Goal: Task Accomplishment & Management: Manage account settings

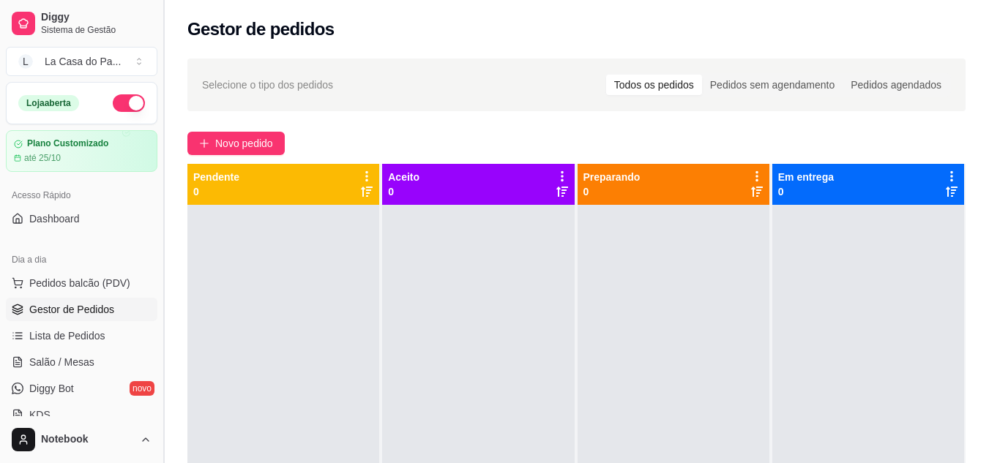
click at [165, 32] on button "Toggle Sidebar" at bounding box center [163, 231] width 12 height 463
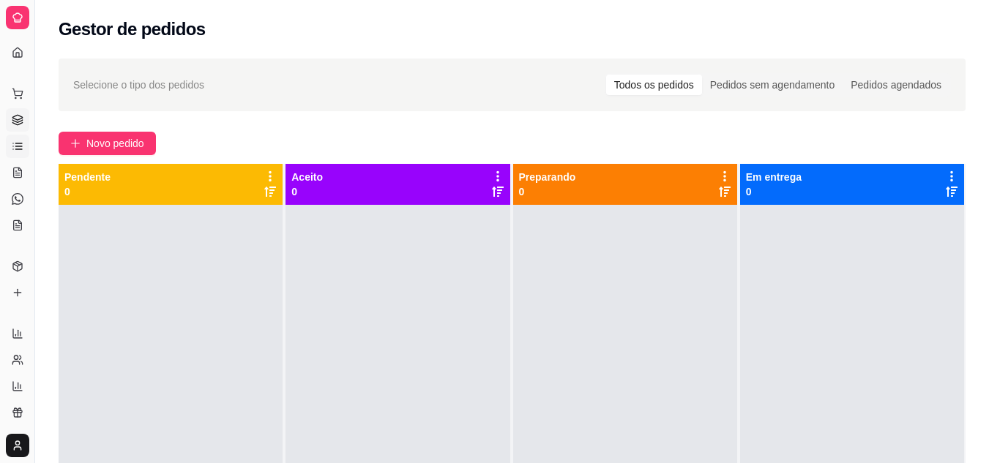
click at [19, 150] on icon at bounding box center [18, 146] width 12 height 12
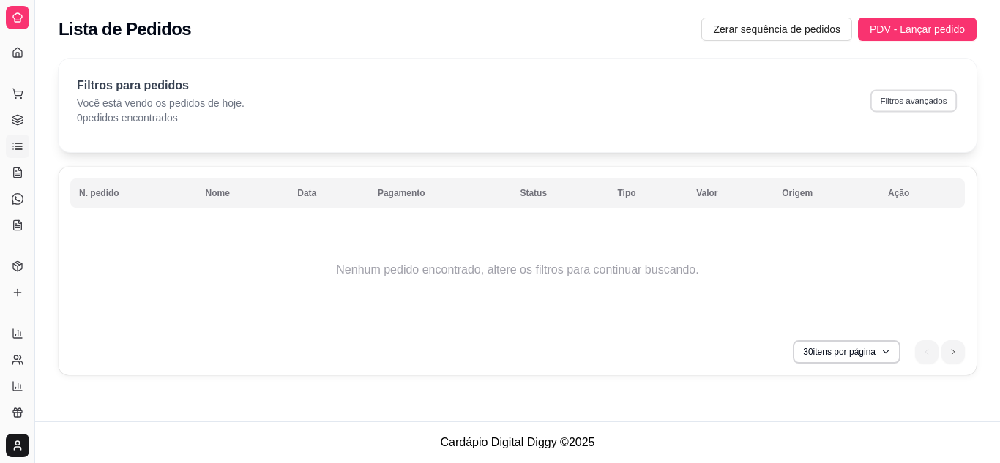
click at [920, 105] on button "Filtros avançados" at bounding box center [913, 100] width 86 height 23
select select "0"
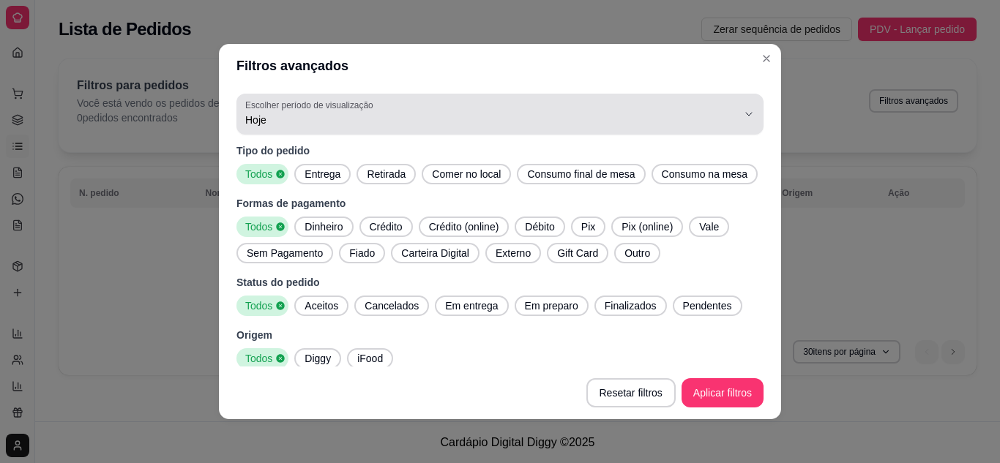
click at [447, 126] on span "Hoje" at bounding box center [491, 120] width 492 height 15
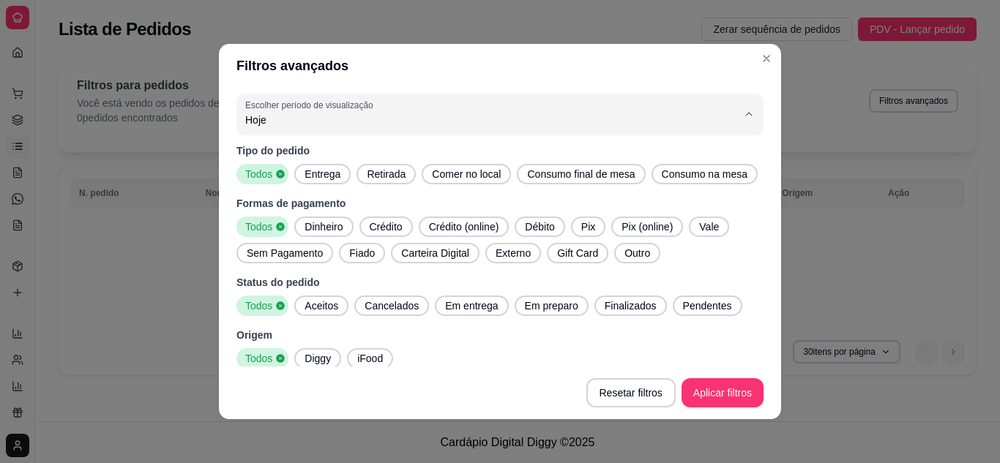
click at [307, 178] on span "Ontem" at bounding box center [481, 179] width 459 height 14
type input "1"
select select "1"
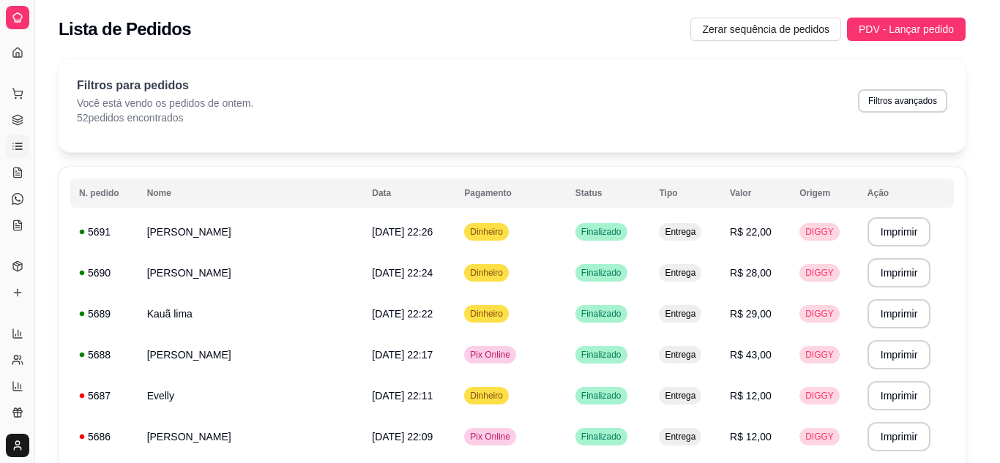
click at [730, 398] on span "R$ 12,00" at bounding box center [751, 396] width 42 height 12
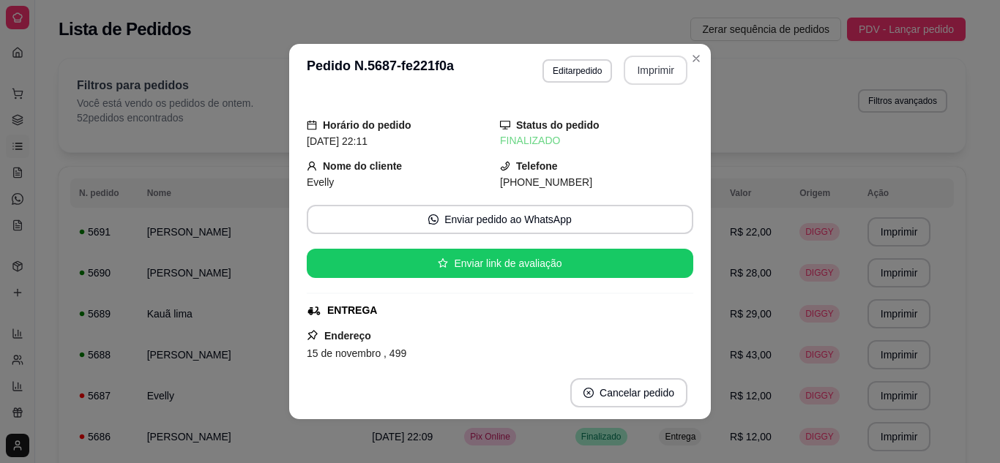
click at [649, 70] on button "Imprimir" at bounding box center [655, 70] width 64 height 29
click at [640, 76] on button "Imprimir" at bounding box center [655, 70] width 61 height 29
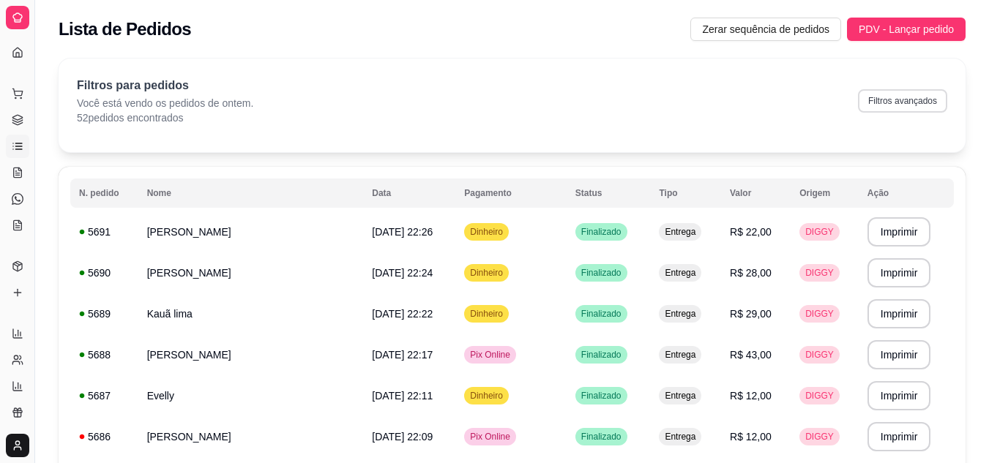
click at [892, 107] on button "Filtros avançados" at bounding box center [902, 100] width 89 height 23
select select "1"
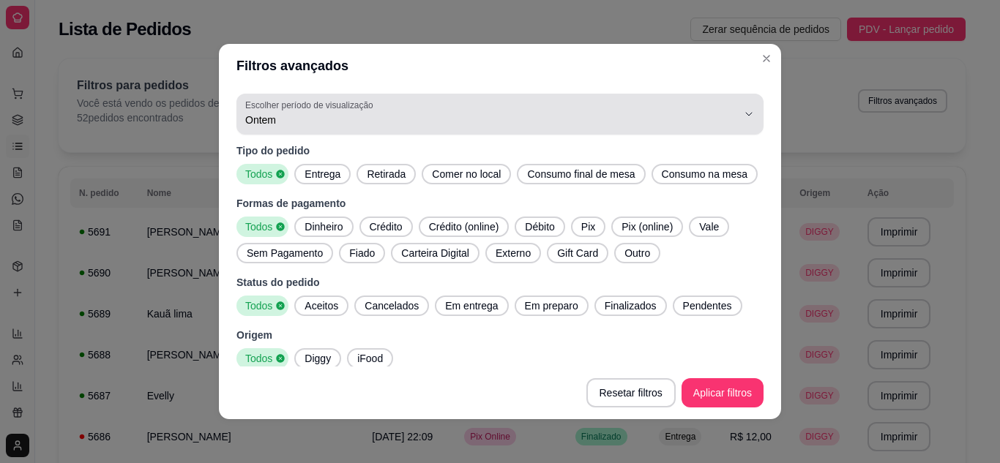
click at [372, 108] on div "Ontem" at bounding box center [491, 114] width 492 height 29
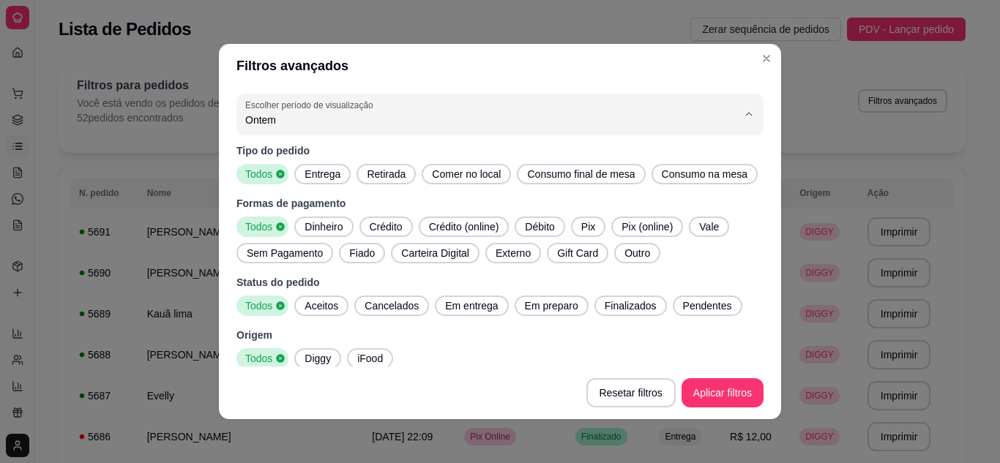
click at [273, 149] on span "Hoje" at bounding box center [481, 155] width 459 height 14
type input "0"
select select "0"
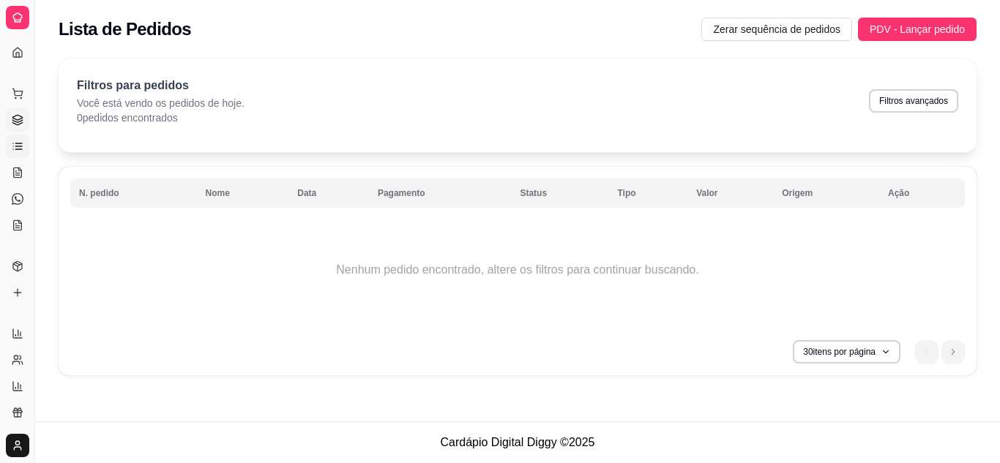
click at [10, 113] on link "Gestor de Pedidos" at bounding box center [17, 119] width 23 height 23
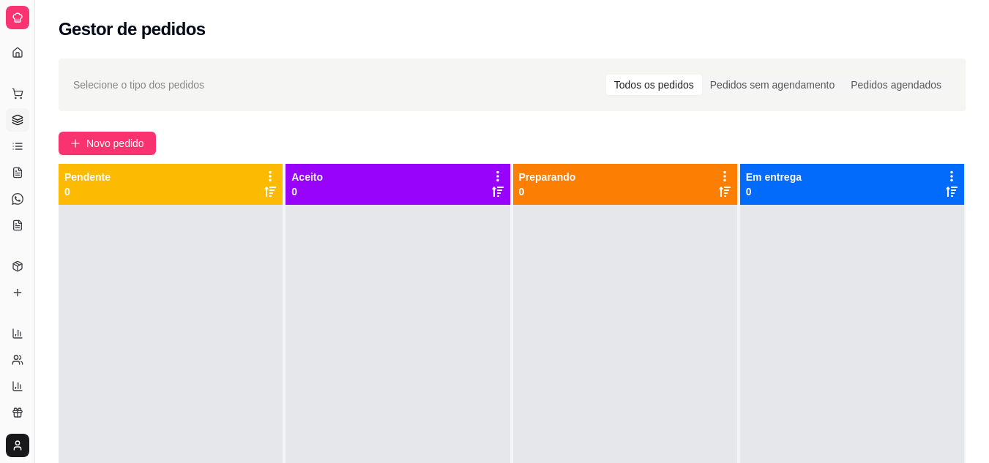
click at [625, 184] on div "Preparando 0" at bounding box center [625, 184] width 212 height 29
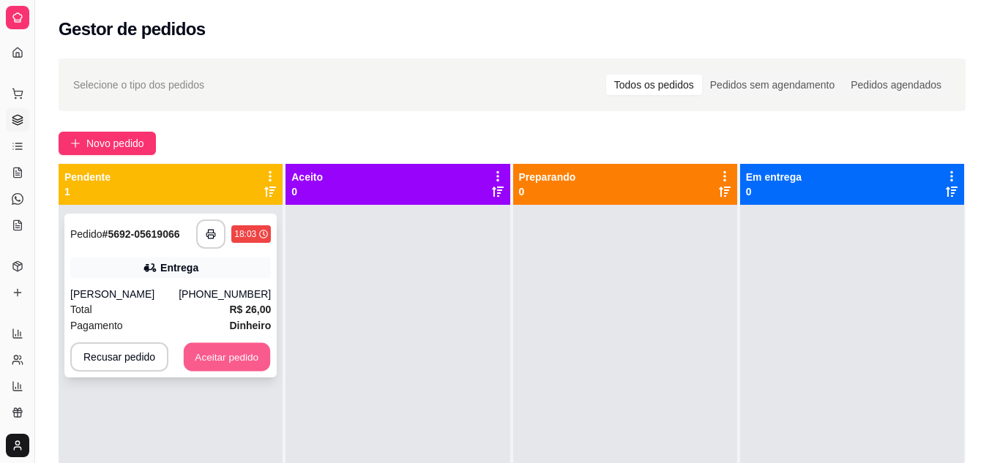
click at [209, 369] on button "Aceitar pedido" at bounding box center [227, 357] width 86 height 29
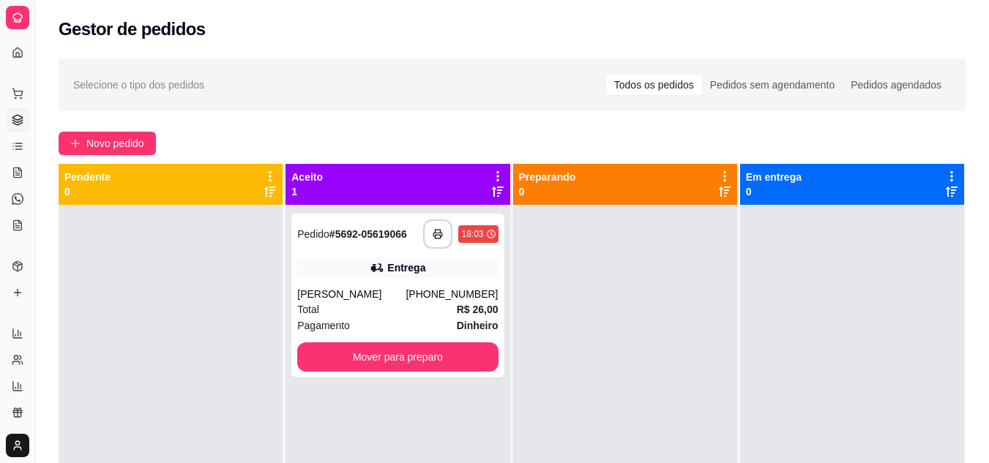
click at [582, 329] on div at bounding box center [625, 436] width 224 height 463
click at [689, 367] on div at bounding box center [625, 436] width 224 height 463
click at [432, 241] on button "button" at bounding box center [437, 234] width 29 height 29
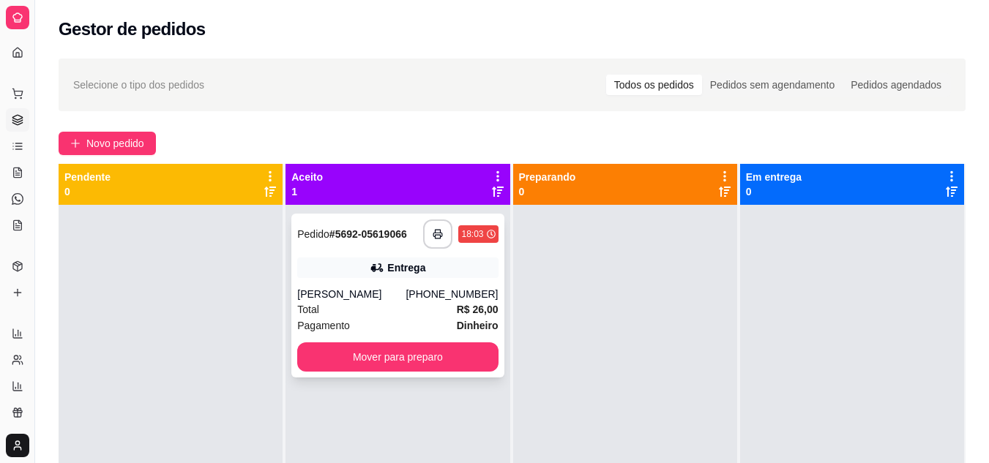
click at [408, 309] on div "Total R$ 26,00" at bounding box center [397, 309] width 200 height 16
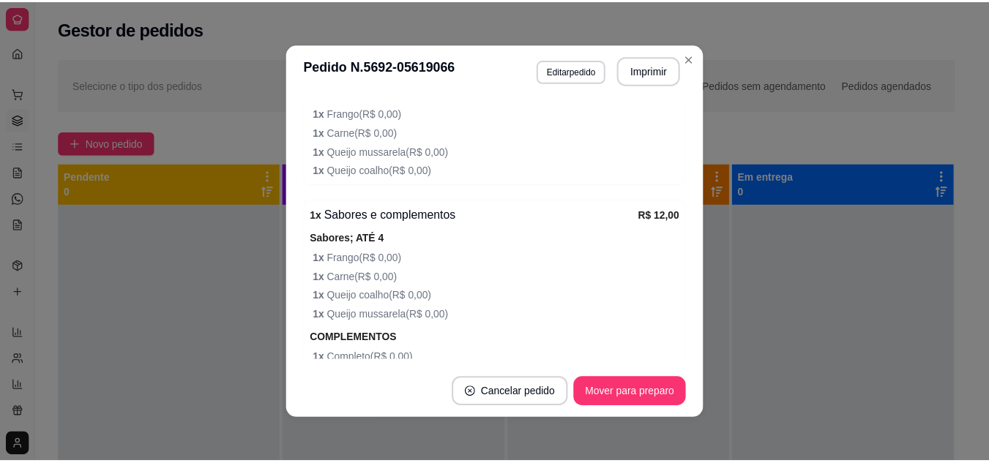
scroll to position [629, 0]
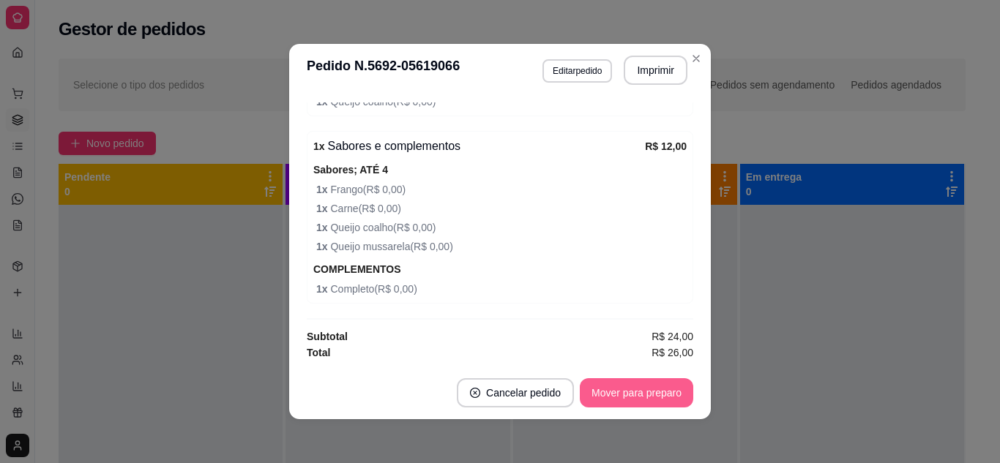
click at [604, 392] on button "Mover para preparo" at bounding box center [636, 392] width 113 height 29
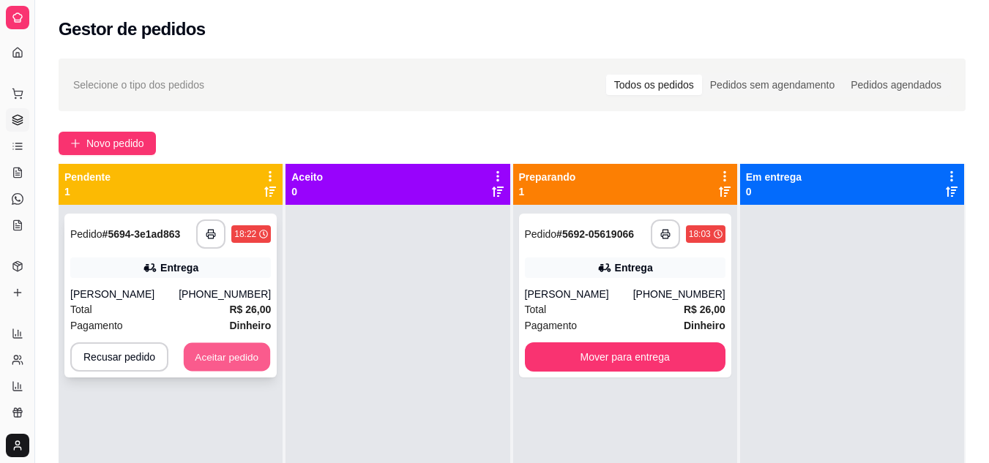
click at [215, 356] on button "Aceitar pedido" at bounding box center [227, 357] width 86 height 29
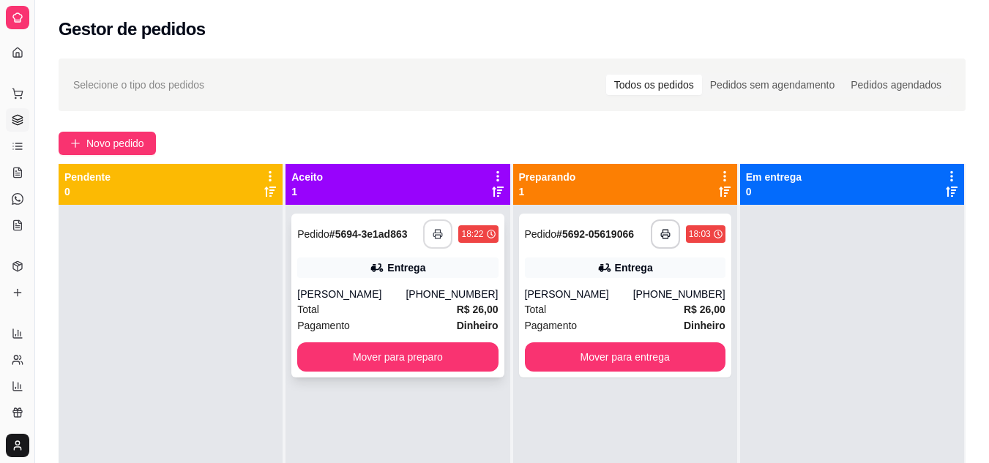
click at [432, 243] on button "button" at bounding box center [437, 234] width 29 height 29
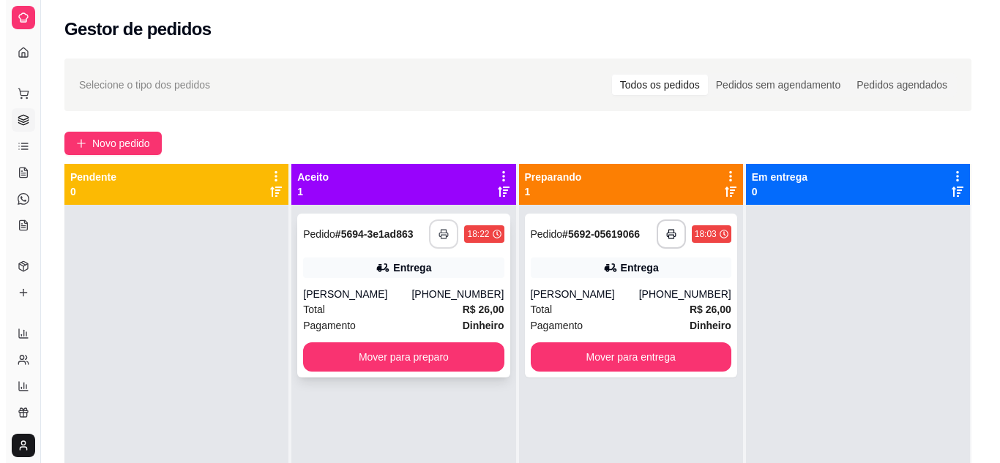
scroll to position [0, 0]
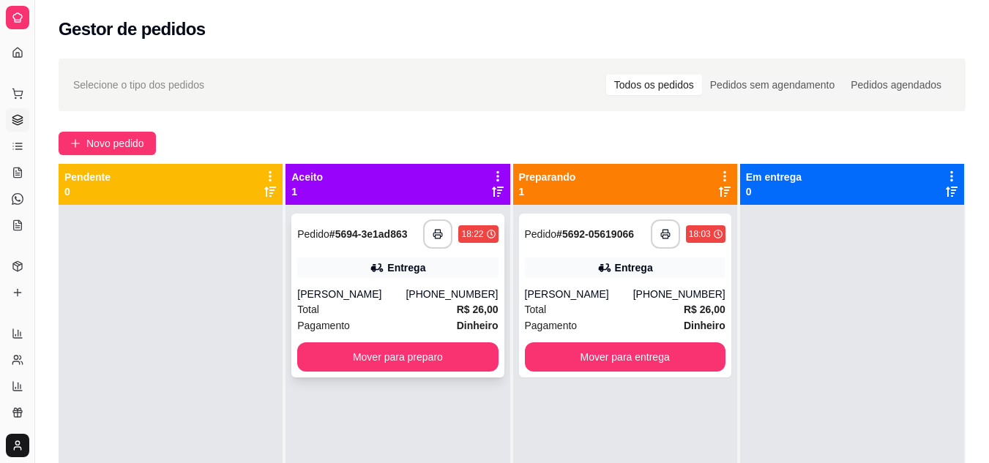
click at [384, 305] on div "Total R$ 26,00" at bounding box center [397, 309] width 200 height 16
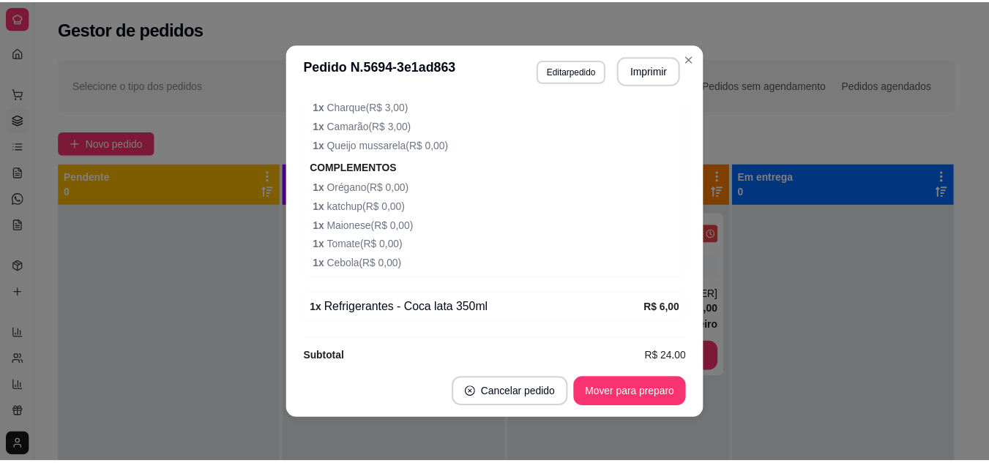
scroll to position [574, 0]
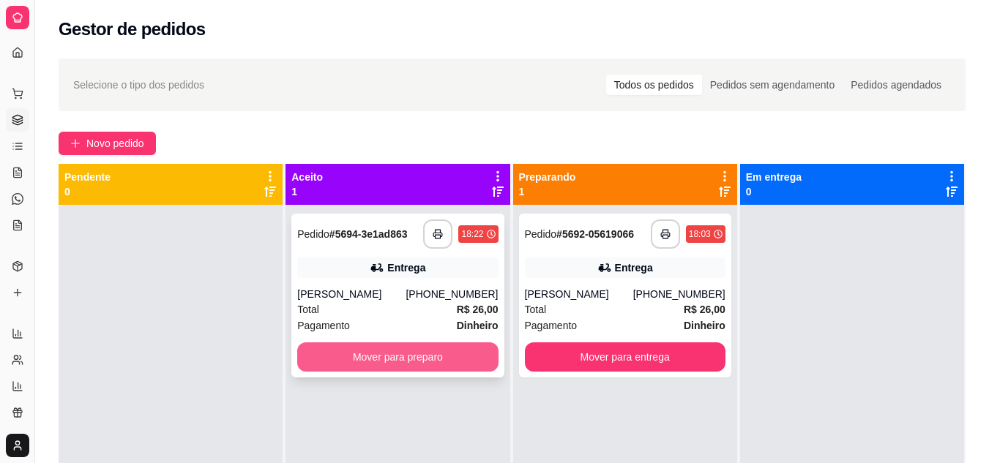
click at [398, 360] on button "Mover para preparo" at bounding box center [397, 356] width 200 height 29
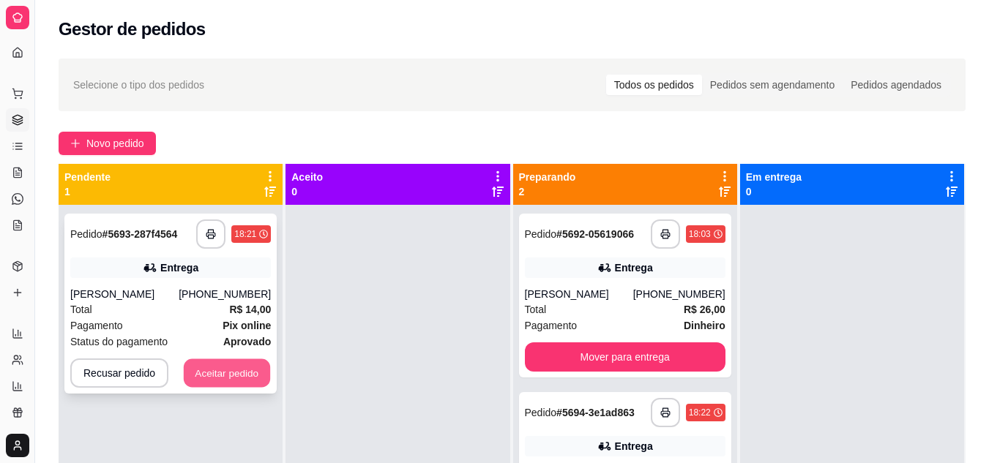
click at [214, 380] on button "Aceitar pedido" at bounding box center [227, 373] width 86 height 29
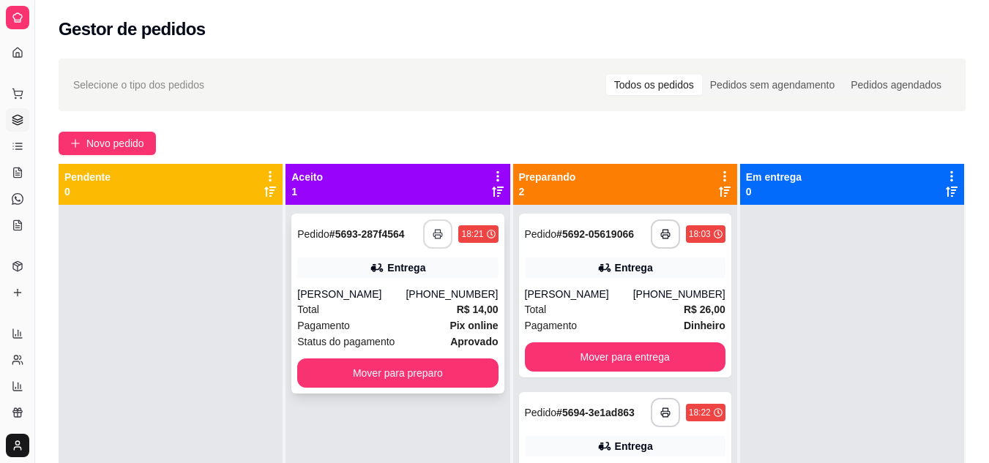
click at [435, 238] on icon "button" at bounding box center [437, 234] width 10 height 10
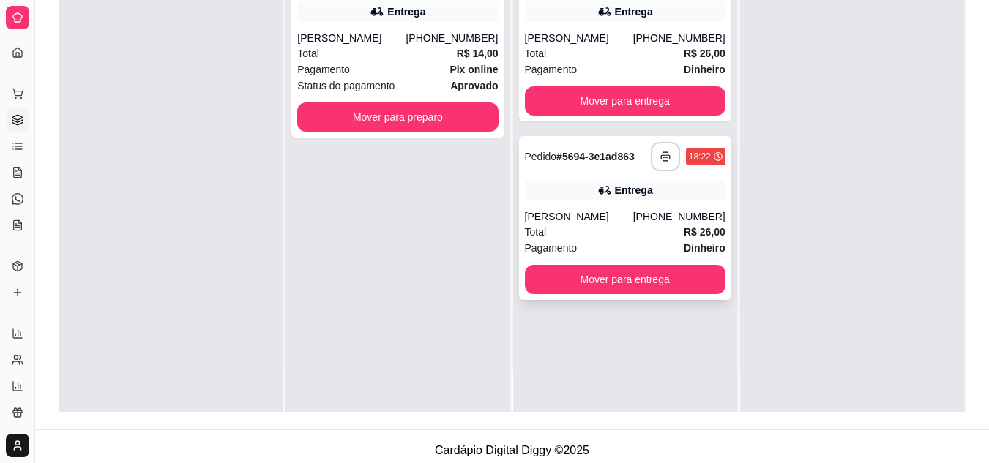
scroll to position [220, 0]
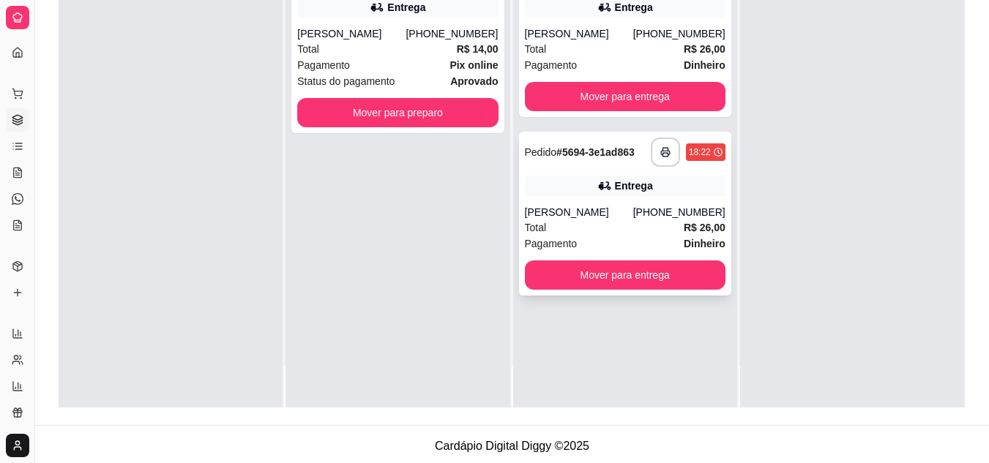
click at [621, 234] on div "Total R$ 26,00" at bounding box center [625, 228] width 200 height 16
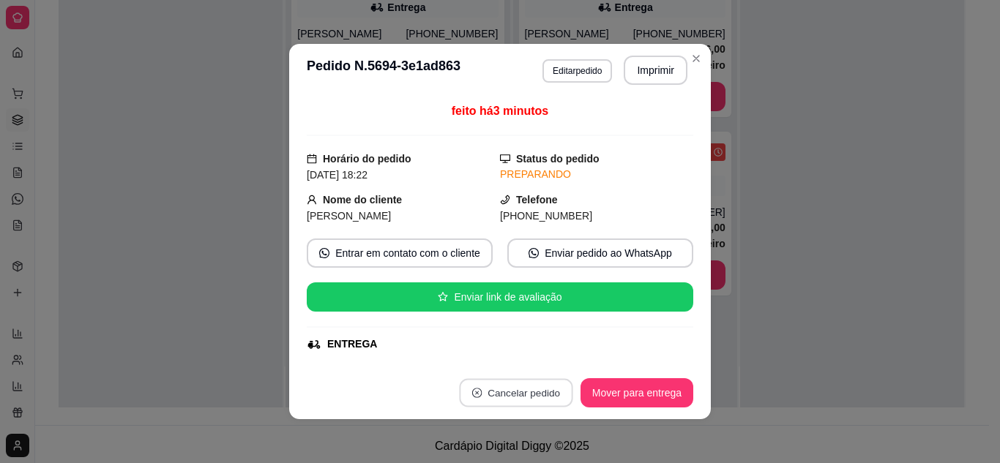
click at [524, 388] on button "Cancelar pedido" at bounding box center [515, 393] width 113 height 29
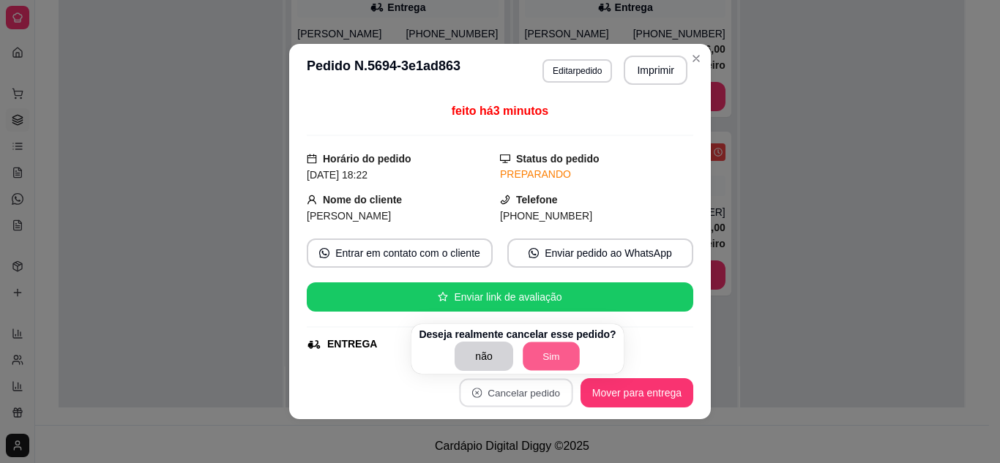
click at [547, 360] on button "Sim" at bounding box center [550, 356] width 57 height 29
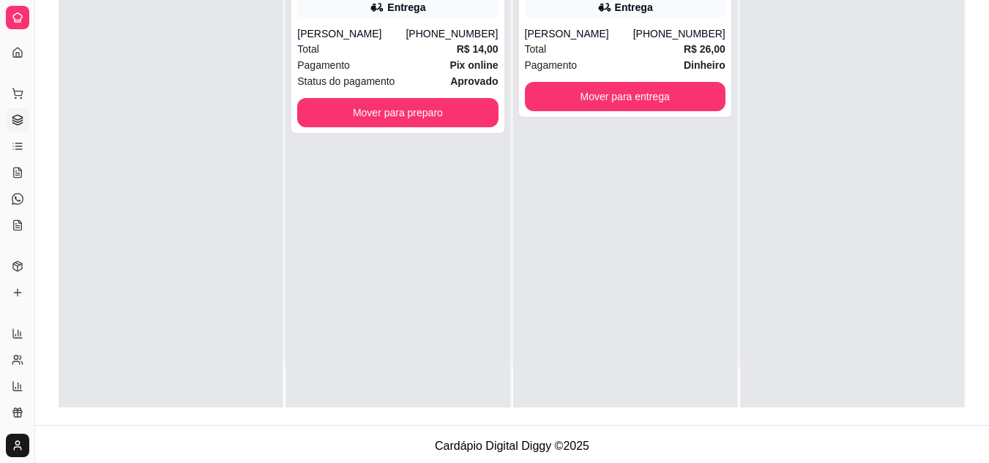
click at [207, 222] on div at bounding box center [171, 175] width 224 height 463
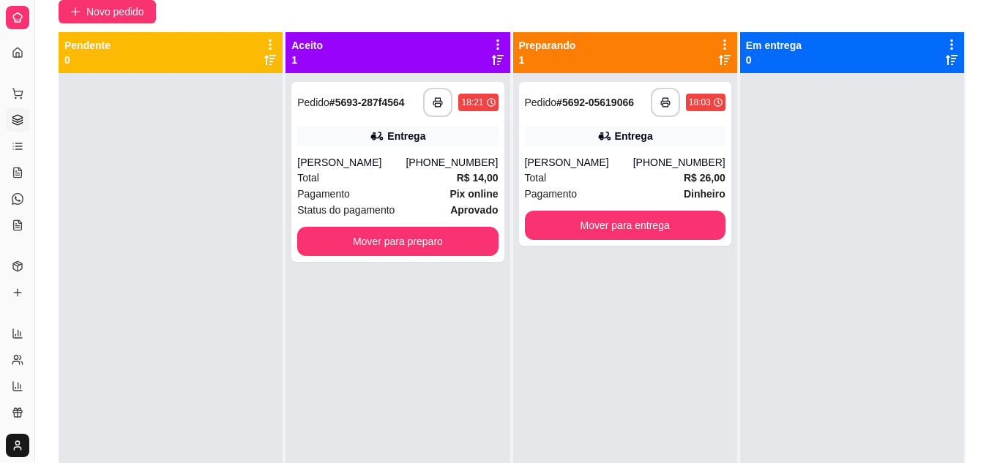
scroll to position [0, 0]
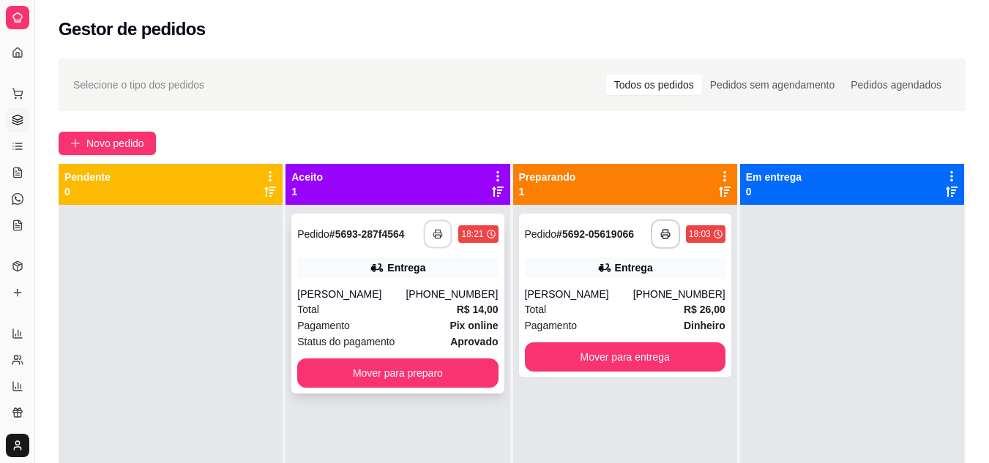
click at [438, 239] on button "button" at bounding box center [438, 234] width 29 height 29
click at [394, 302] on div "Total R$ 14,00" at bounding box center [397, 309] width 200 height 16
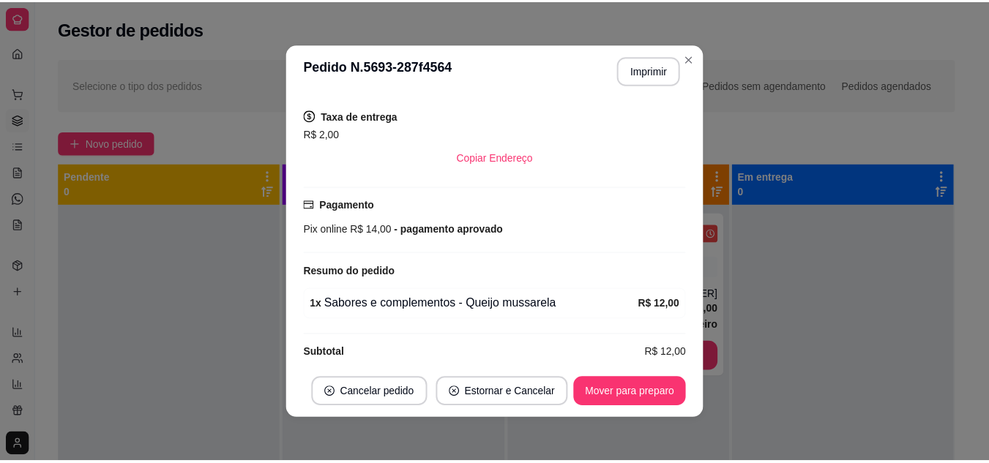
scroll to position [310, 0]
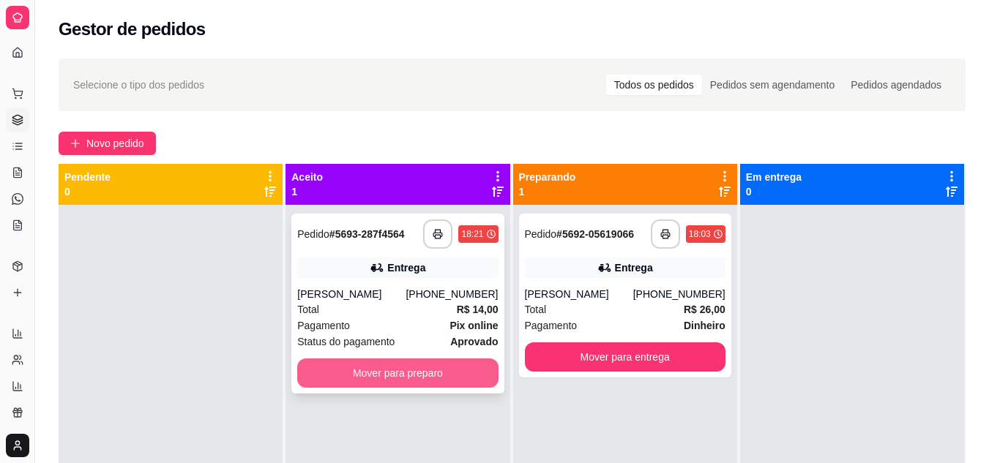
click at [413, 371] on button "Mover para preparo" at bounding box center [397, 373] width 200 height 29
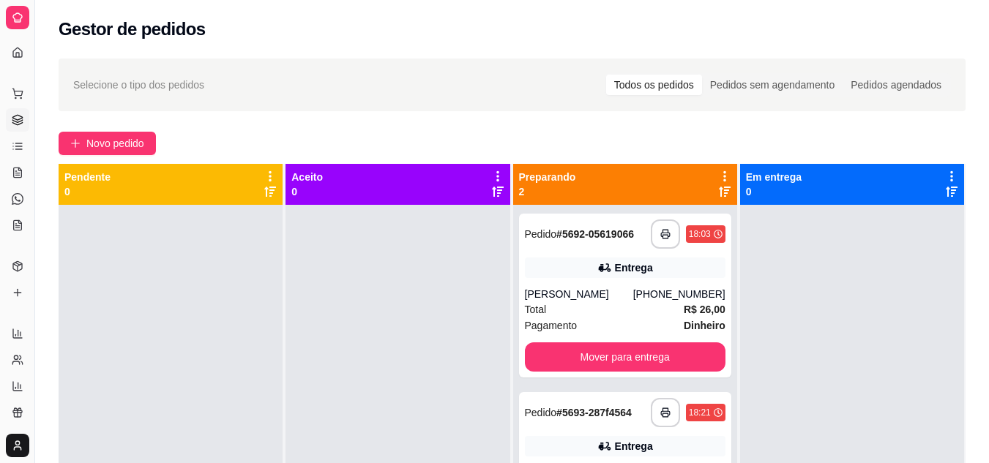
click at [467, 282] on div at bounding box center [397, 436] width 224 height 463
click at [572, 299] on div "[PERSON_NAME]" at bounding box center [579, 294] width 108 height 15
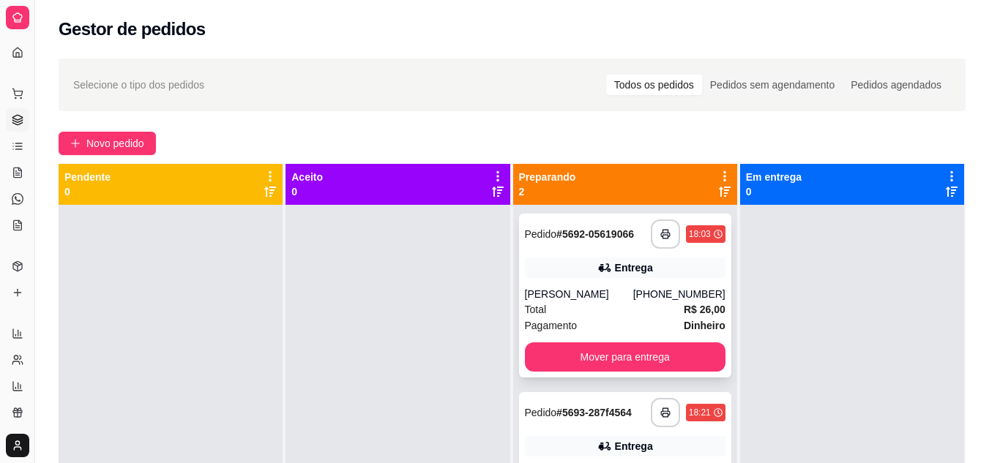
click at [572, 299] on button "Enviar link de avaliação" at bounding box center [499, 297] width 375 height 29
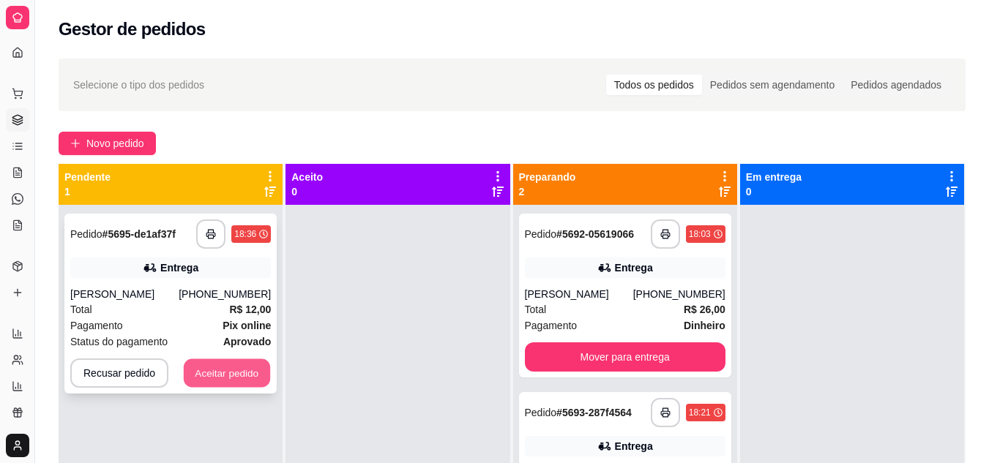
click at [247, 365] on button "Aceitar pedido" at bounding box center [227, 373] width 86 height 29
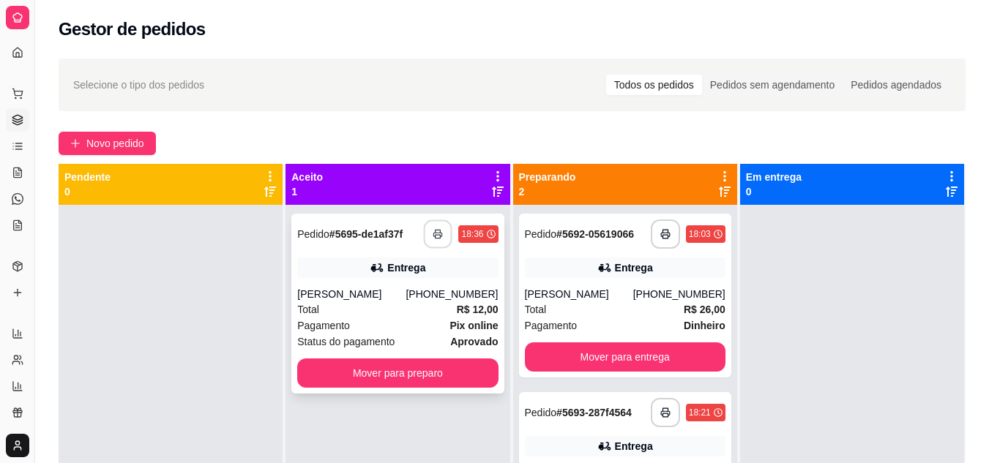
click at [435, 239] on rect "button" at bounding box center [437, 237] width 5 height 4
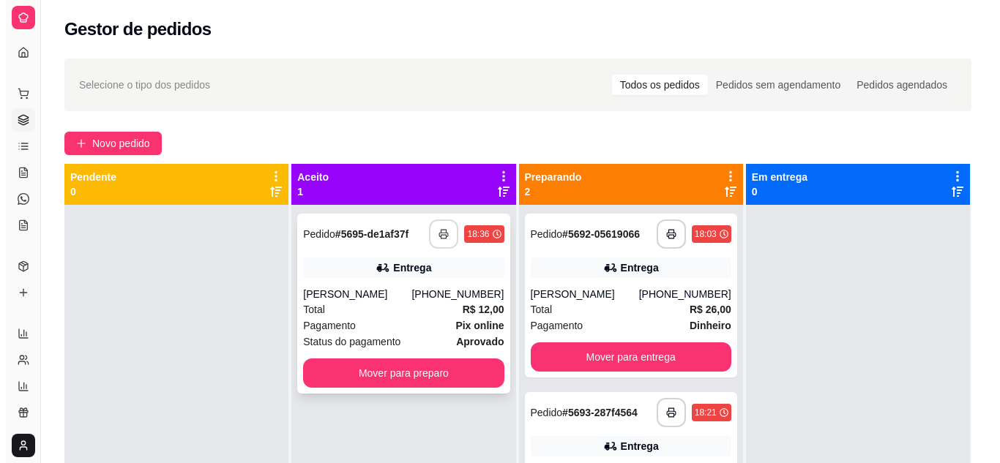
scroll to position [0, 0]
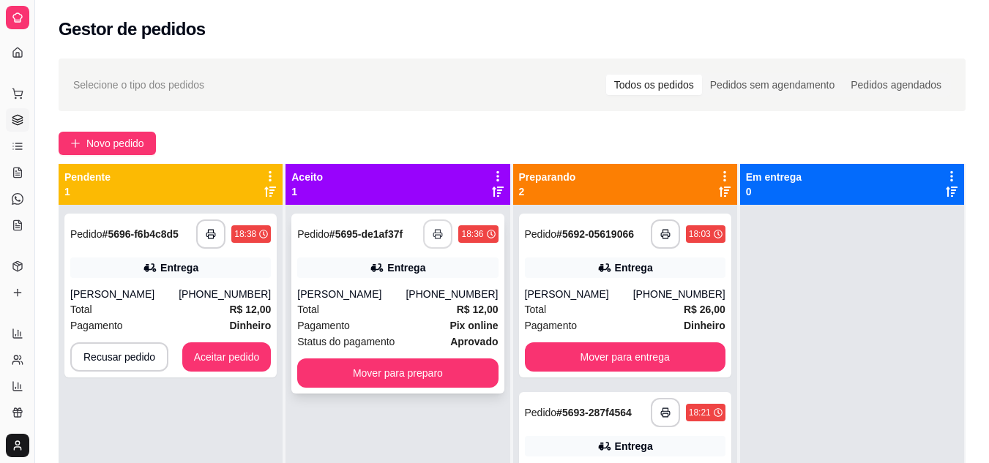
click at [382, 326] on div "Pagamento Pix online" at bounding box center [397, 326] width 200 height 16
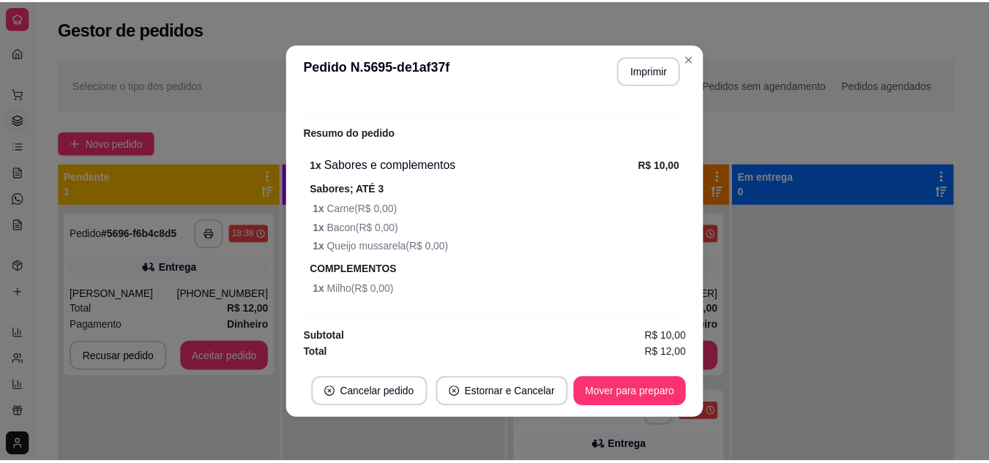
scroll to position [3, 0]
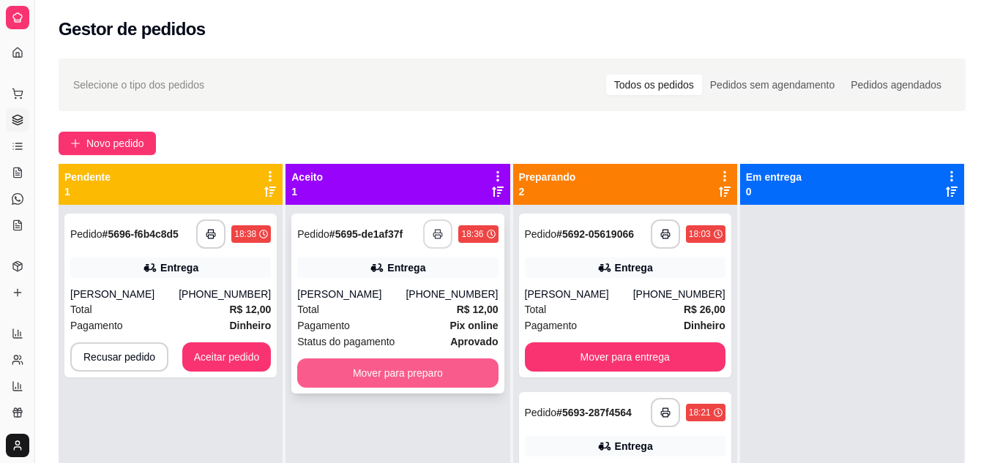
click at [308, 377] on button "Mover para preparo" at bounding box center [397, 373] width 200 height 29
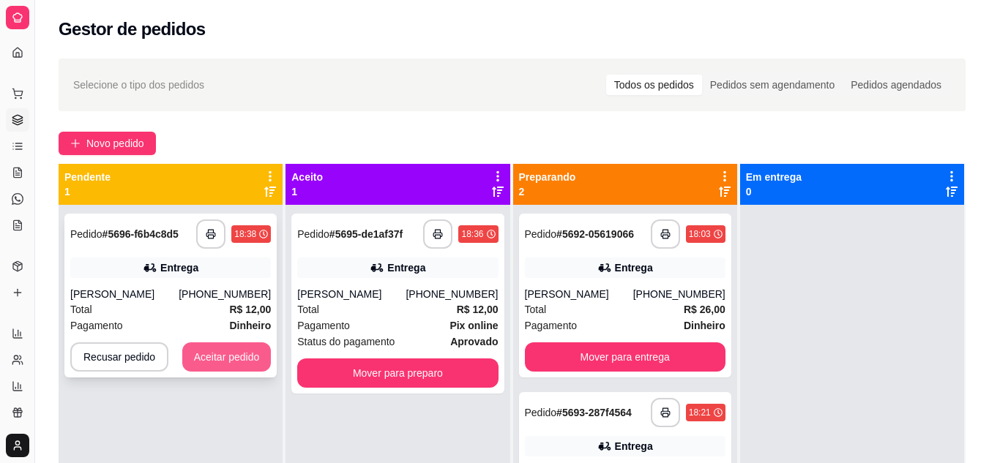
click at [246, 358] on button "Aceitar pedido" at bounding box center [226, 356] width 89 height 29
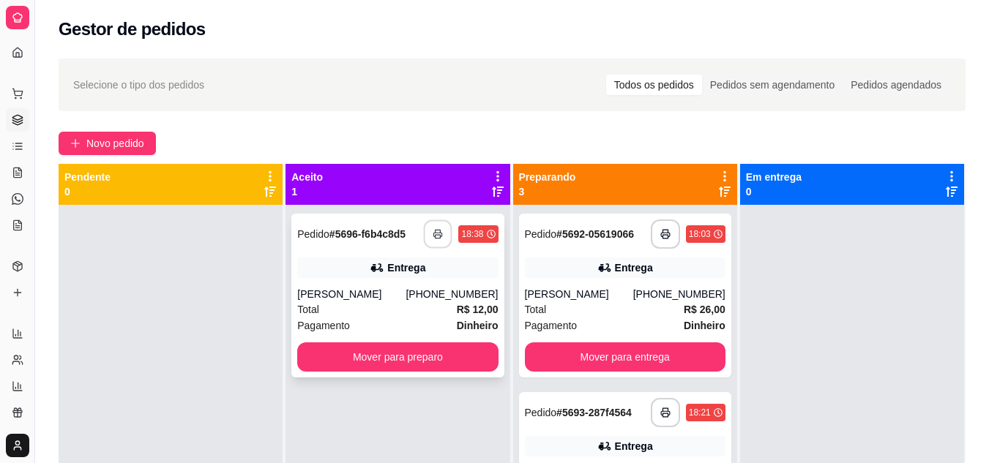
click at [435, 244] on button "button" at bounding box center [438, 234] width 29 height 29
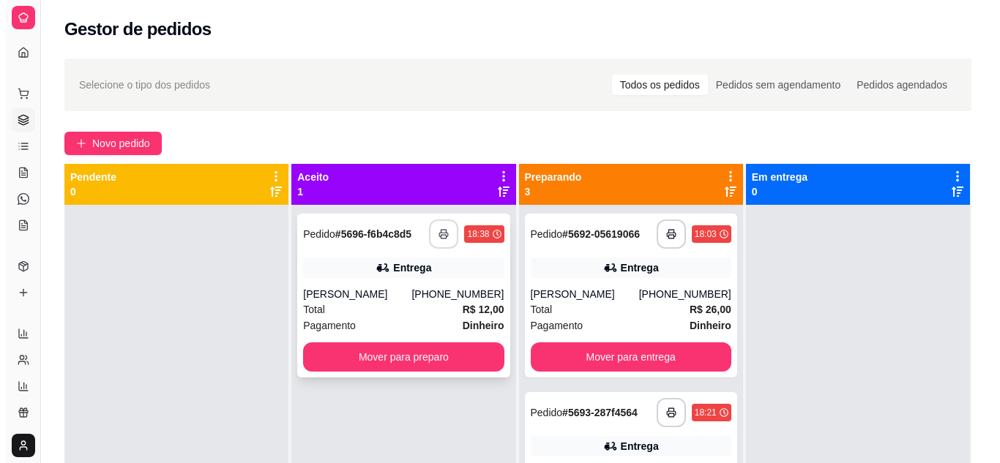
scroll to position [0, 0]
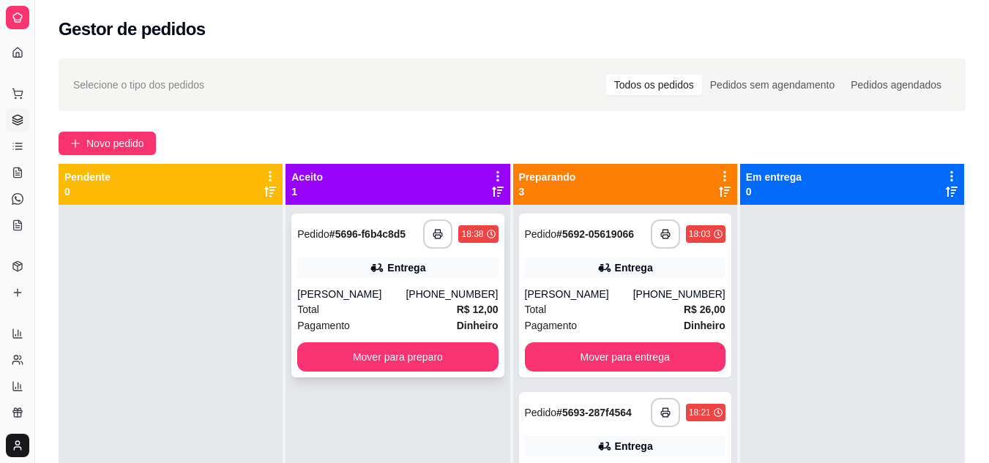
click at [404, 300] on div "[PERSON_NAME]" at bounding box center [351, 294] width 108 height 15
click at [625, 351] on button "Mover para entrega" at bounding box center [625, 356] width 200 height 29
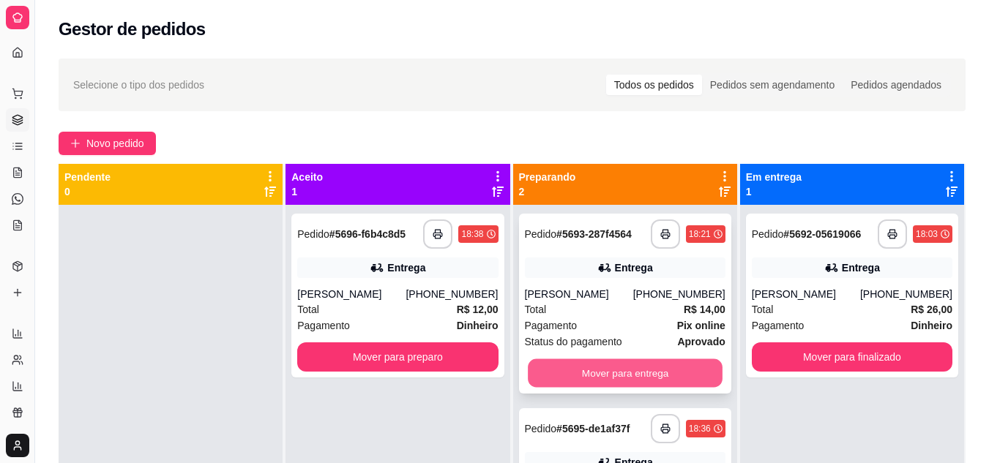
click at [615, 371] on button "Mover para entrega" at bounding box center [625, 373] width 195 height 29
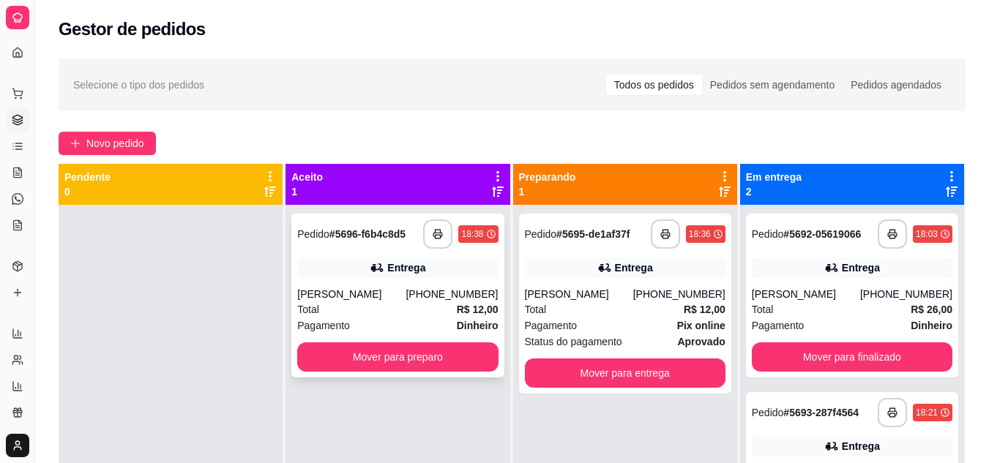
click at [404, 312] on div "Total R$ 12,00" at bounding box center [397, 309] width 200 height 16
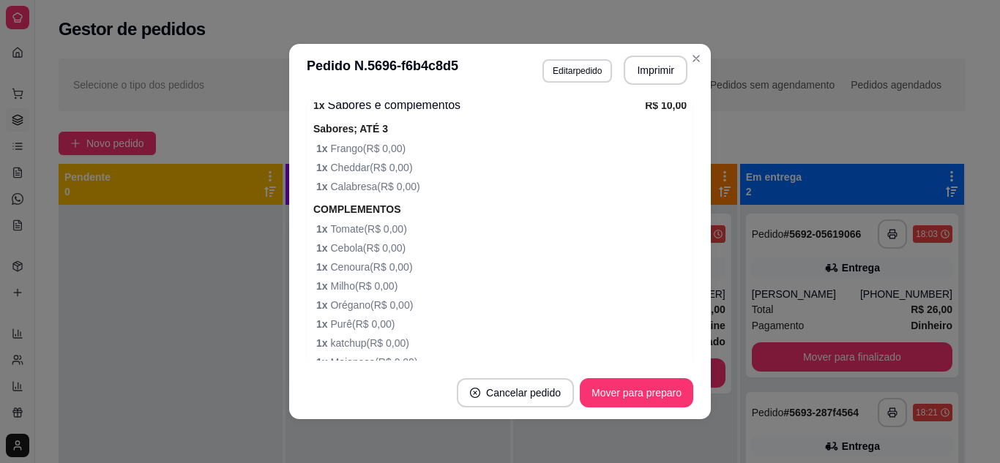
scroll to position [566, 0]
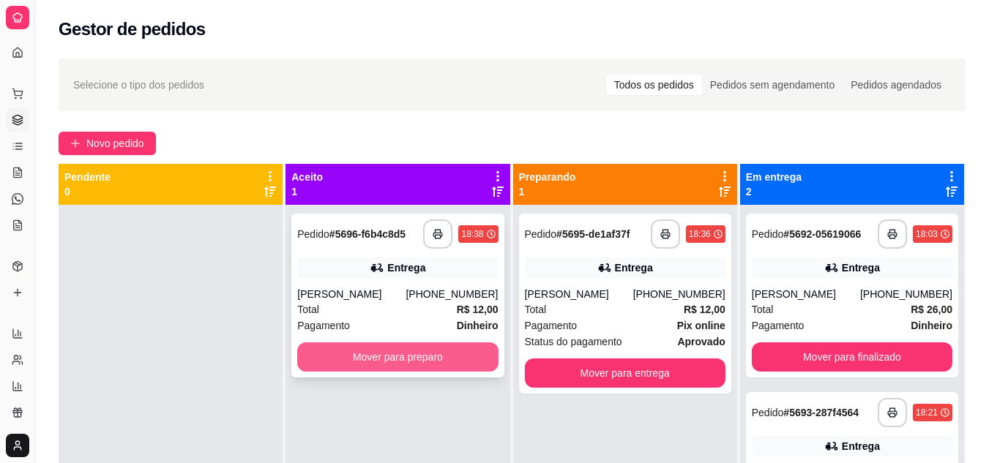
click at [457, 356] on button "Mover para preparo" at bounding box center [397, 356] width 200 height 29
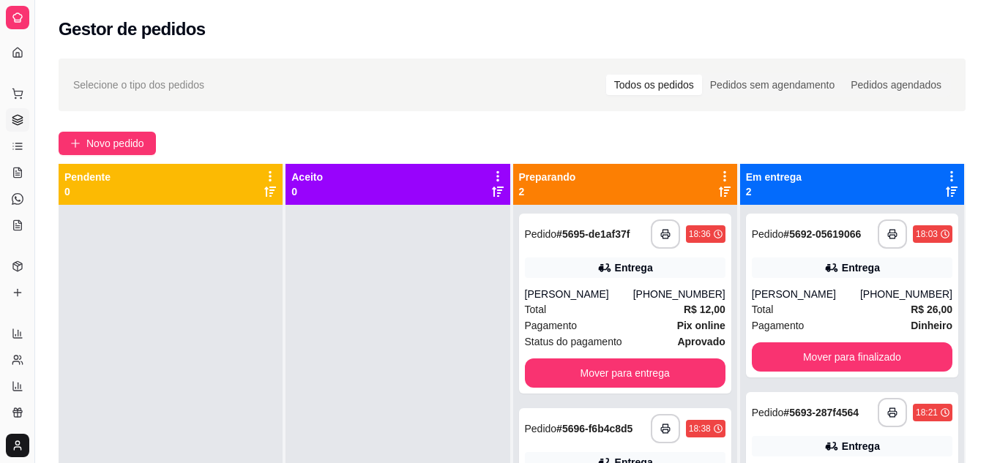
click at [737, 41] on div "Gestor de pedidos" at bounding box center [511, 25] width 953 height 50
click at [694, 142] on div "Novo pedido" at bounding box center [512, 143] width 907 height 23
click at [10, 269] on link "Produtos" at bounding box center [17, 266] width 23 height 23
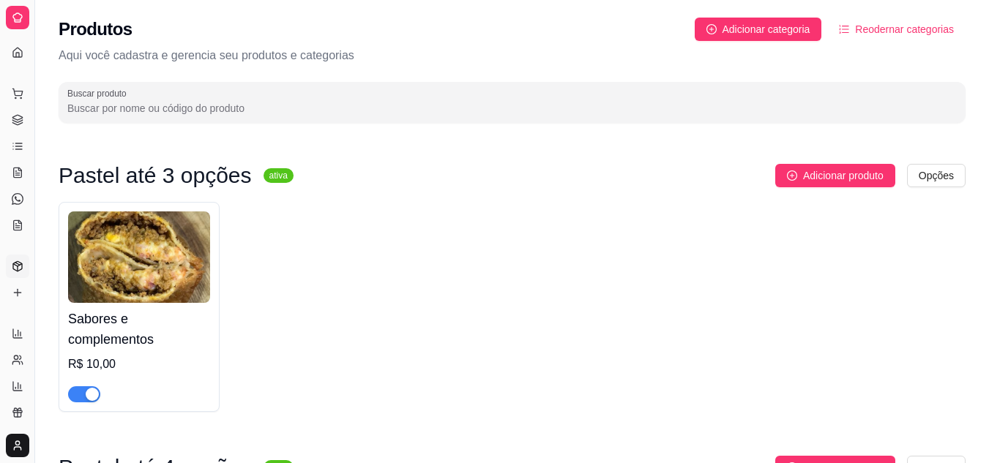
click at [162, 355] on div "Sabores e complementos R$ 10,00" at bounding box center [139, 353] width 142 height 100
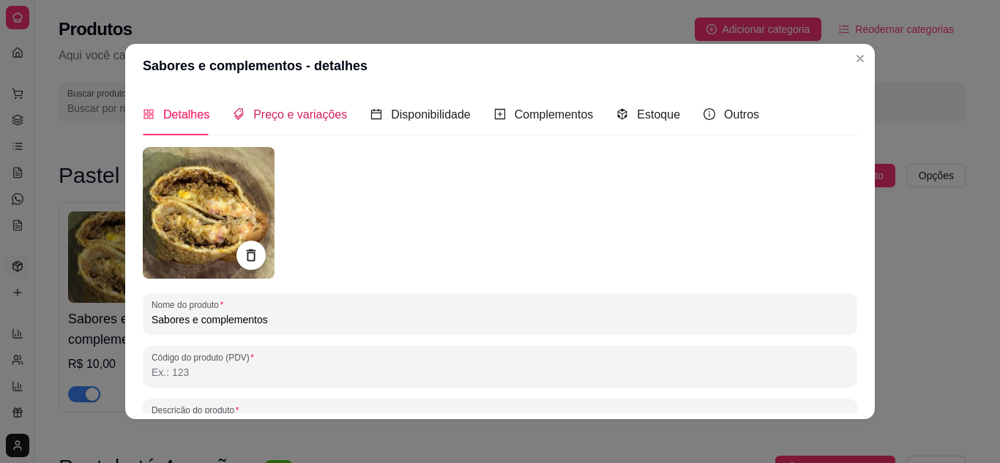
click at [299, 113] on span "Preço e variações" at bounding box center [300, 114] width 94 height 12
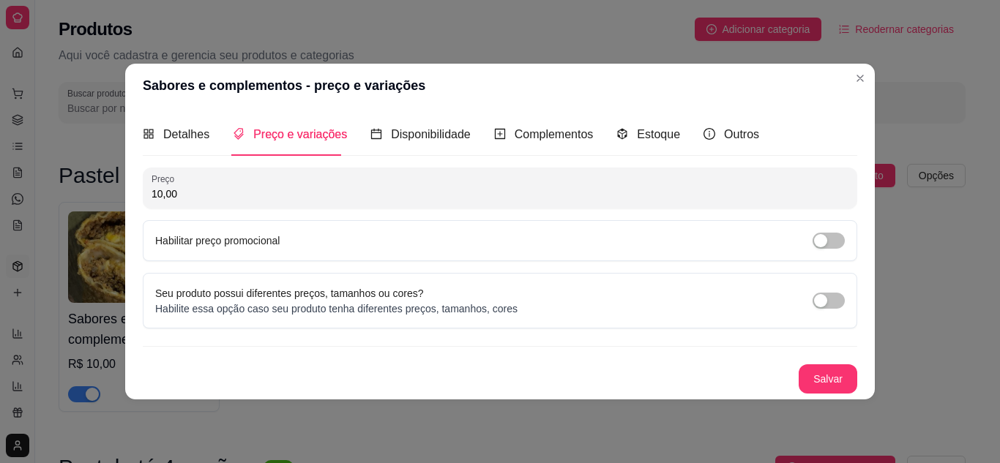
click at [488, 133] on div "Detalhes Preço e variações Disponibilidade Complementos Estoque Outros" at bounding box center [451, 134] width 616 height 42
click at [523, 128] on span "Complementos" at bounding box center [553, 134] width 79 height 12
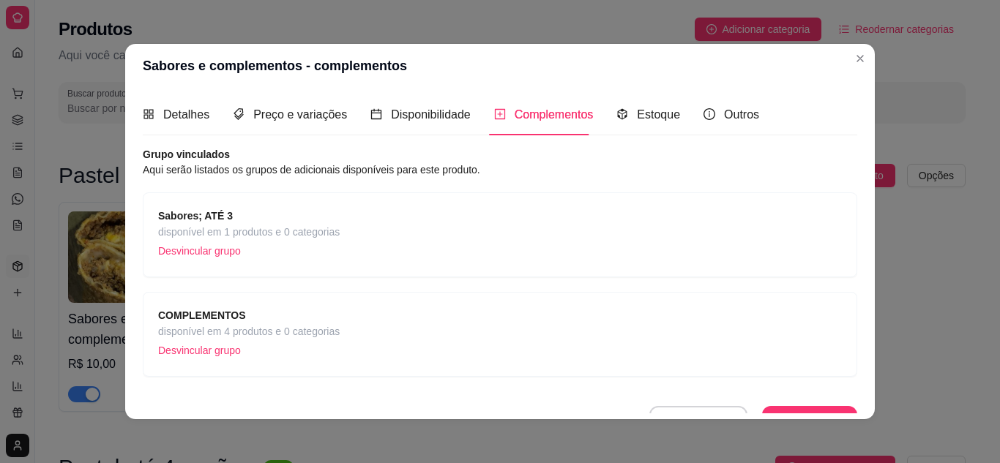
click at [324, 212] on span "Sabores; ATÉ 3" at bounding box center [248, 216] width 181 height 16
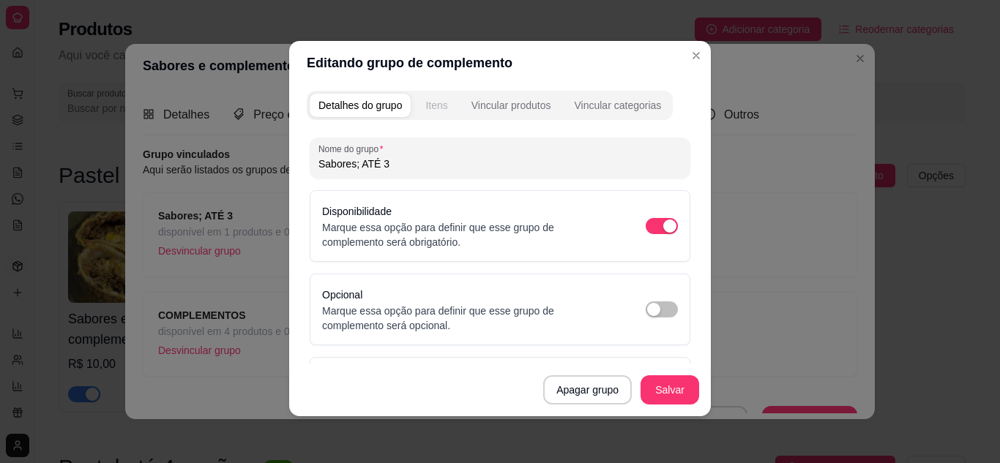
click at [440, 105] on div "Itens" at bounding box center [436, 105] width 22 height 15
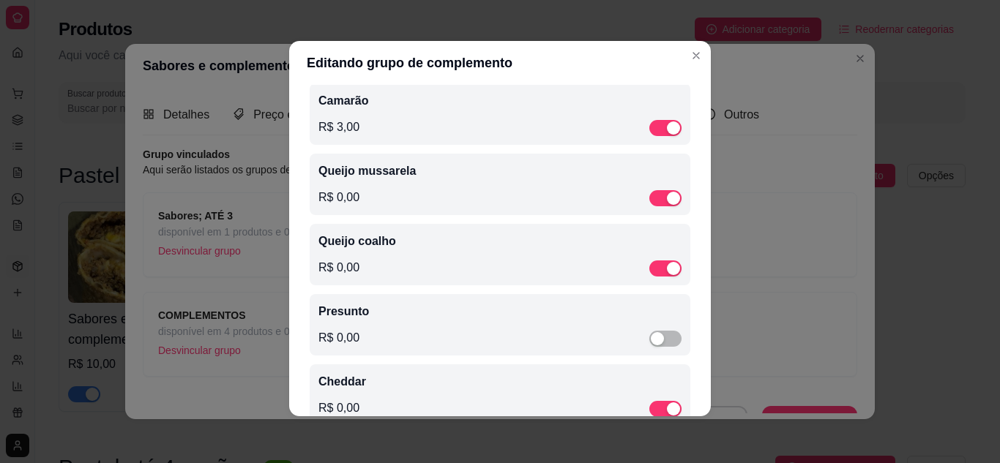
scroll to position [558, 0]
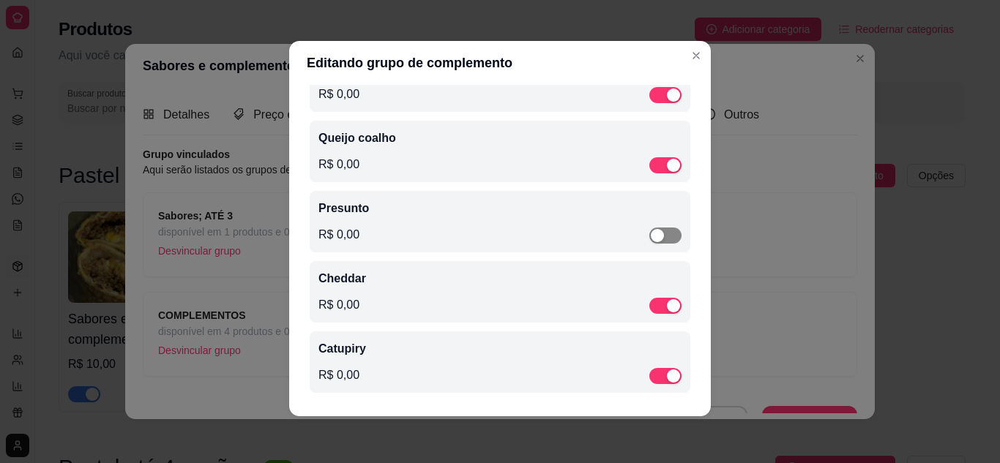
click at [651, 233] on div "button" at bounding box center [657, 235] width 13 height 13
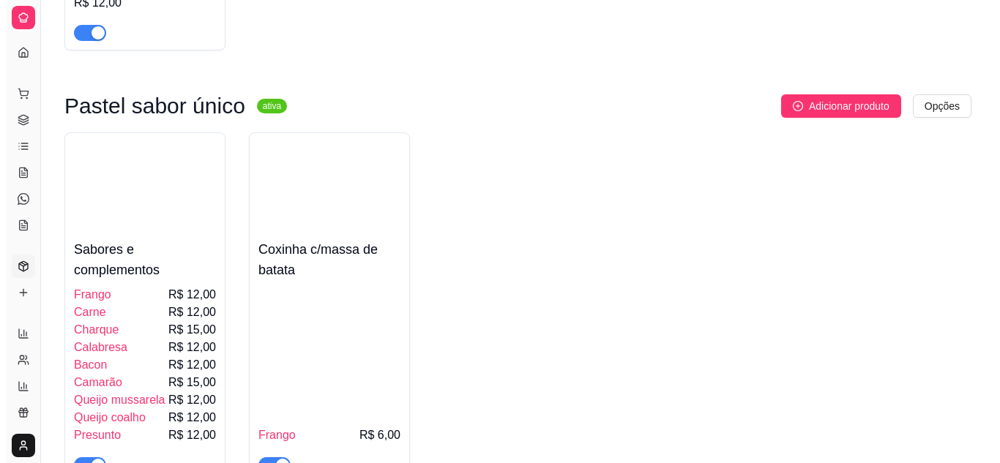
scroll to position [659, 0]
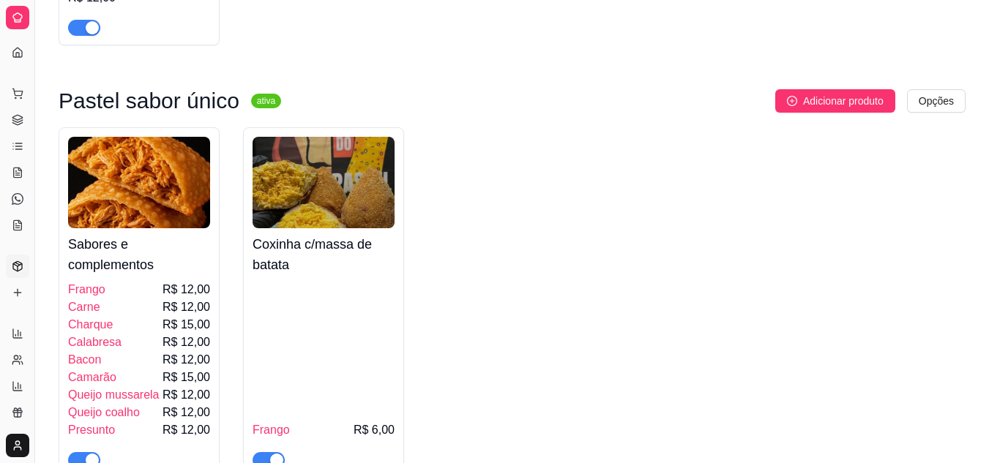
click at [192, 255] on h4 "Sabores e complementos" at bounding box center [139, 254] width 142 height 41
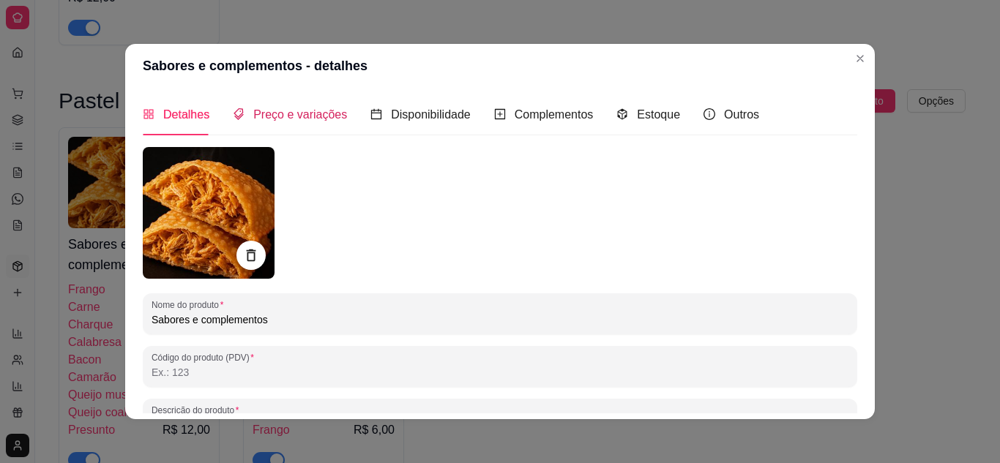
click at [290, 110] on span "Preço e variações" at bounding box center [300, 114] width 94 height 12
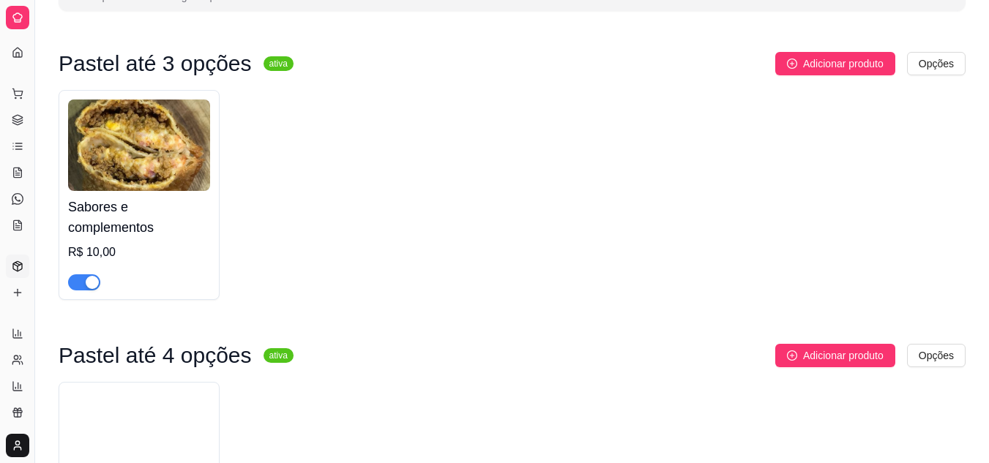
scroll to position [0, 0]
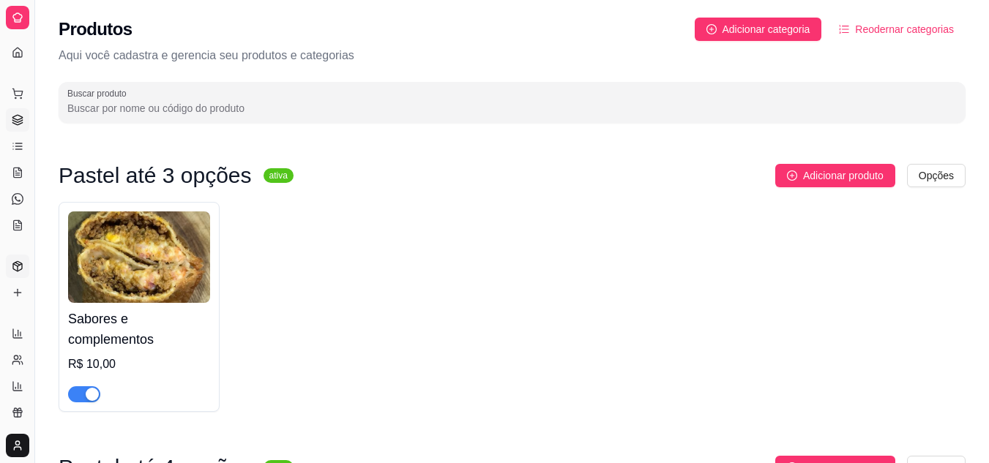
click at [20, 119] on icon at bounding box center [17, 117] width 10 height 5
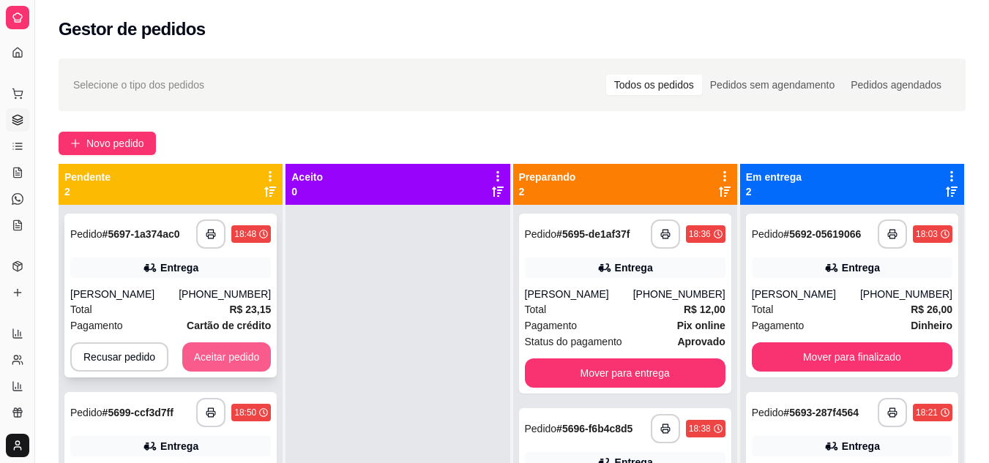
click at [225, 364] on button "Aceitar pedido" at bounding box center [226, 356] width 89 height 29
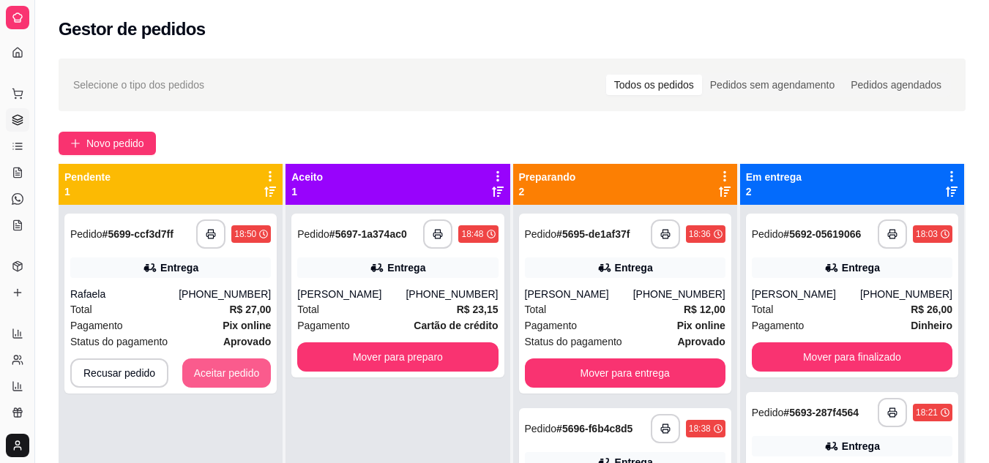
click at [225, 364] on button "Aceitar pedido" at bounding box center [226, 373] width 89 height 29
click at [225, 364] on div "Recusar pedido Aceitar pedido" at bounding box center [170, 373] width 200 height 29
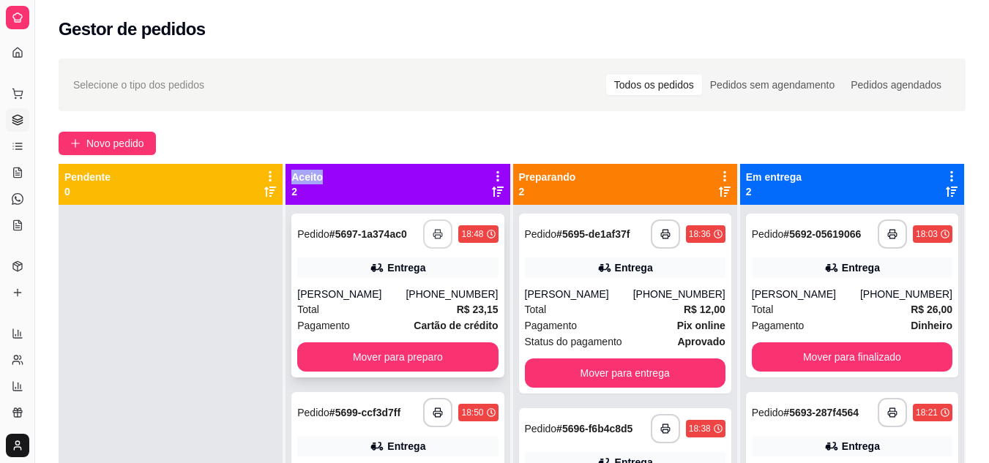
click at [434, 238] on icon "button" at bounding box center [437, 234] width 10 height 10
click at [427, 408] on button "button" at bounding box center [438, 413] width 29 height 29
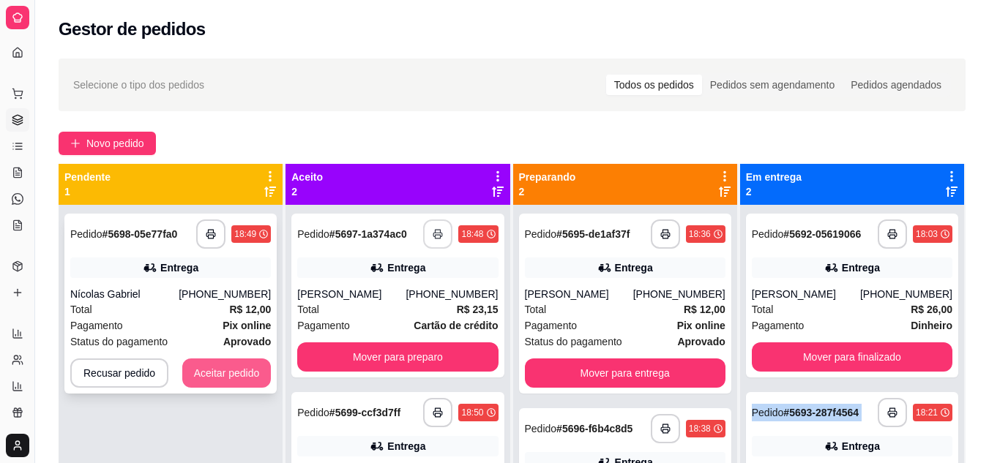
click at [218, 369] on button "Aceitar pedido" at bounding box center [226, 373] width 89 height 29
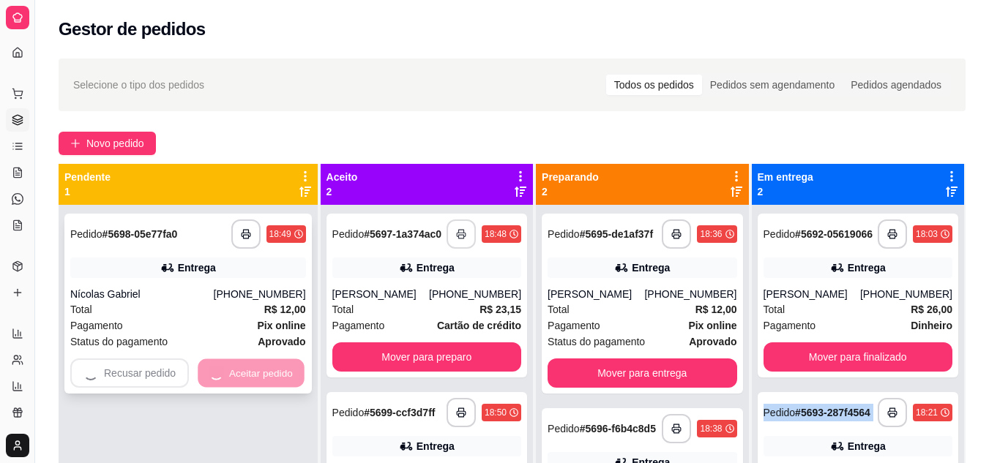
click at [218, 369] on div "Recusar pedido Aceitar pedido" at bounding box center [188, 373] width 236 height 29
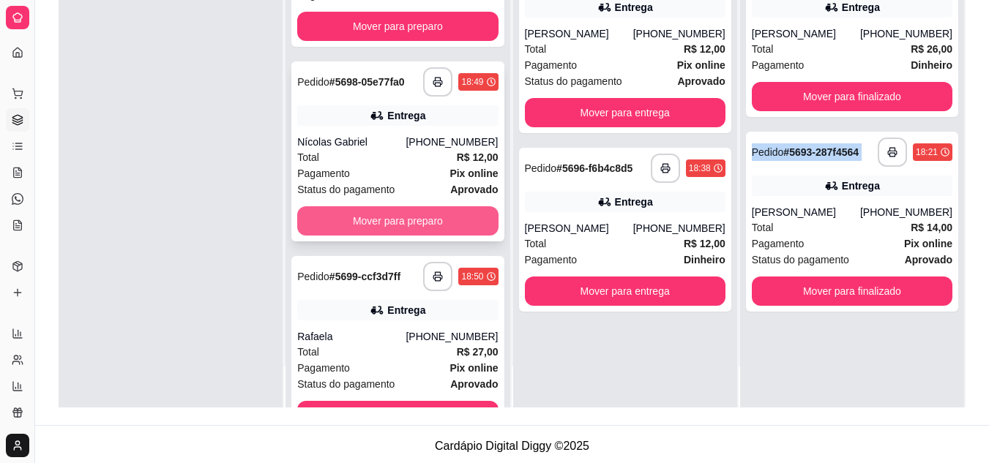
scroll to position [46, 0]
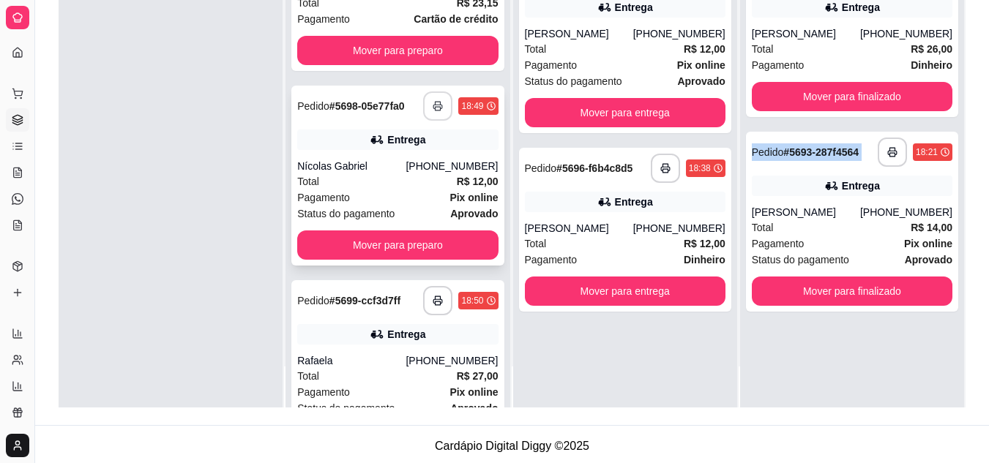
click at [432, 102] on icon "button" at bounding box center [437, 106] width 10 height 10
click at [367, 11] on div "Total R$ 23,15" at bounding box center [397, 3] width 200 height 16
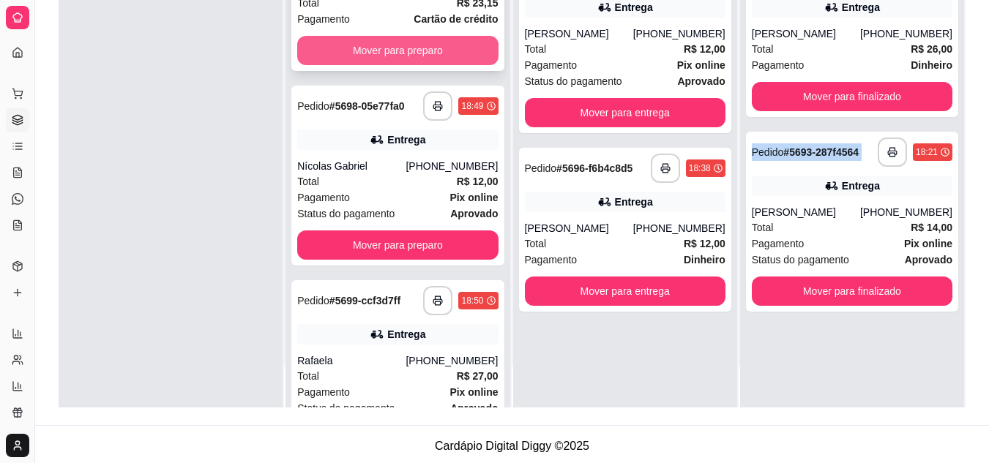
click at [340, 65] on button "Mover para preparo" at bounding box center [397, 50] width 200 height 29
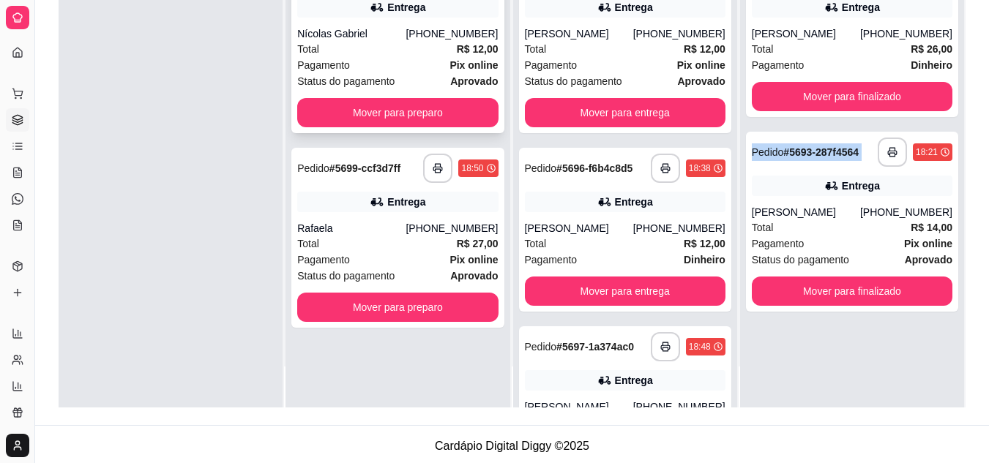
drag, startPoint x: 396, startPoint y: 293, endPoint x: 401, endPoint y: 299, distance: 7.8
click at [401, 133] on div "**********" at bounding box center [397, 43] width 212 height 180
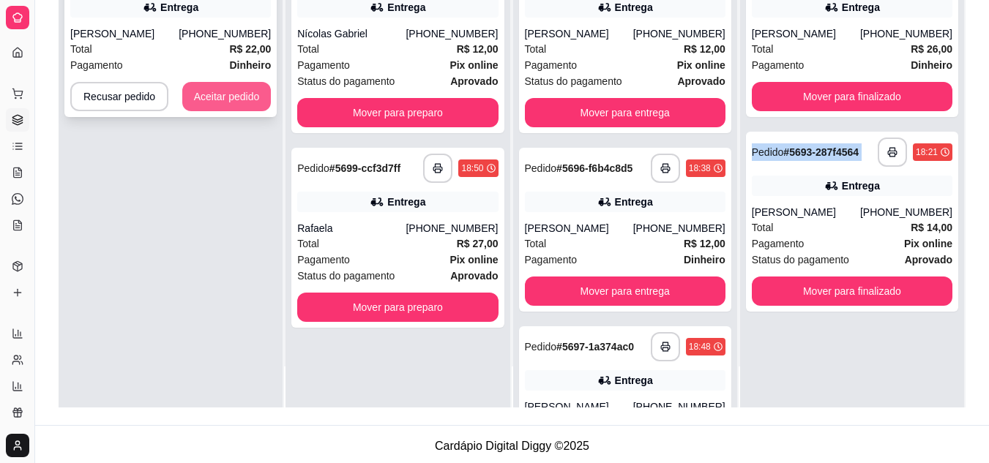
click at [218, 111] on button "Aceitar pedido" at bounding box center [226, 96] width 89 height 29
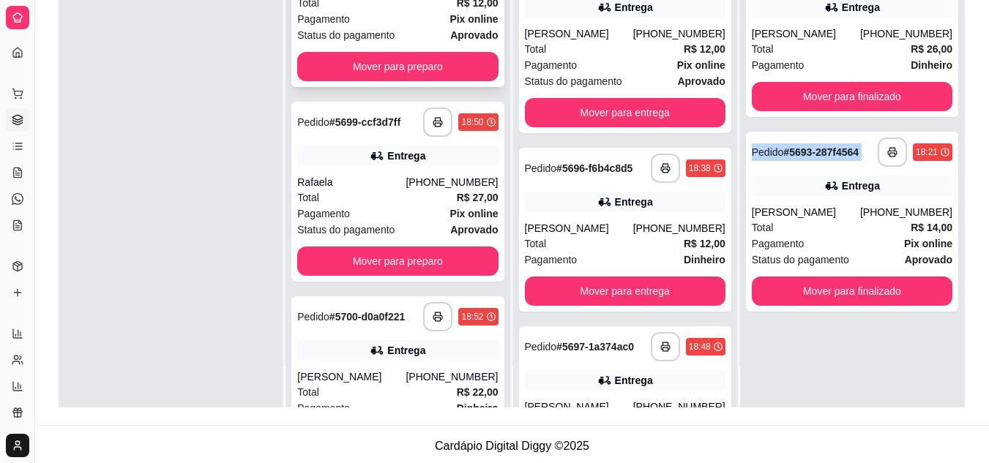
click at [386, 11] on div "Total R$ 12,00" at bounding box center [397, 3] width 200 height 16
click at [348, 81] on button "Mover para preparo" at bounding box center [397, 66] width 200 height 29
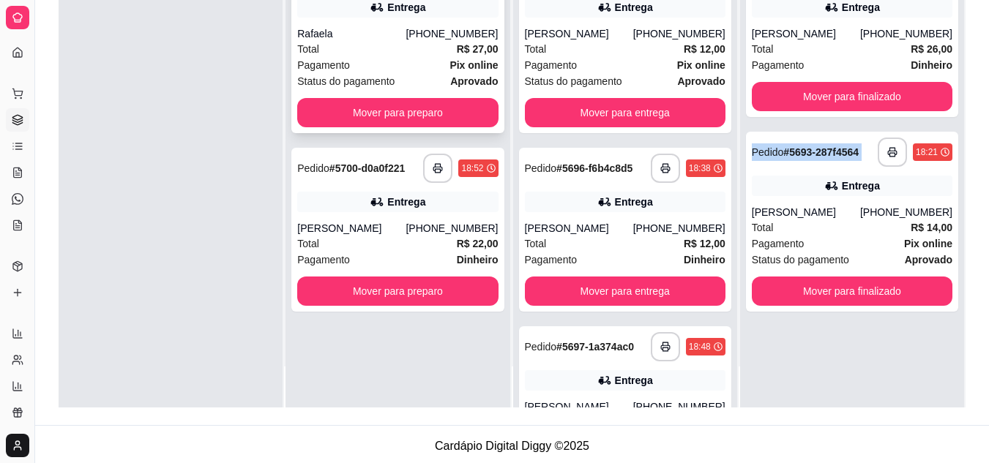
click at [381, 57] on div "Total R$ 27,00" at bounding box center [397, 49] width 200 height 16
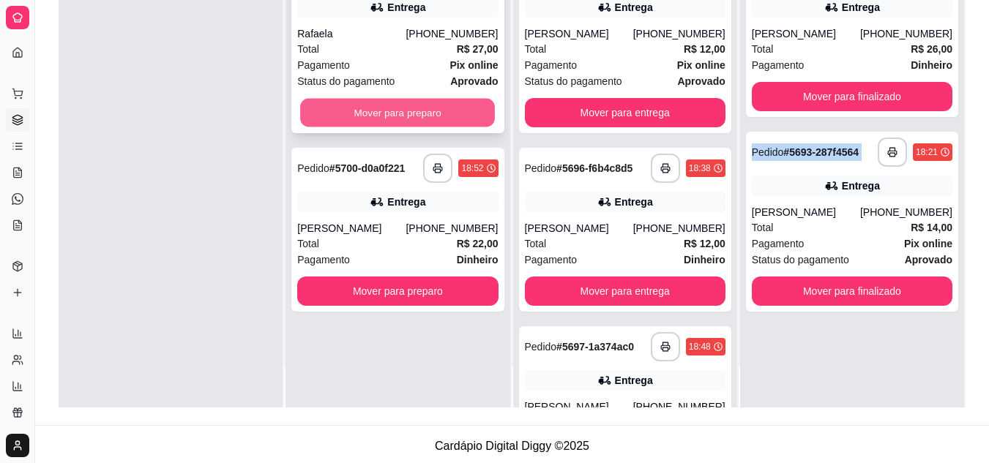
click at [349, 127] on button "Mover para preparo" at bounding box center [397, 113] width 195 height 29
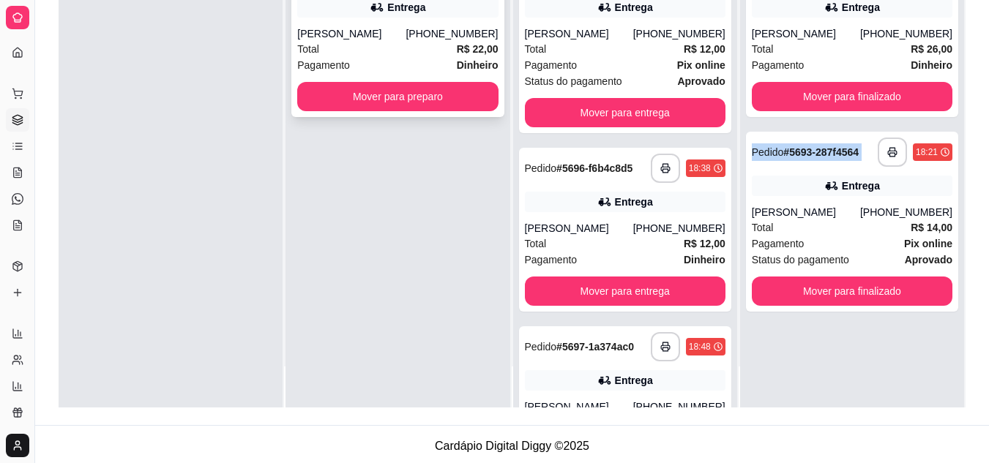
click at [364, 57] on div "Total R$ 22,00" at bounding box center [397, 49] width 200 height 16
click at [363, 111] on button "Mover para preparo" at bounding box center [397, 96] width 200 height 29
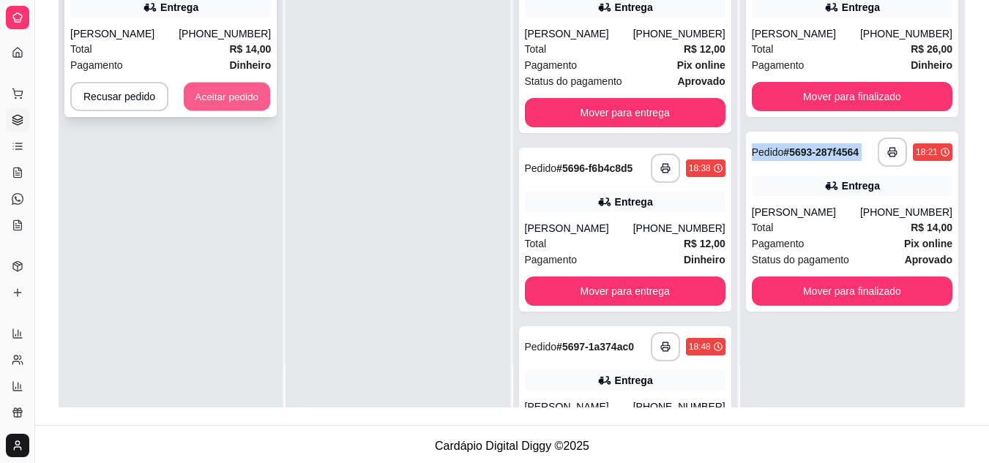
click at [226, 111] on button "Aceitar pedido" at bounding box center [227, 97] width 86 height 29
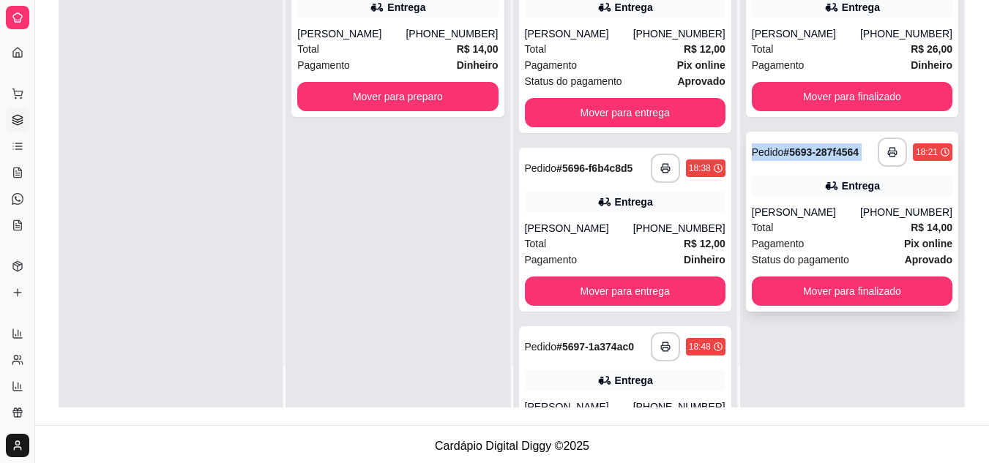
click at [836, 220] on div "Total R$ 14,00" at bounding box center [851, 228] width 200 height 16
click at [383, 50] on div "Total R$ 14,00" at bounding box center [397, 49] width 200 height 16
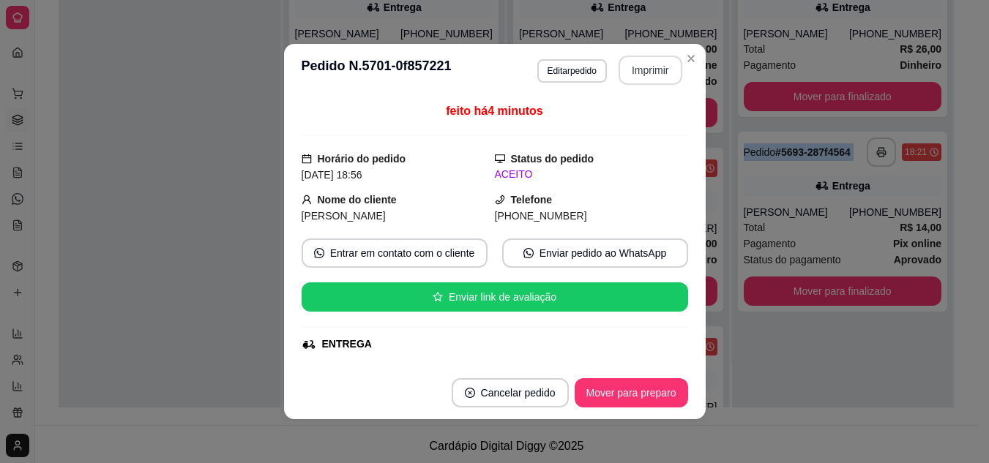
click at [646, 69] on button "Imprimir" at bounding box center [650, 70] width 64 height 29
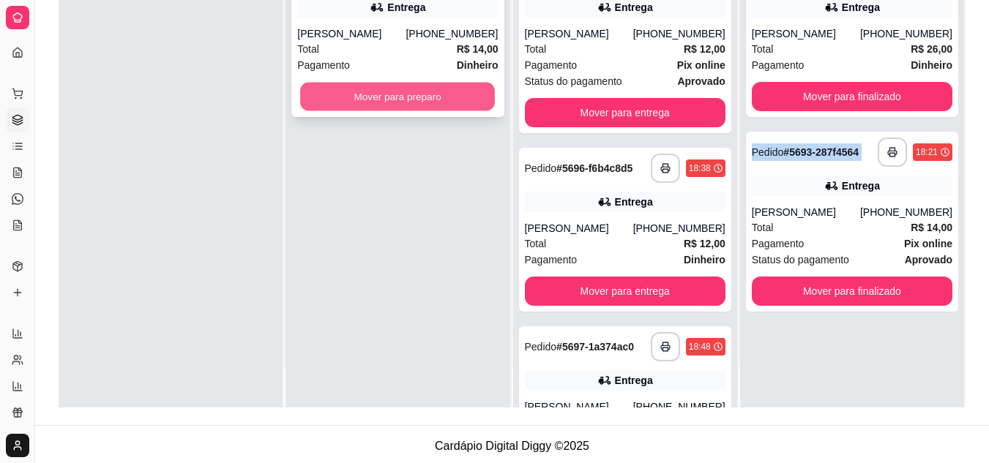
click at [394, 100] on button "Mover para preparo" at bounding box center [397, 97] width 195 height 29
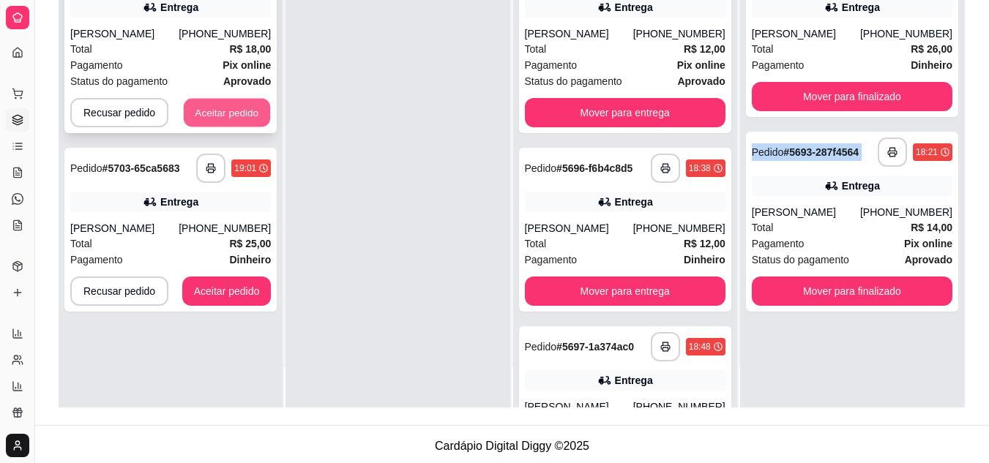
click at [248, 127] on button "Aceitar pedido" at bounding box center [227, 113] width 86 height 29
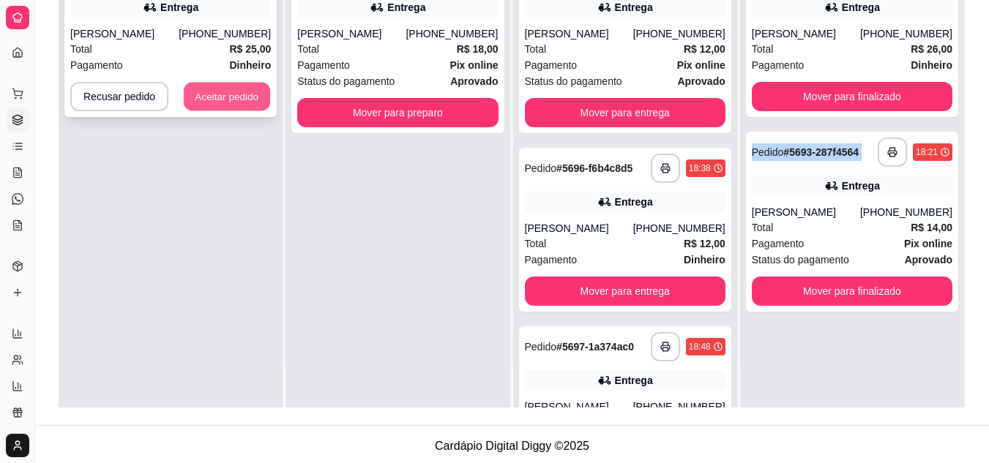
click at [245, 111] on button "Aceitar pedido" at bounding box center [227, 97] width 86 height 29
click at [245, 111] on div "Recusar pedido Aceitar pedido" at bounding box center [170, 96] width 200 height 29
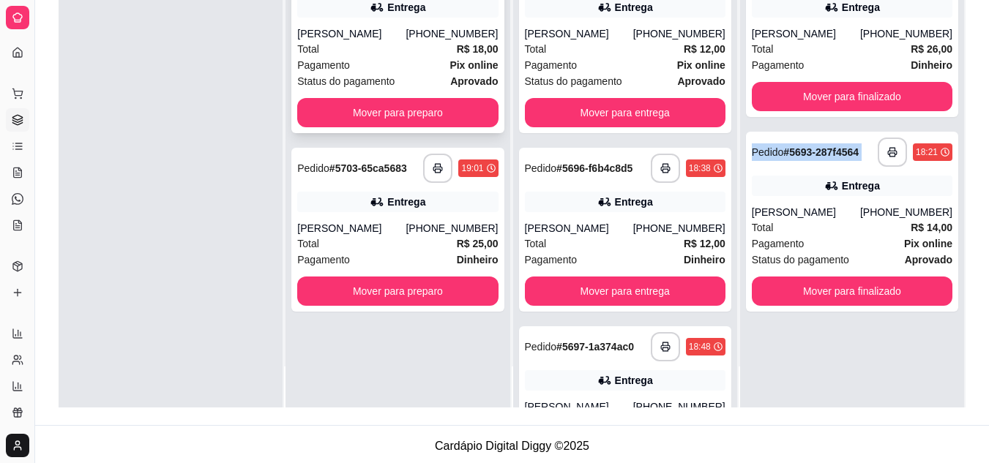
click at [428, 183] on button "button" at bounding box center [438, 168] width 29 height 29
click at [367, 57] on div "Total R$ 18,00" at bounding box center [397, 49] width 200 height 16
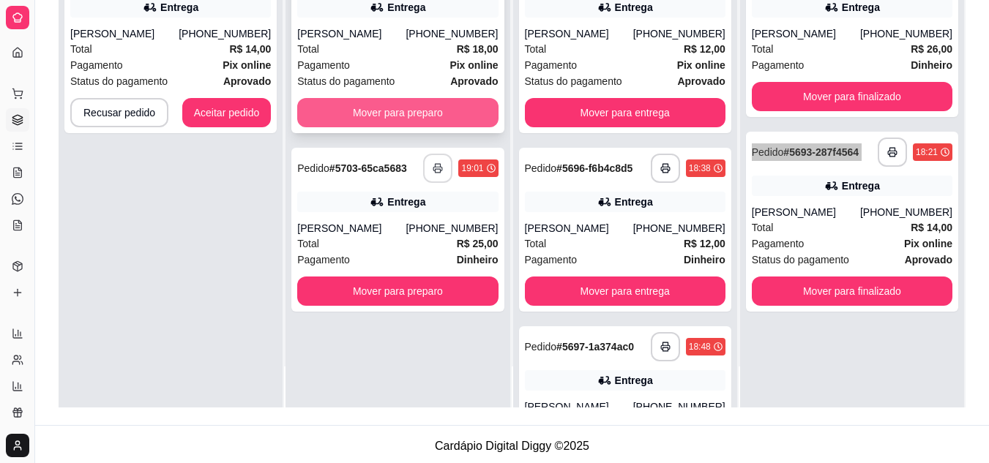
click at [387, 127] on button "Mover para preparo" at bounding box center [397, 112] width 200 height 29
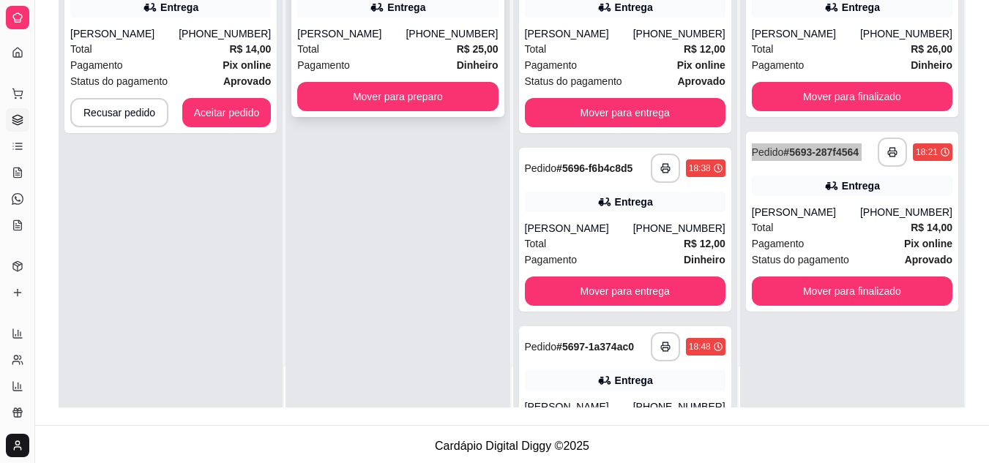
click at [389, 57] on div "Total R$ 25,00" at bounding box center [397, 49] width 200 height 16
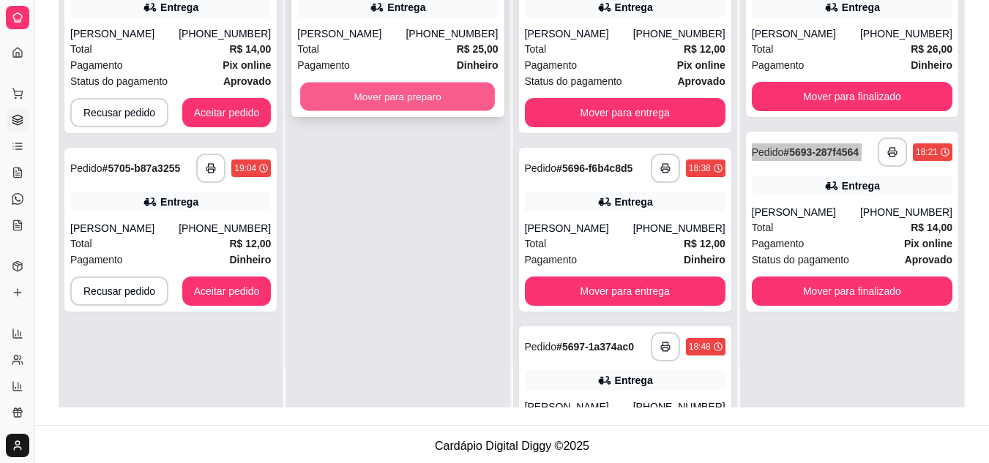
click at [359, 111] on button "Mover para preparo" at bounding box center [397, 97] width 195 height 29
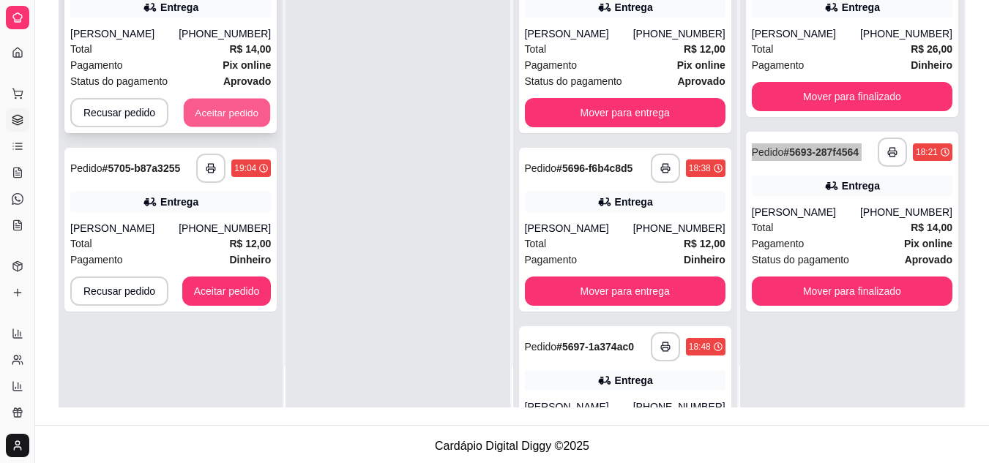
click at [209, 127] on button "Aceitar pedido" at bounding box center [227, 113] width 86 height 29
click at [209, 127] on div "Recusar pedido Aceitar pedido" at bounding box center [170, 112] width 200 height 29
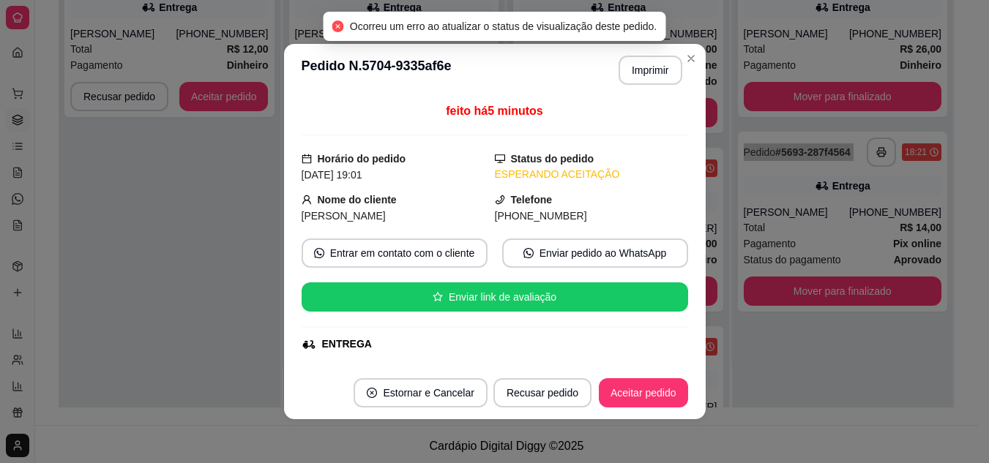
click at [233, 111] on button "Aceitar pedido" at bounding box center [223, 96] width 89 height 29
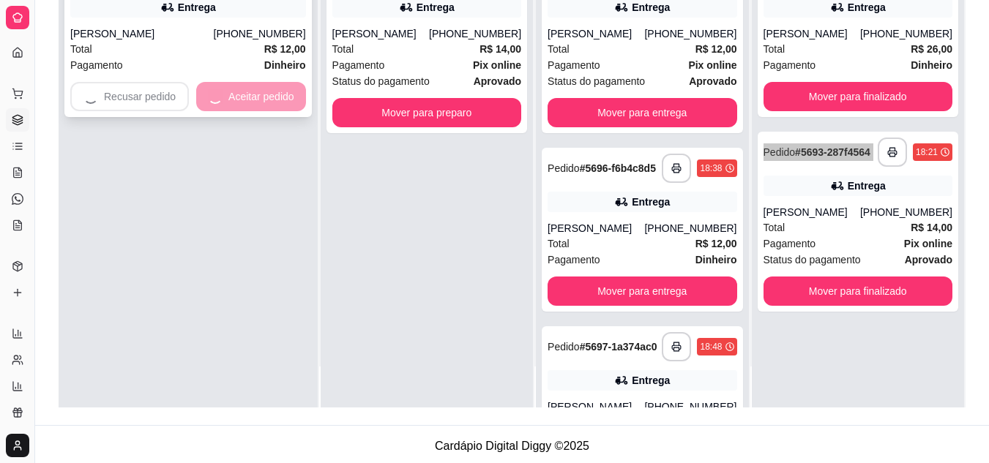
click at [232, 111] on div "Recusar pedido Aceitar pedido" at bounding box center [188, 96] width 236 height 29
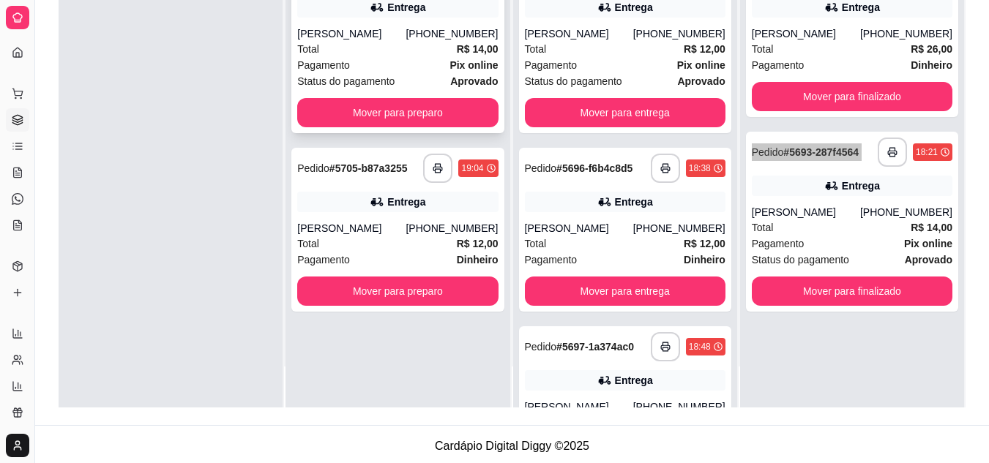
click at [423, 183] on button "button" at bounding box center [437, 168] width 29 height 29
click at [380, 57] on div "Total R$ 14,00" at bounding box center [397, 49] width 200 height 16
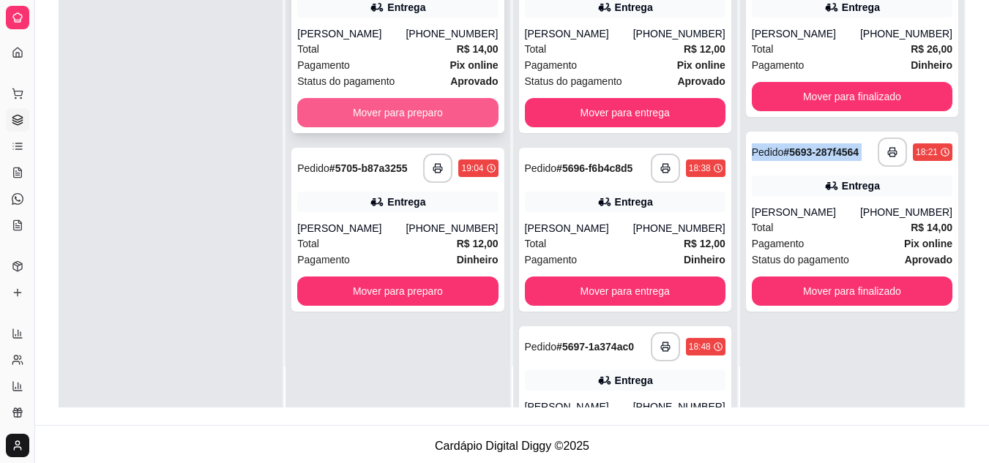
click at [370, 127] on button "Mover para preparo" at bounding box center [397, 112] width 200 height 29
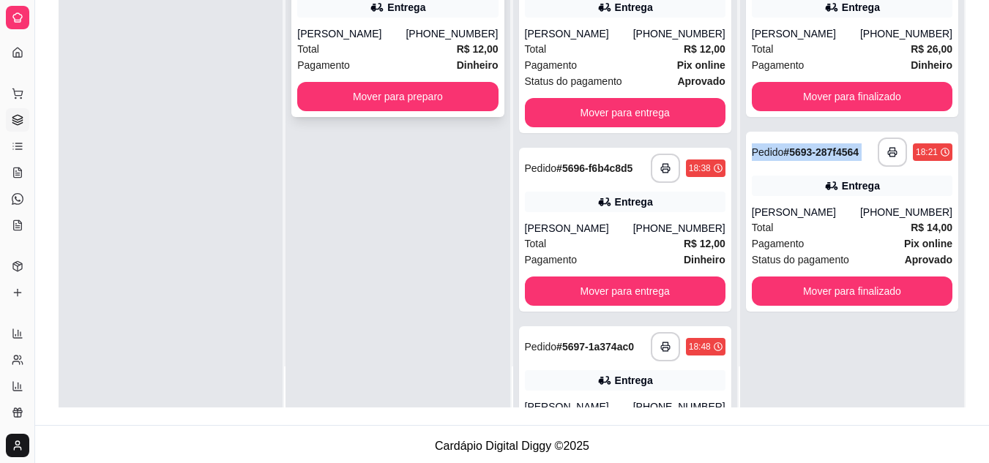
click at [379, 57] on div "Total R$ 12,00" at bounding box center [397, 49] width 200 height 16
click at [475, 111] on button "Mover para preparo" at bounding box center [397, 96] width 200 height 29
click at [475, 111] on div "Mover para preparo" at bounding box center [397, 96] width 200 height 29
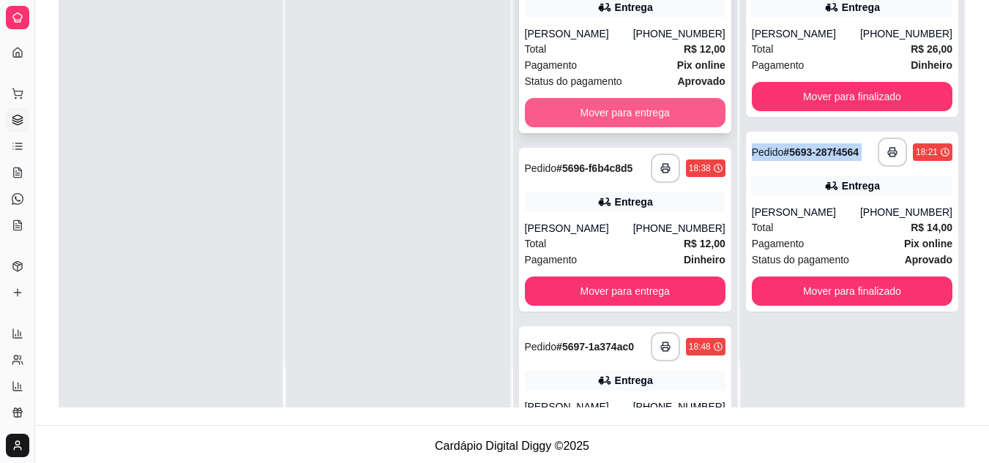
click at [653, 127] on button "Mover para entrega" at bounding box center [625, 112] width 200 height 29
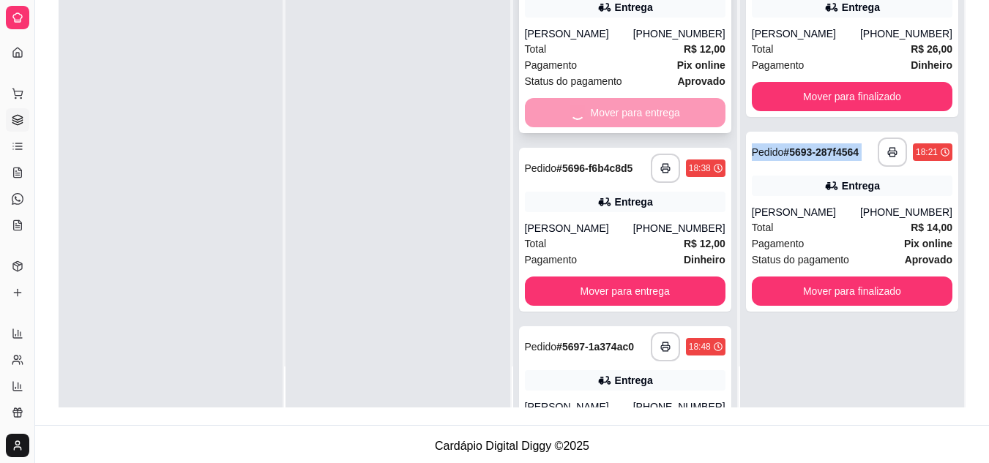
click at [653, 127] on div "Mover para entrega" at bounding box center [625, 112] width 200 height 29
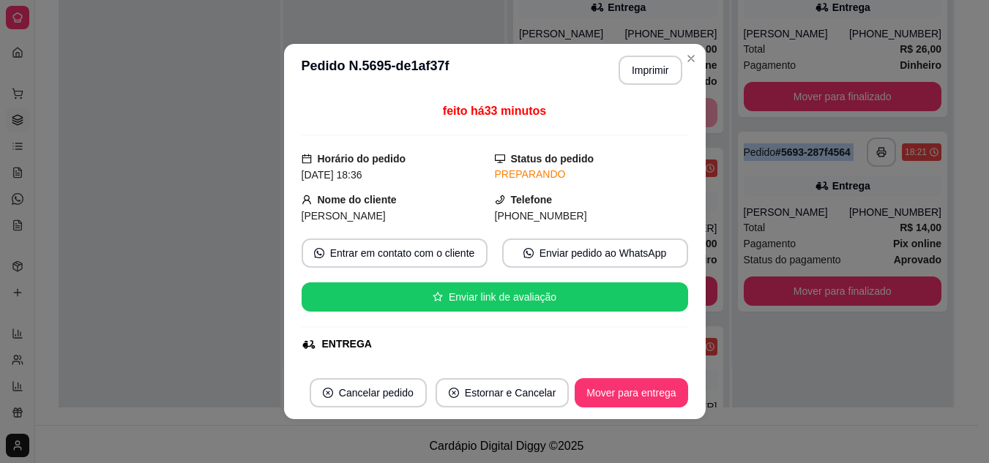
click at [190, 236] on div at bounding box center [170, 175] width 222 height 463
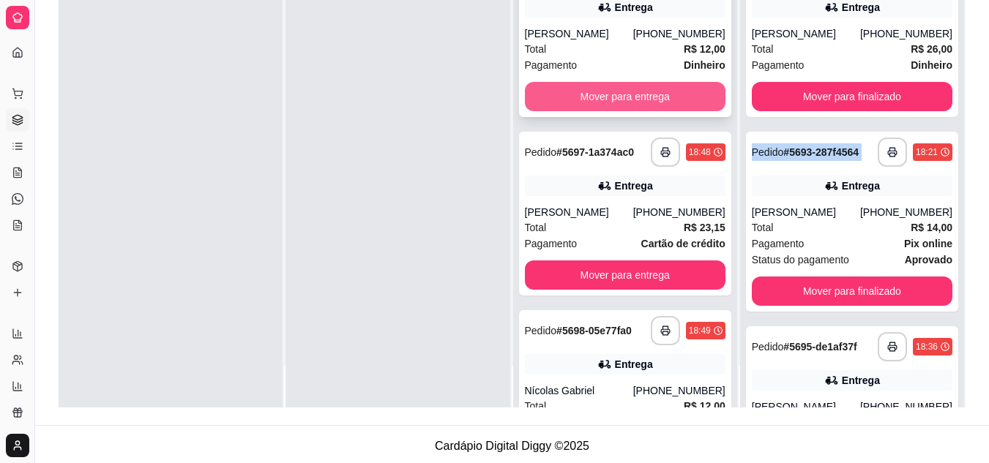
click at [602, 111] on button "Mover para entrega" at bounding box center [625, 96] width 200 height 29
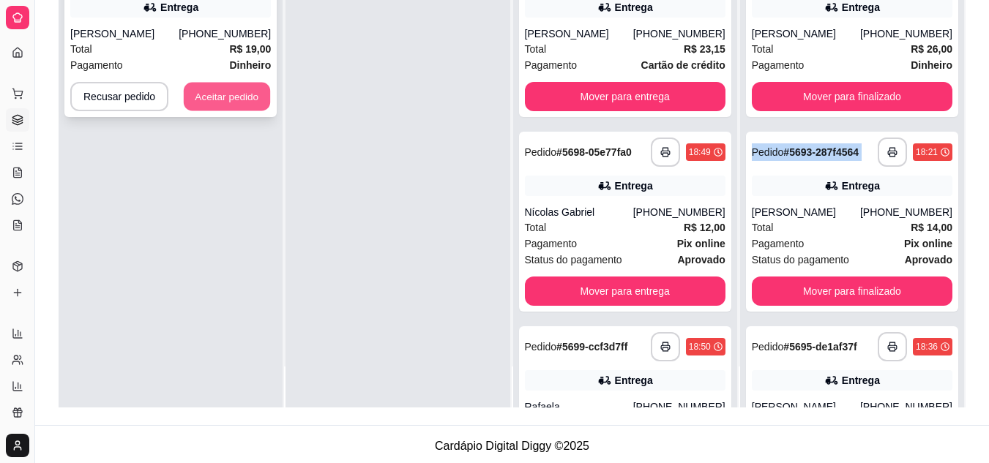
click at [231, 111] on button "Aceitar pedido" at bounding box center [227, 97] width 86 height 29
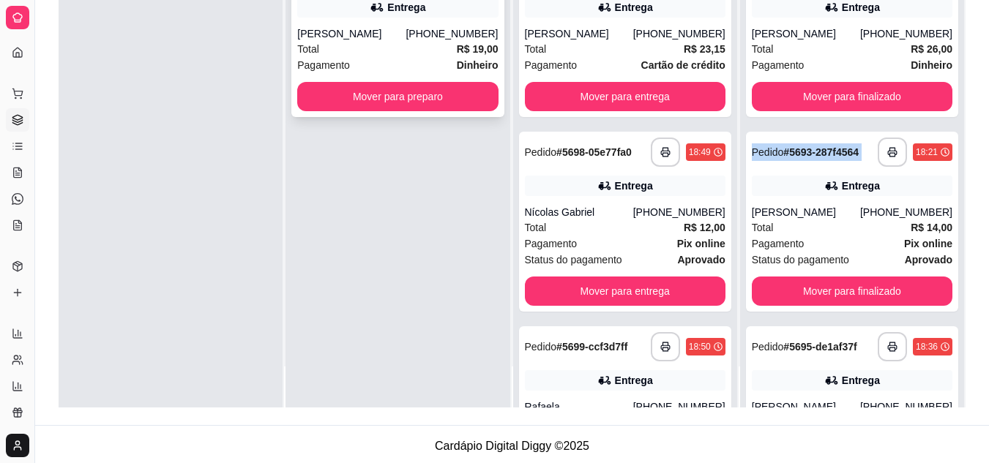
click at [386, 41] on div "[PERSON_NAME]" at bounding box center [351, 33] width 108 height 15
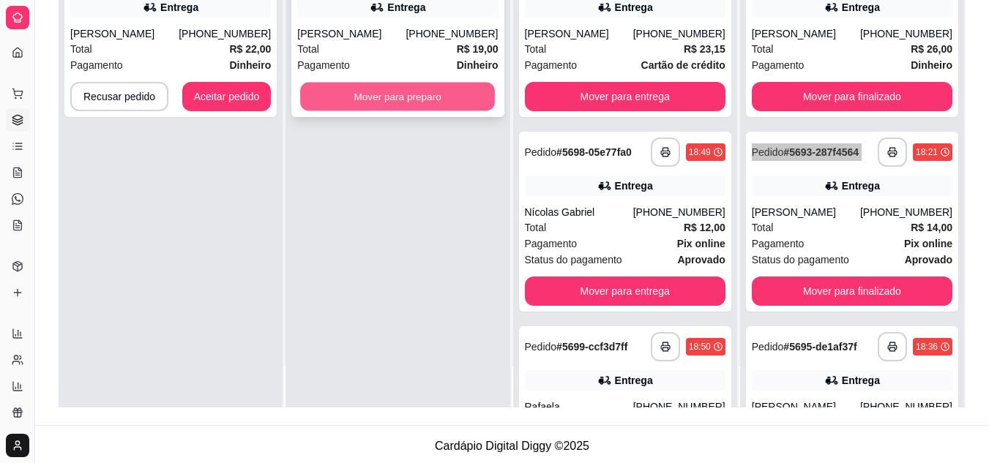
click at [460, 111] on button "Mover para preparo" at bounding box center [397, 97] width 195 height 29
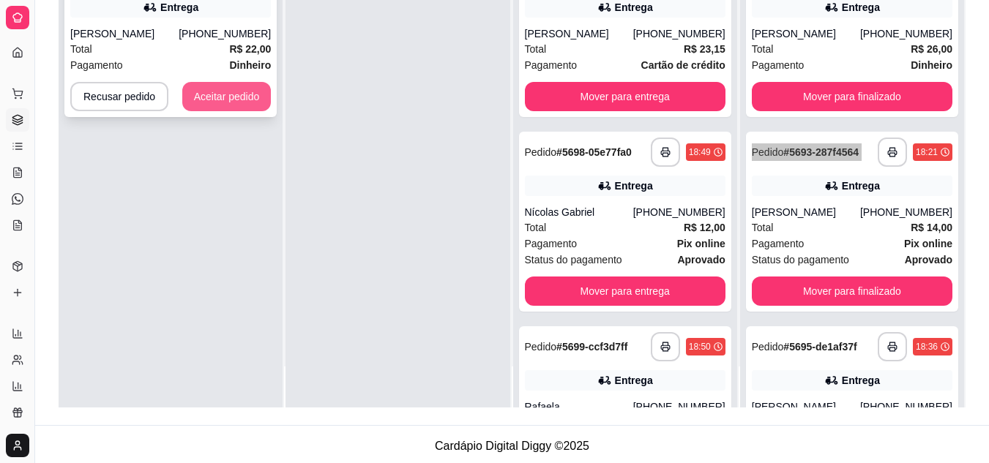
click at [245, 111] on button "Aceitar pedido" at bounding box center [226, 96] width 89 height 29
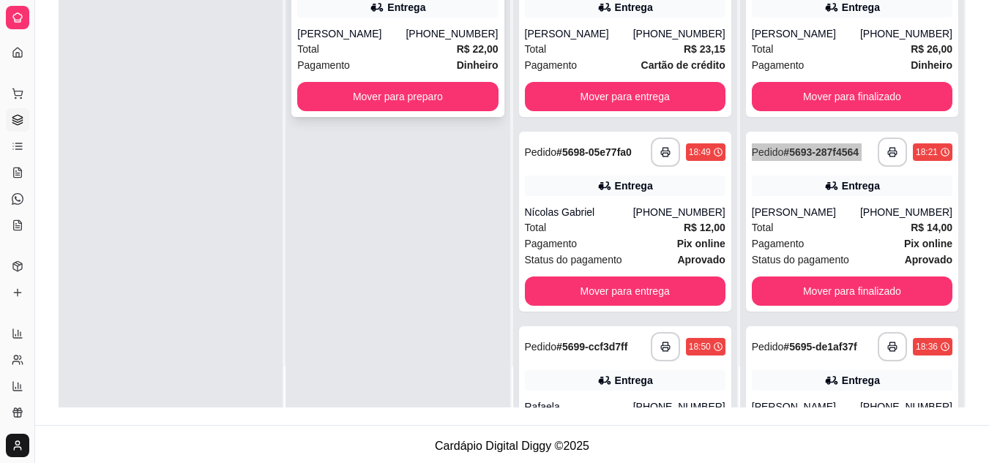
click at [351, 57] on div "Total R$ 22,00" at bounding box center [397, 49] width 200 height 16
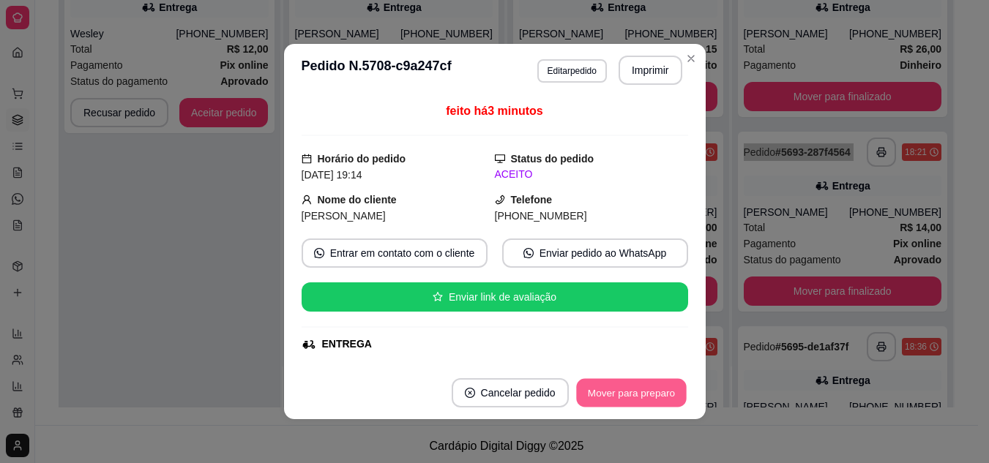
click at [661, 393] on button "Mover para preparo" at bounding box center [631, 393] width 110 height 29
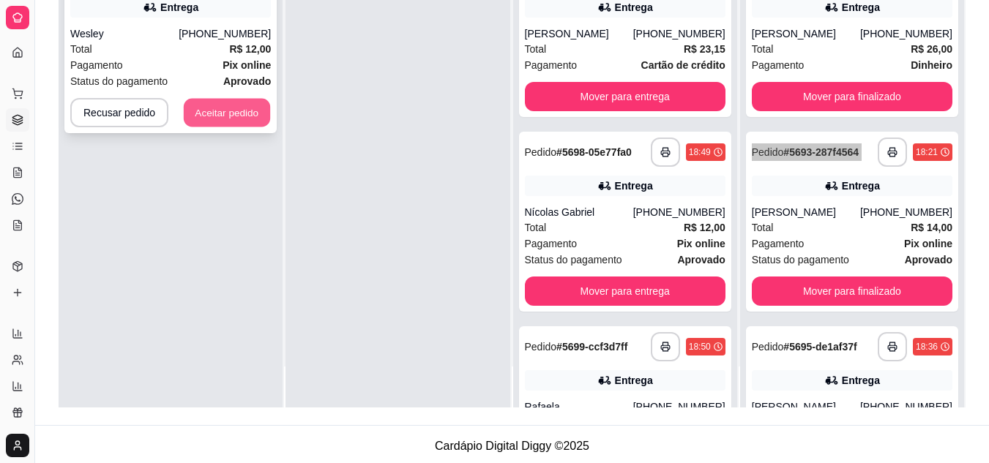
click at [255, 127] on button "Aceitar pedido" at bounding box center [227, 113] width 86 height 29
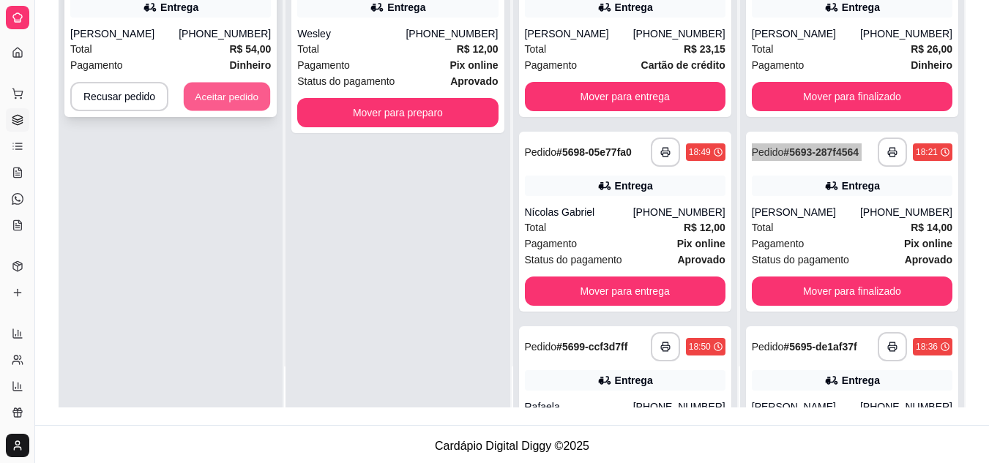
click at [201, 111] on button "Aceitar pedido" at bounding box center [227, 97] width 86 height 29
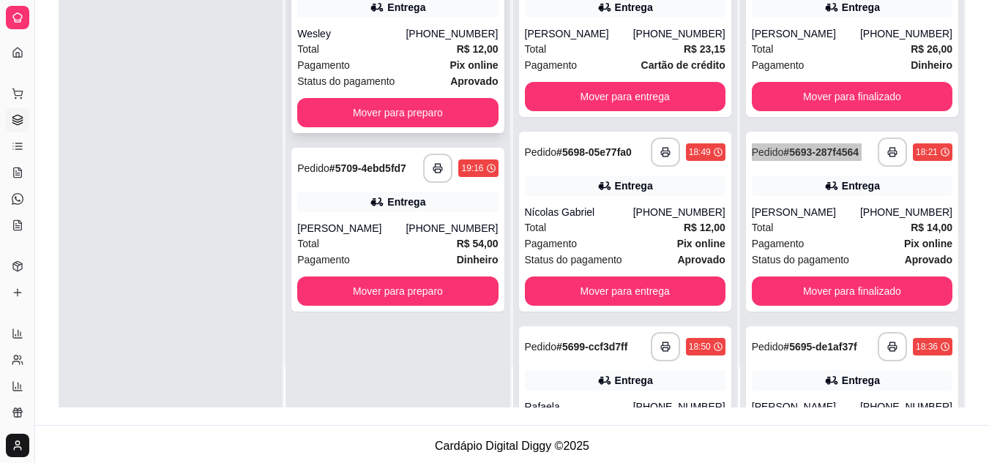
click at [390, 57] on div "Total R$ 12,00" at bounding box center [397, 49] width 200 height 16
click at [428, 183] on button "button" at bounding box center [438, 168] width 29 height 29
click at [405, 252] on div "Total R$ 54,00" at bounding box center [397, 244] width 200 height 16
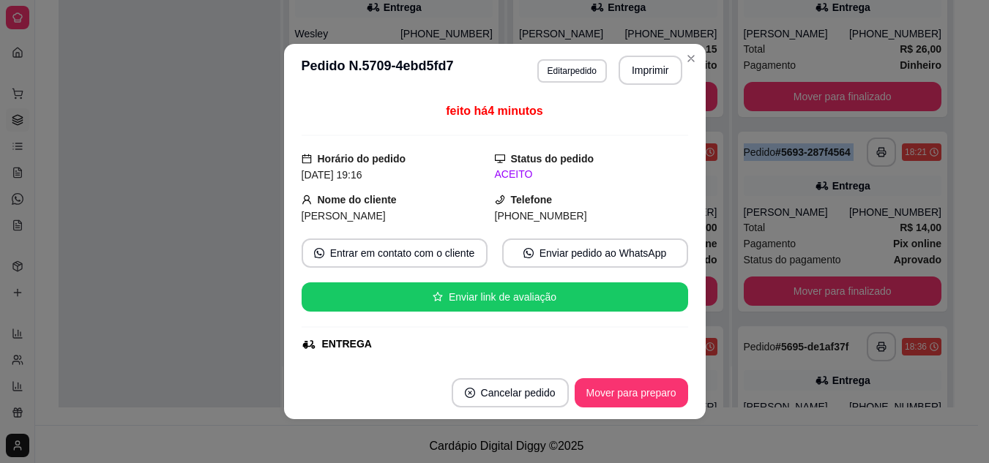
click at [138, 342] on div at bounding box center [170, 175] width 222 height 463
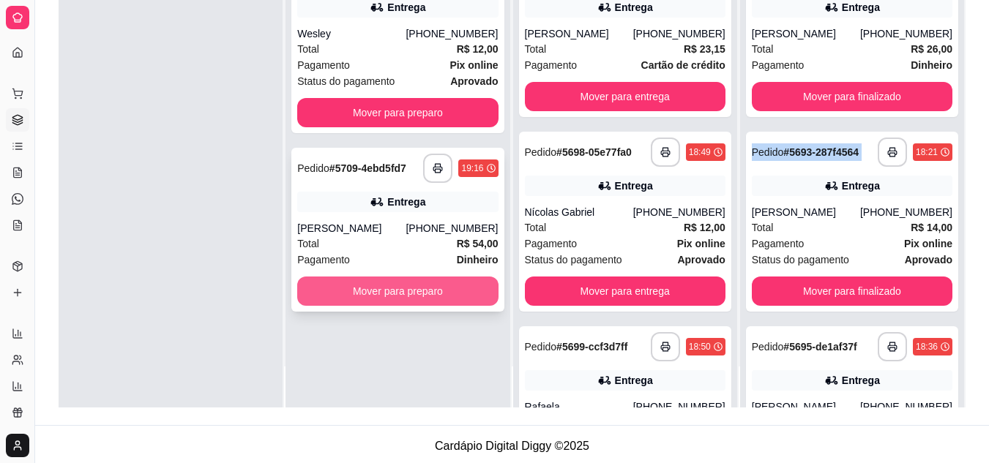
click at [430, 306] on button "Mover para preparo" at bounding box center [397, 291] width 200 height 29
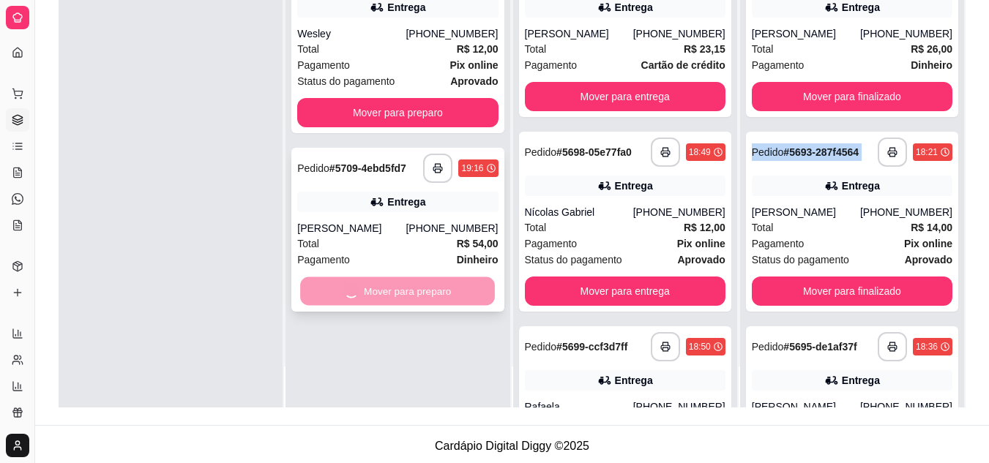
click at [430, 306] on div "Mover para preparo" at bounding box center [397, 291] width 200 height 29
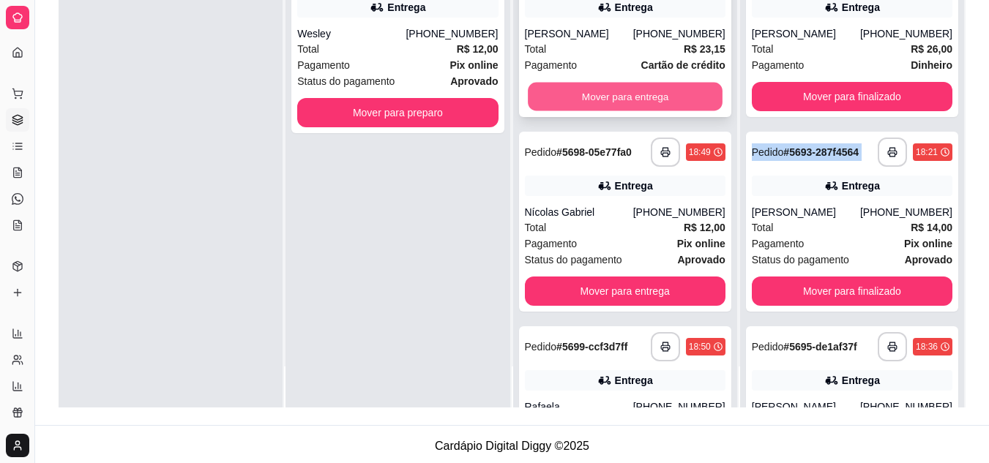
click at [604, 111] on button "Mover para entrega" at bounding box center [625, 97] width 195 height 29
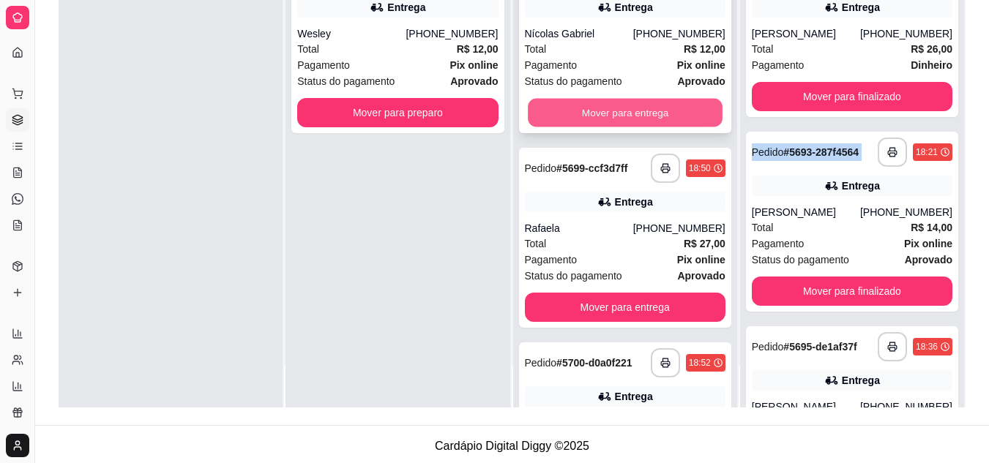
click at [589, 127] on button "Mover para entrega" at bounding box center [625, 113] width 195 height 29
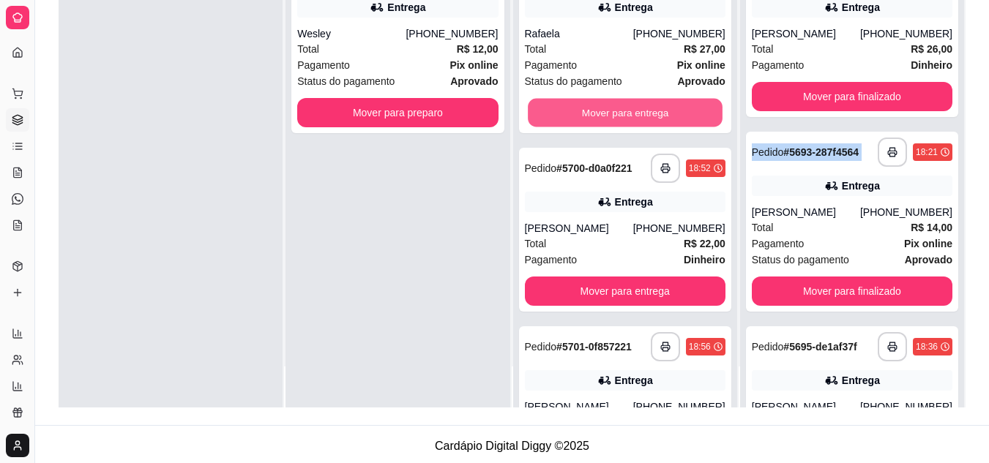
click at [589, 127] on button "Mover para entrega" at bounding box center [625, 113] width 195 height 29
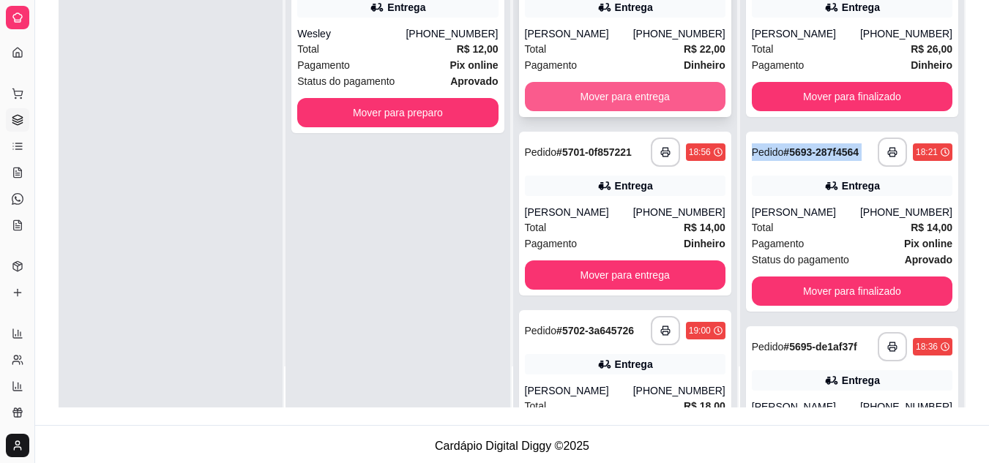
click at [596, 111] on button "Mover para entrega" at bounding box center [625, 96] width 200 height 29
click at [596, 111] on div "Mover para entrega" at bounding box center [625, 96] width 200 height 29
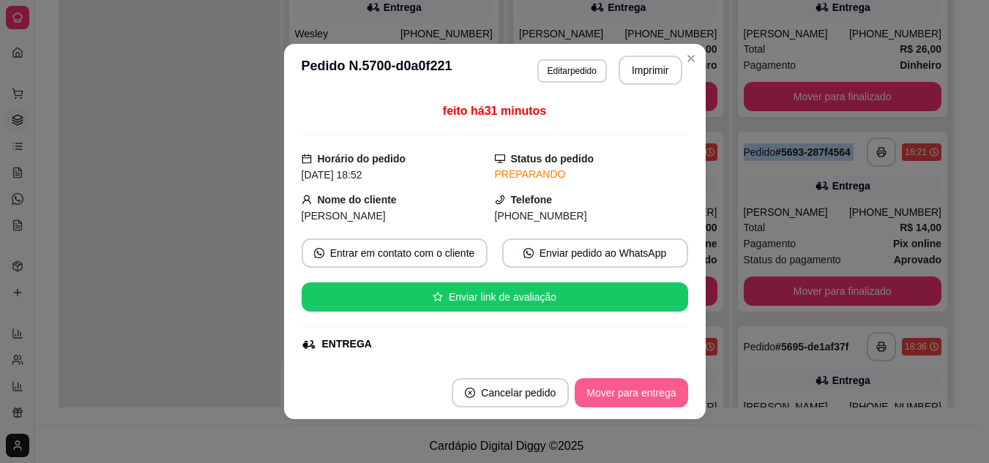
click at [626, 402] on button "Mover para entrega" at bounding box center [630, 392] width 113 height 29
click at [621, 390] on button "Mover para entrega" at bounding box center [632, 393] width 110 height 29
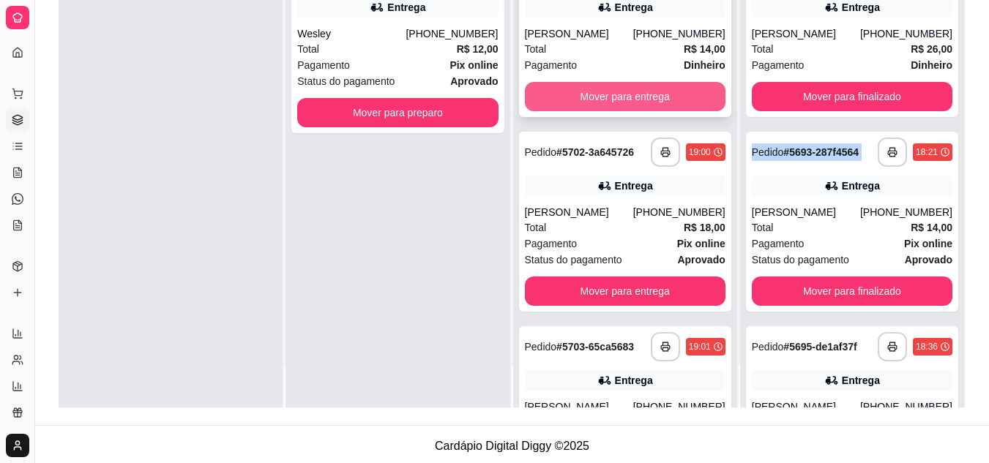
click at [582, 111] on button "Mover para entrega" at bounding box center [625, 96] width 200 height 29
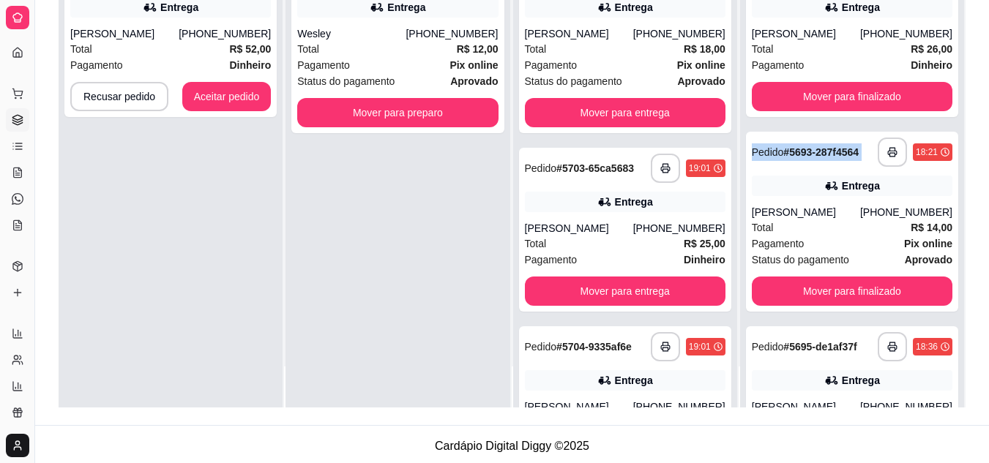
drag, startPoint x: 451, startPoint y: 196, endPoint x: 405, endPoint y: 131, distance: 79.8
click at [417, 125] on div "**********" at bounding box center [511, 127] width 953 height 595
click at [233, 111] on button "Aceitar pedido" at bounding box center [227, 97] width 86 height 29
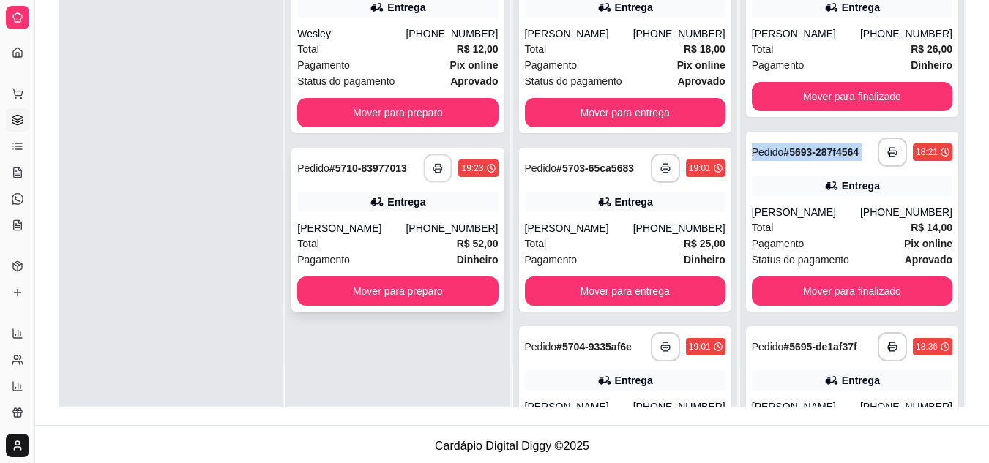
click at [443, 183] on button "button" at bounding box center [438, 168] width 29 height 29
click at [405, 236] on div "[PERSON_NAME]" at bounding box center [351, 228] width 108 height 15
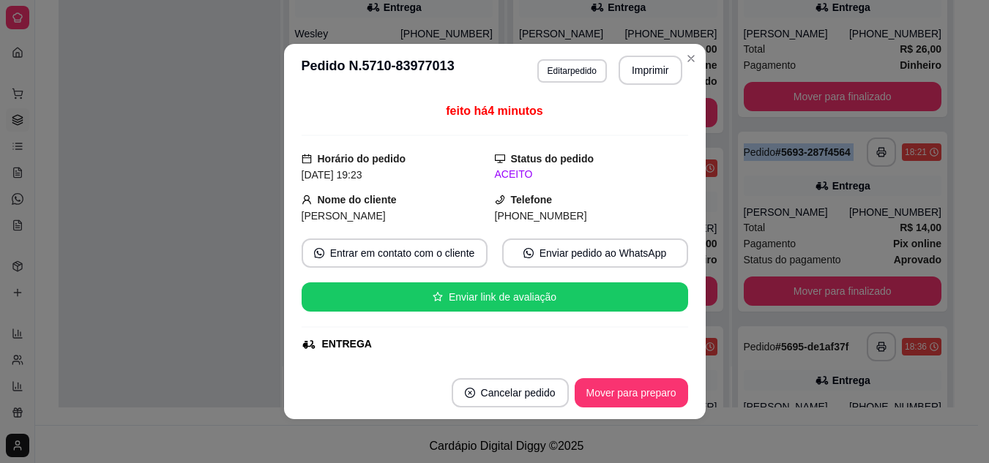
click at [157, 267] on div at bounding box center [170, 175] width 222 height 463
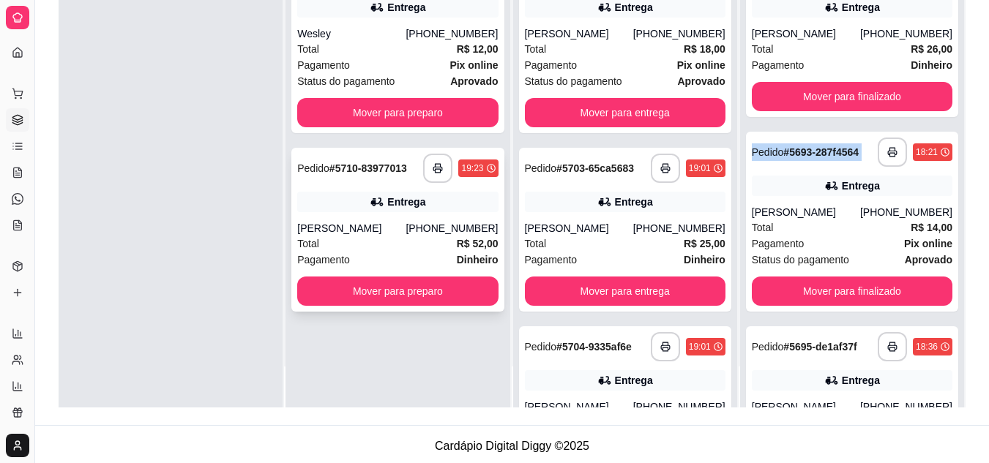
click at [381, 252] on div "Total R$ 52,00" at bounding box center [397, 244] width 200 height 16
click at [383, 252] on div "Total R$ 52,00" at bounding box center [397, 244] width 200 height 16
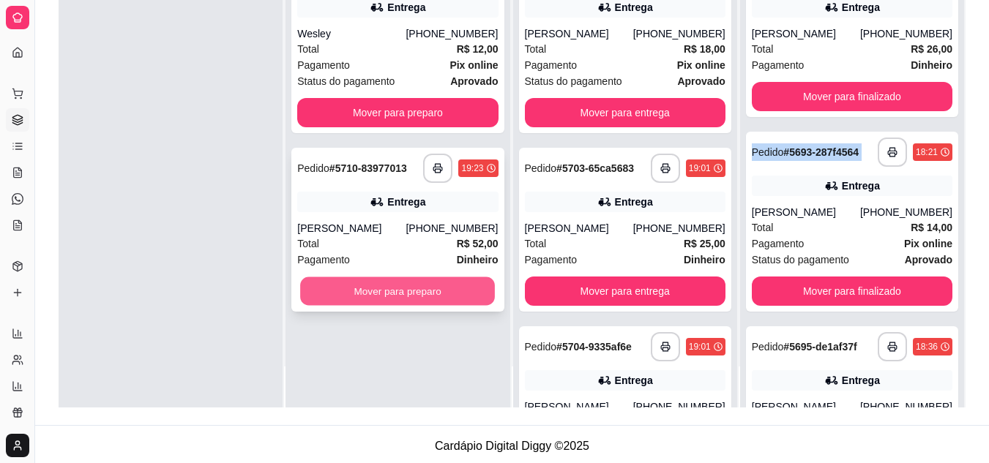
click at [380, 306] on button "Mover para preparo" at bounding box center [397, 291] width 195 height 29
click at [380, 306] on div "Mover para preparo" at bounding box center [397, 291] width 200 height 29
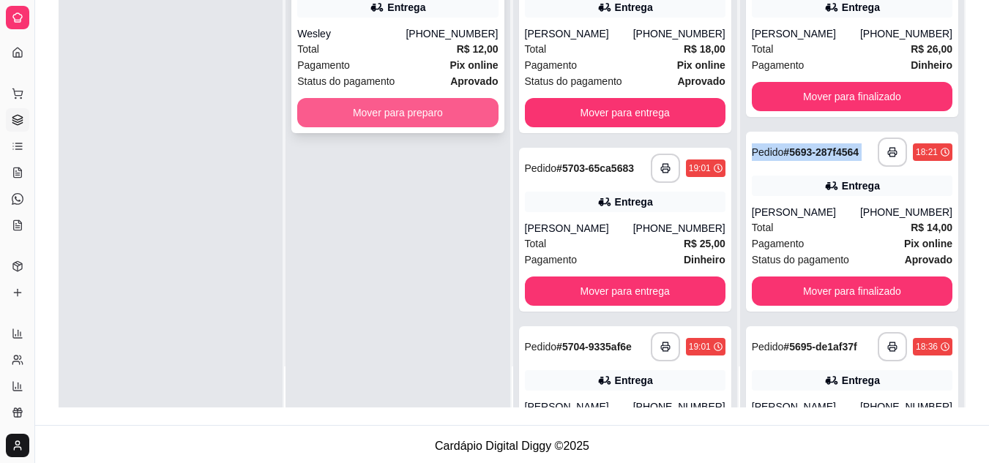
click at [476, 127] on button "Mover para preparo" at bounding box center [397, 112] width 200 height 29
click at [476, 127] on div "Mover para preparo" at bounding box center [397, 112] width 200 height 29
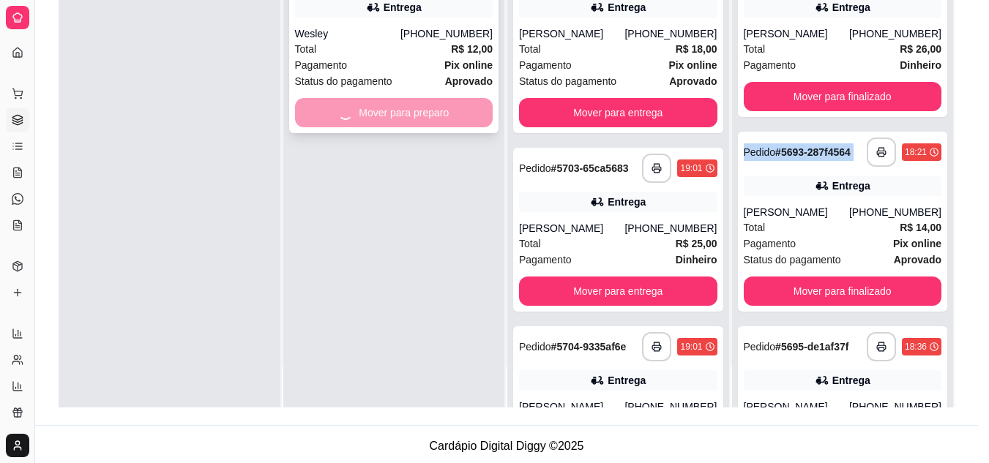
click at [476, 184] on div "feito há 22 minutos Horário do pedido [DATE] 19:14 Status do pedido ACEITO Nome…" at bounding box center [494, 231] width 386 height 258
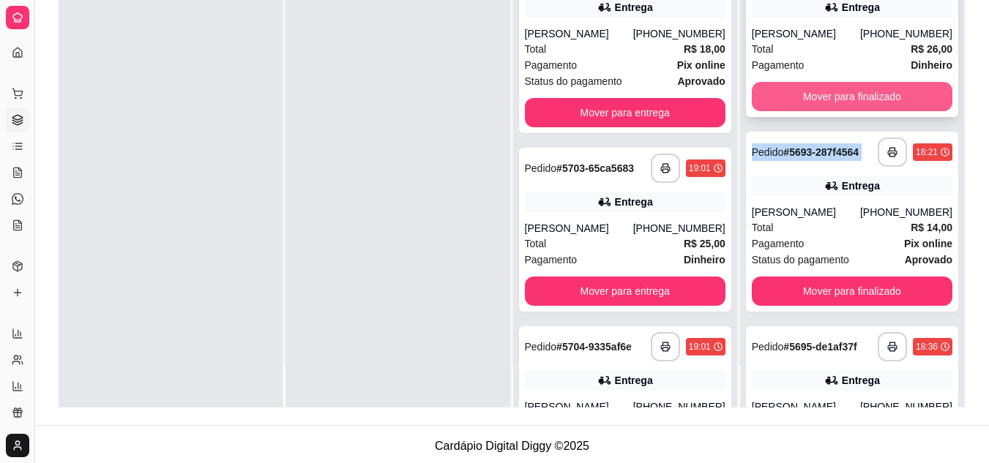
click at [904, 100] on button "Mover para finalizado" at bounding box center [851, 96] width 200 height 29
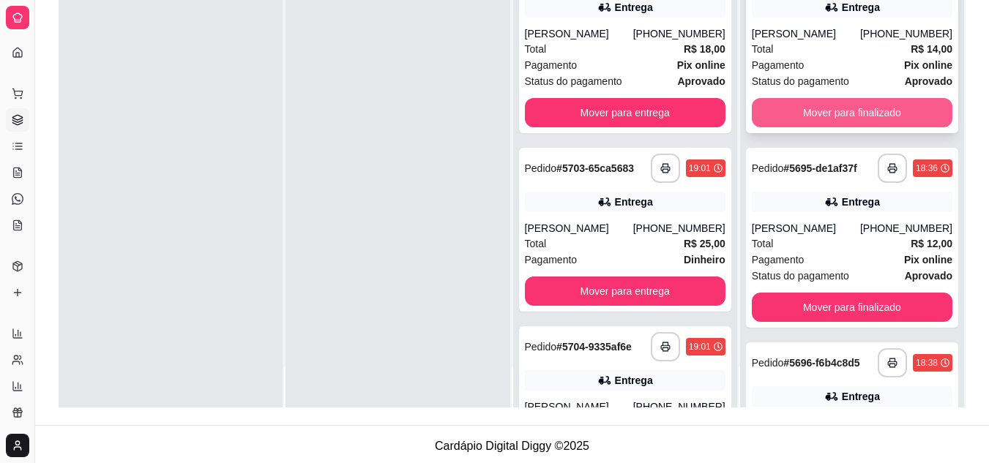
click at [836, 127] on button "Mover para finalizado" at bounding box center [851, 112] width 200 height 29
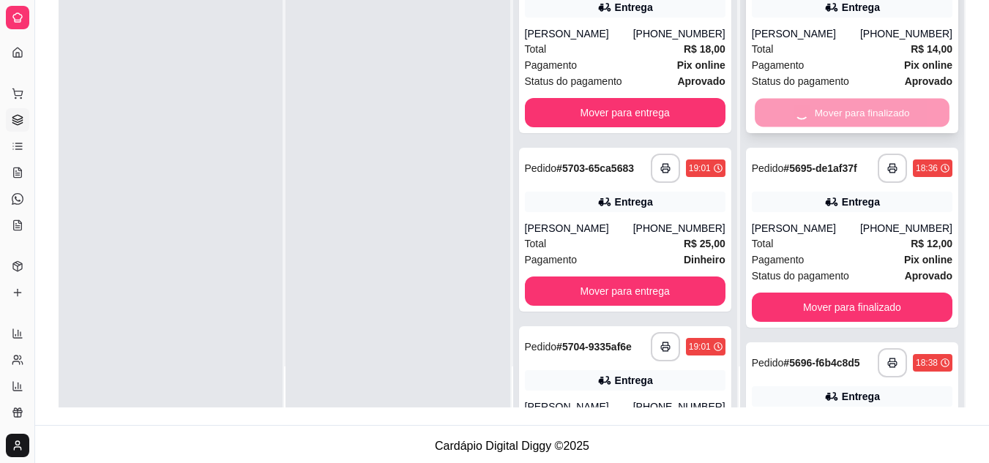
click at [836, 127] on div "Mover para finalizado" at bounding box center [851, 112] width 200 height 29
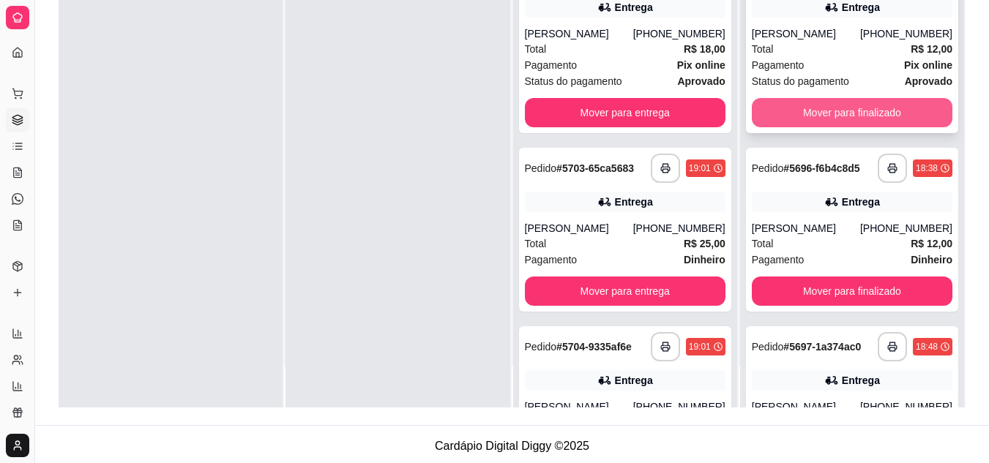
click at [844, 127] on button "Mover para finalizado" at bounding box center [851, 112] width 200 height 29
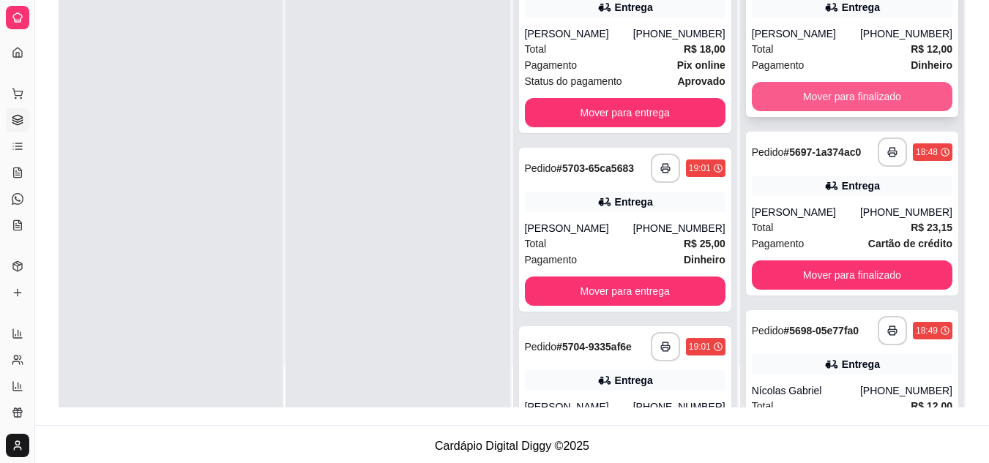
click at [867, 111] on button "Mover para finalizado" at bounding box center [851, 96] width 200 height 29
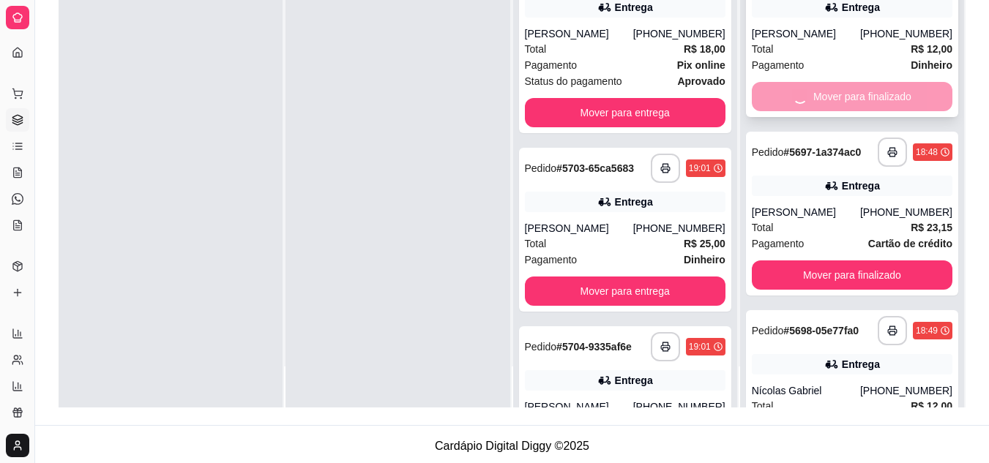
click at [867, 111] on div "Mover para finalizado" at bounding box center [851, 96] width 200 height 29
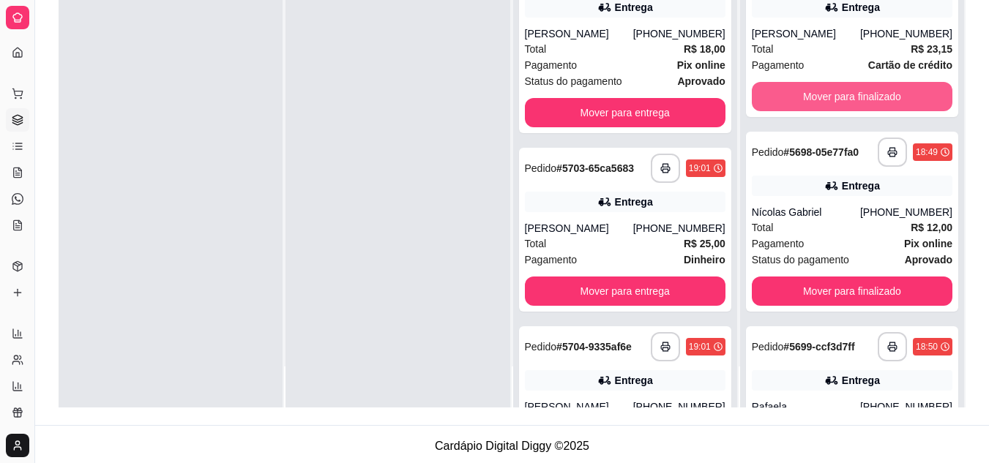
click at [844, 111] on button "Mover para finalizado" at bounding box center [851, 96] width 200 height 29
click at [844, 111] on div "Mover para finalizado" at bounding box center [851, 96] width 200 height 29
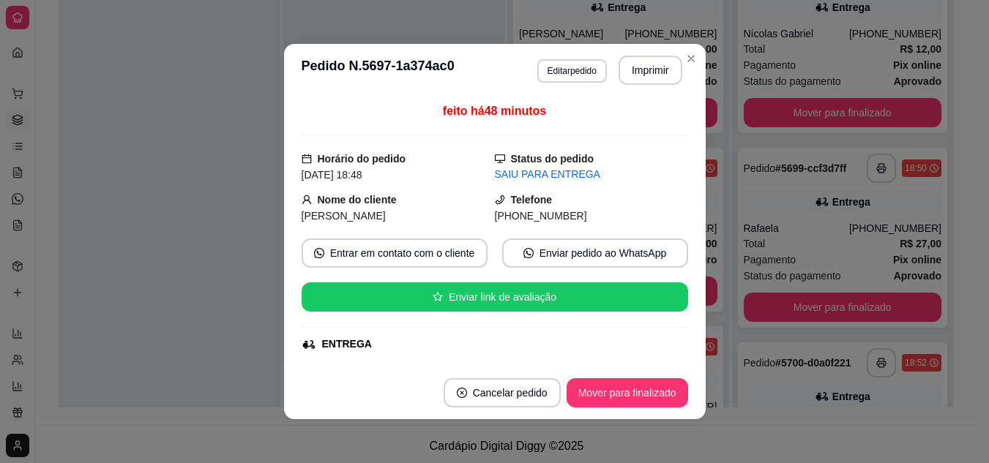
click at [840, 127] on button "Mover para finalizado" at bounding box center [842, 112] width 198 height 29
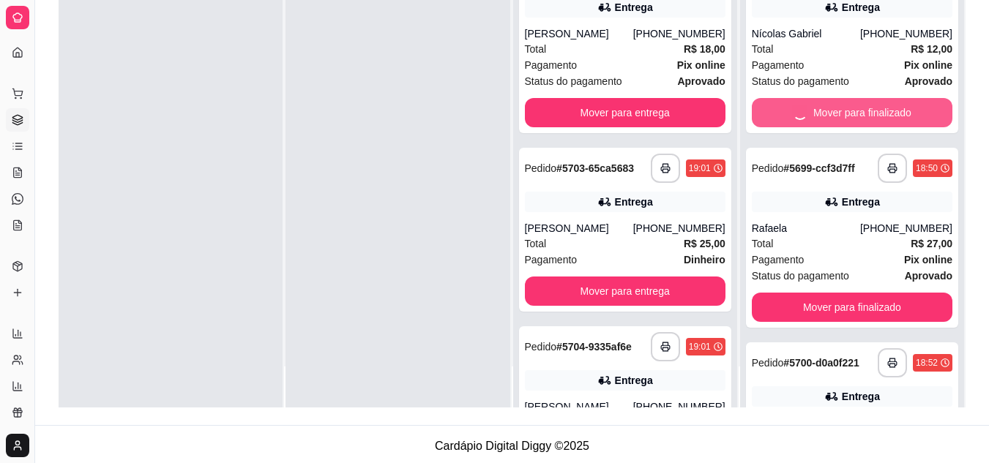
click at [840, 127] on div "Mover para finalizado" at bounding box center [851, 112] width 200 height 29
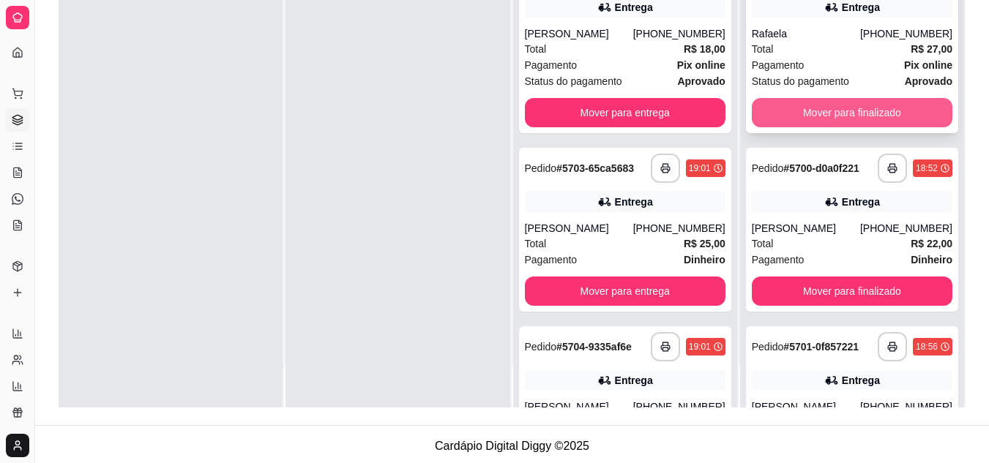
click at [833, 127] on button "Mover para finalizado" at bounding box center [851, 112] width 200 height 29
click at [833, 127] on div "Mover para finalizado" at bounding box center [851, 112] width 200 height 29
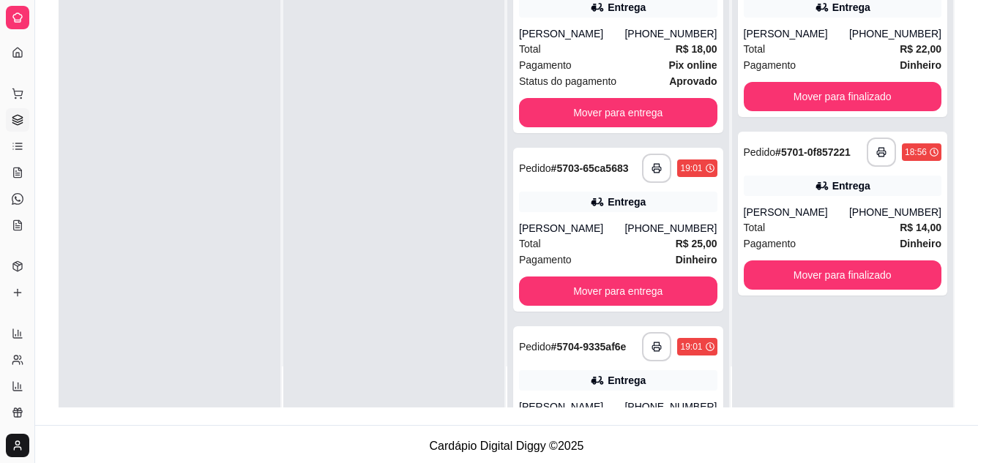
click at [833, 117] on div "**********" at bounding box center [843, 35] width 210 height 164
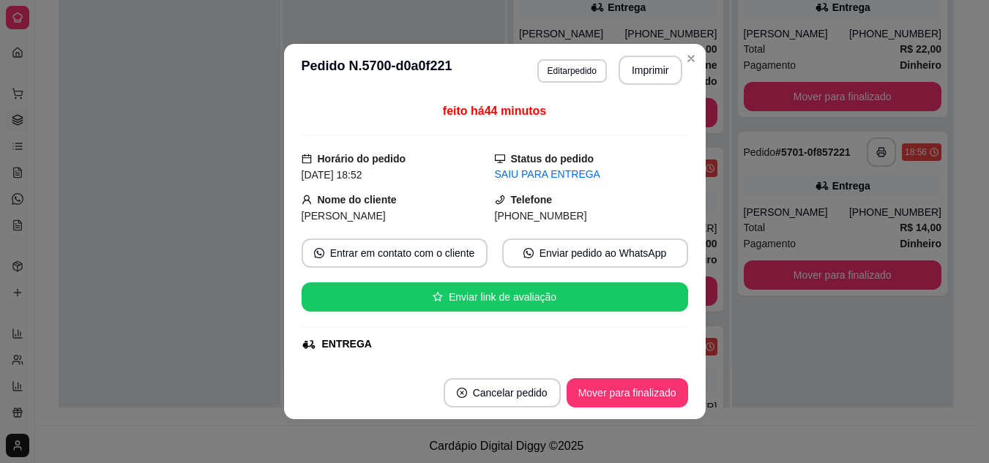
click at [844, 111] on button "Mover para finalizado" at bounding box center [842, 96] width 198 height 29
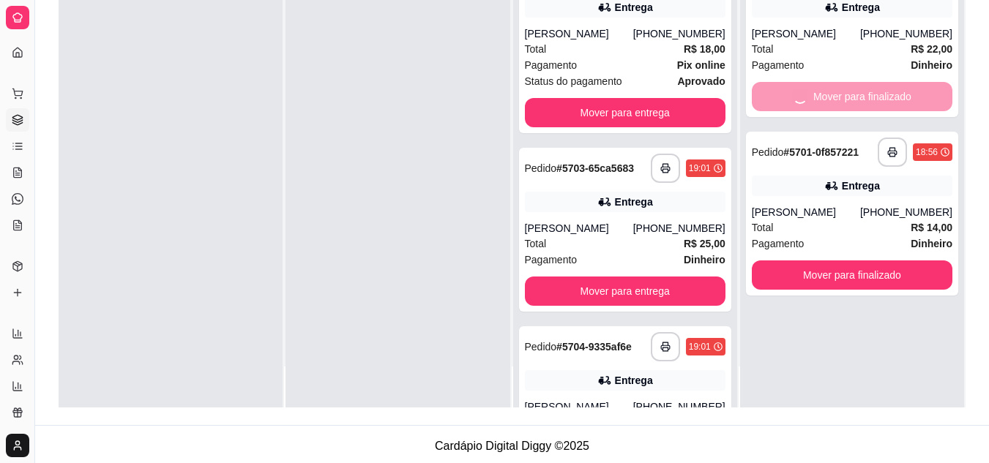
click at [844, 111] on div "Mover para finalizado" at bounding box center [851, 96] width 200 height 29
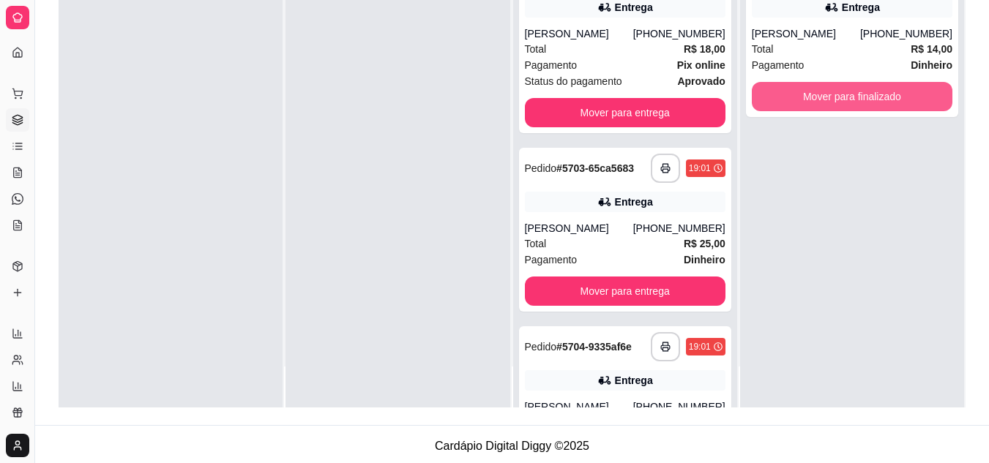
click at [844, 111] on button "Mover para finalizado" at bounding box center [851, 96] width 200 height 29
click at [844, 111] on div "Mover para finalizado" at bounding box center [851, 96] width 200 height 29
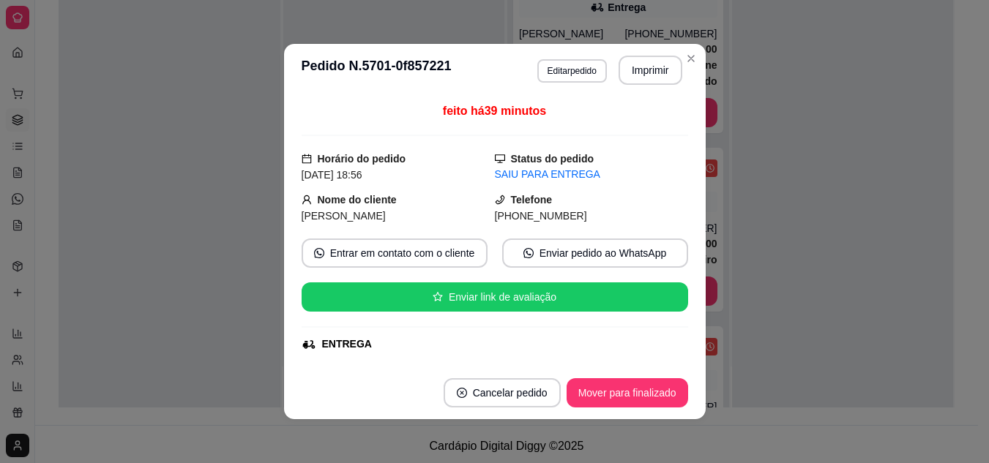
click at [825, 206] on div at bounding box center [843, 175] width 222 height 463
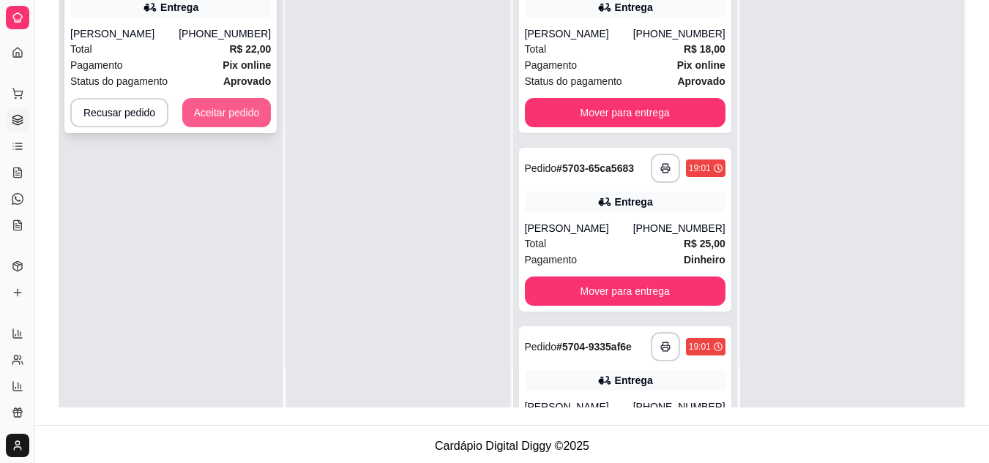
click at [209, 127] on button "Aceitar pedido" at bounding box center [226, 112] width 89 height 29
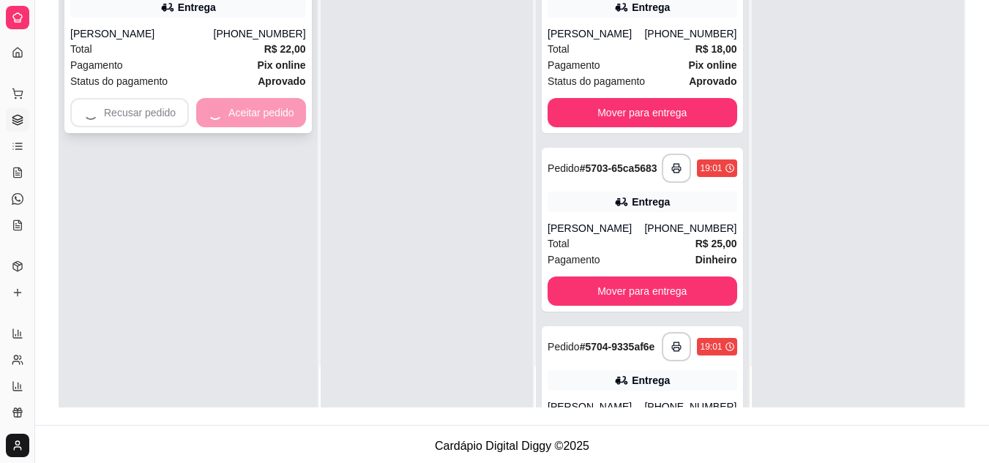
click at [209, 127] on div "Recusar pedido Aceitar pedido" at bounding box center [188, 112] width 236 height 29
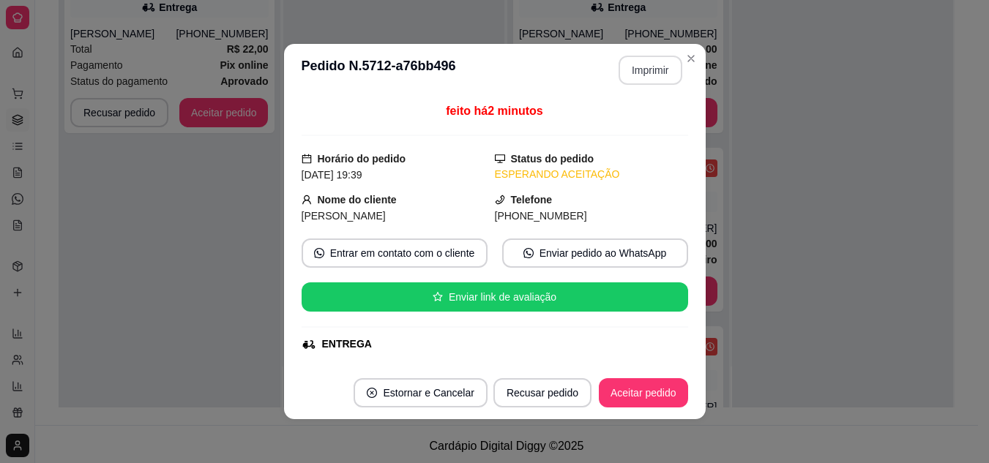
click at [648, 71] on button "Imprimir" at bounding box center [650, 70] width 64 height 29
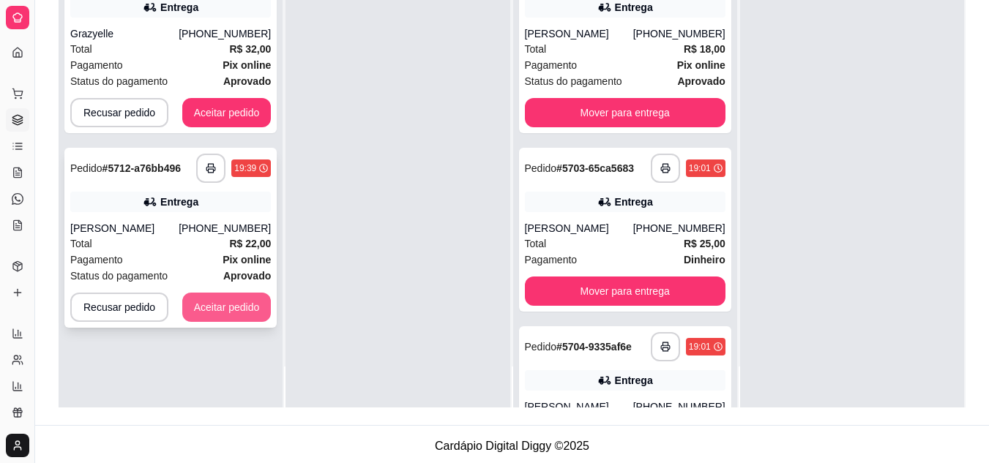
click at [228, 322] on button "Aceitar pedido" at bounding box center [226, 307] width 89 height 29
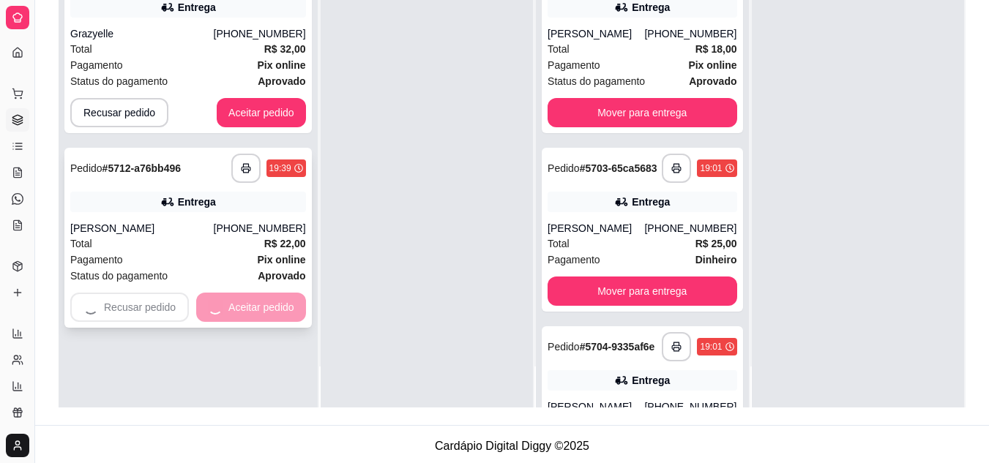
click at [228, 322] on div "Recusar pedido Aceitar pedido" at bounding box center [188, 307] width 236 height 29
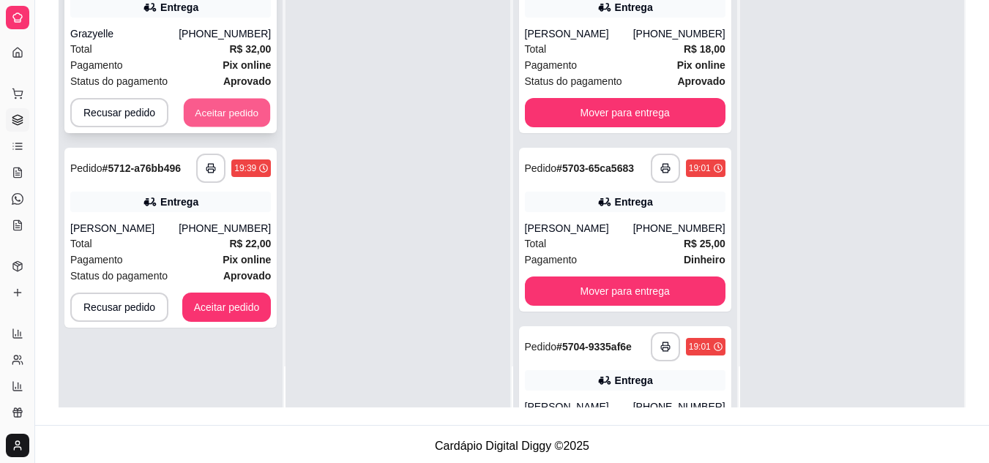
click at [241, 127] on button "Aceitar pedido" at bounding box center [227, 113] width 86 height 29
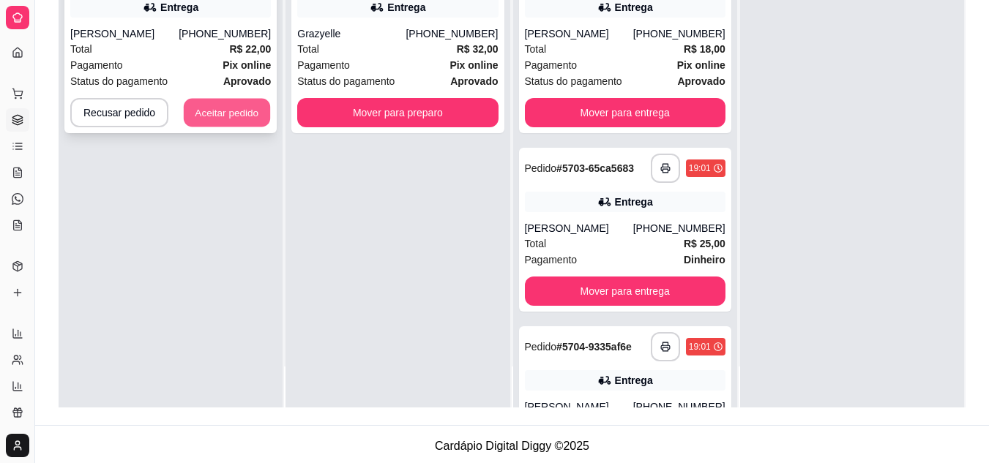
click at [222, 127] on button "Aceitar pedido" at bounding box center [227, 113] width 86 height 29
click at [222, 127] on div "Recusar pedido Aceitar pedido" at bounding box center [170, 112] width 200 height 29
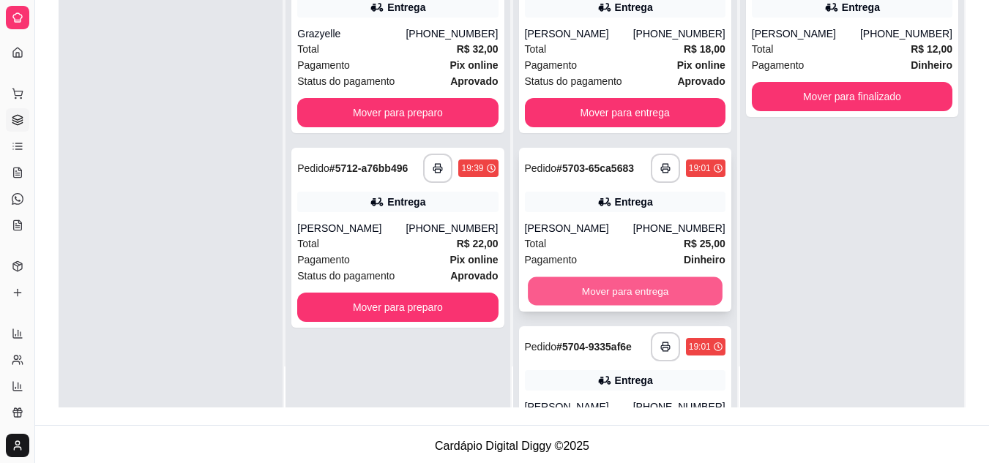
click at [603, 306] on button "Mover para entrega" at bounding box center [625, 291] width 195 height 29
click at [604, 306] on button "Mover para entrega" at bounding box center [625, 291] width 195 height 29
click at [604, 306] on div "Mover para entrega" at bounding box center [625, 291] width 200 height 29
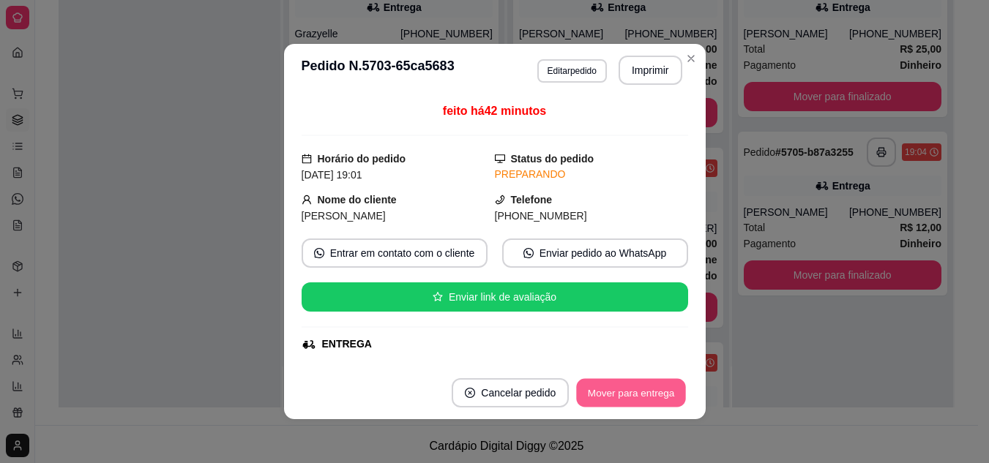
click at [622, 393] on button "Mover para entrega" at bounding box center [632, 393] width 110 height 29
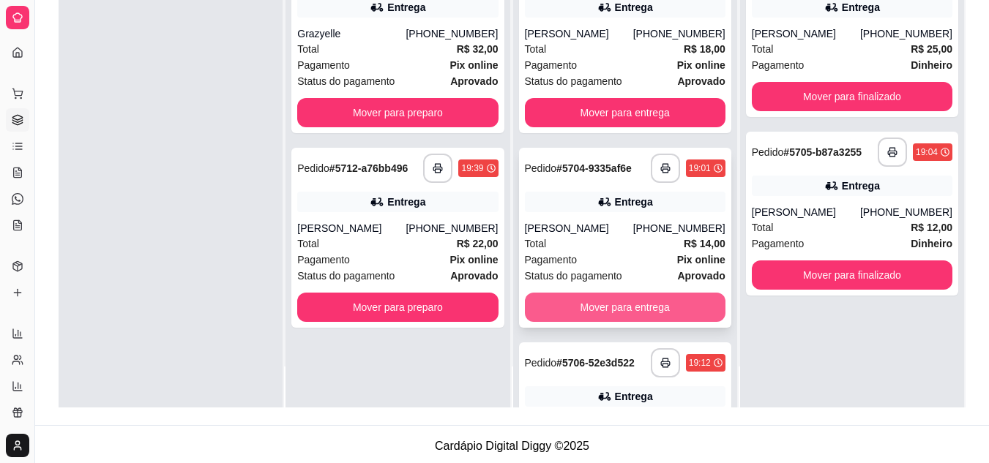
click at [652, 322] on button "Mover para entrega" at bounding box center [625, 307] width 200 height 29
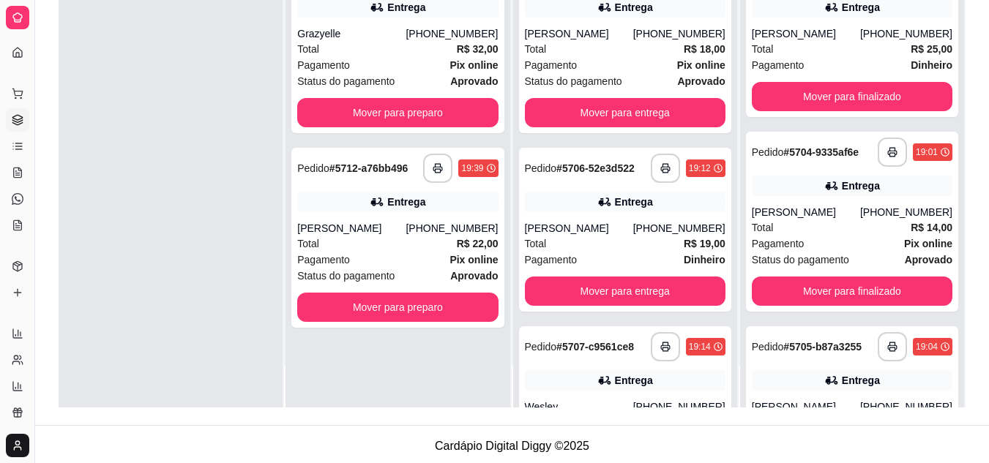
click at [135, 154] on div at bounding box center [171, 175] width 224 height 463
click at [409, 252] on div "Total R$ 22,00" at bounding box center [397, 244] width 200 height 16
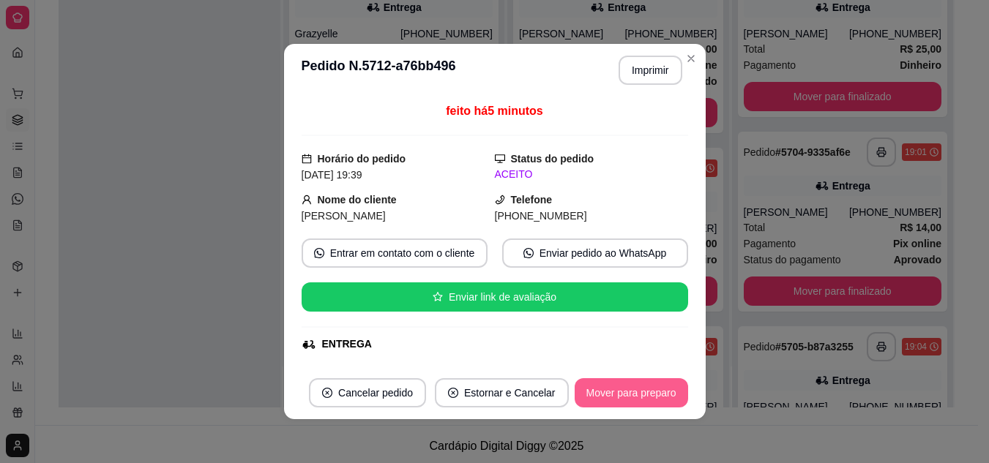
click at [623, 391] on button "Mover para preparo" at bounding box center [630, 392] width 113 height 29
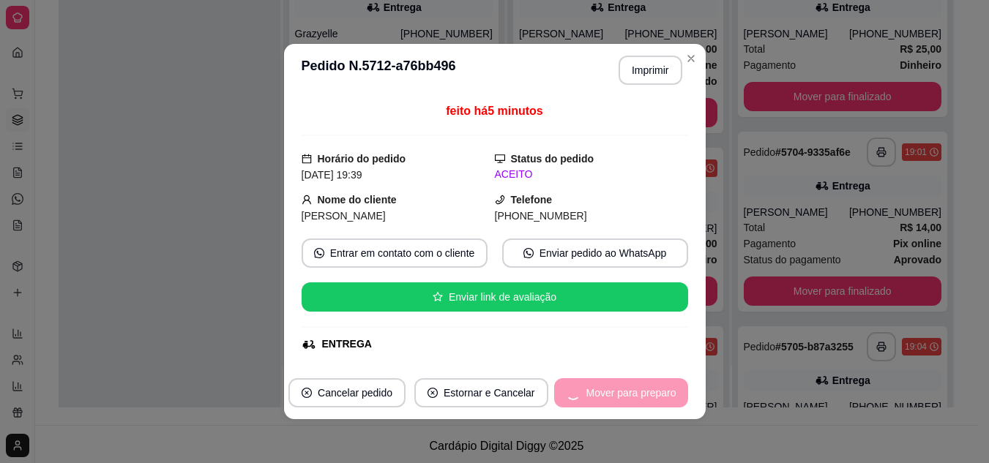
click at [623, 391] on div "Mover para preparo" at bounding box center [621, 392] width 134 height 29
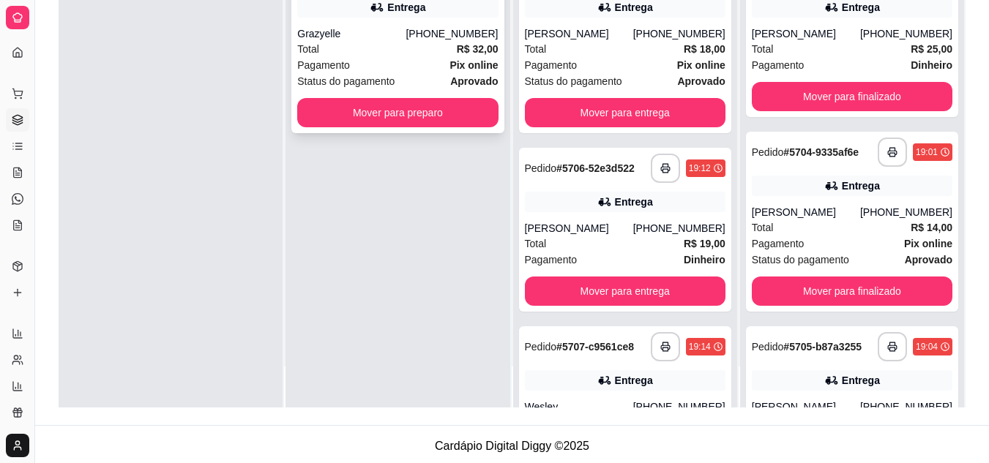
click at [386, 57] on div "Total R$ 32,00" at bounding box center [397, 49] width 200 height 16
click at [20, 149] on icon at bounding box center [18, 146] width 12 height 12
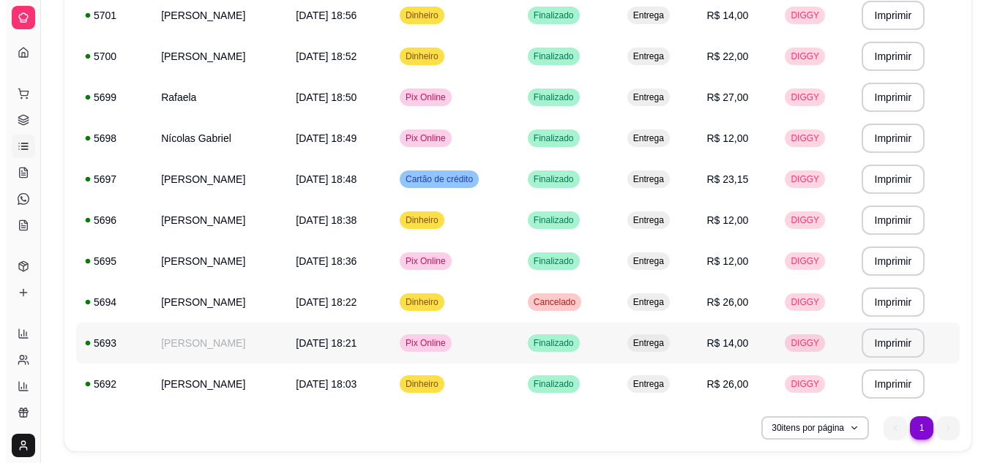
scroll to position [715, 0]
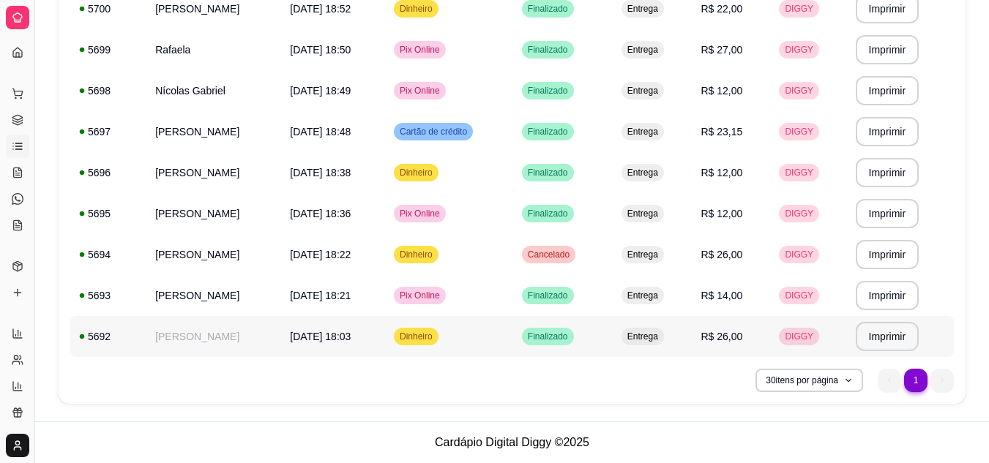
click at [252, 328] on td "[PERSON_NAME]" at bounding box center [213, 336] width 135 height 41
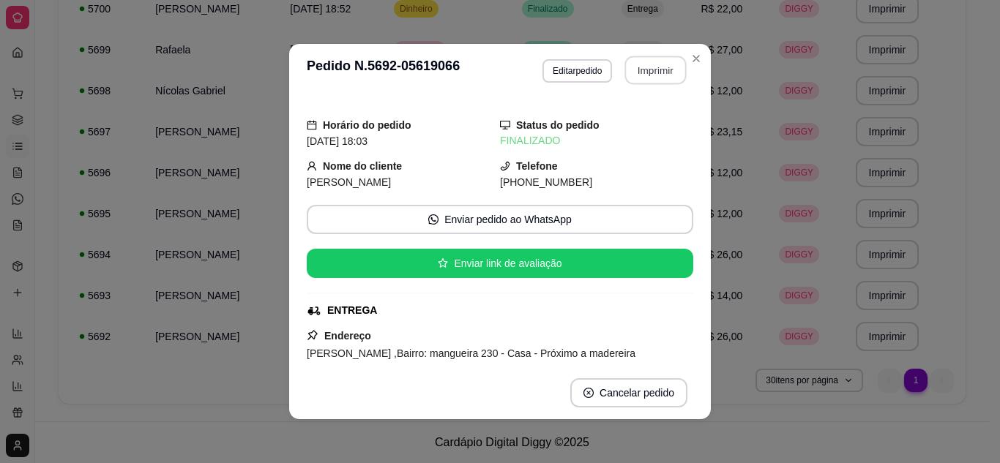
click at [633, 69] on button "Imprimir" at bounding box center [655, 70] width 61 height 29
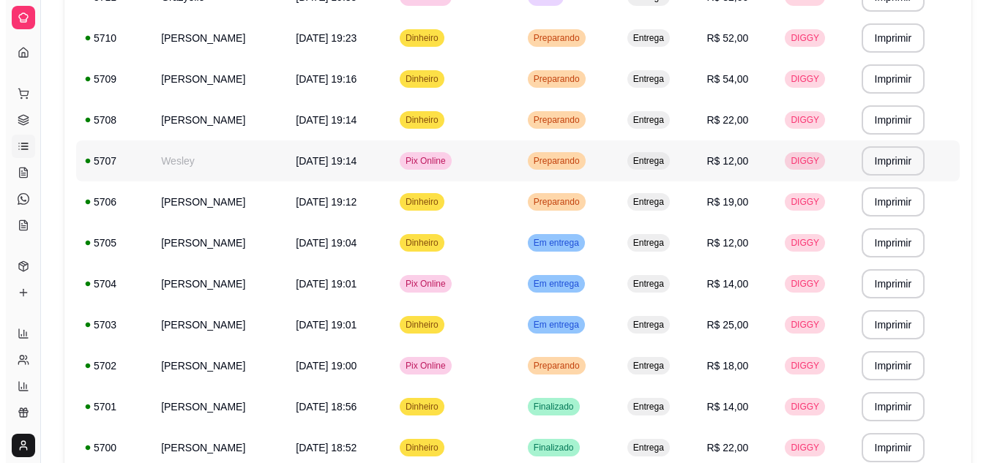
scroll to position [0, 0]
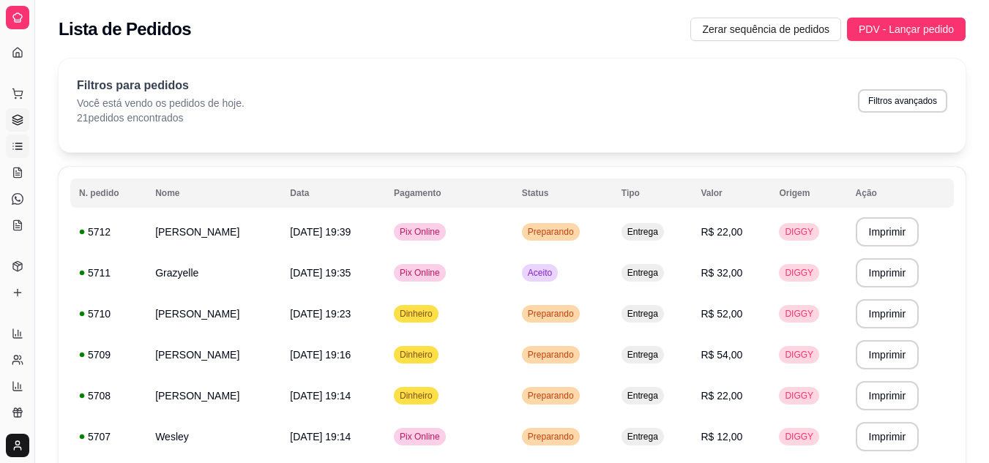
click at [18, 121] on icon at bounding box center [18, 120] width 12 height 12
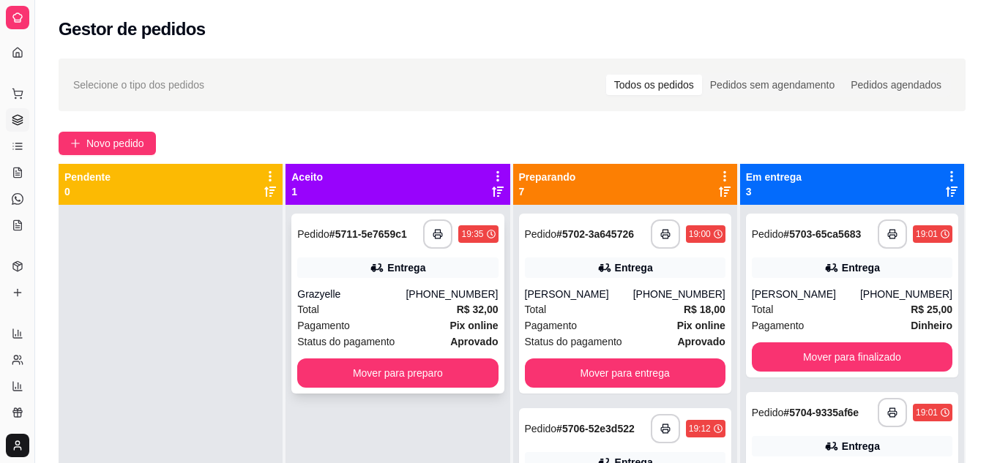
click at [338, 299] on div "Grazyelle" at bounding box center [351, 294] width 108 height 15
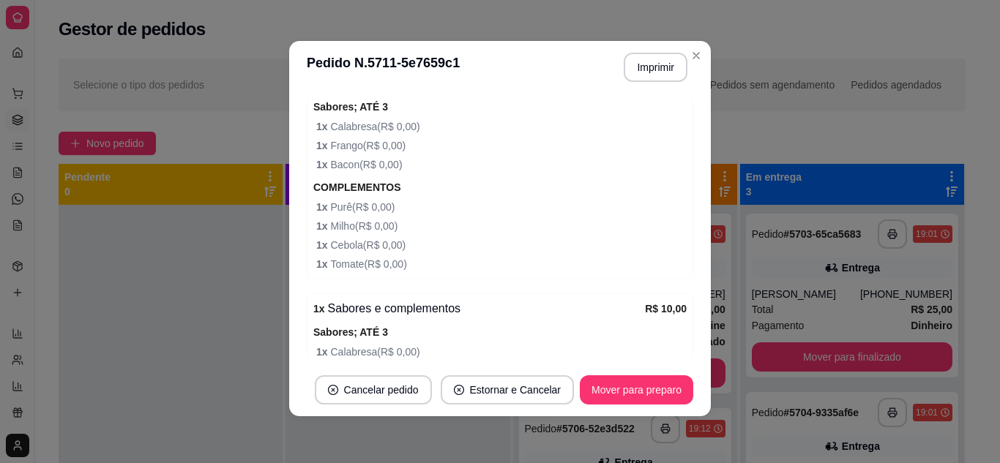
scroll to position [439, 0]
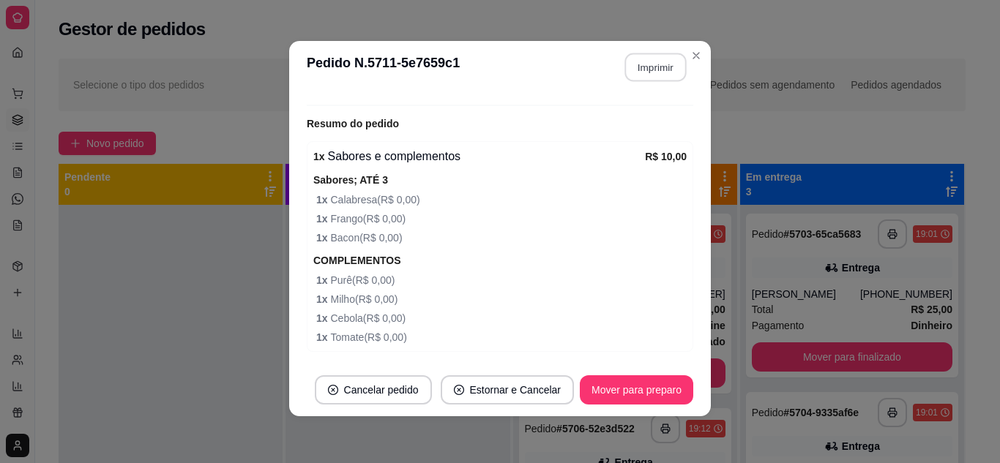
click at [655, 62] on button "Imprimir" at bounding box center [655, 67] width 61 height 29
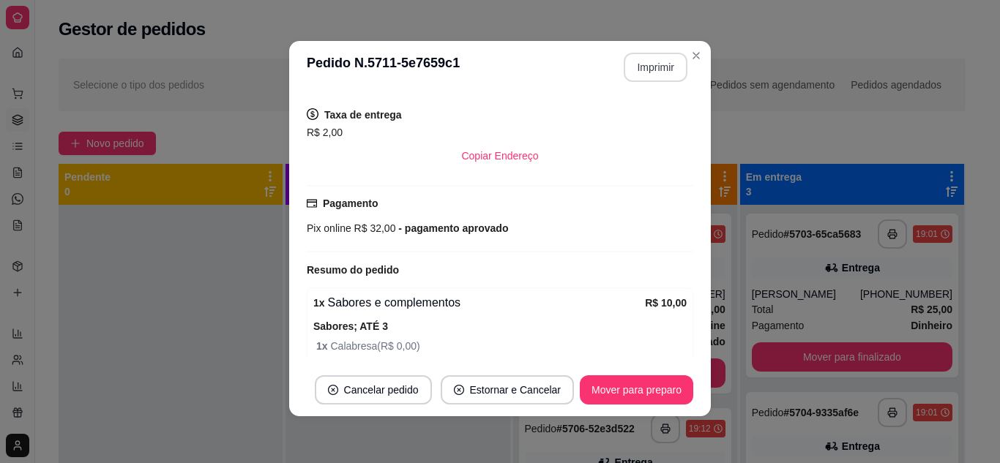
scroll to position [366, 0]
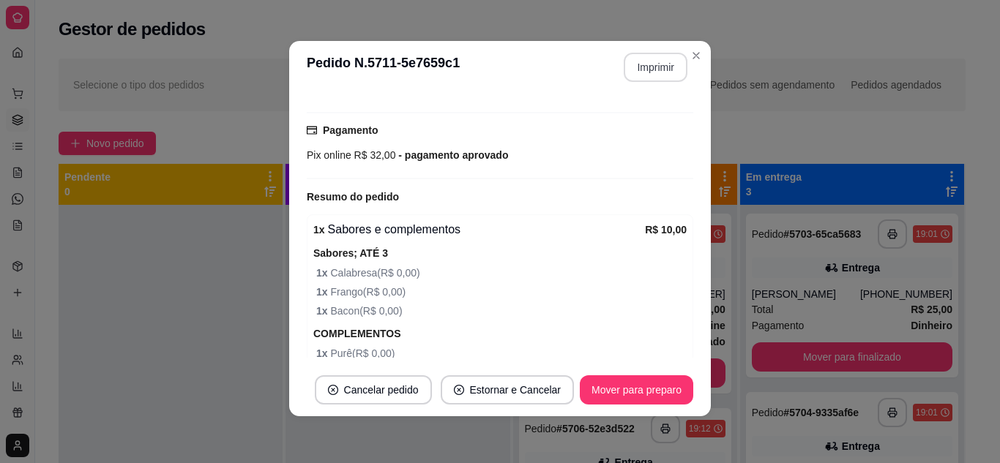
click at [495, 311] on span "1 x Bacon ( R$ 0,00 )" at bounding box center [501, 311] width 370 height 16
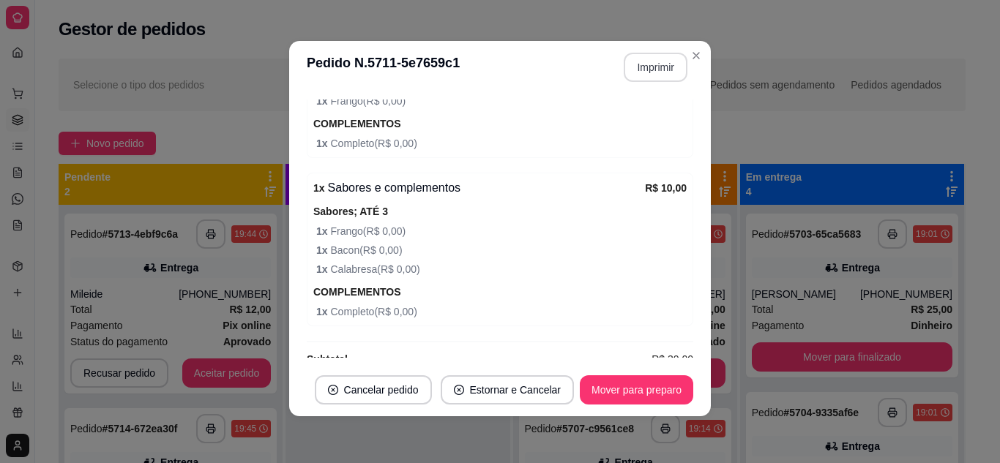
scroll to position [827, 0]
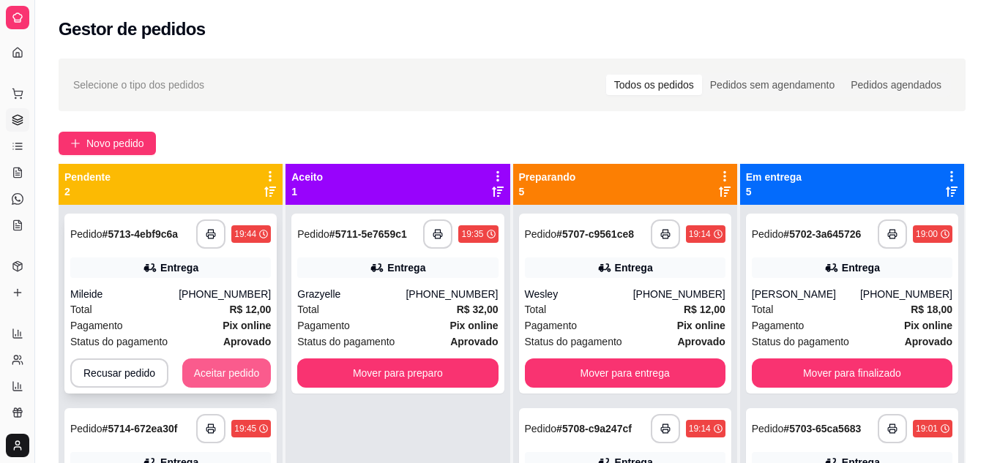
click at [246, 372] on button "Aceitar pedido" at bounding box center [226, 373] width 89 height 29
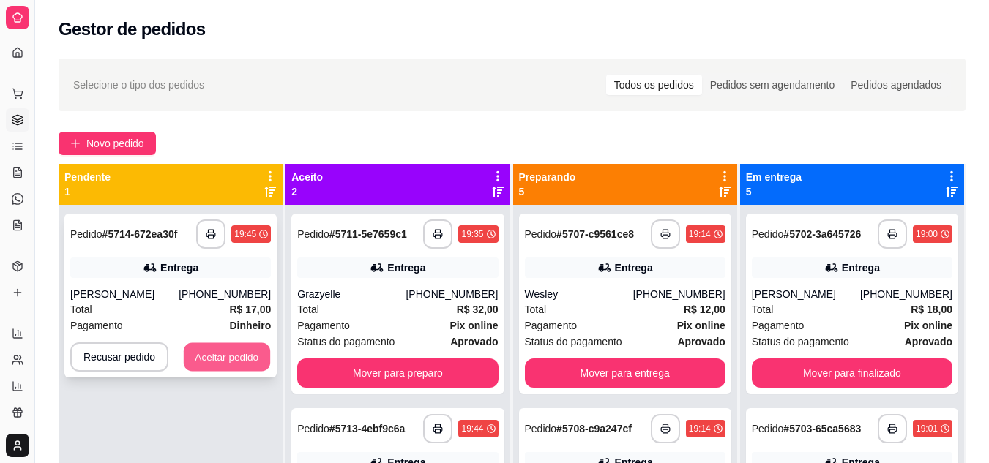
click at [221, 364] on button "Aceitar pedido" at bounding box center [227, 357] width 86 height 29
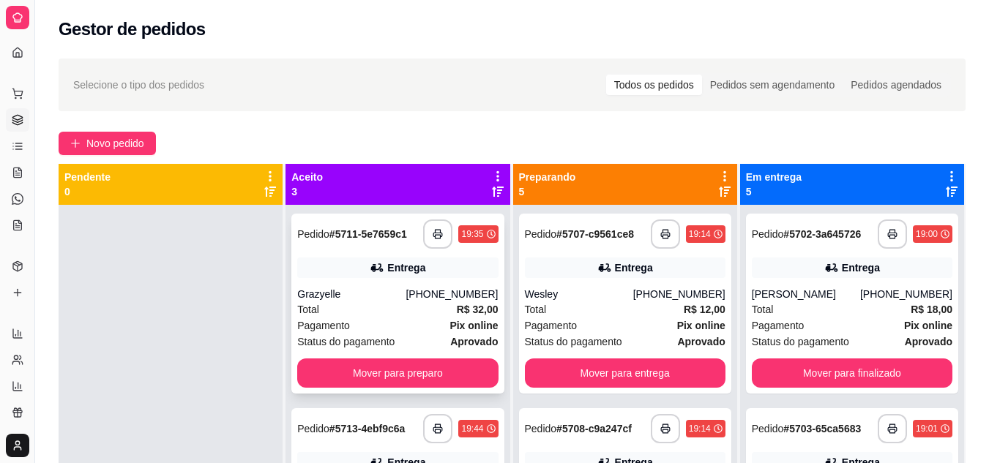
click at [411, 285] on div "**********" at bounding box center [397, 304] width 212 height 180
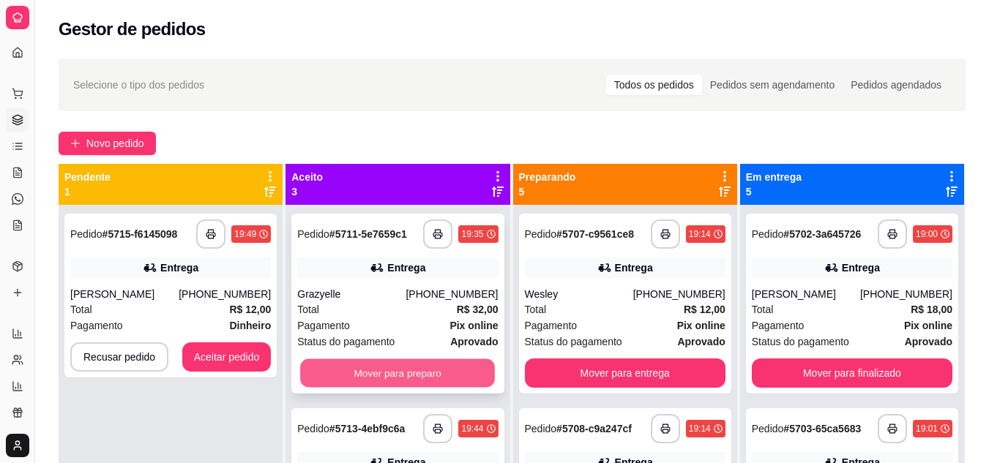
click at [364, 367] on button "Mover para preparo" at bounding box center [397, 373] width 195 height 29
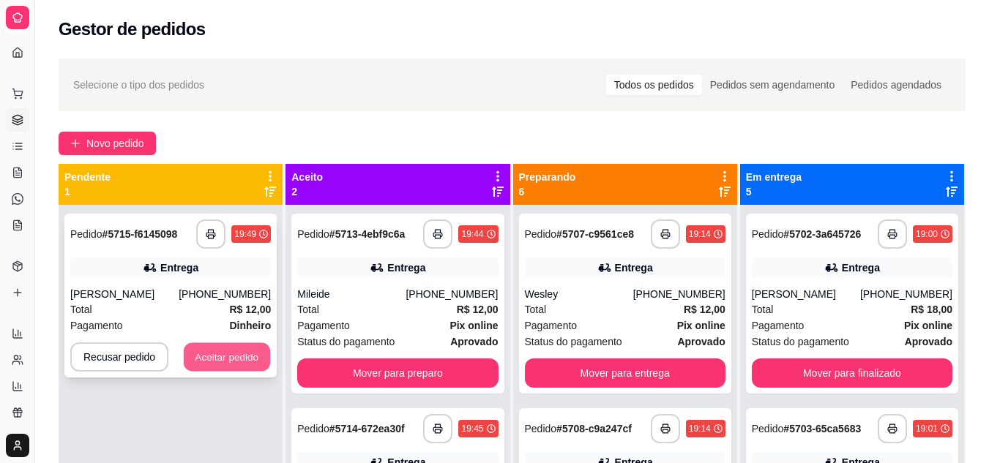
click at [233, 363] on button "Aceitar pedido" at bounding box center [227, 357] width 86 height 29
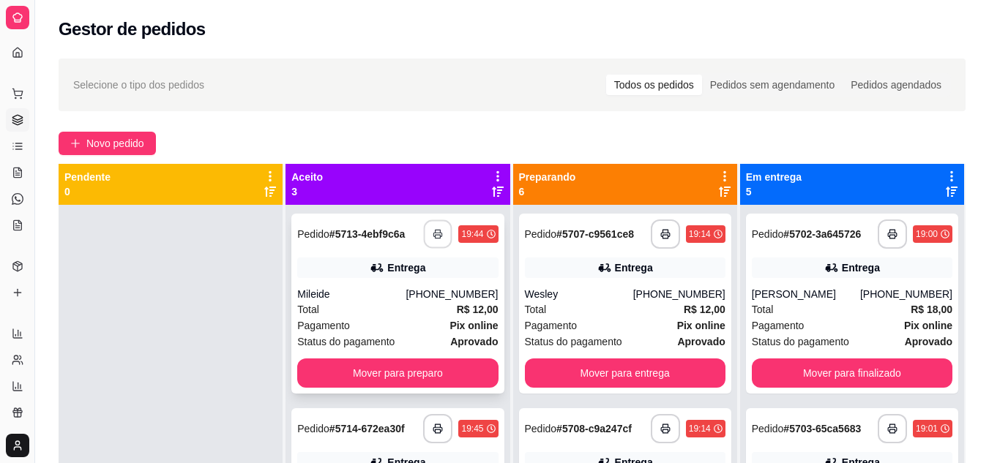
click at [424, 241] on button "button" at bounding box center [438, 234] width 29 height 29
click at [424, 228] on button "button" at bounding box center [438, 234] width 29 height 29
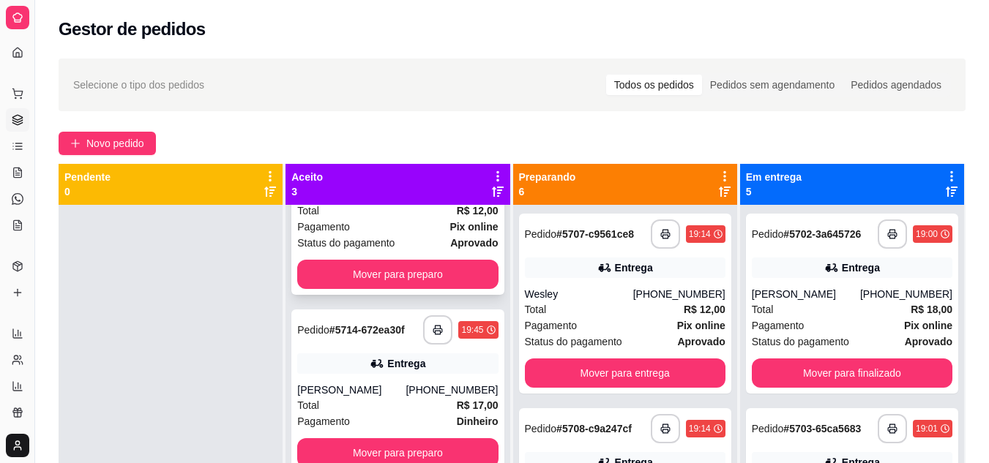
scroll to position [103, 0]
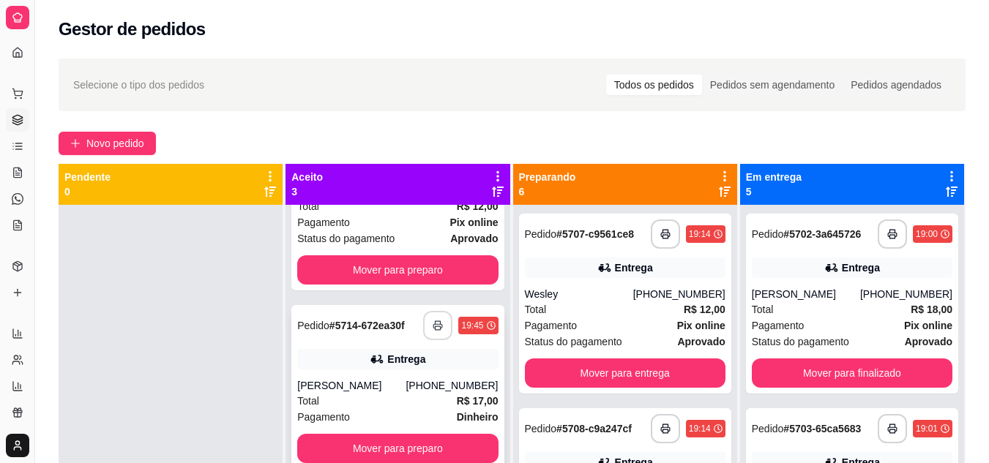
click at [432, 323] on icon "button" at bounding box center [437, 325] width 10 height 10
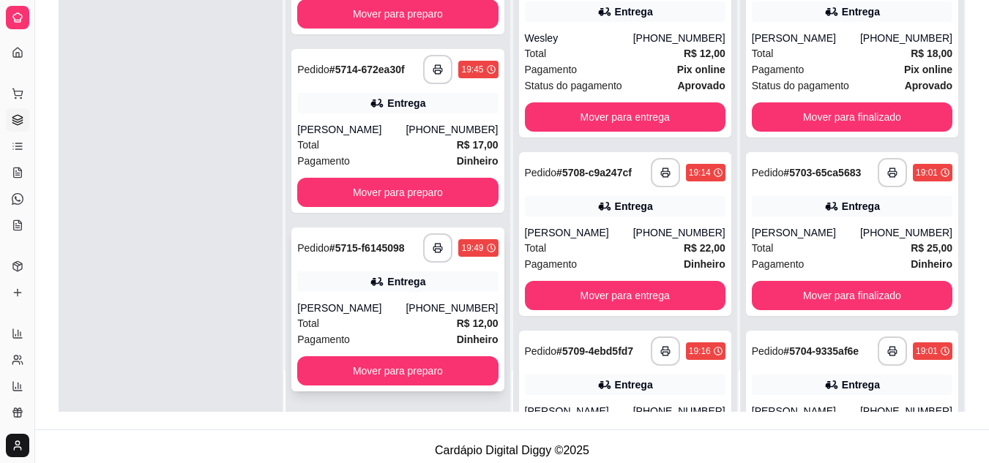
scroll to position [220, 0]
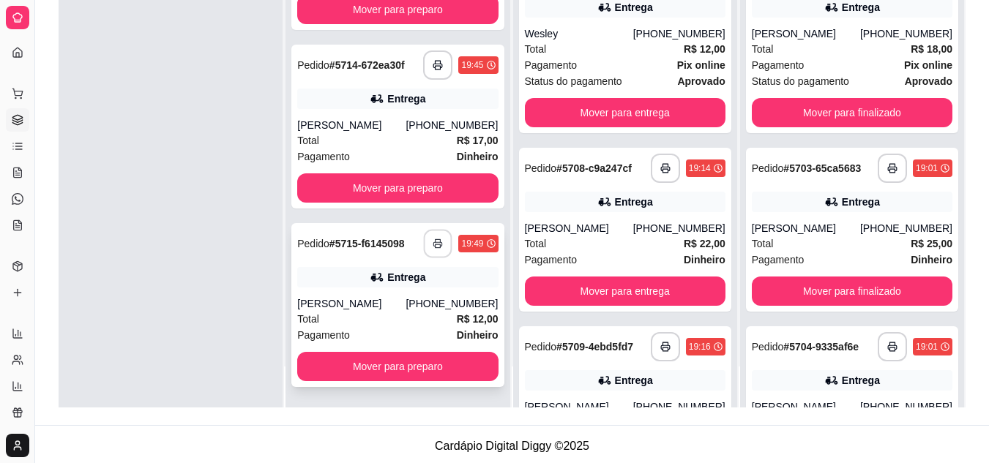
click at [424, 252] on button "button" at bounding box center [438, 244] width 29 height 29
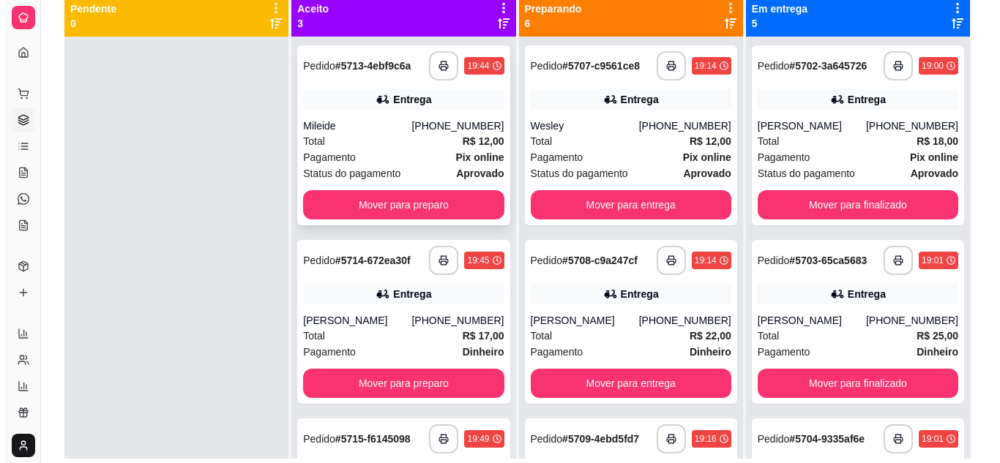
scroll to position [146, 0]
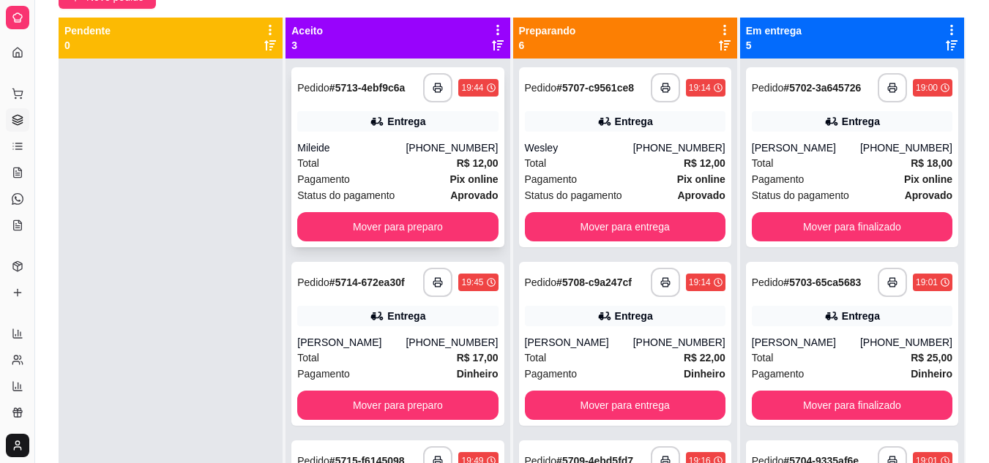
click at [365, 162] on div "Total R$ 12,00" at bounding box center [397, 163] width 200 height 16
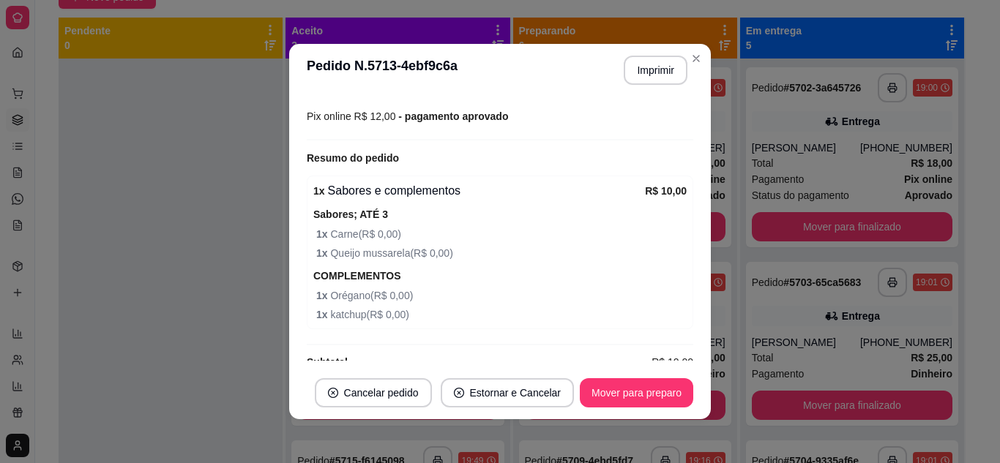
scroll to position [433, 0]
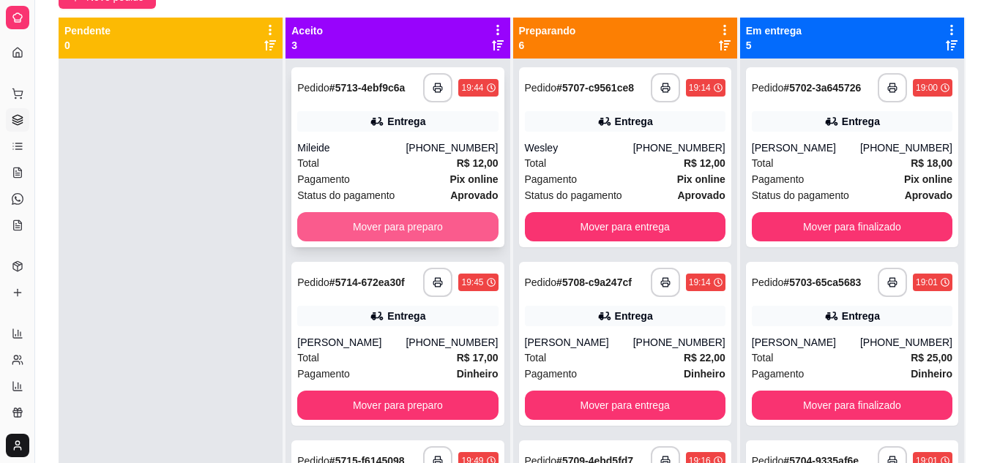
click at [372, 221] on button "Mover para preparo" at bounding box center [397, 226] width 200 height 29
click at [372, 221] on div "Mover para preparo" at bounding box center [397, 226] width 200 height 29
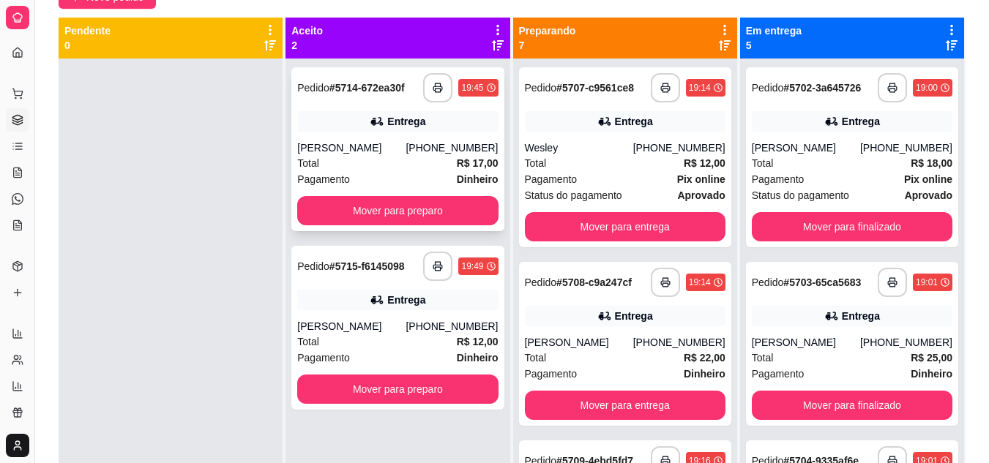
click at [374, 162] on div "Total R$ 17,00" at bounding box center [397, 163] width 200 height 16
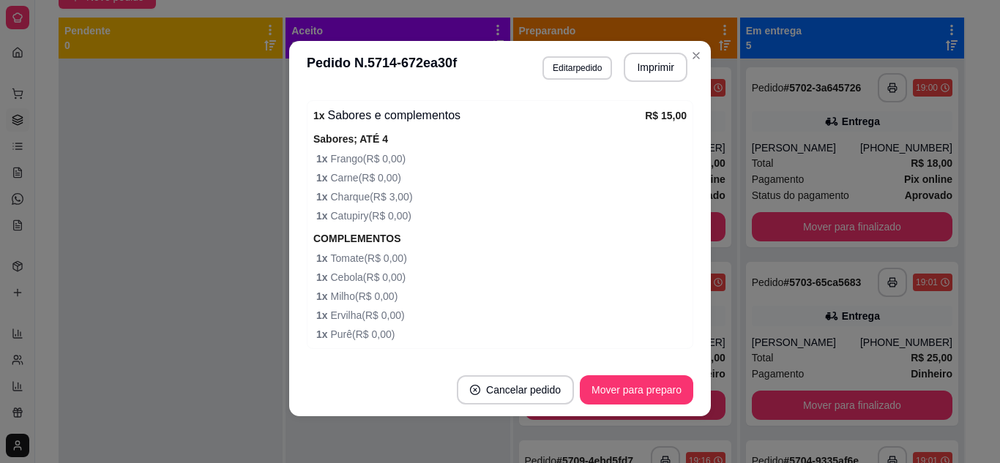
scroll to position [561, 0]
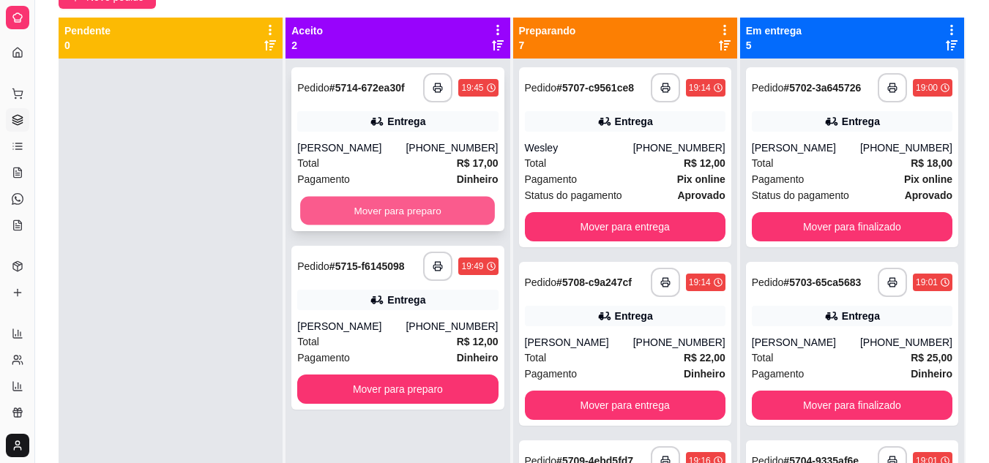
click at [373, 224] on button "Mover para preparo" at bounding box center [397, 211] width 195 height 29
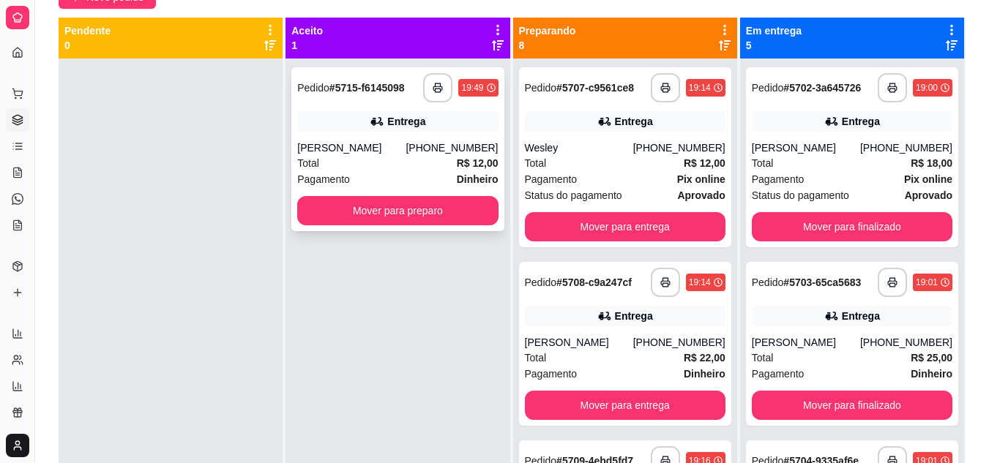
click at [354, 146] on div "[PERSON_NAME]" at bounding box center [351, 147] width 108 height 15
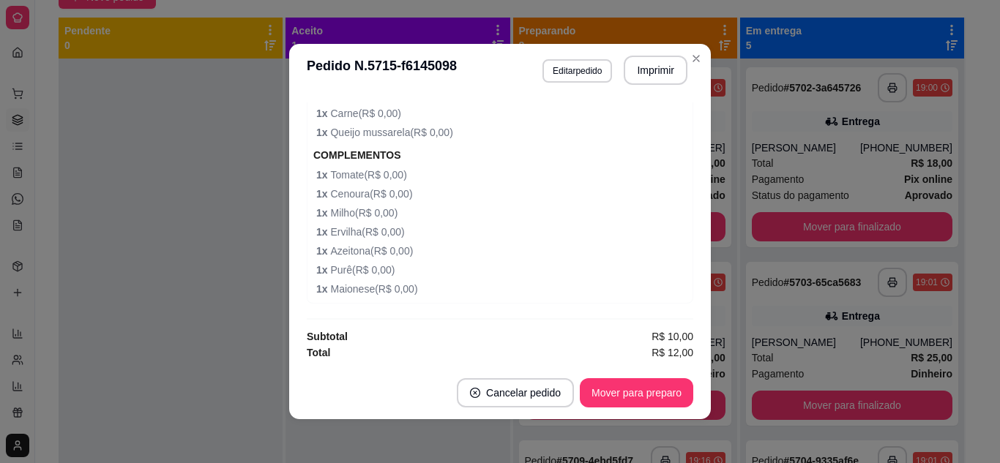
scroll to position [3, 0]
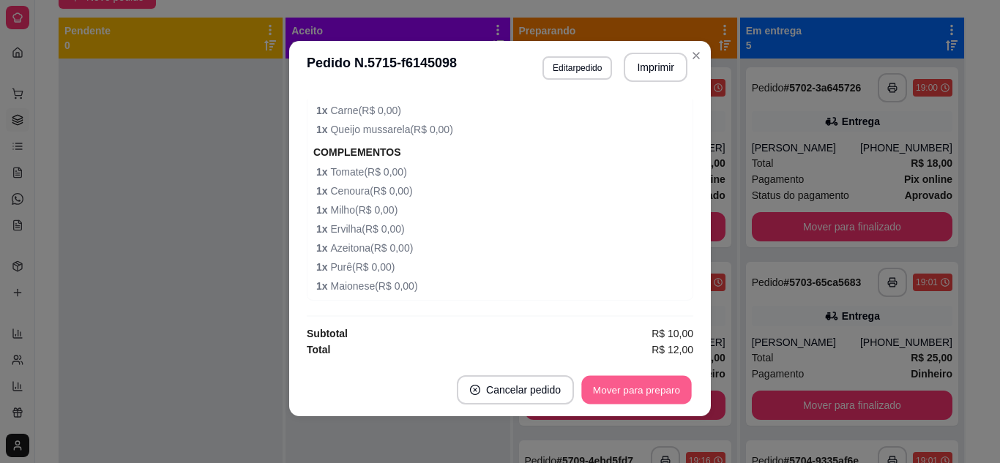
click at [657, 385] on button "Mover para preparo" at bounding box center [636, 390] width 110 height 29
click at [151, 38] on div "Pendente 0" at bounding box center [170, 37] width 212 height 29
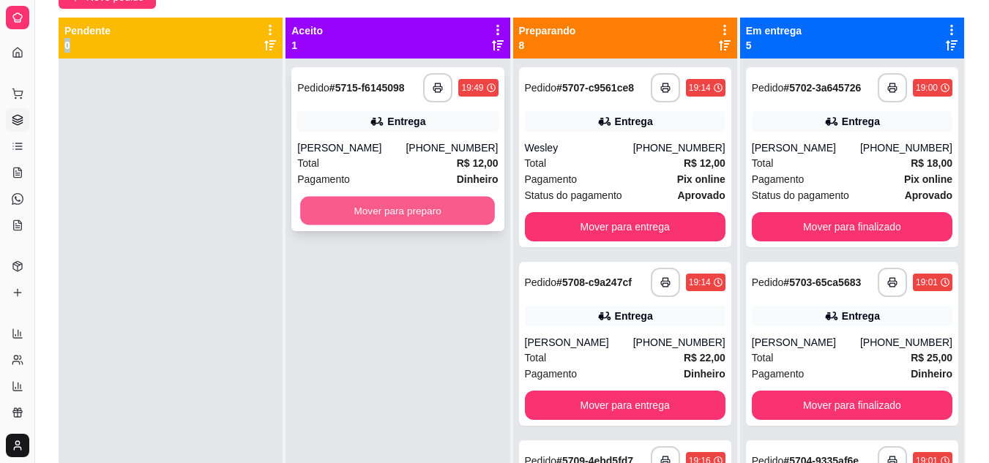
click at [359, 215] on button "Mover para preparo" at bounding box center [397, 211] width 195 height 29
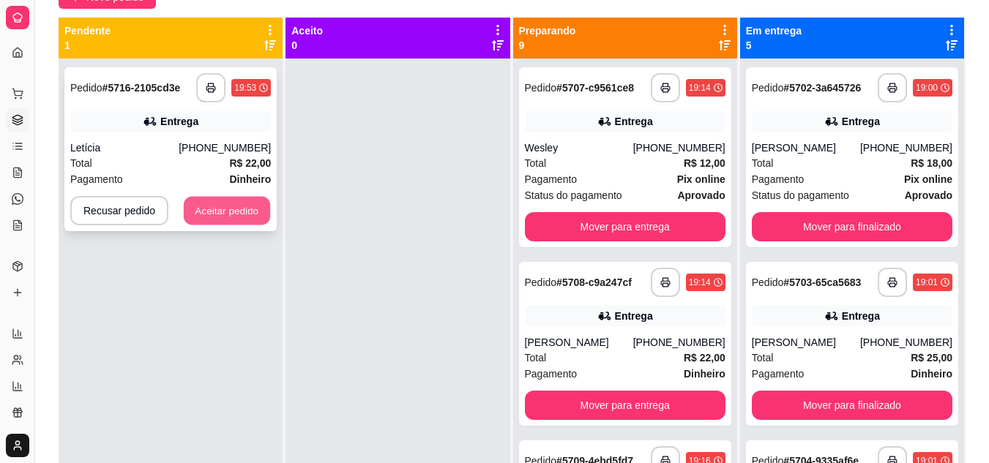
click at [236, 214] on button "Aceitar pedido" at bounding box center [227, 211] width 86 height 29
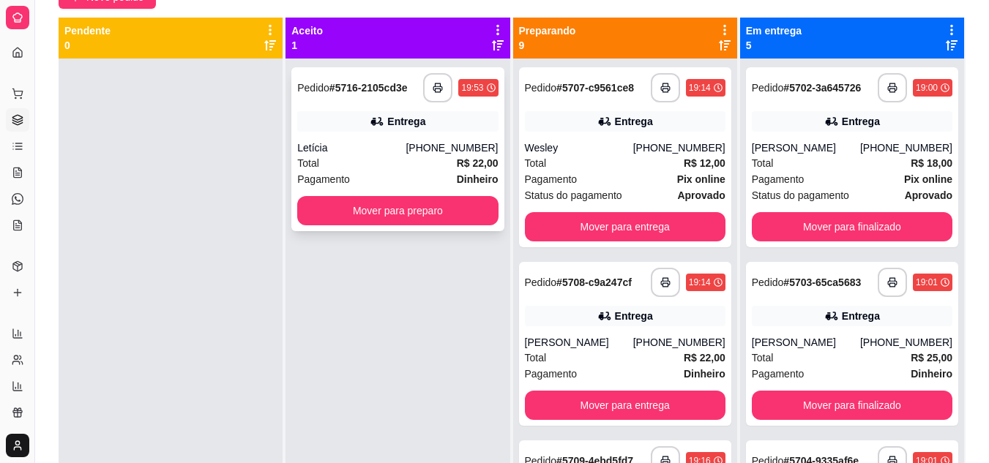
click at [334, 146] on div "Letícia" at bounding box center [351, 147] width 108 height 15
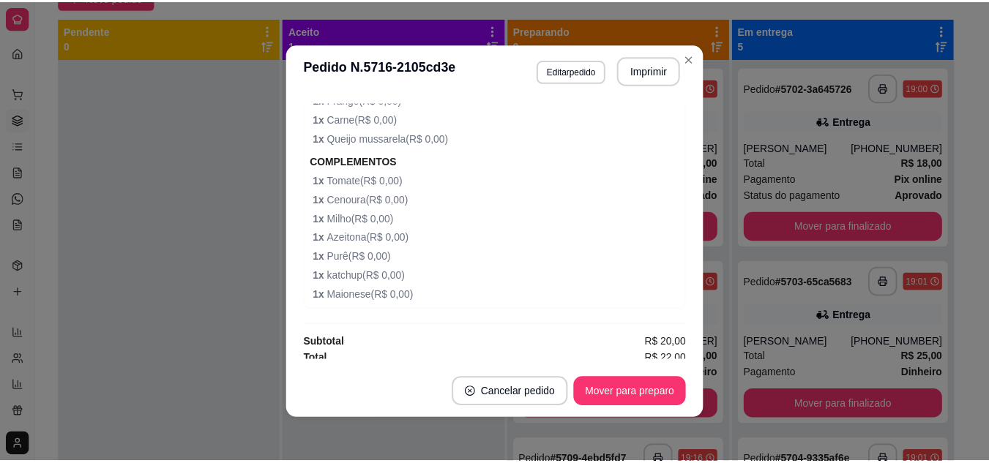
scroll to position [786, 0]
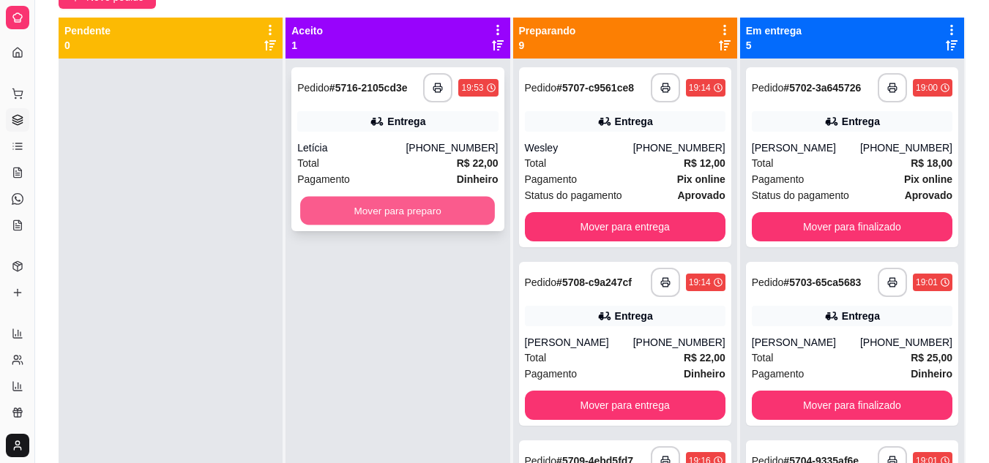
click at [334, 214] on button "Mover para preparo" at bounding box center [397, 211] width 195 height 29
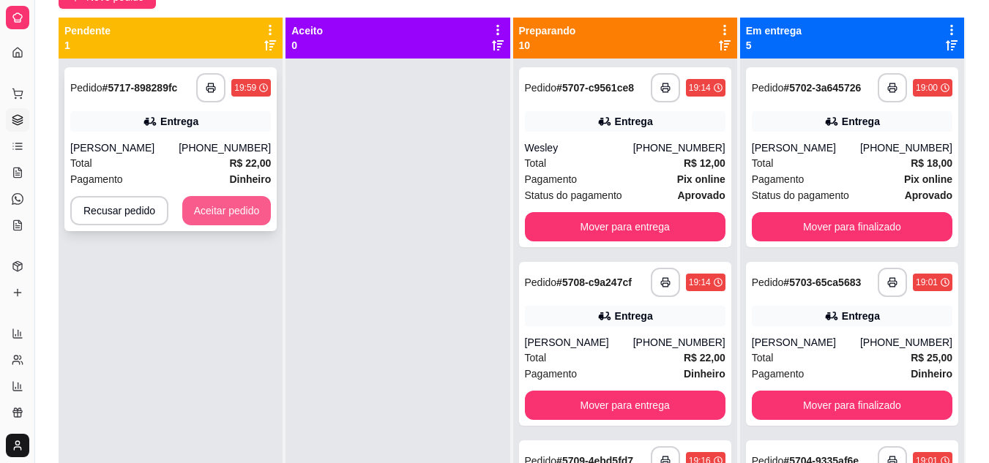
click at [230, 215] on button "Aceitar pedido" at bounding box center [226, 210] width 89 height 29
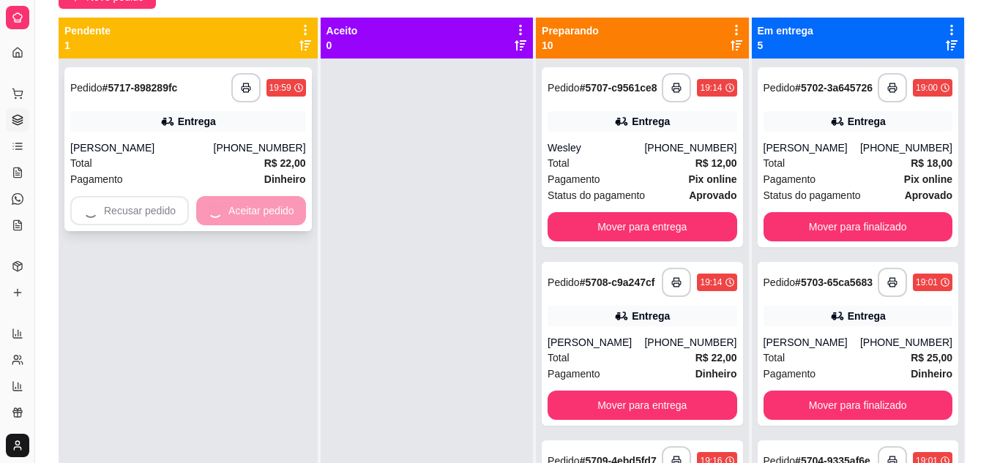
click at [230, 215] on div "Recusar pedido Aceitar pedido" at bounding box center [188, 210] width 236 height 29
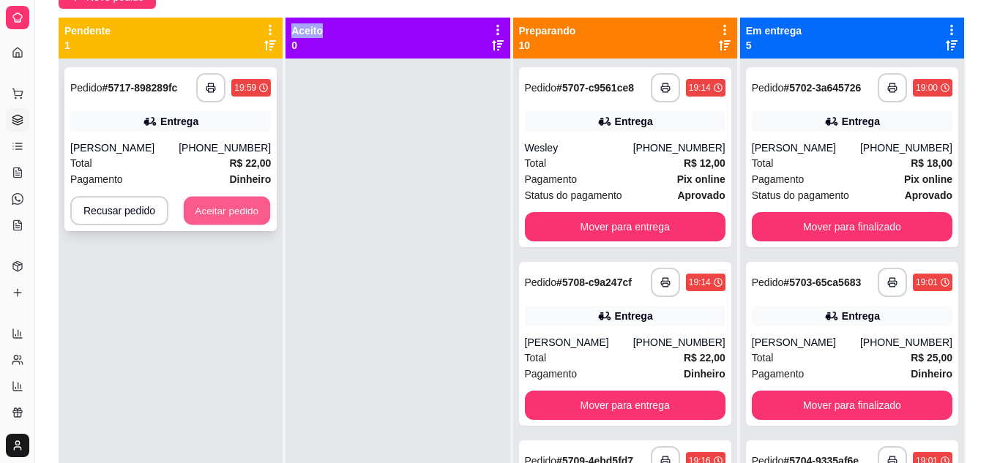
click at [246, 214] on button "Aceitar pedido" at bounding box center [227, 211] width 86 height 29
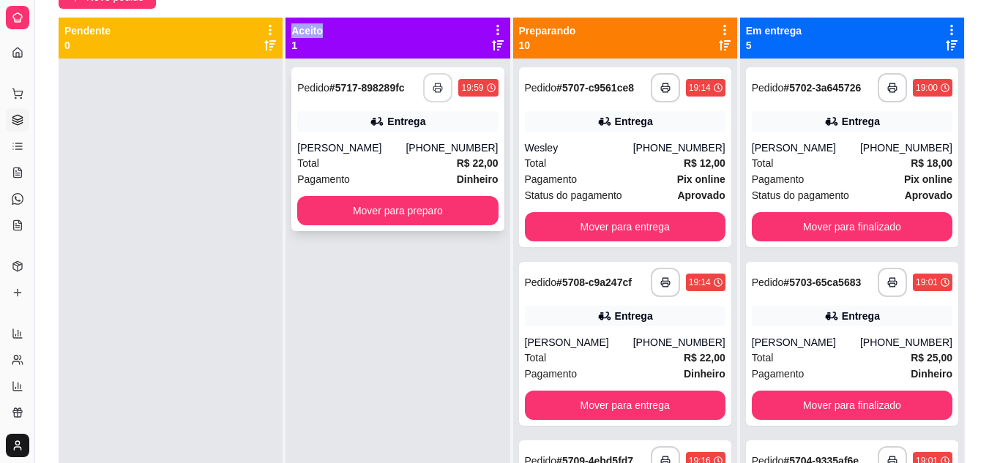
click at [435, 83] on polyline "button" at bounding box center [437, 84] width 5 height 3
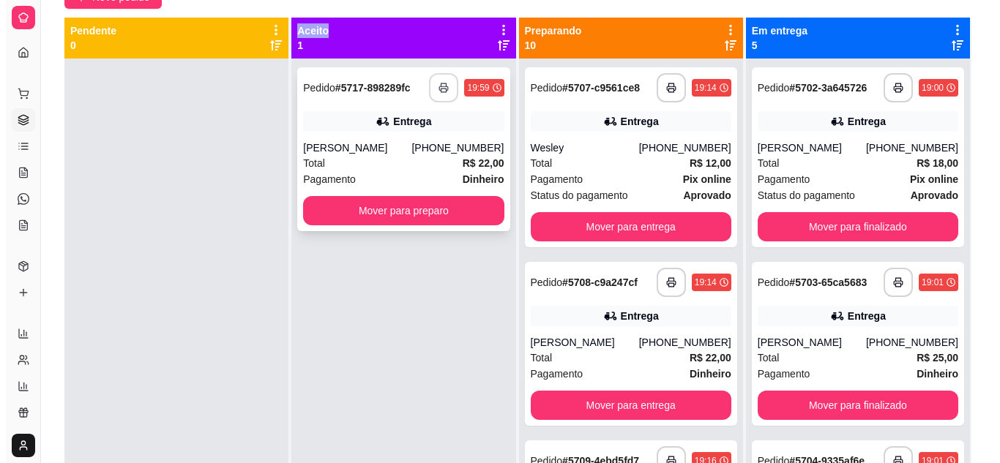
scroll to position [0, 0]
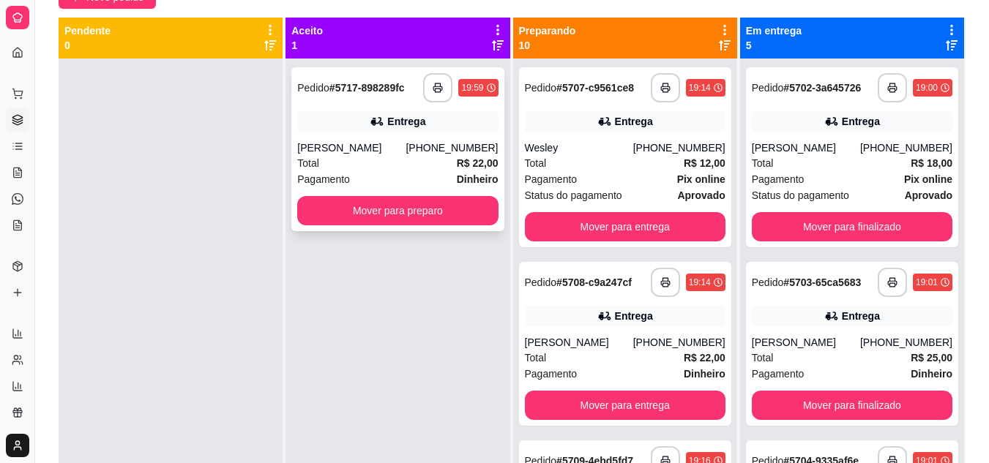
click at [401, 166] on div "Total R$ 22,00" at bounding box center [397, 163] width 200 height 16
click at [361, 155] on div "Total R$ 22,00" at bounding box center [397, 163] width 200 height 16
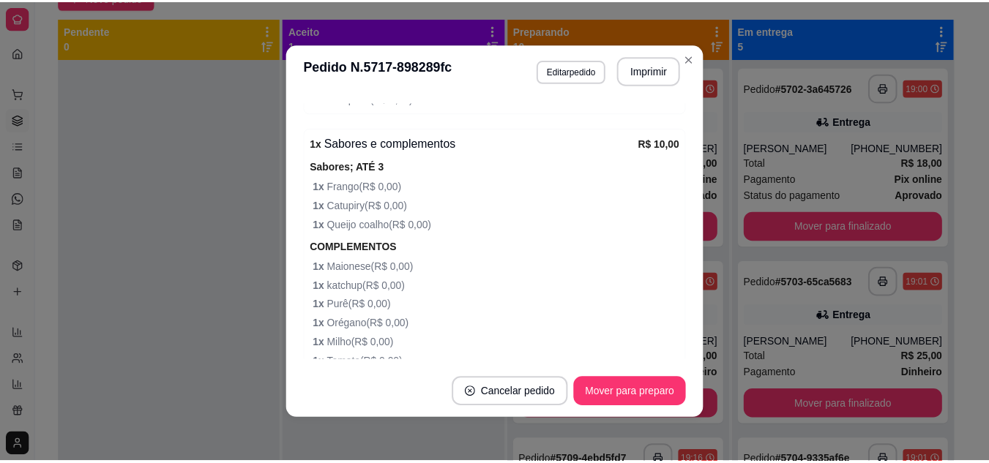
scroll to position [697, 0]
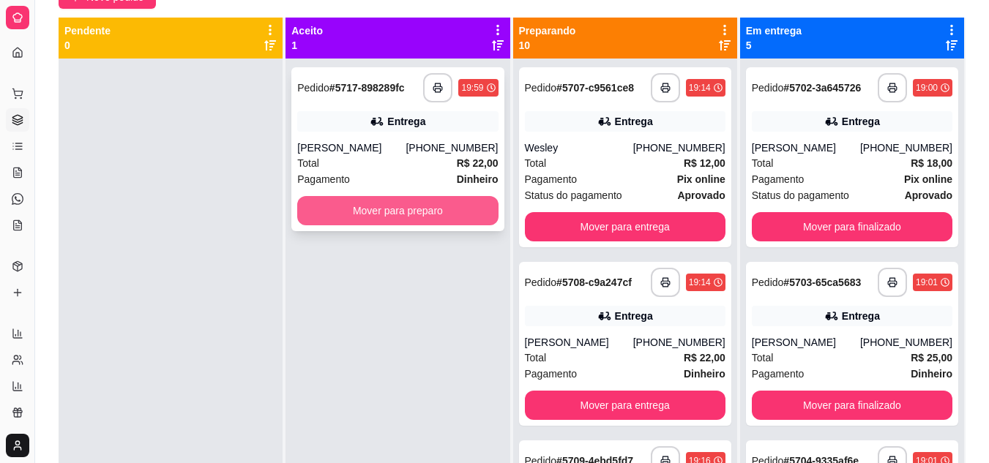
click at [330, 211] on button "Mover para preparo" at bounding box center [397, 210] width 200 height 29
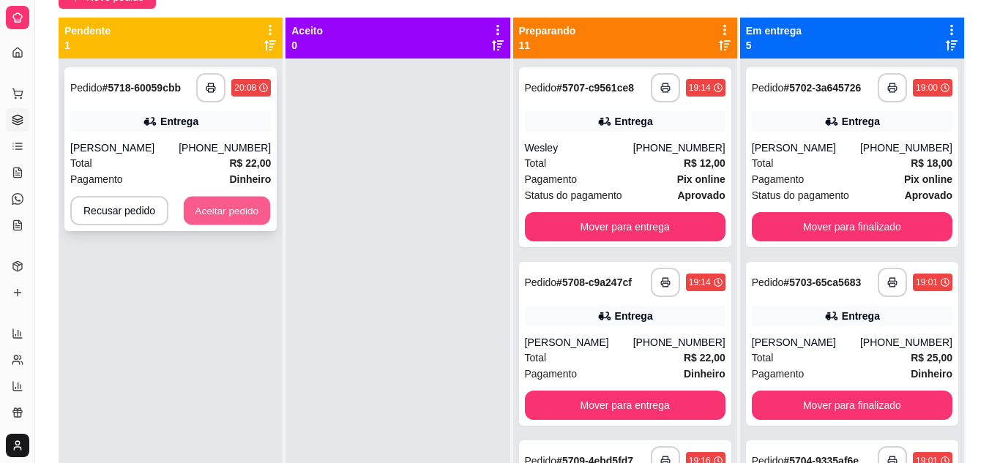
click at [211, 200] on button "Aceitar pedido" at bounding box center [227, 211] width 86 height 29
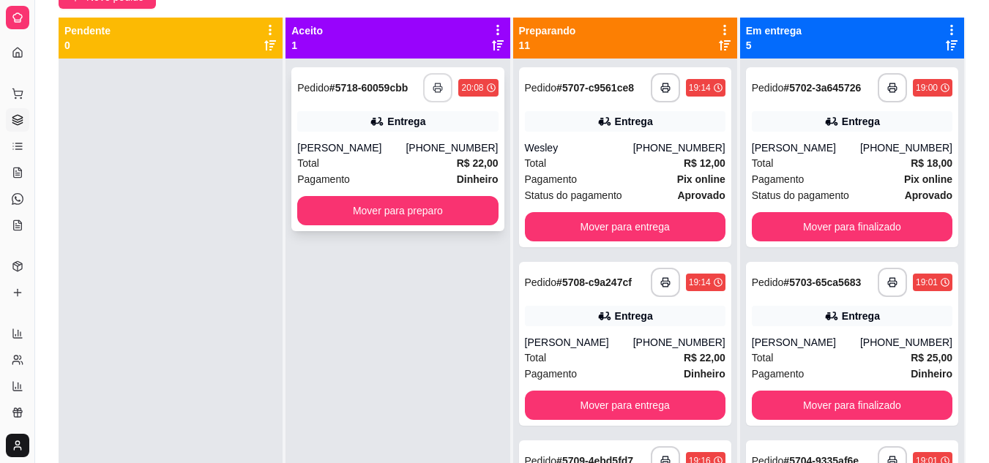
click at [423, 91] on button "button" at bounding box center [437, 87] width 29 height 29
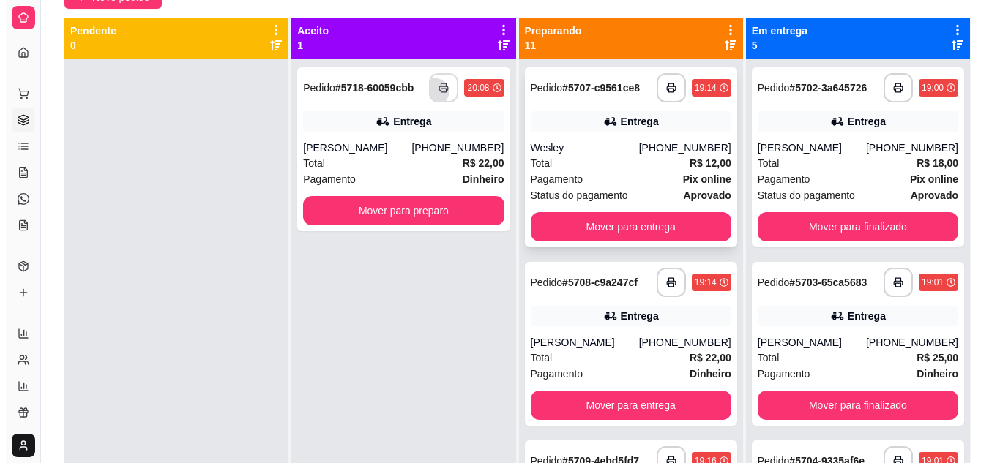
scroll to position [0, 0]
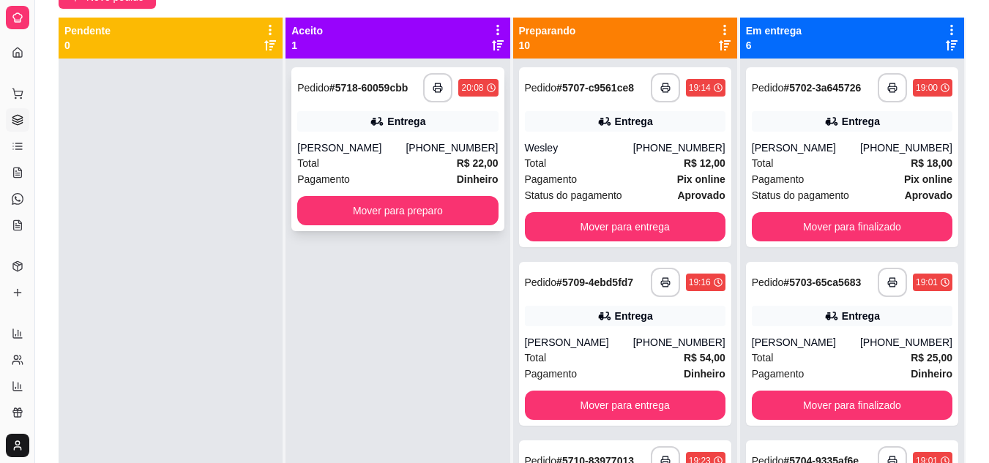
click at [370, 157] on div "Total R$ 22,00" at bounding box center [397, 163] width 200 height 16
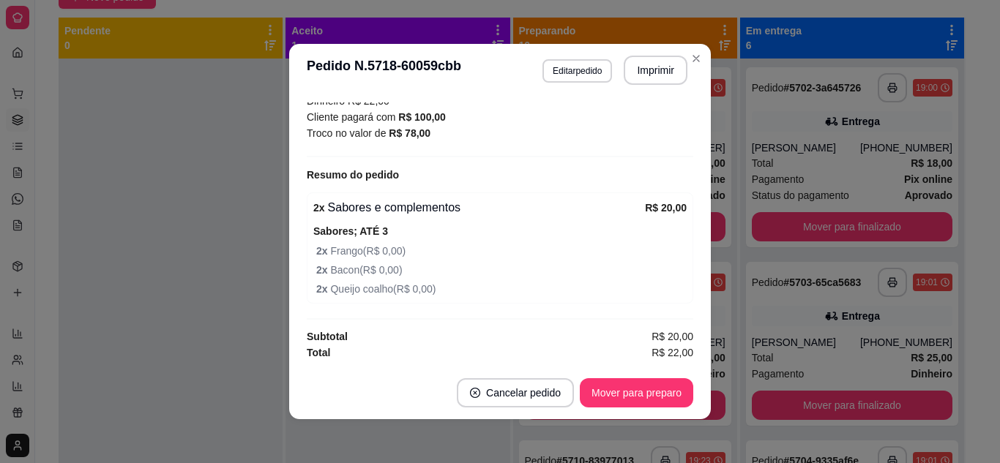
scroll to position [3, 0]
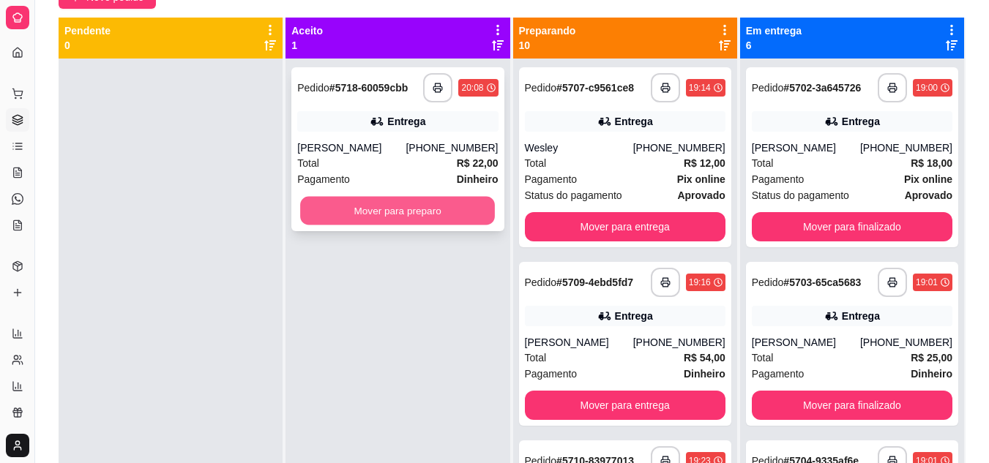
click at [421, 217] on button "Mover para preparo" at bounding box center [397, 211] width 195 height 29
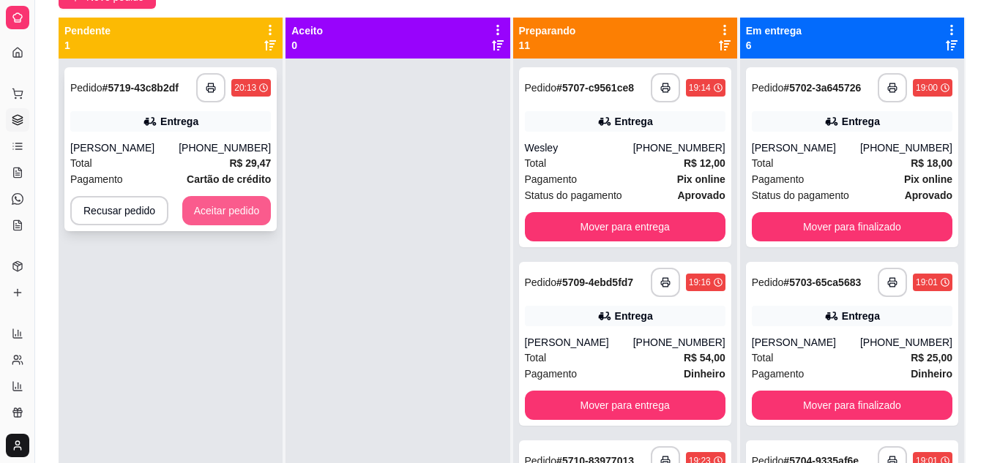
click at [228, 198] on button "Aceitar pedido" at bounding box center [226, 210] width 89 height 29
click at [228, 198] on div "Recusar pedido Aceitar pedido" at bounding box center [170, 210] width 200 height 29
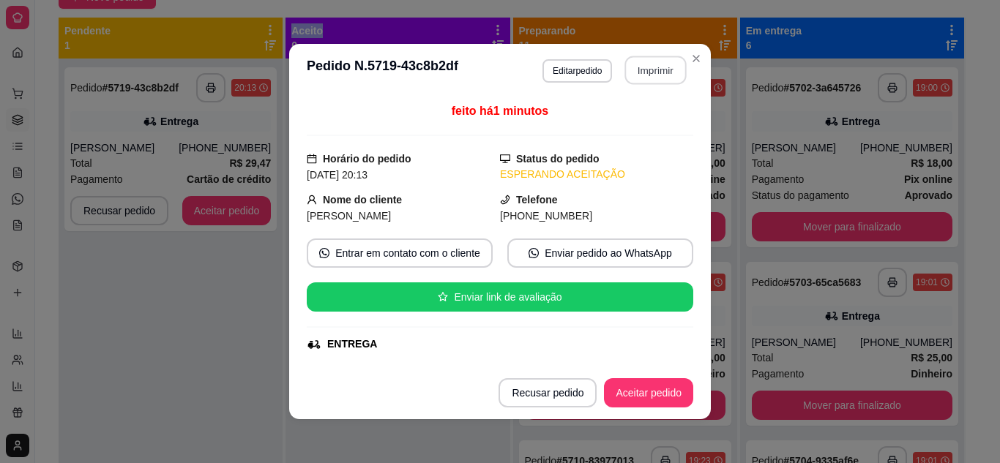
click at [656, 67] on button "Imprimir" at bounding box center [655, 70] width 61 height 29
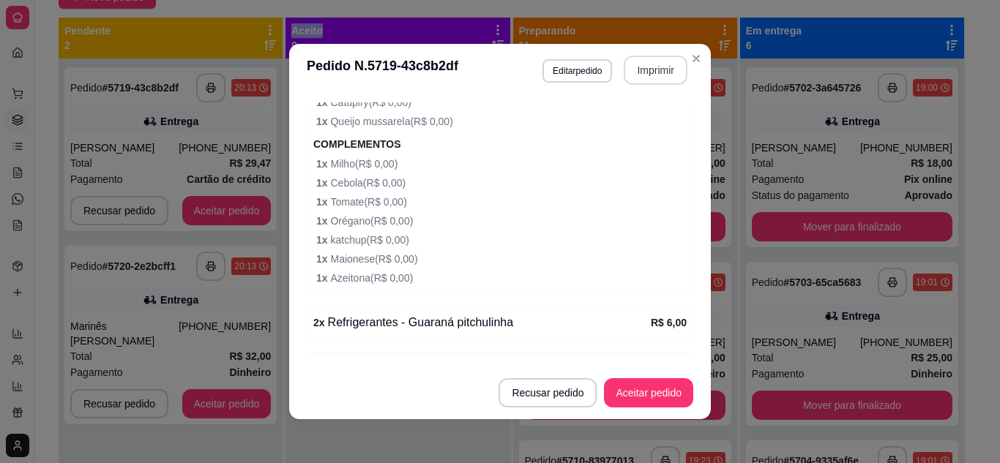
scroll to position [798, 0]
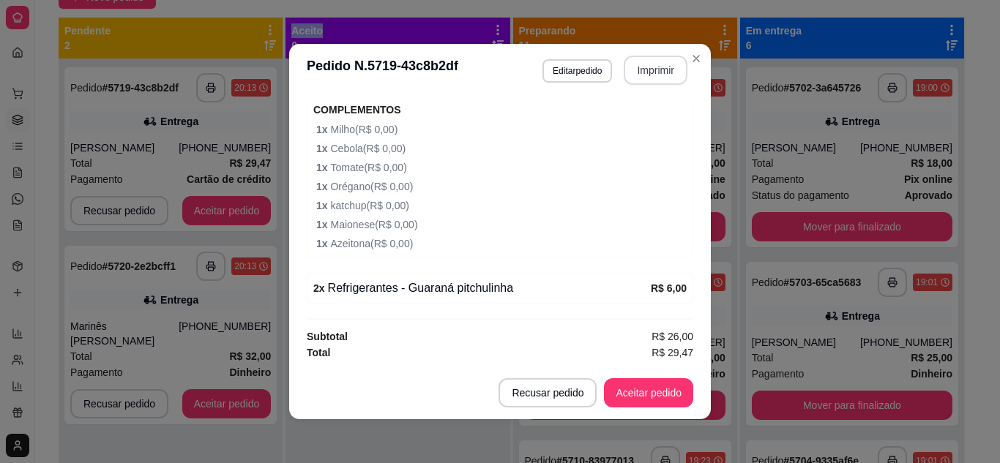
click at [110, 271] on strong "# 5720-2e2bcff1" at bounding box center [138, 266] width 73 height 12
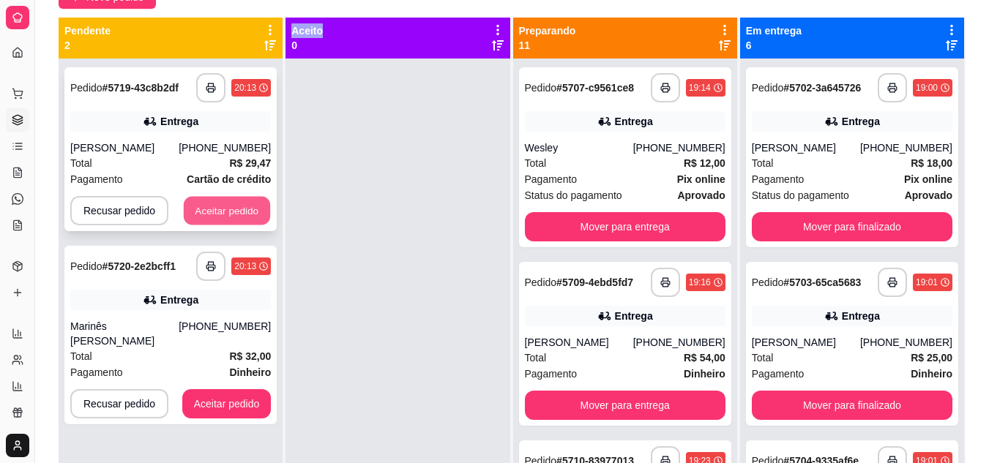
click at [251, 207] on button "Aceitar pedido" at bounding box center [227, 211] width 86 height 29
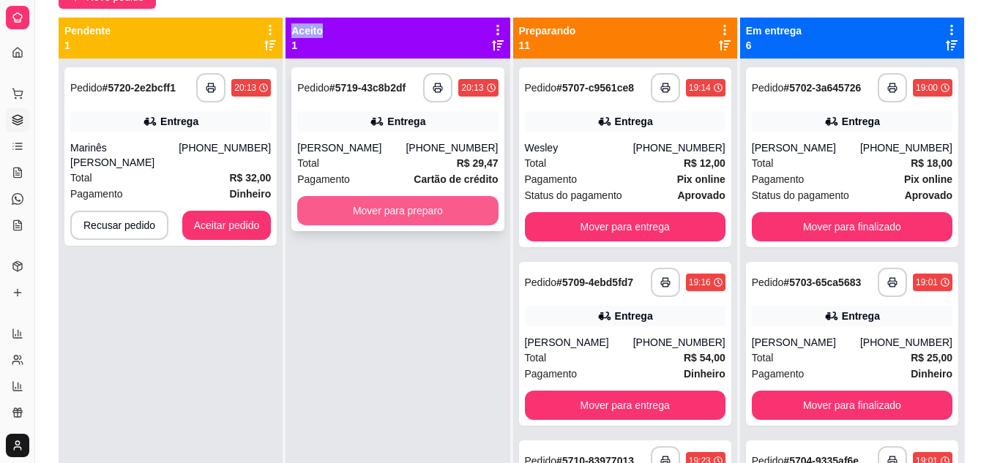
click at [431, 200] on button "Mover para preparo" at bounding box center [397, 210] width 200 height 29
click at [427, 211] on div "Mover para preparo" at bounding box center [397, 210] width 200 height 29
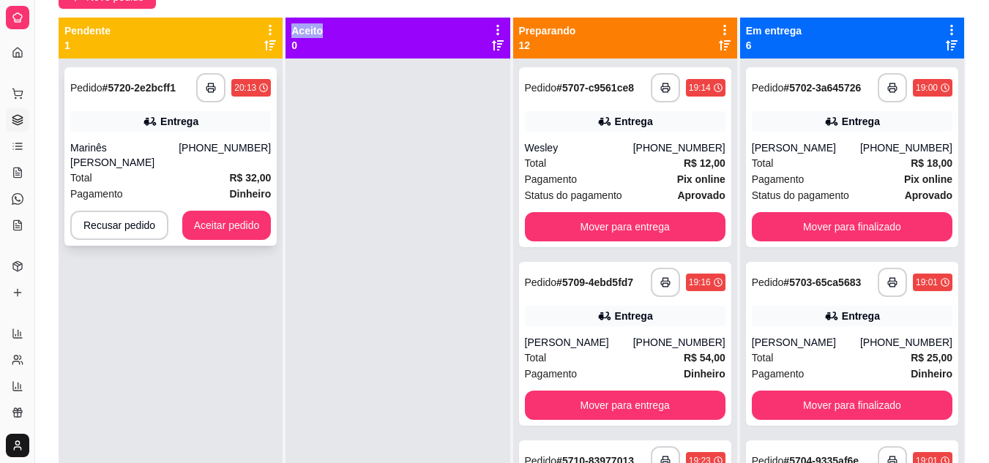
click at [213, 221] on button "Aceitar pedido" at bounding box center [226, 225] width 89 height 29
click at [213, 221] on div "Recusar pedido Aceitar pedido" at bounding box center [170, 225] width 200 height 29
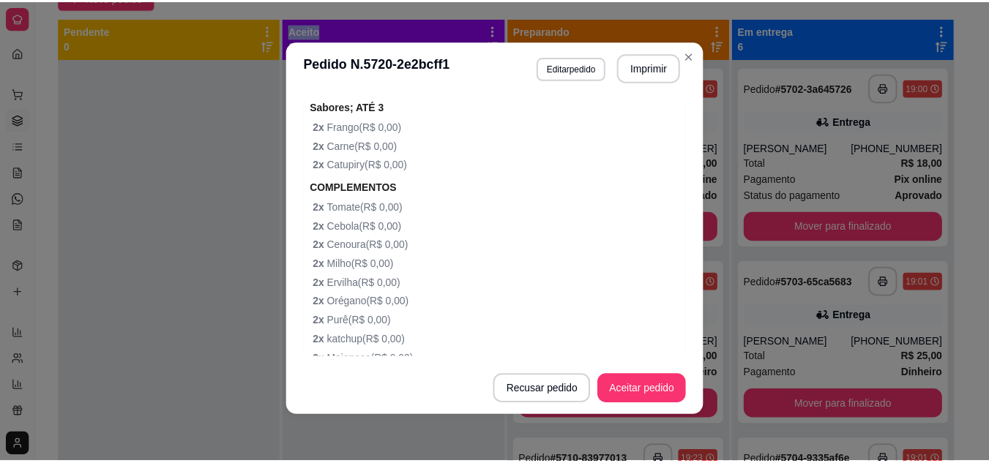
scroll to position [822, 0]
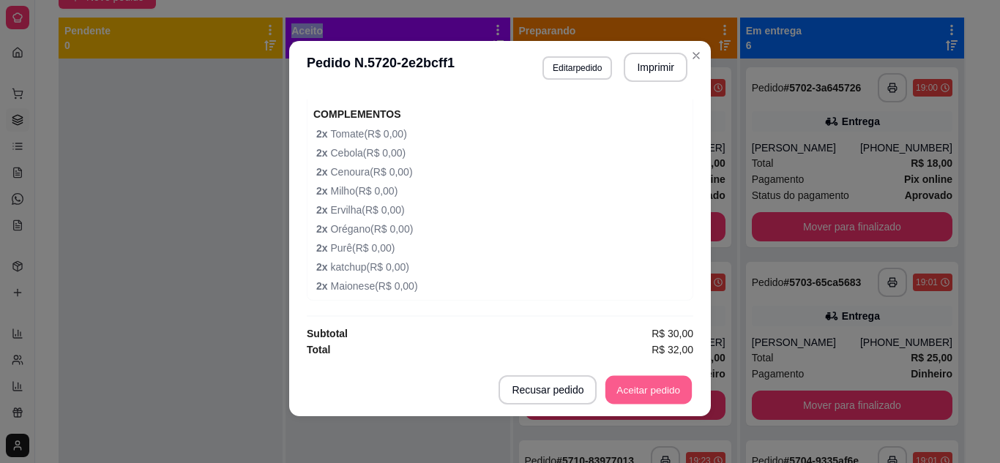
click at [653, 390] on button "Aceitar pedido" at bounding box center [648, 390] width 86 height 29
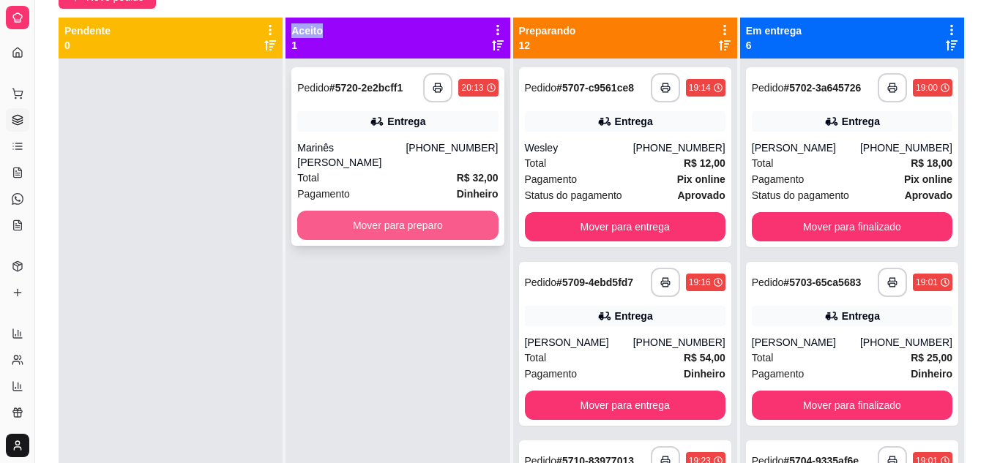
click at [403, 217] on button "Mover para preparo" at bounding box center [397, 225] width 200 height 29
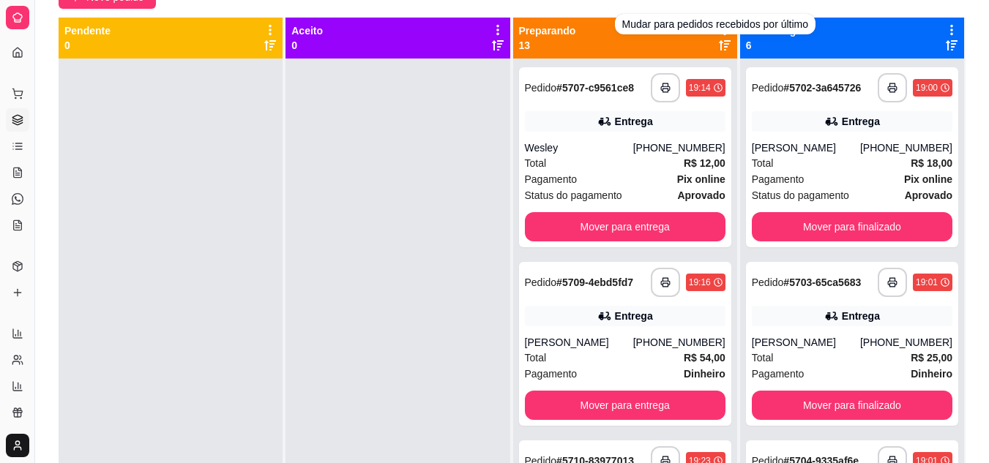
click at [719, 43] on icon at bounding box center [725, 45] width 12 height 10
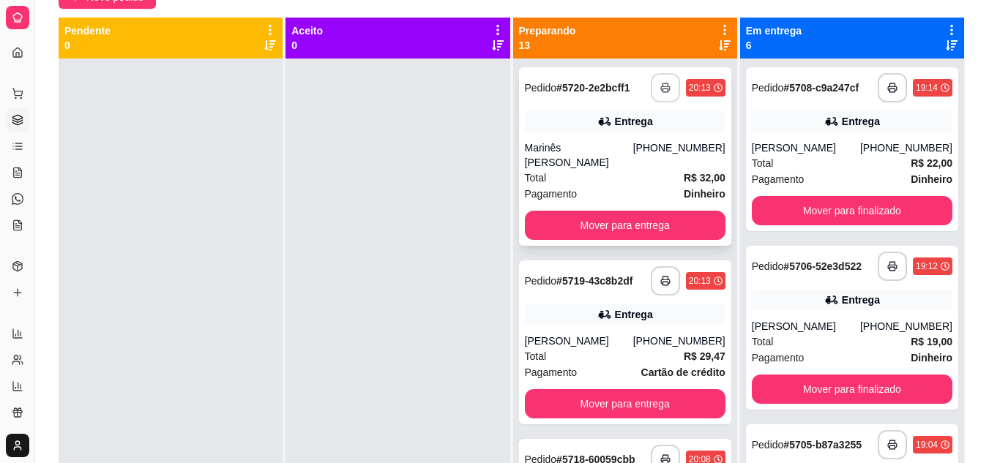
click at [653, 91] on button "button" at bounding box center [665, 87] width 29 height 29
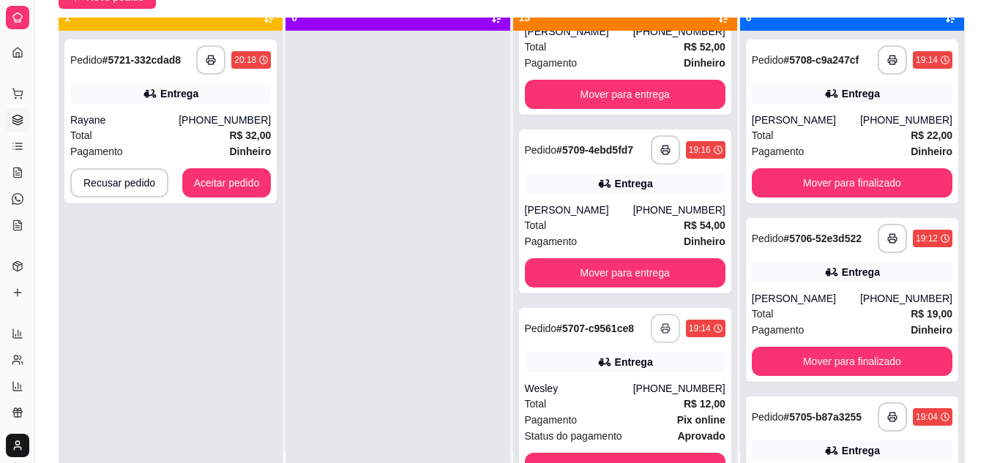
scroll to position [41, 0]
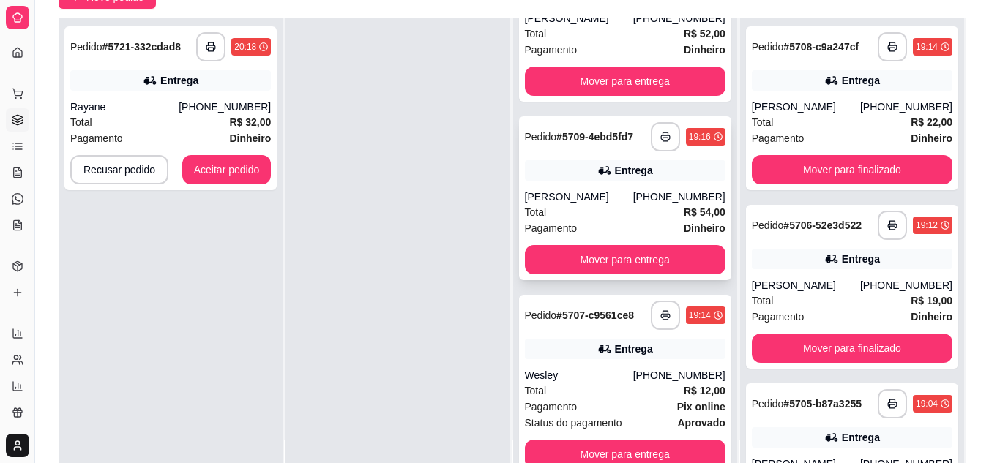
click at [601, 204] on div "Total R$ 54,00" at bounding box center [625, 212] width 200 height 16
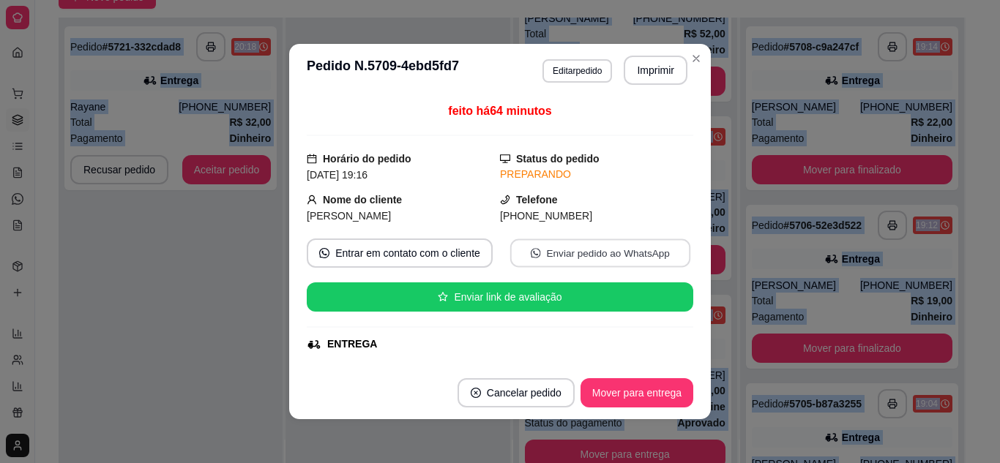
click at [510, 249] on button "Enviar pedido ao WhatsApp" at bounding box center [600, 253] width 180 height 29
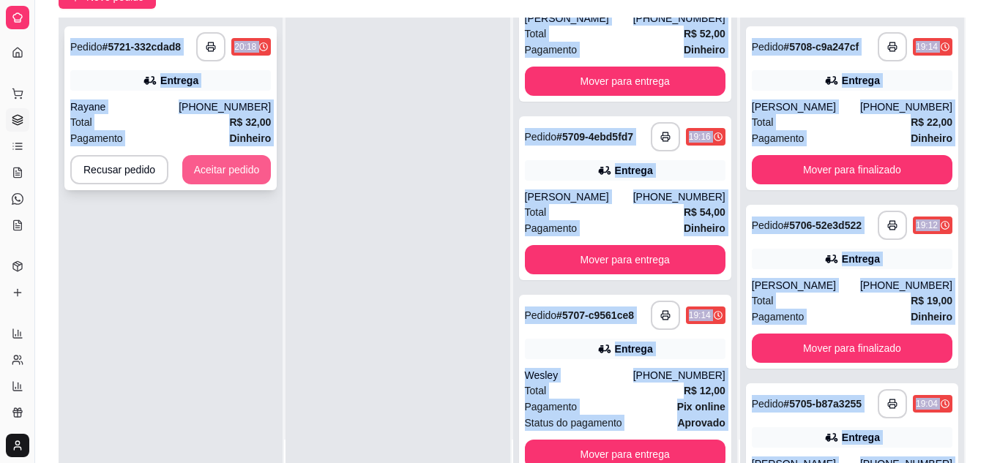
click at [258, 175] on button "Aceitar pedido" at bounding box center [226, 169] width 89 height 29
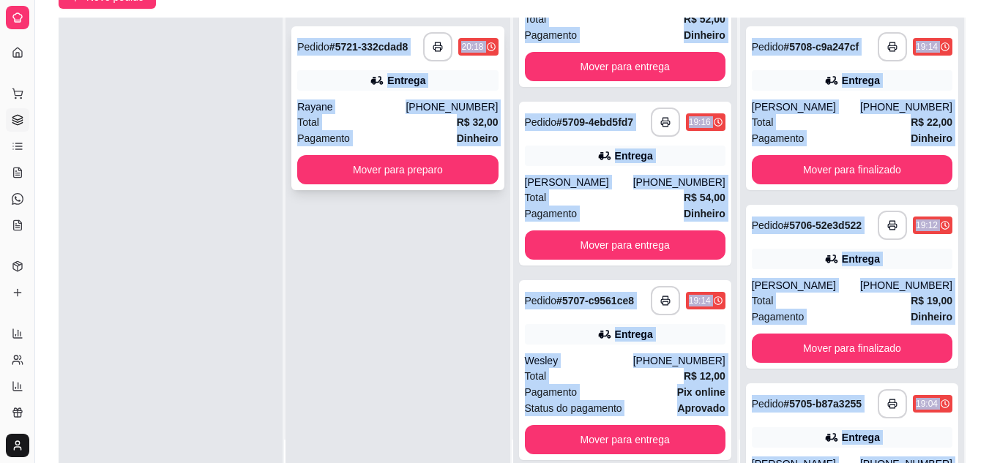
scroll to position [1937, 0]
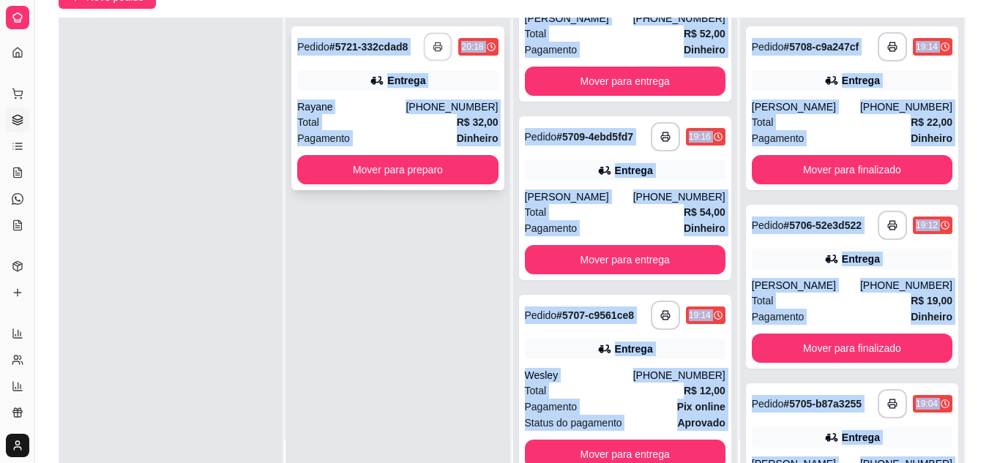
click at [430, 56] on button "button" at bounding box center [438, 47] width 29 height 29
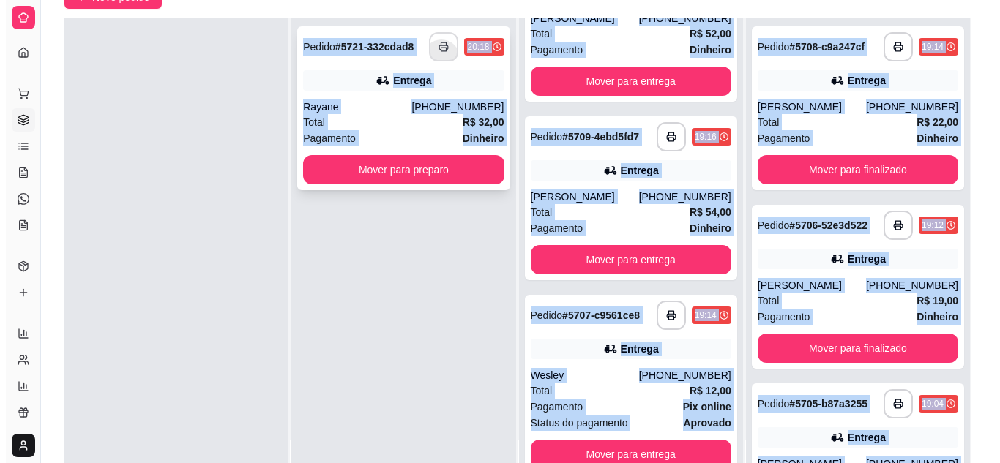
scroll to position [0, 0]
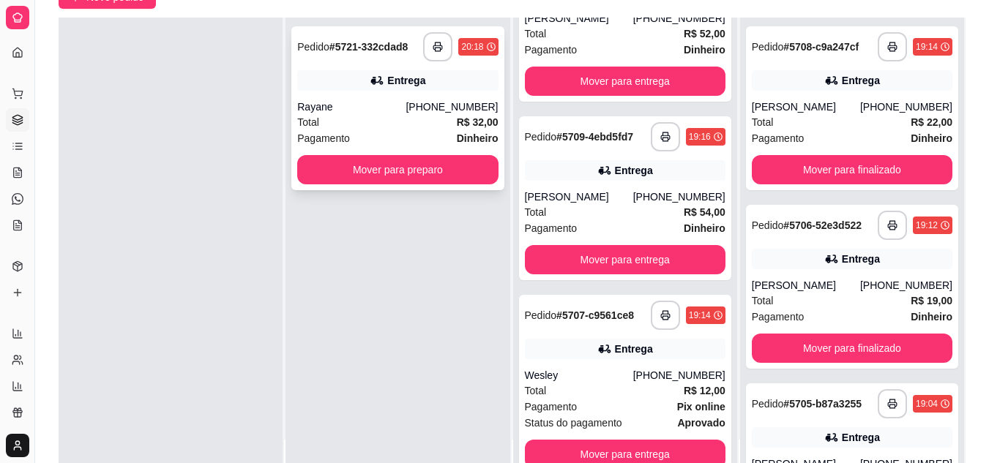
click at [390, 116] on div "Total R$ 32,00" at bounding box center [397, 122] width 200 height 16
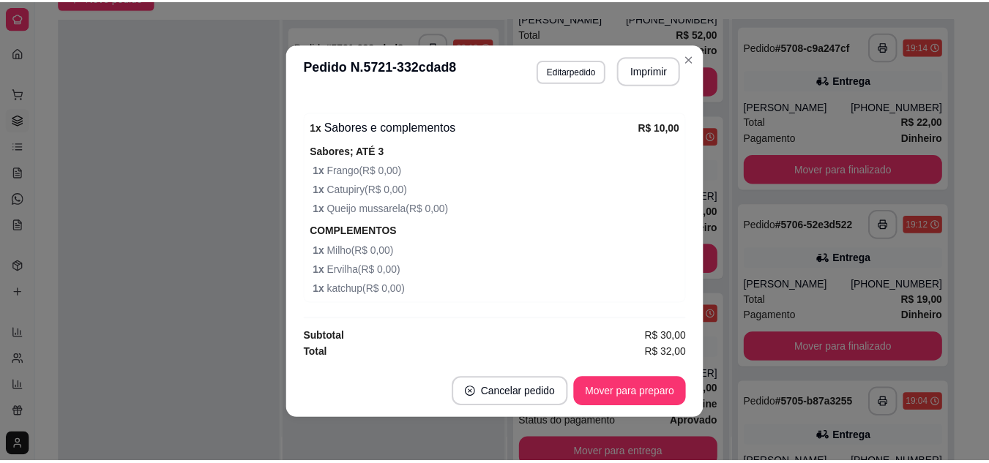
scroll to position [3, 0]
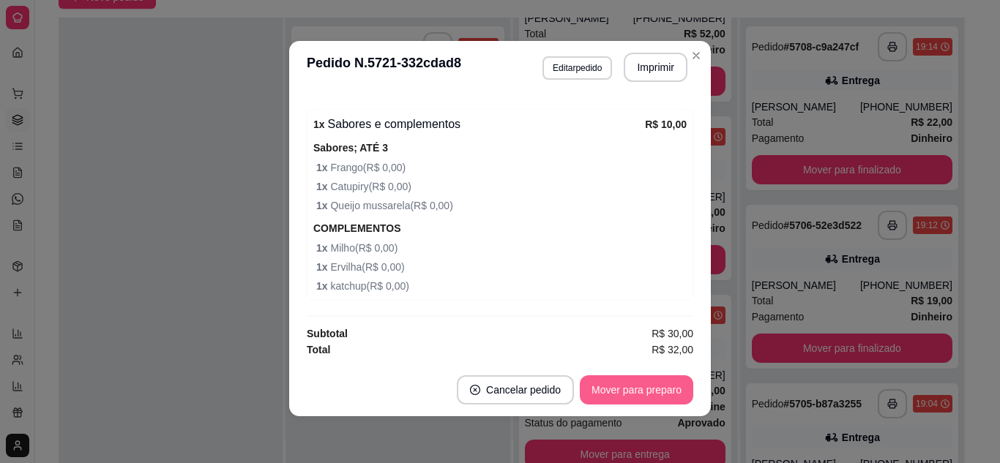
click at [646, 394] on button "Mover para preparo" at bounding box center [636, 389] width 113 height 29
drag, startPoint x: 160, startPoint y: 224, endPoint x: 198, endPoint y: 217, distance: 39.3
click at [163, 223] on div at bounding box center [171, 249] width 224 height 463
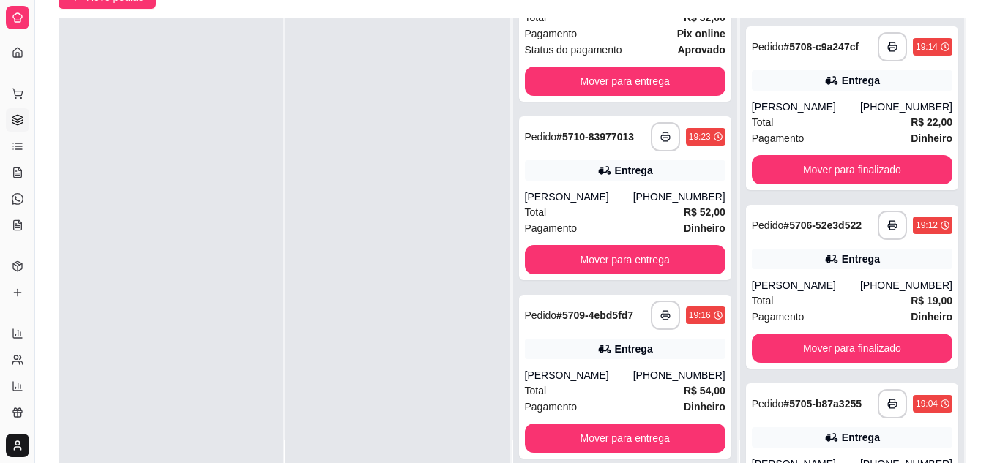
scroll to position [2115, 0]
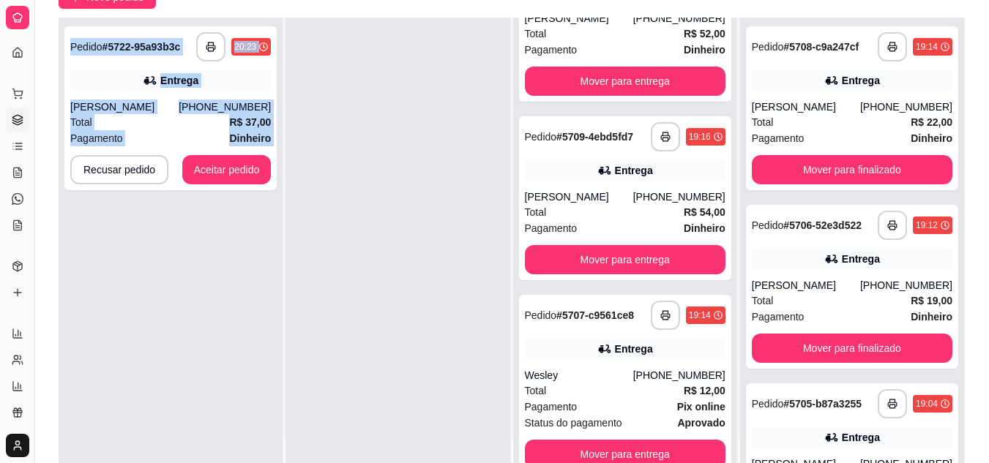
click at [150, 266] on div "**********" at bounding box center [171, 249] width 224 height 463
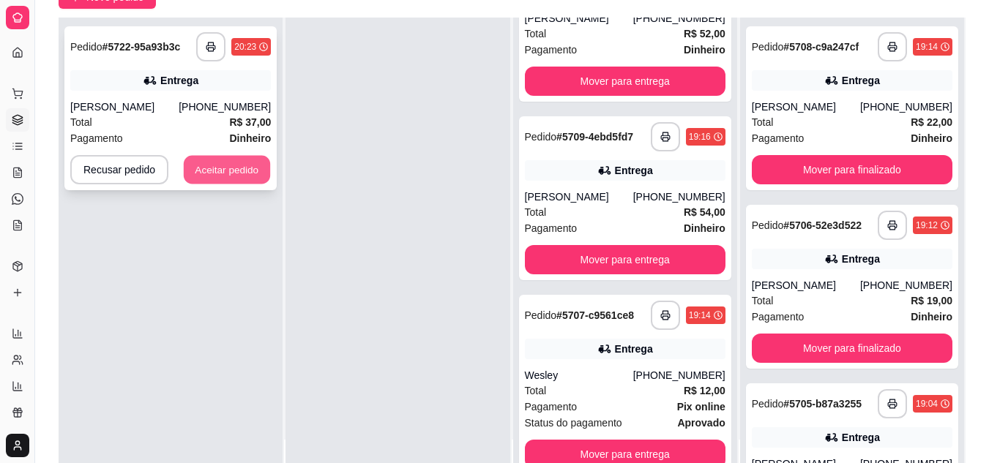
click at [214, 166] on button "Aceitar pedido" at bounding box center [227, 170] width 86 height 29
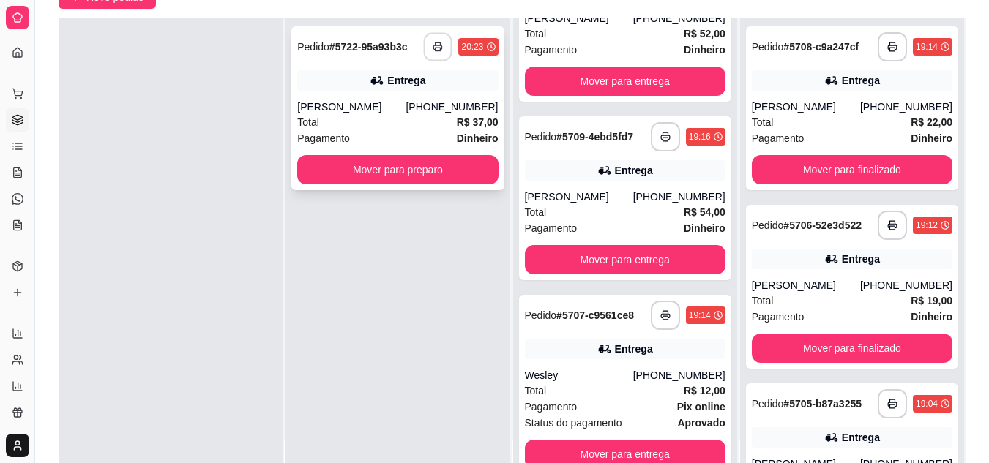
click at [427, 48] on button "button" at bounding box center [438, 47] width 29 height 29
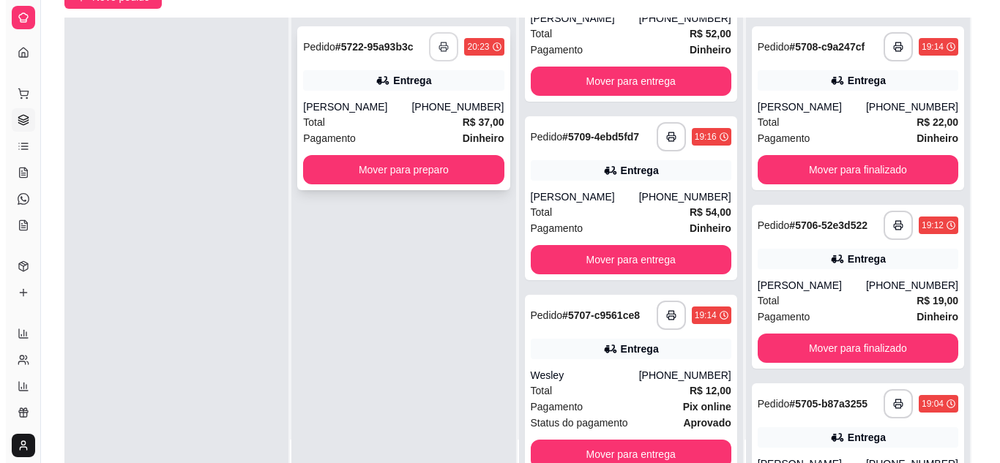
scroll to position [0, 0]
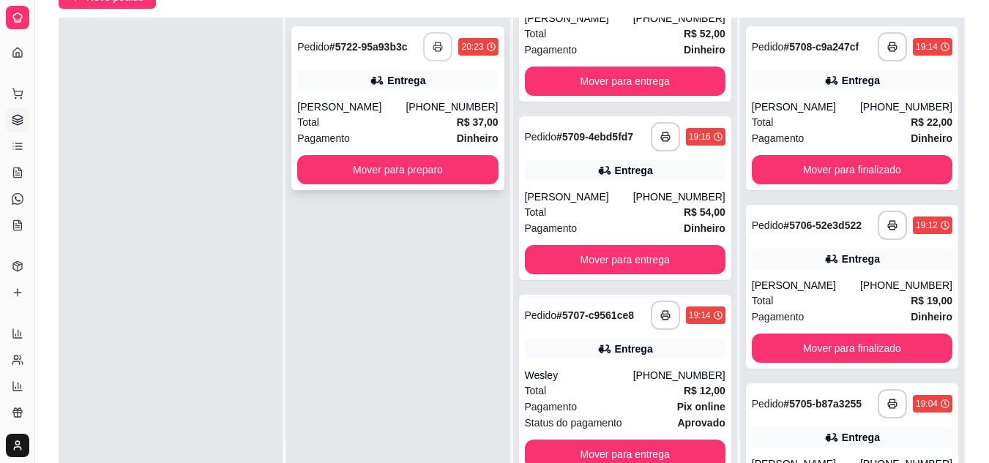
click at [381, 108] on div "[PERSON_NAME]" at bounding box center [351, 107] width 108 height 15
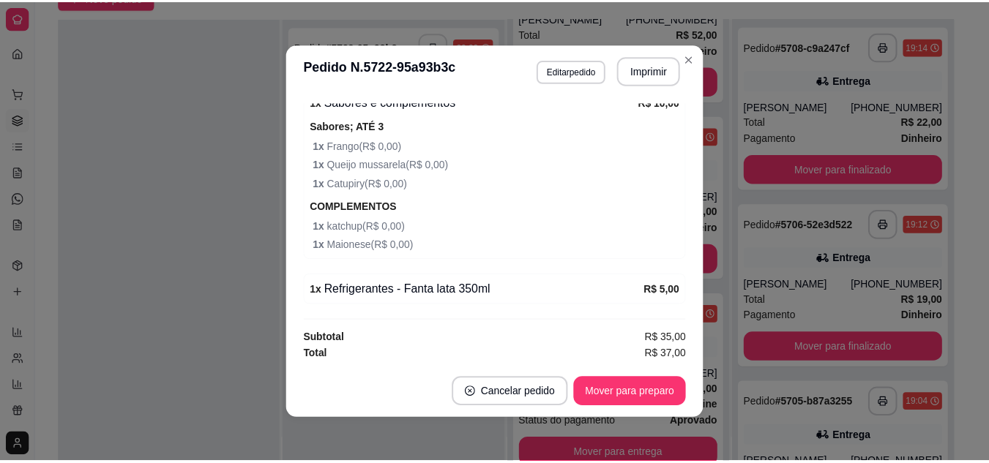
scroll to position [666, 0]
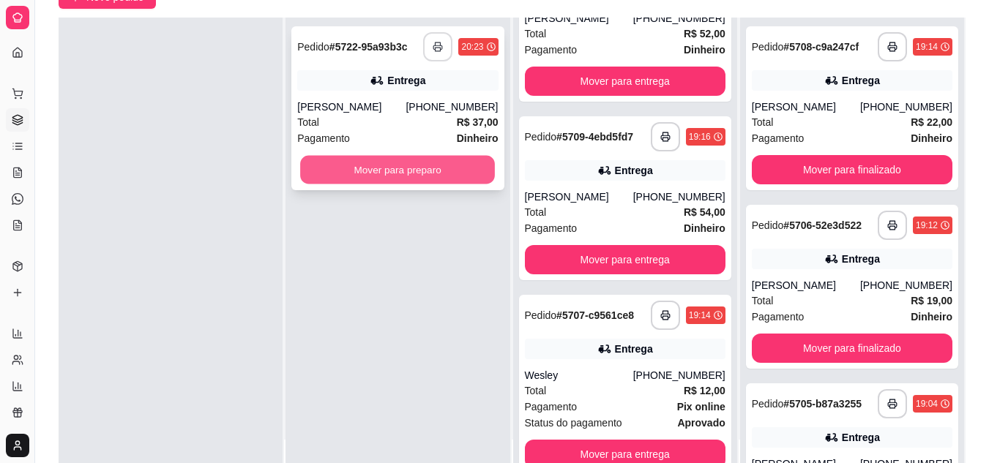
click at [350, 168] on button "Mover para preparo" at bounding box center [397, 170] width 195 height 29
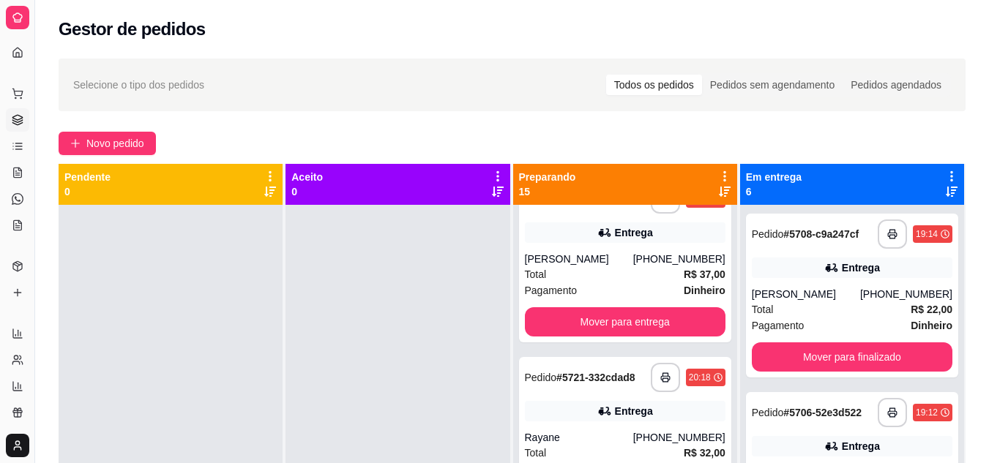
scroll to position [0, 0]
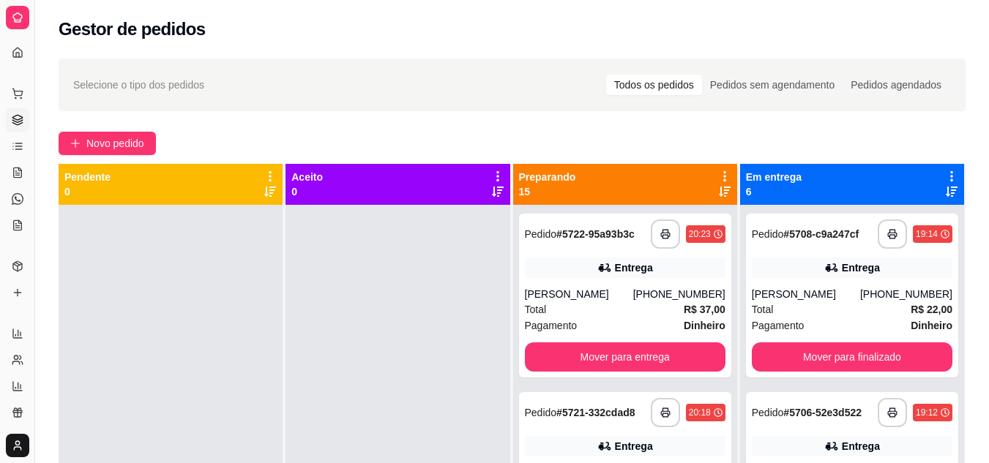
click at [720, 193] on icon at bounding box center [725, 192] width 12 height 12
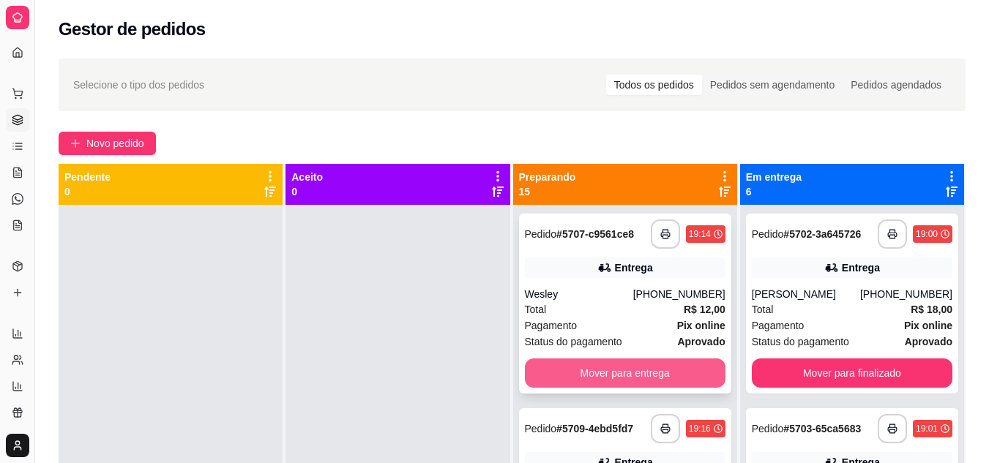
click at [597, 367] on button "Mover para entrega" at bounding box center [625, 373] width 200 height 29
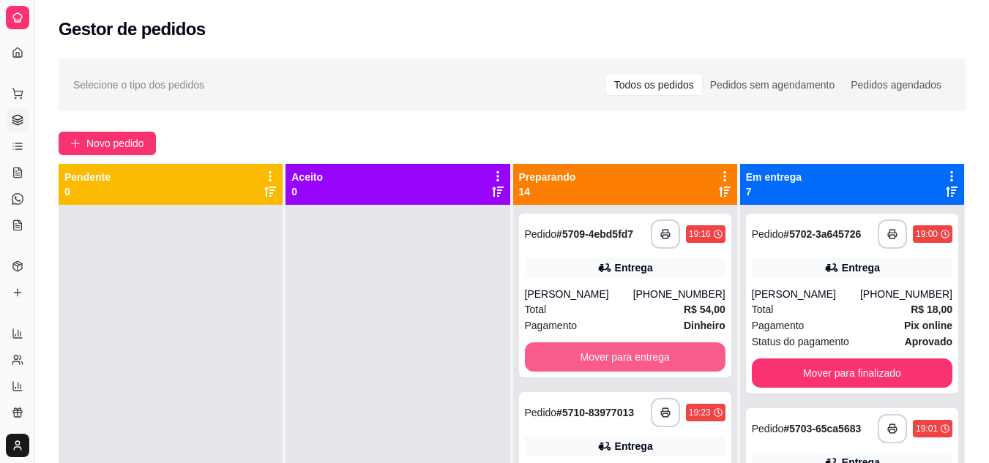
click at [597, 367] on button "Mover para entrega" at bounding box center [625, 356] width 200 height 29
click at [621, 352] on button "Mover para entrega" at bounding box center [625, 356] width 200 height 29
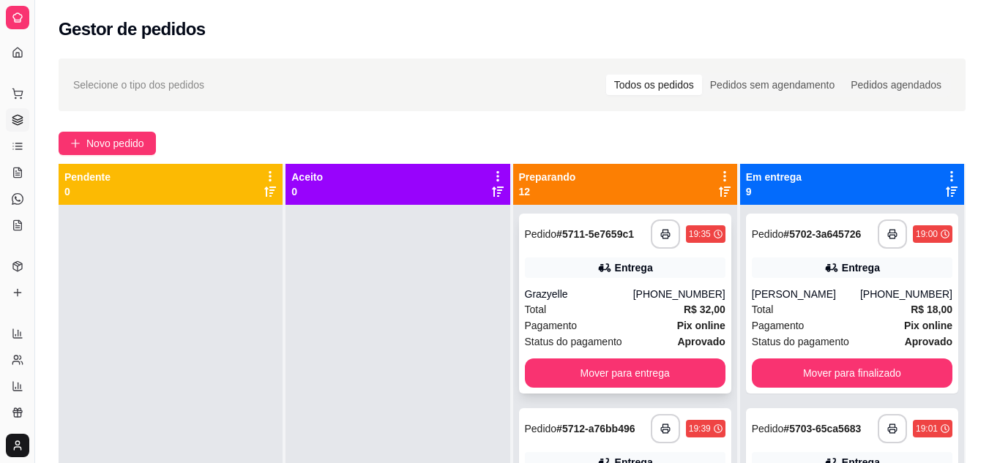
click at [616, 315] on div "Total R$ 32,00" at bounding box center [625, 309] width 200 height 16
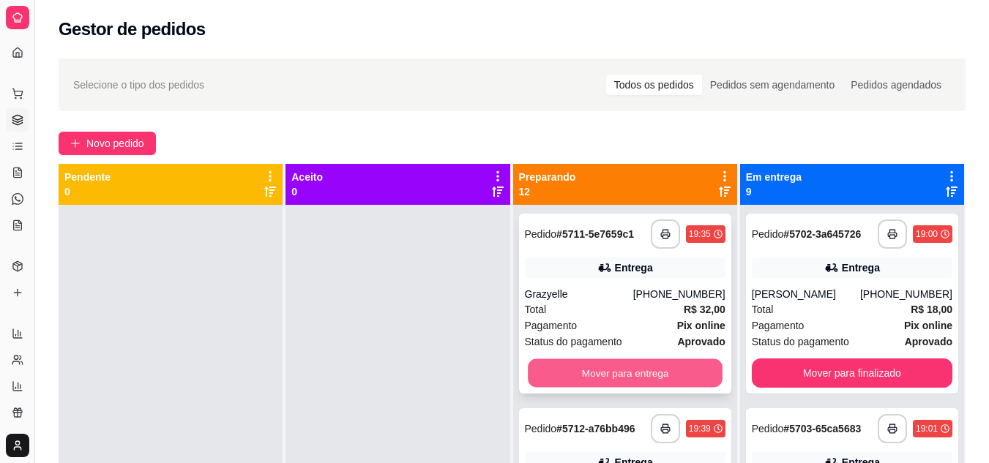
click at [615, 362] on button "Mover para entrega" at bounding box center [625, 373] width 195 height 29
click at [592, 371] on button "Mover para entrega" at bounding box center [625, 373] width 200 height 29
click at [593, 370] on button "Mover para entrega" at bounding box center [625, 373] width 200 height 29
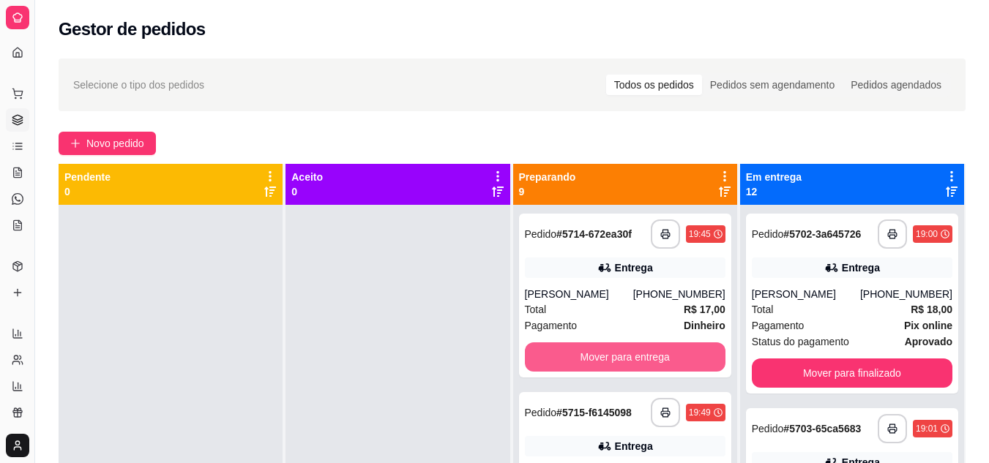
click at [593, 370] on button "Mover para entrega" at bounding box center [625, 356] width 200 height 29
click at [593, 356] on button "Mover para entrega" at bounding box center [625, 356] width 200 height 29
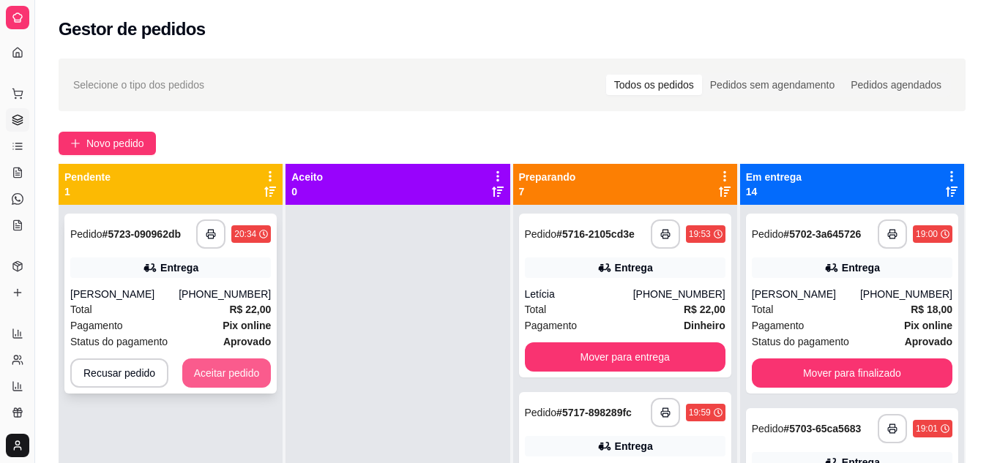
click at [243, 372] on button "Aceitar pedido" at bounding box center [226, 373] width 89 height 29
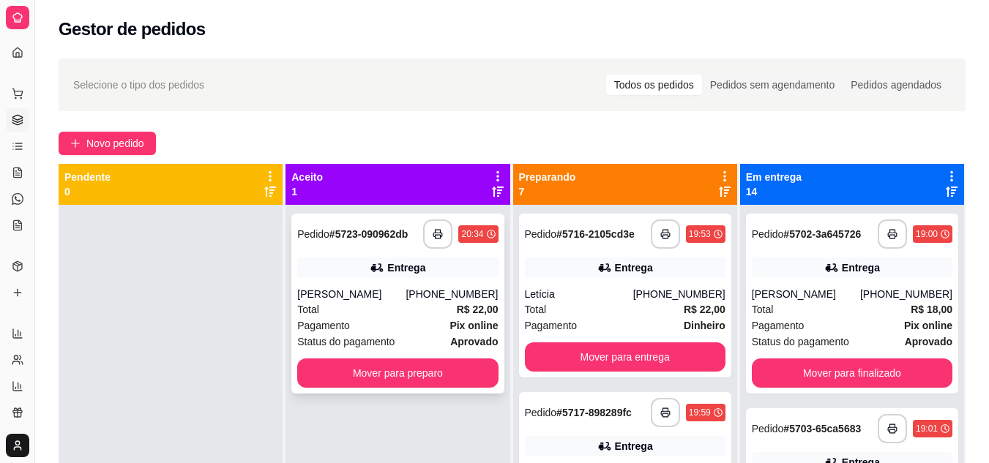
click at [337, 306] on div "Total R$ 22,00" at bounding box center [397, 309] width 200 height 16
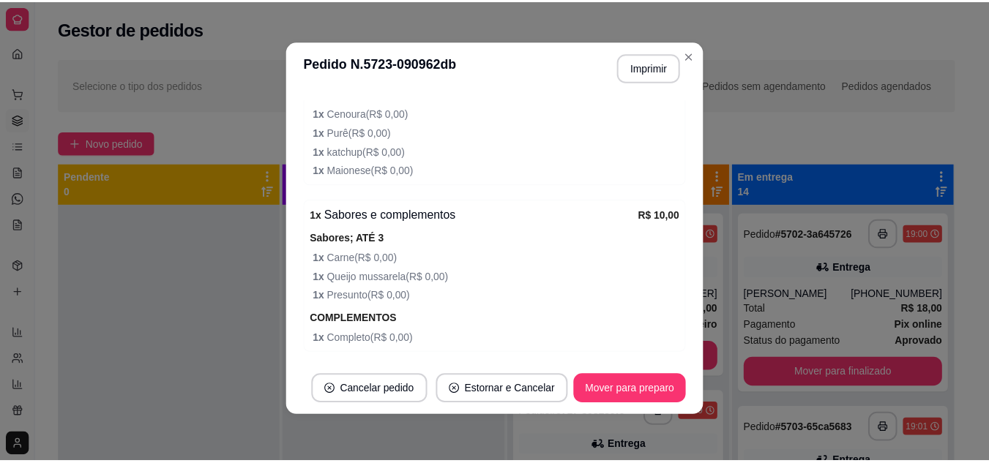
scroll to position [659, 0]
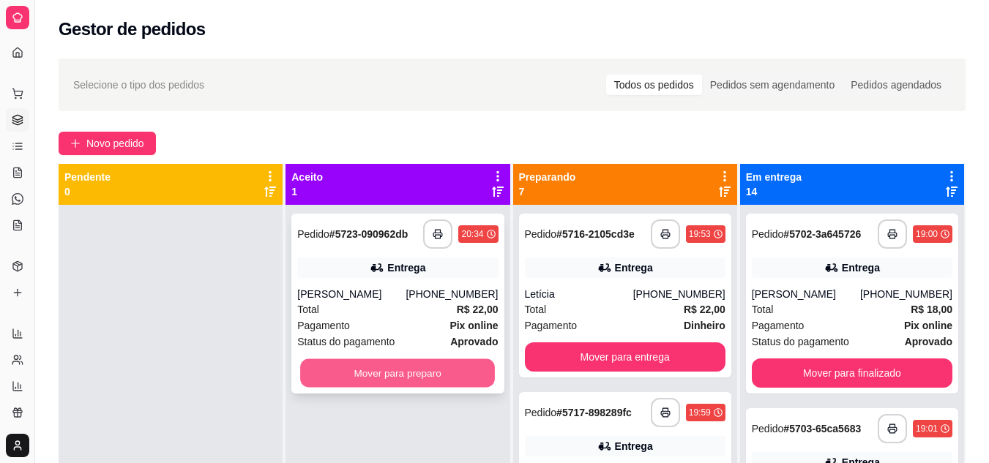
click at [310, 372] on button "Mover para preparo" at bounding box center [397, 373] width 195 height 29
click at [310, 372] on div "Mover para preparo" at bounding box center [397, 373] width 200 height 29
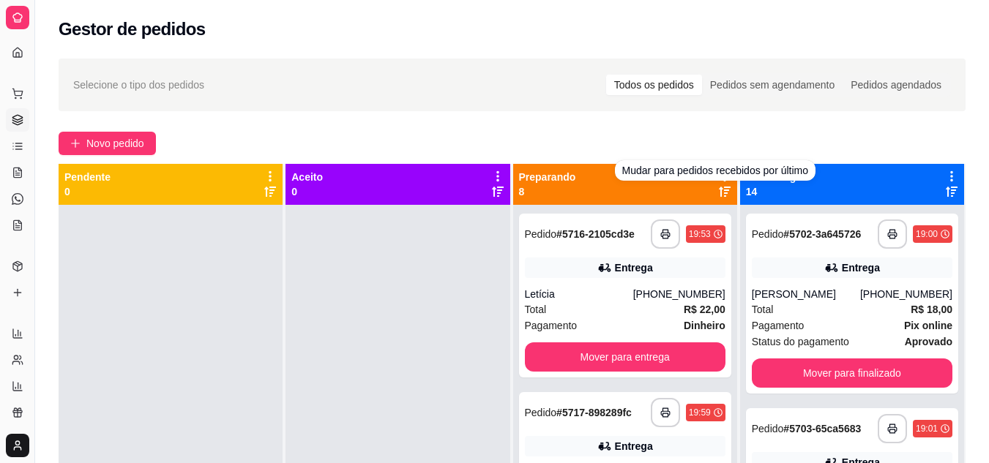
click at [719, 191] on icon at bounding box center [725, 192] width 12 height 10
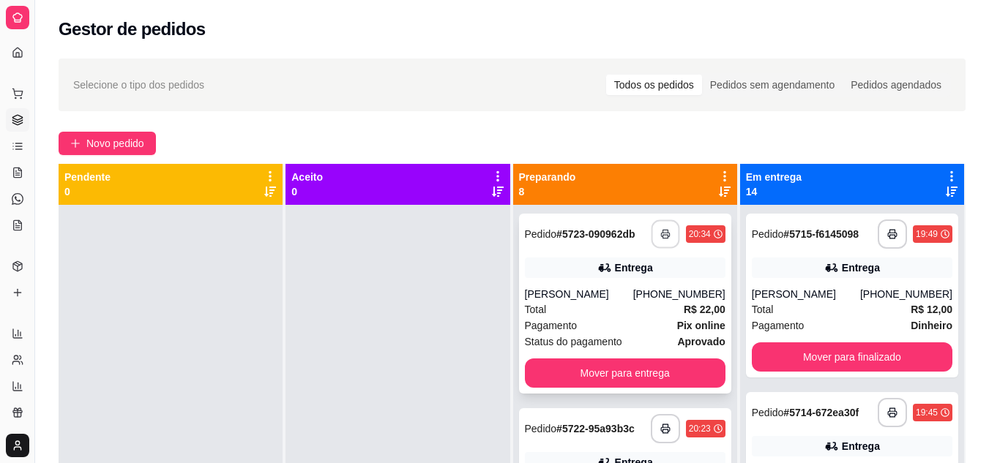
click at [651, 228] on button "button" at bounding box center [665, 234] width 29 height 29
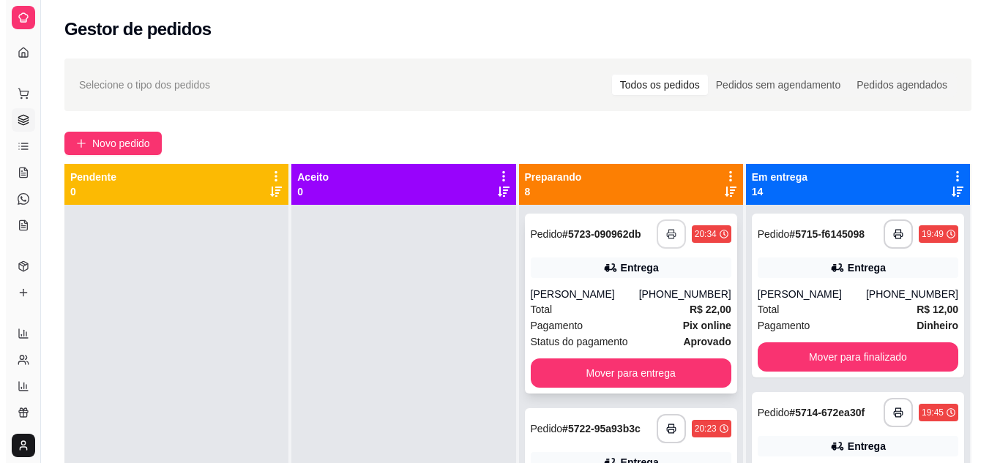
scroll to position [0, 0]
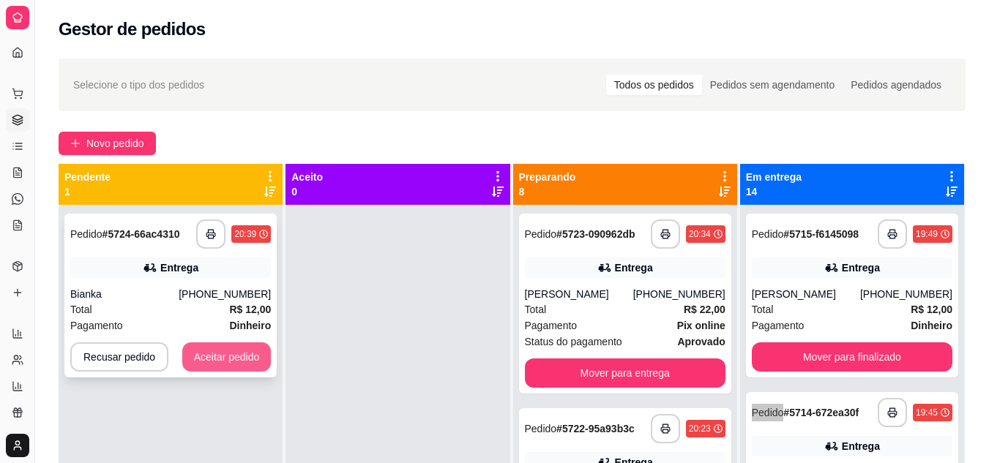
click at [210, 360] on button "Aceitar pedido" at bounding box center [226, 356] width 89 height 29
click at [210, 360] on div "Recusar pedido Aceitar pedido" at bounding box center [170, 356] width 200 height 29
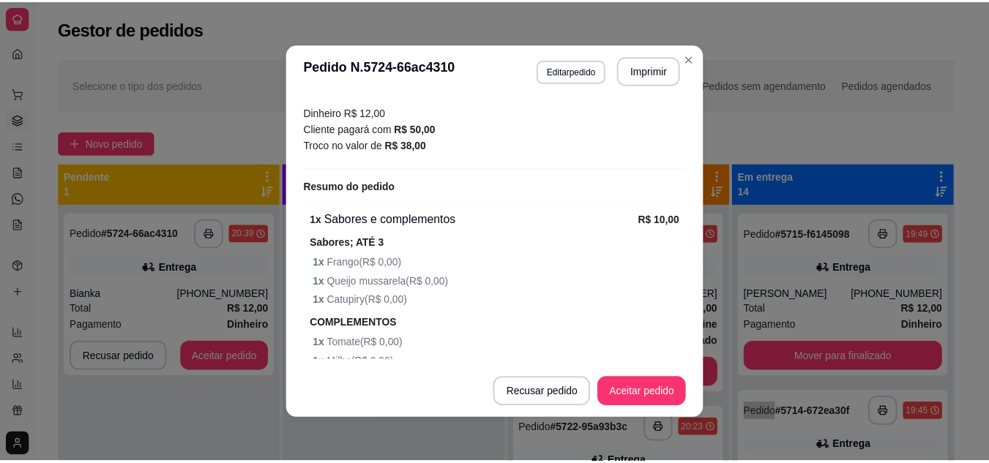
scroll to position [484, 0]
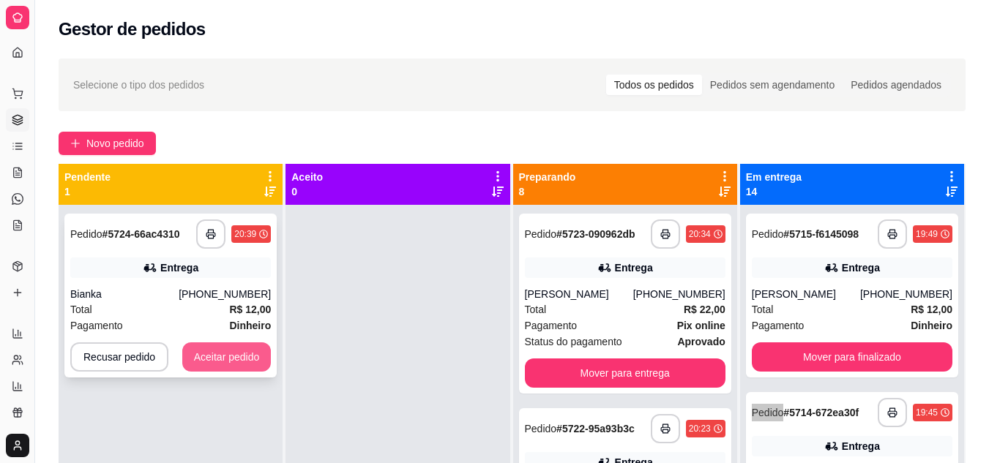
click at [200, 364] on button "Aceitar pedido" at bounding box center [226, 356] width 89 height 29
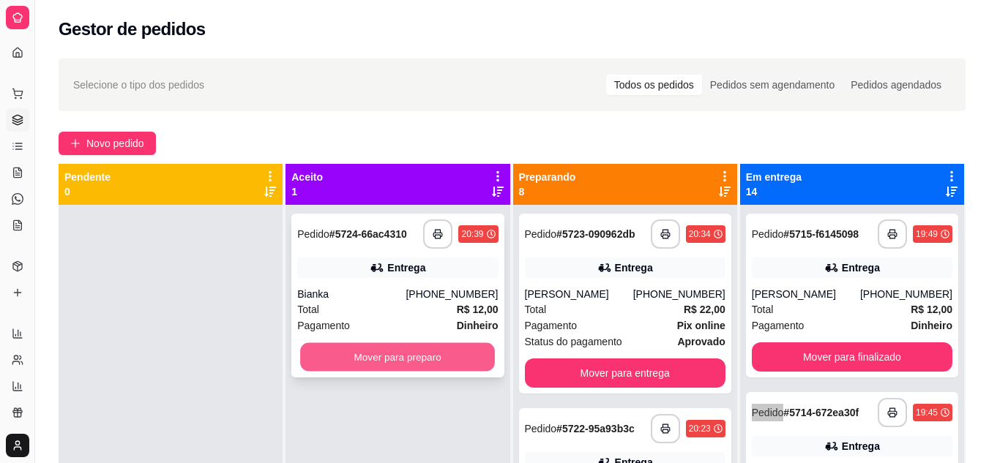
click at [441, 352] on button "Mover para preparo" at bounding box center [397, 357] width 195 height 29
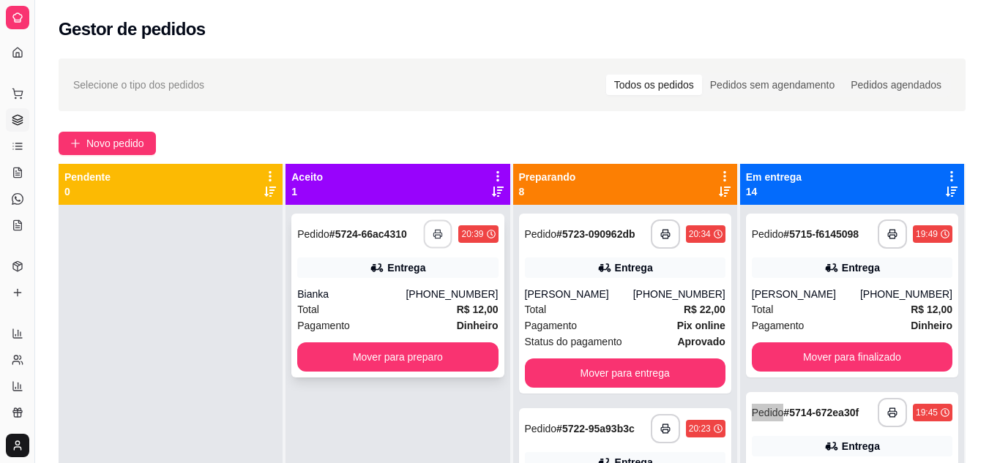
click at [441, 239] on button "button" at bounding box center [438, 234] width 29 height 29
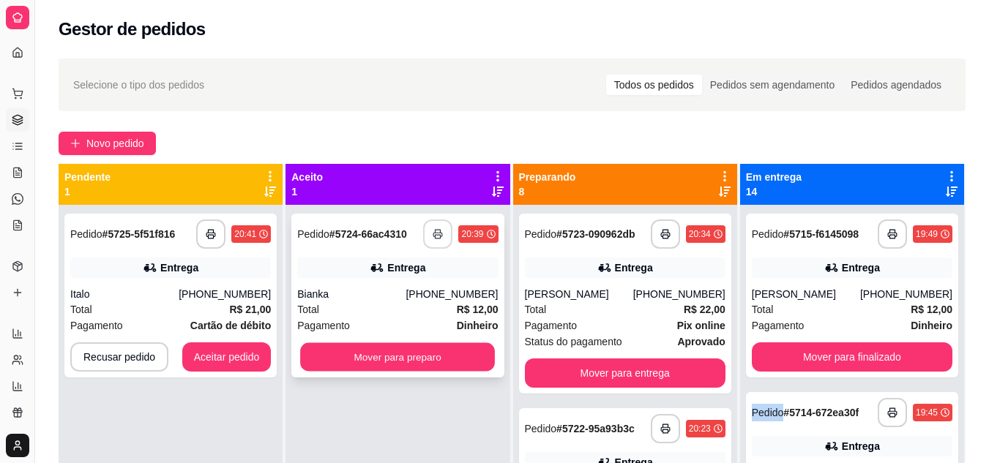
click at [464, 356] on button "Mover para preparo" at bounding box center [397, 357] width 195 height 29
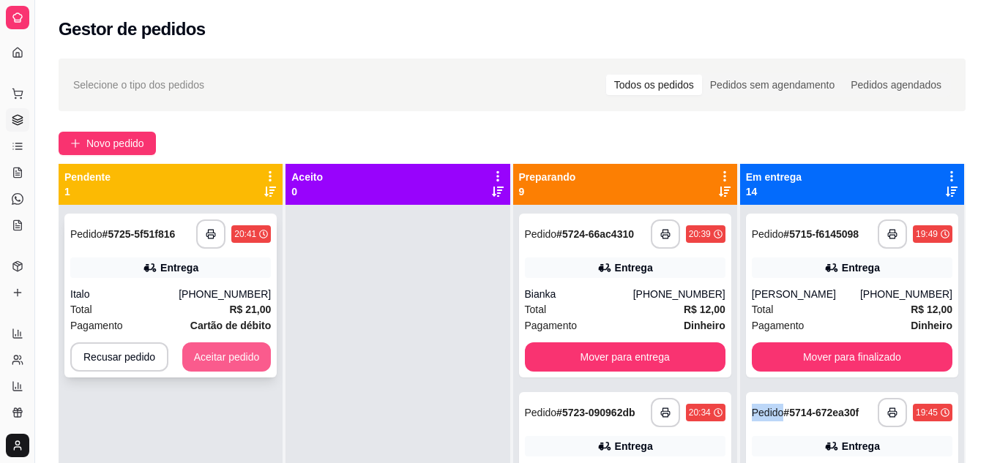
click at [213, 350] on button "Aceitar pedido" at bounding box center [226, 356] width 89 height 29
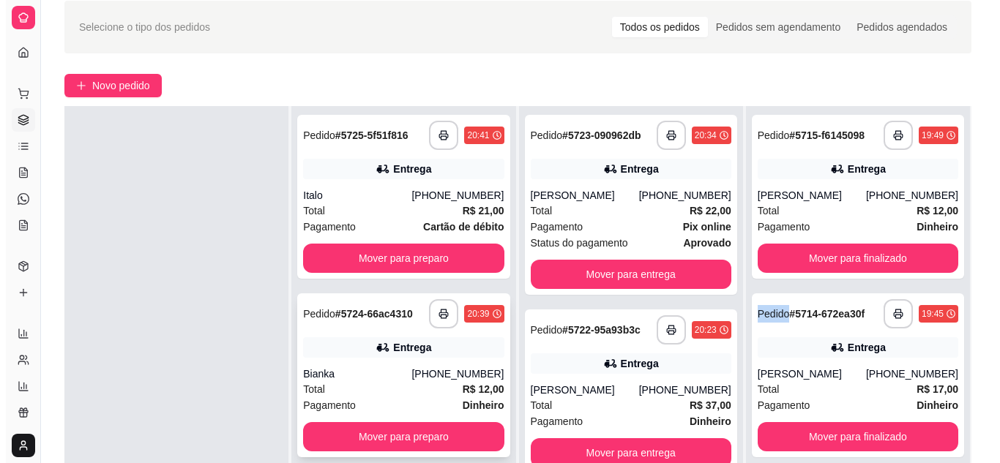
scroll to position [146, 0]
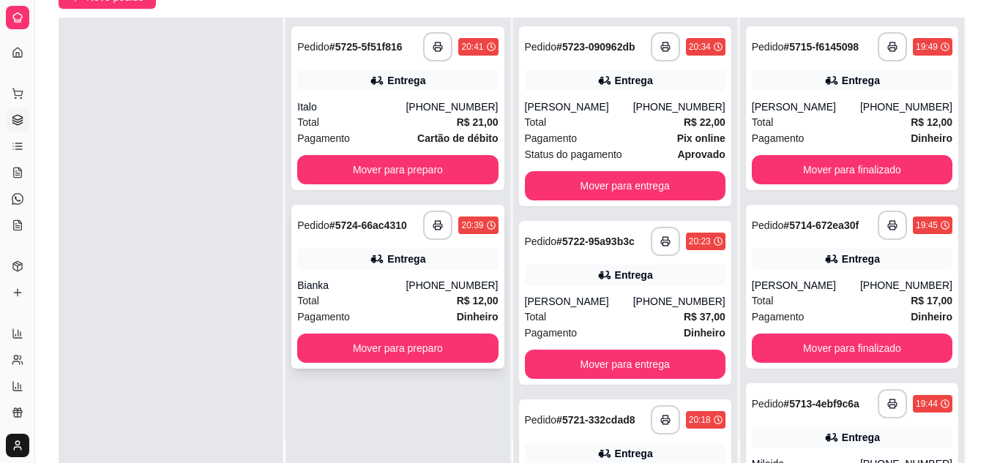
click at [377, 364] on div "**********" at bounding box center [397, 287] width 212 height 164
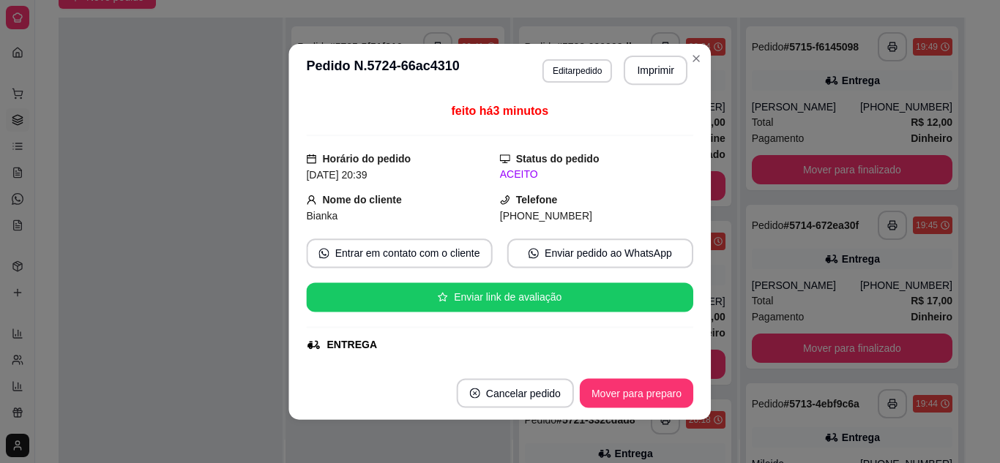
click at [380, 340] on div "ENTREGA" at bounding box center [499, 344] width 384 height 15
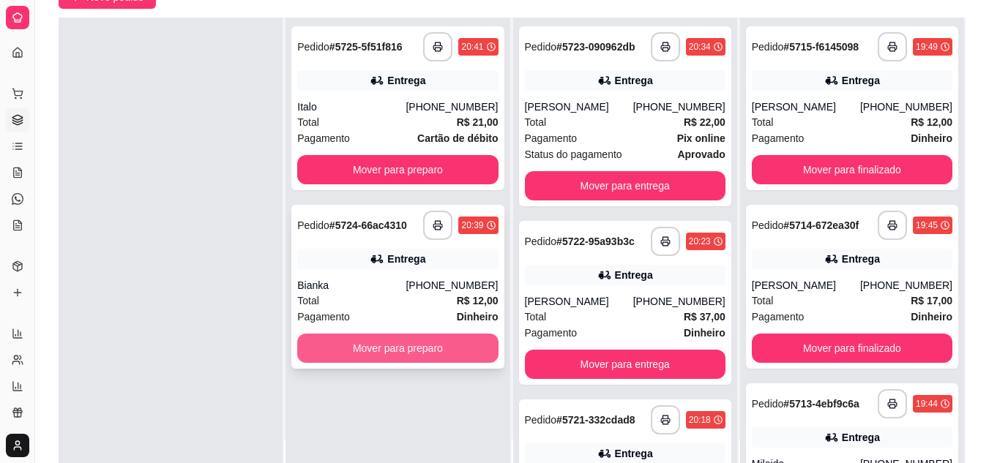
click at [350, 353] on button "Mover para preparo" at bounding box center [397, 348] width 200 height 29
click at [350, 353] on div "Mover para preparo" at bounding box center [397, 348] width 200 height 29
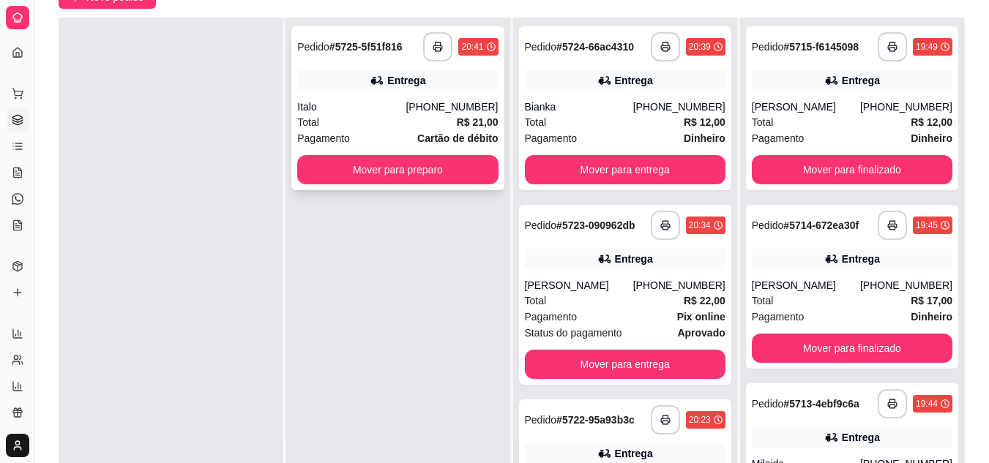
click at [374, 112] on div "Italo" at bounding box center [351, 107] width 108 height 15
click at [348, 113] on div "Italo" at bounding box center [351, 107] width 108 height 15
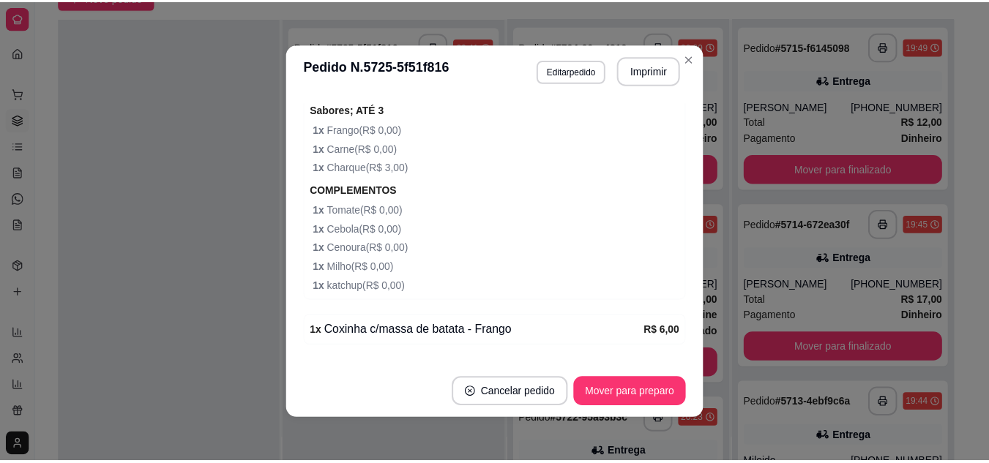
scroll to position [555, 0]
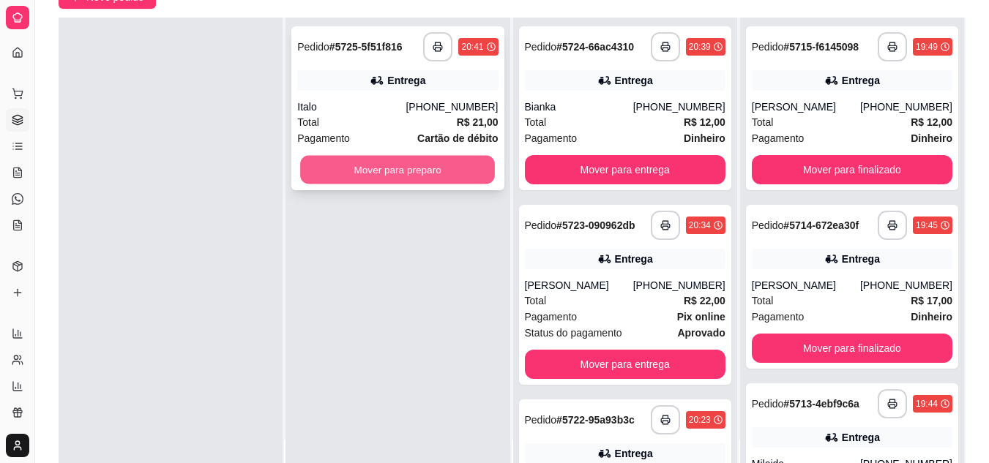
click at [356, 181] on button "Mover para preparo" at bounding box center [397, 170] width 195 height 29
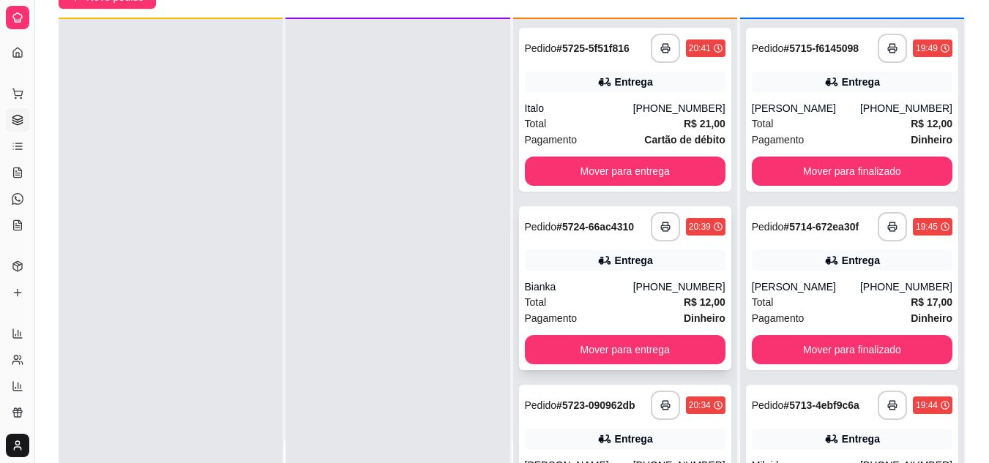
scroll to position [41, 0]
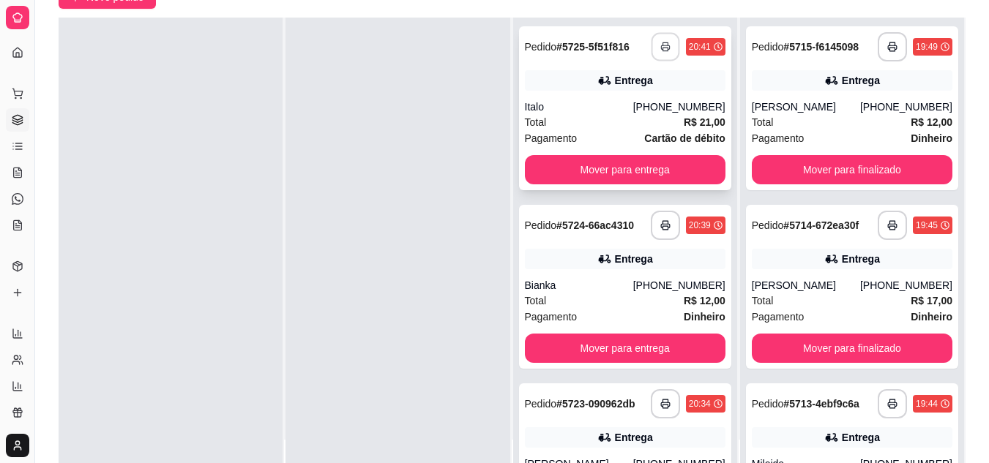
click at [660, 45] on icon "button" at bounding box center [665, 47] width 10 height 10
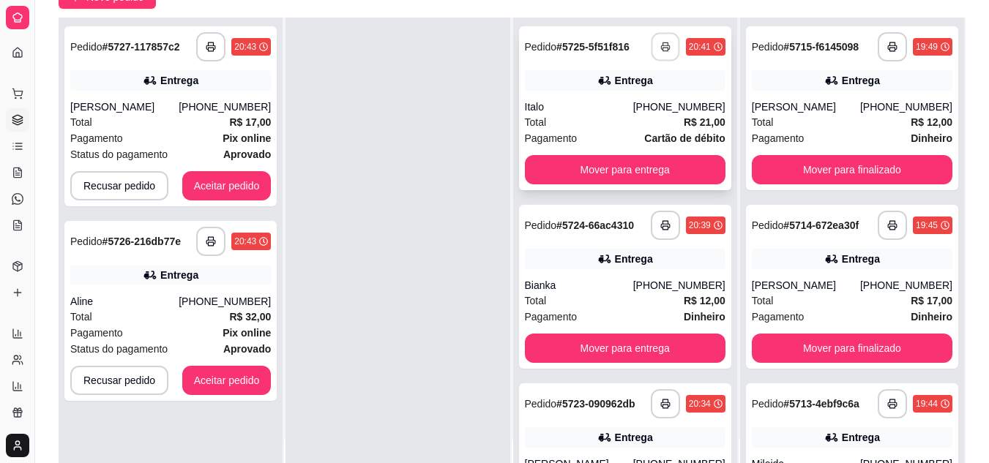
click at [660, 45] on icon "button" at bounding box center [665, 47] width 10 height 10
drag, startPoint x: 768, startPoint y: 411, endPoint x: 809, endPoint y: 468, distance: 69.7
drag, startPoint x: 809, startPoint y: 468, endPoint x: 552, endPoint y: 90, distance: 456.6
click at [412, 126] on div at bounding box center [397, 249] width 224 height 463
click at [662, 51] on rect "button" at bounding box center [664, 50] width 5 height 4
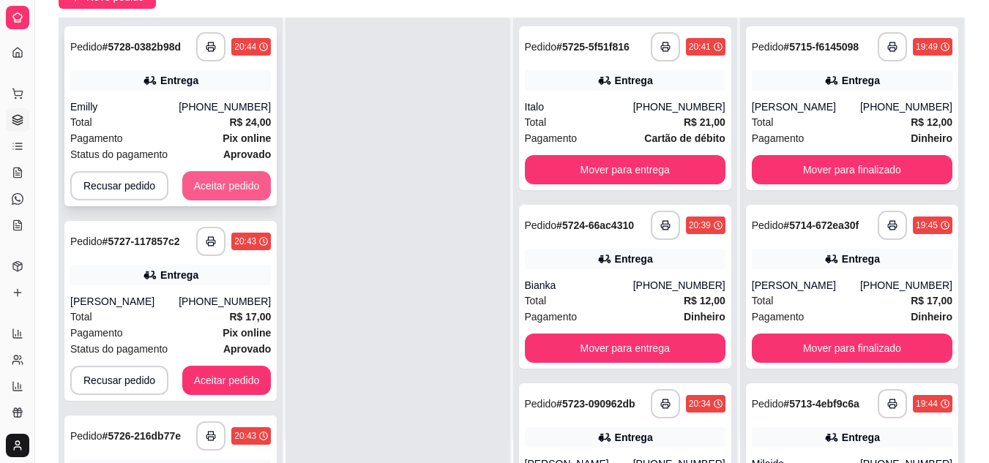
click at [214, 195] on button "Aceitar pedido" at bounding box center [226, 185] width 89 height 29
click at [214, 195] on div "Recusar pedido Aceitar pedido" at bounding box center [170, 185] width 200 height 29
click at [236, 196] on button "Aceitar pedido" at bounding box center [227, 186] width 86 height 29
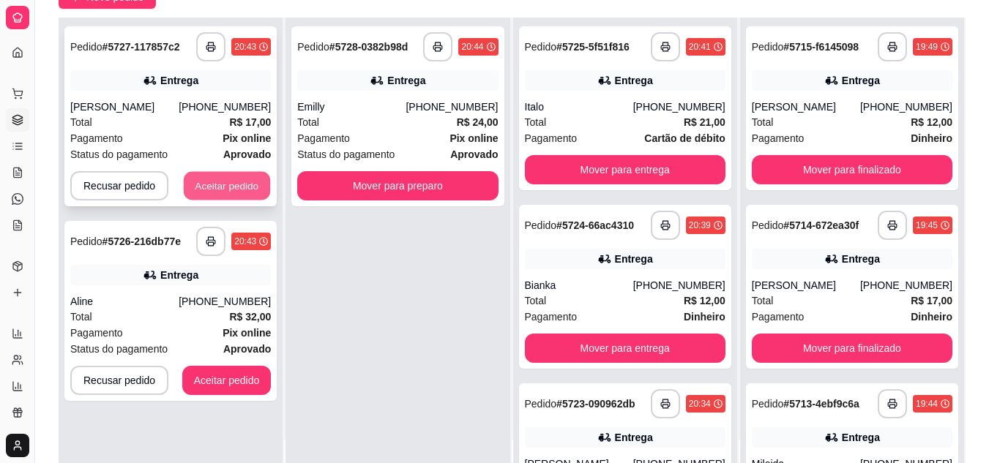
click at [234, 181] on button "Aceitar pedido" at bounding box center [227, 186] width 86 height 29
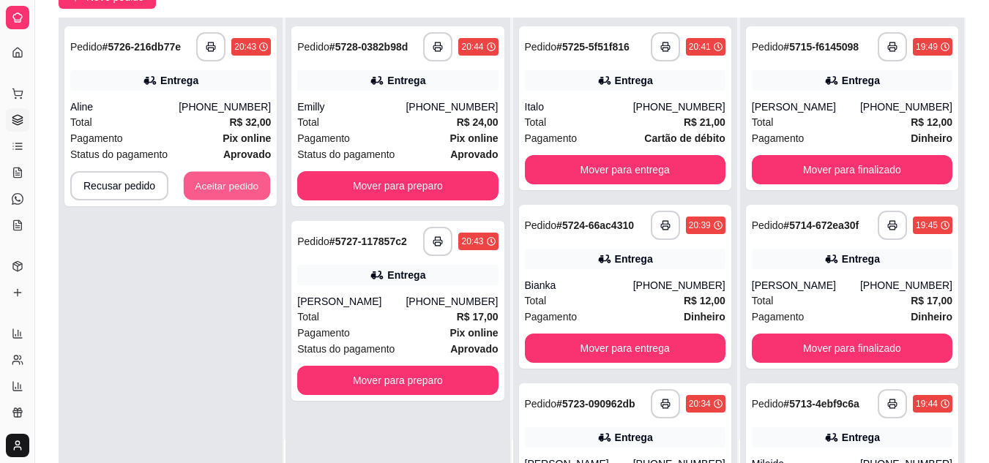
click at [234, 181] on button "Aceitar pedido" at bounding box center [227, 186] width 86 height 29
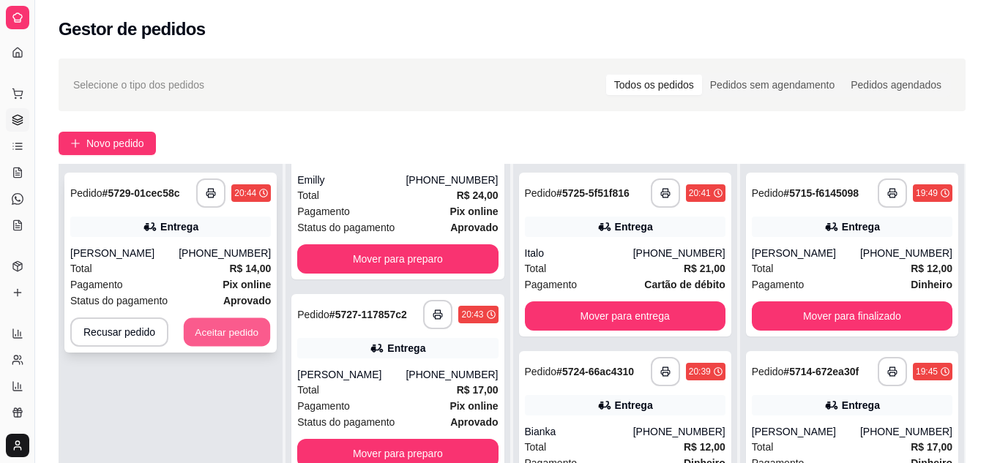
click at [239, 326] on button "Aceitar pedido" at bounding box center [227, 332] width 86 height 29
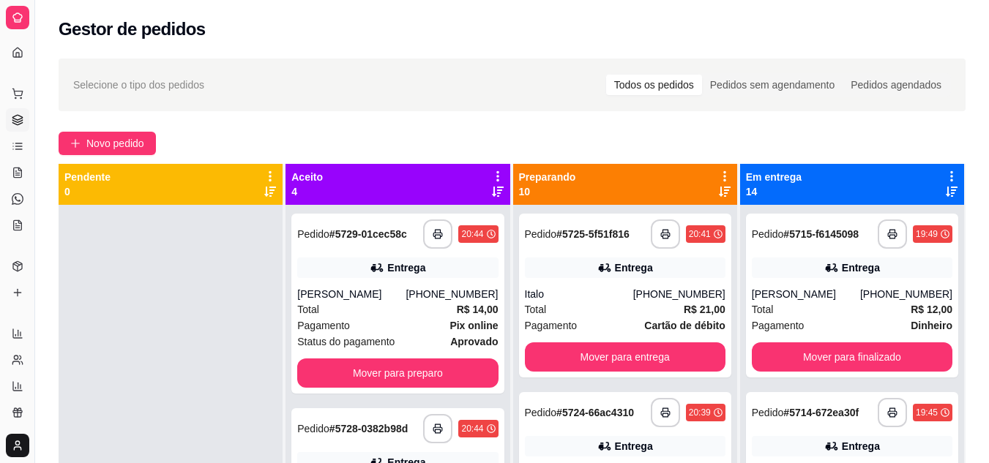
click at [719, 190] on icon at bounding box center [725, 192] width 12 height 10
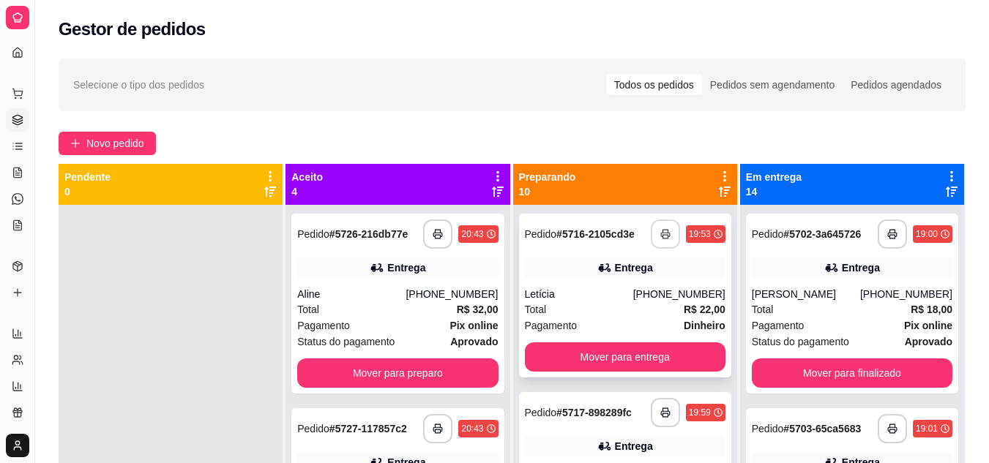
click at [660, 231] on icon "button" at bounding box center [665, 234] width 10 height 10
click at [627, 296] on div "Letícia" at bounding box center [579, 294] width 108 height 15
click at [612, 353] on button "Mover para entrega" at bounding box center [625, 356] width 200 height 29
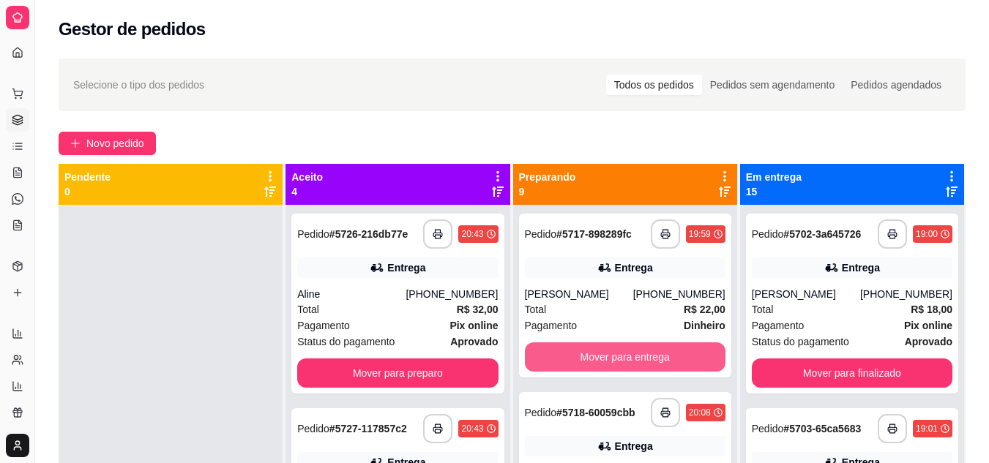
click at [610, 353] on button "Mover para entrega" at bounding box center [625, 356] width 200 height 29
click at [591, 357] on button "Mover para entrega" at bounding box center [625, 356] width 200 height 29
click at [591, 357] on button "Mover para entrega" at bounding box center [625, 357] width 195 height 29
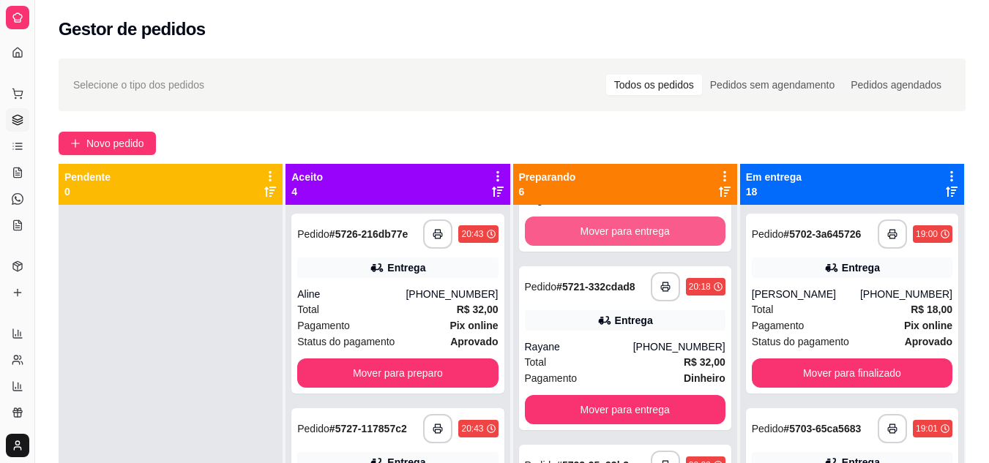
scroll to position [146, 0]
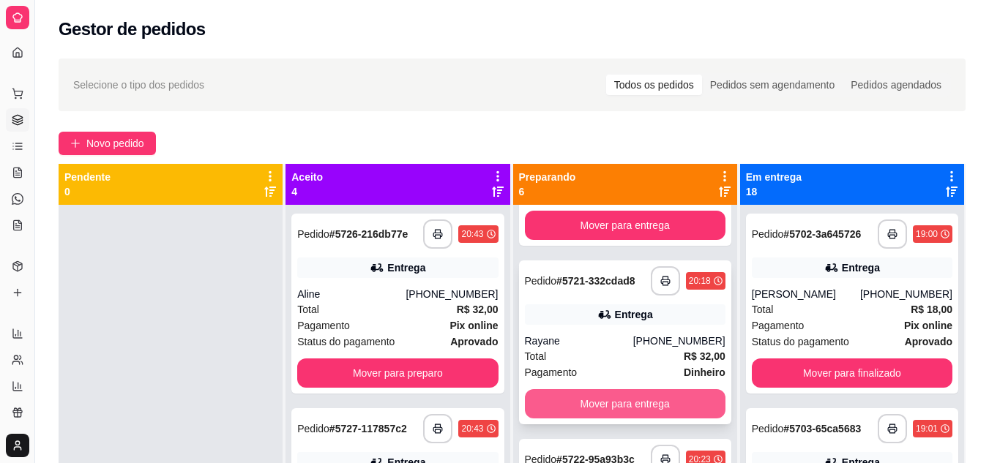
click at [599, 389] on button "Mover para entrega" at bounding box center [625, 403] width 200 height 29
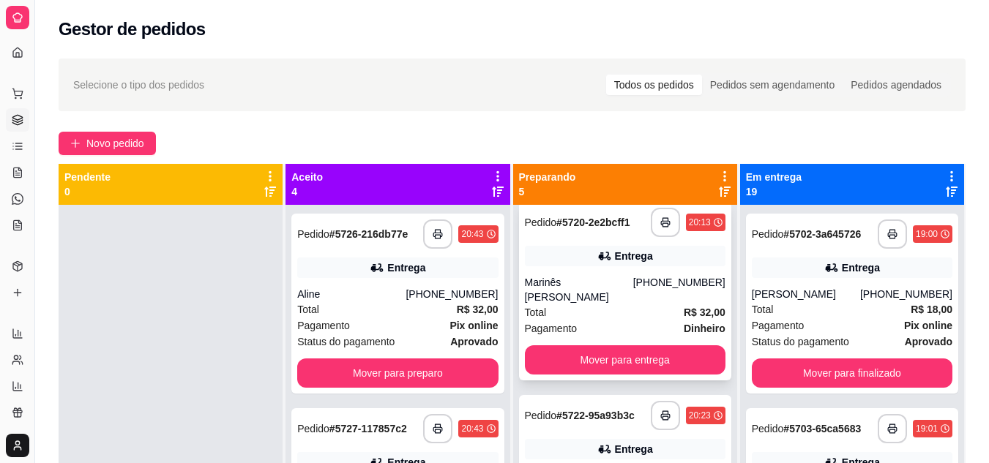
scroll to position [0, 0]
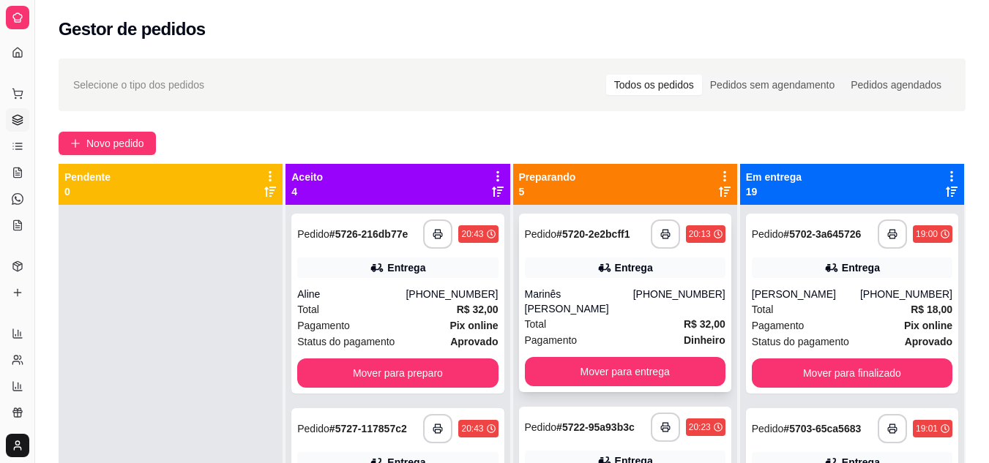
click at [615, 269] on div "Entrega" at bounding box center [634, 267] width 38 height 15
click at [392, 292] on div "Aline" at bounding box center [351, 294] width 108 height 15
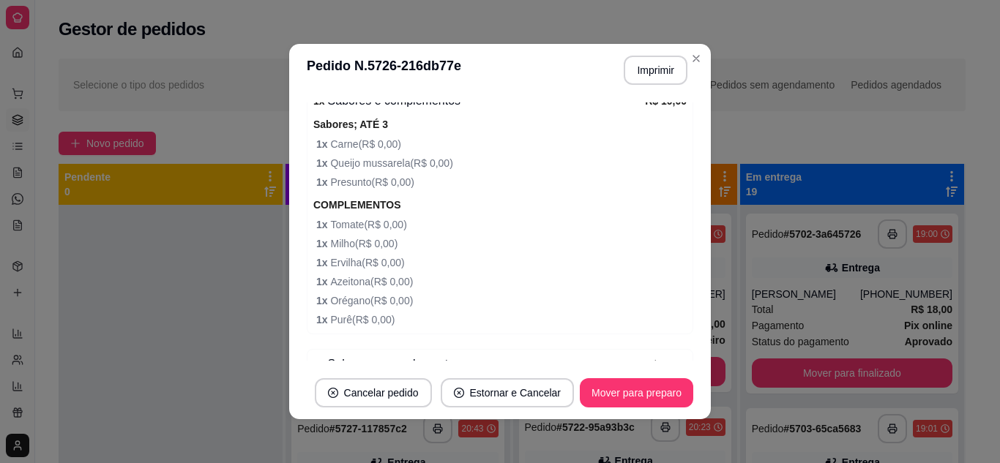
scroll to position [512, 0]
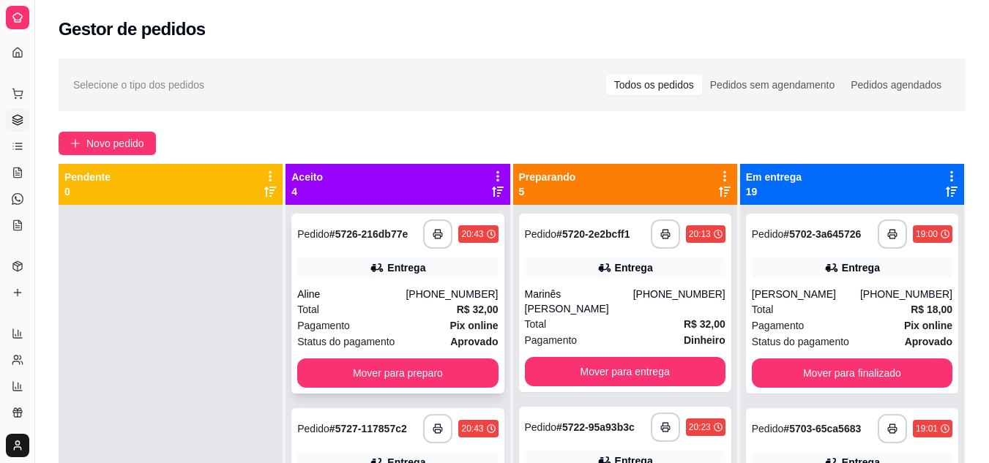
click at [364, 310] on div "Total R$ 32,00" at bounding box center [397, 309] width 200 height 16
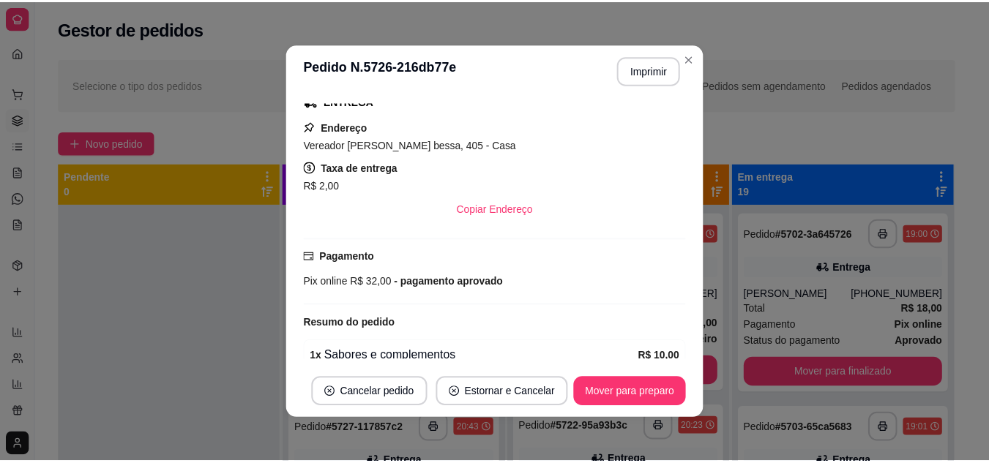
scroll to position [228, 0]
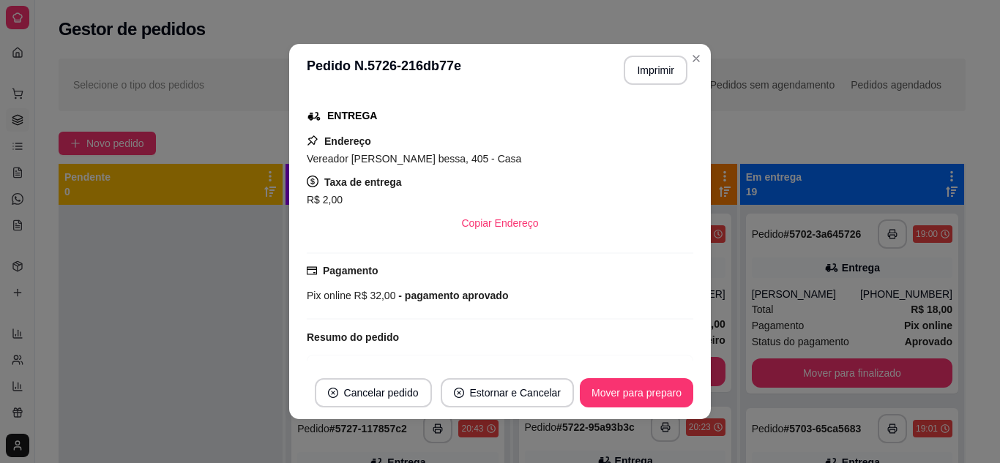
click at [132, 261] on div at bounding box center [171, 436] width 224 height 463
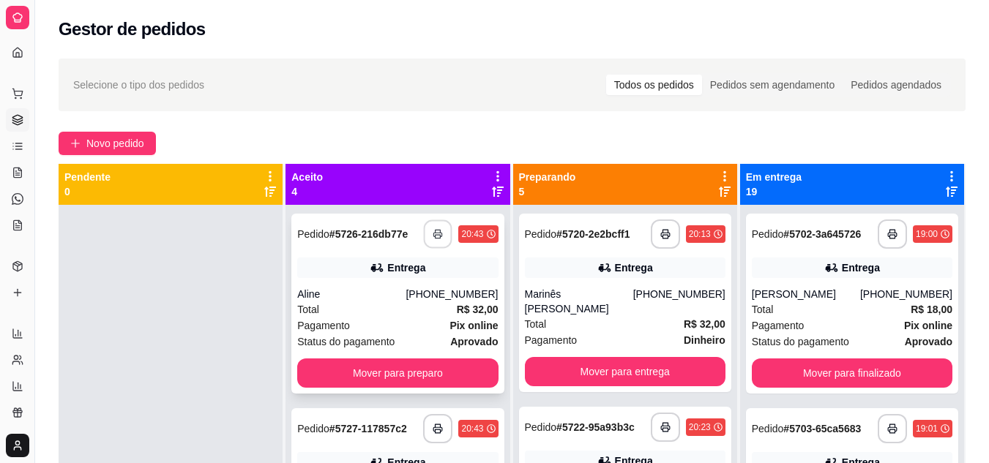
click at [428, 228] on button "button" at bounding box center [438, 234] width 29 height 29
click at [394, 370] on button "Mover para preparo" at bounding box center [397, 373] width 200 height 29
click at [424, 234] on button "button" at bounding box center [438, 234] width 29 height 29
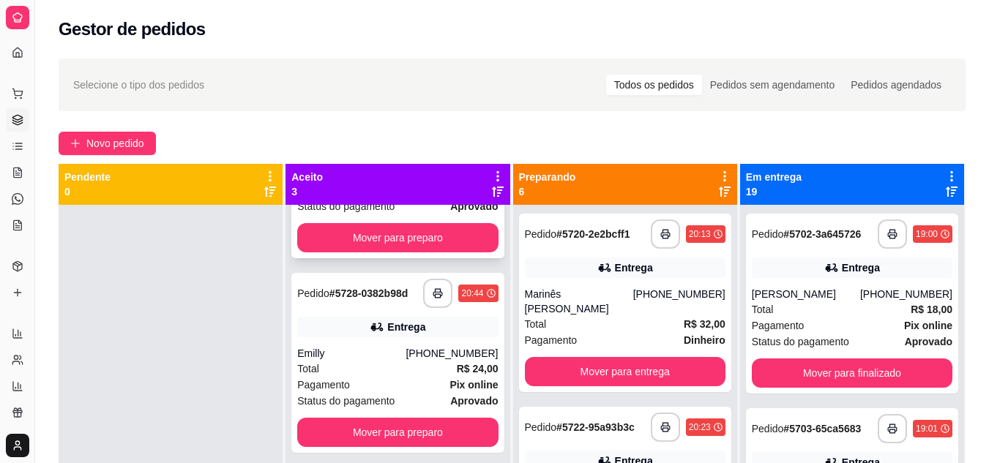
scroll to position [41, 0]
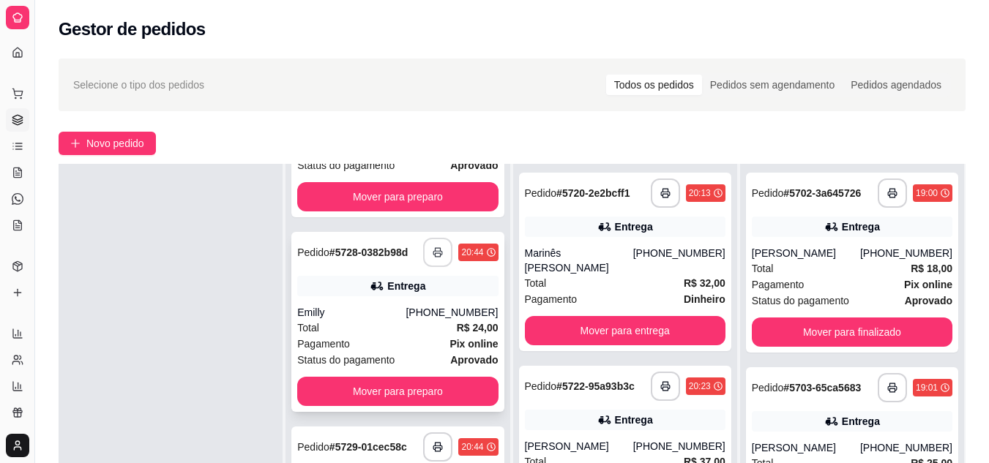
click at [432, 250] on icon "button" at bounding box center [437, 252] width 10 height 10
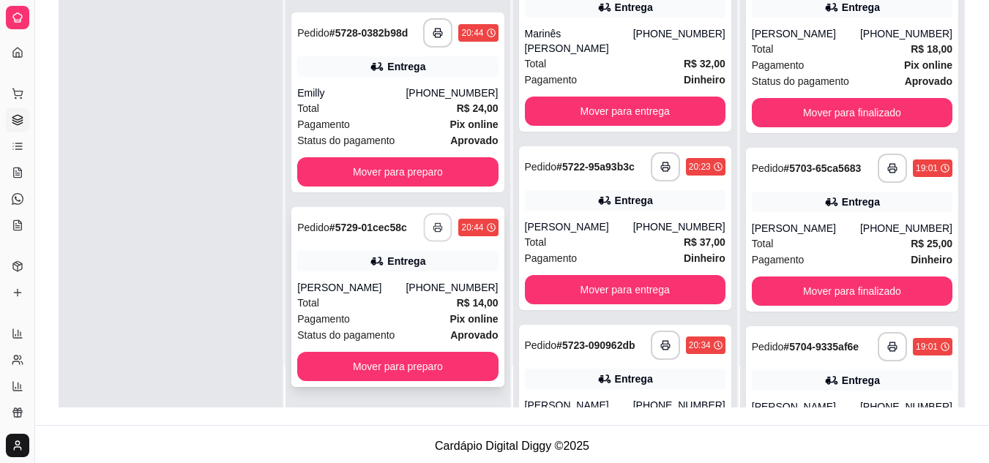
click at [433, 227] on icon "button" at bounding box center [438, 227] width 10 height 10
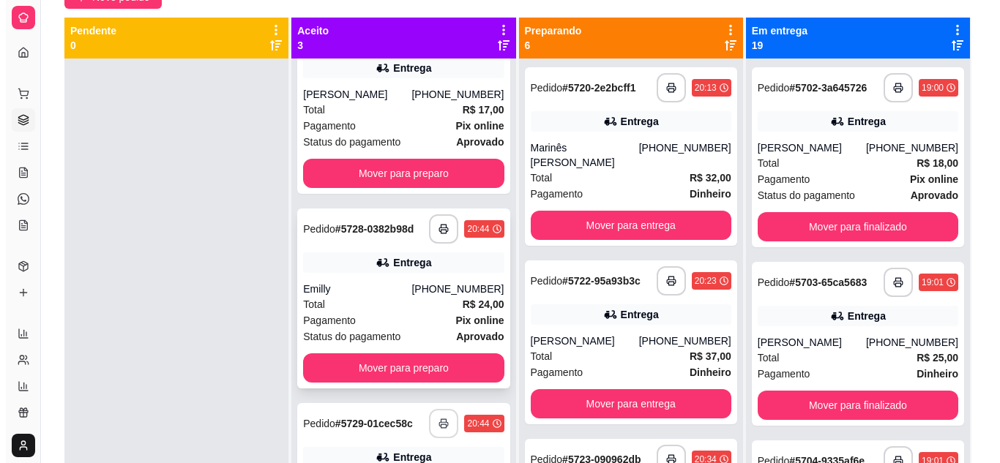
scroll to position [0, 0]
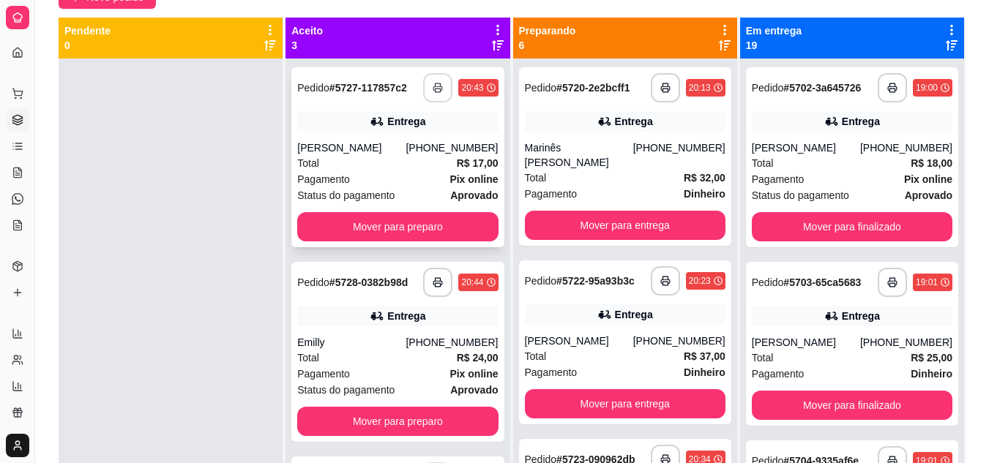
click at [386, 171] on div "Total R$ 17,00" at bounding box center [397, 163] width 200 height 16
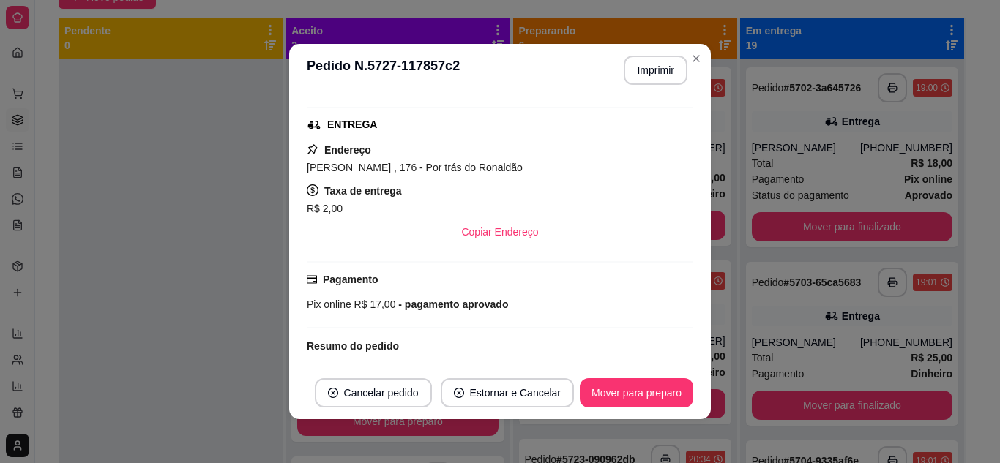
scroll to position [310, 0]
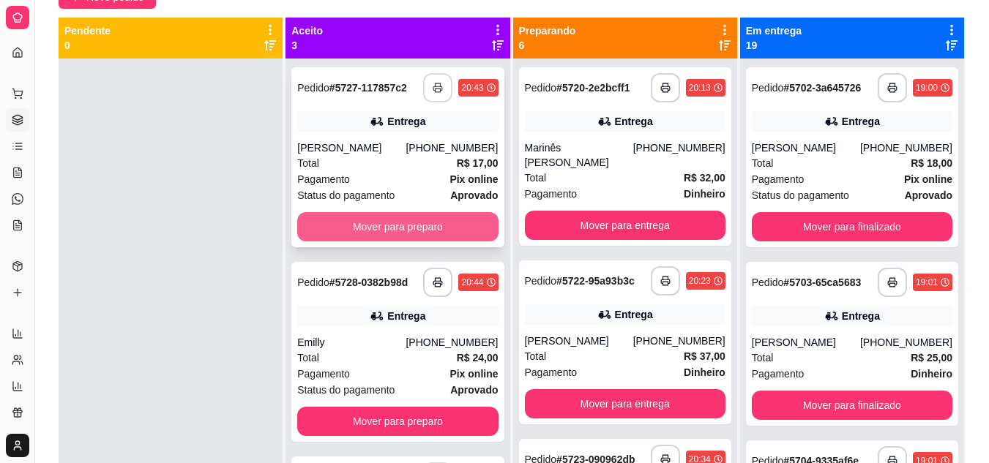
click at [366, 241] on button "Mover para preparo" at bounding box center [397, 226] width 200 height 29
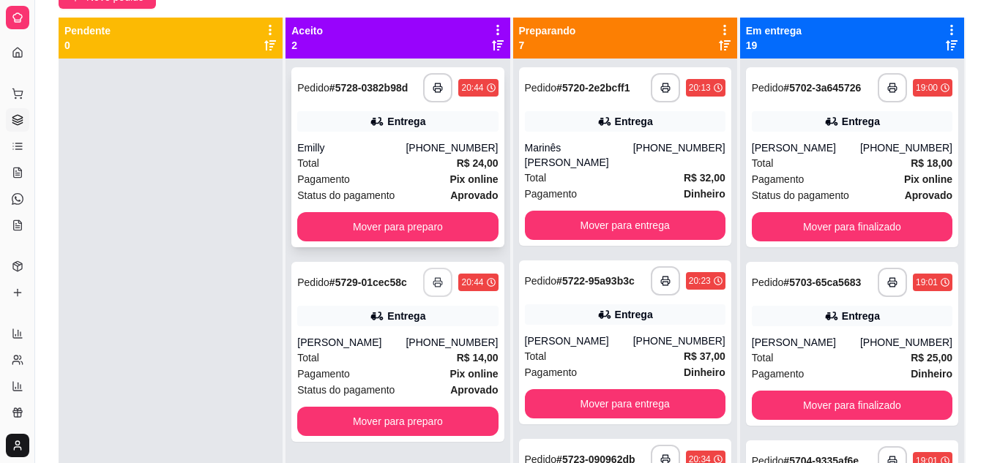
click at [399, 171] on div "Pagamento Pix online" at bounding box center [397, 179] width 200 height 16
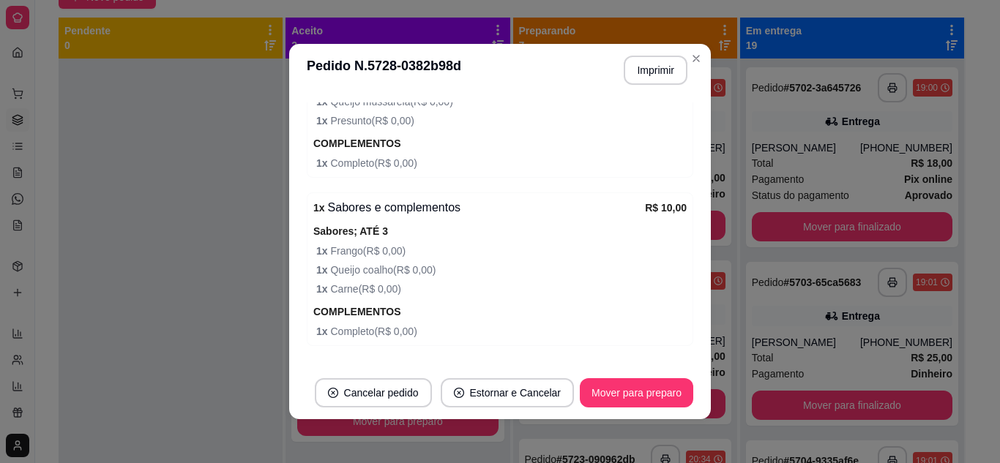
scroll to position [601, 0]
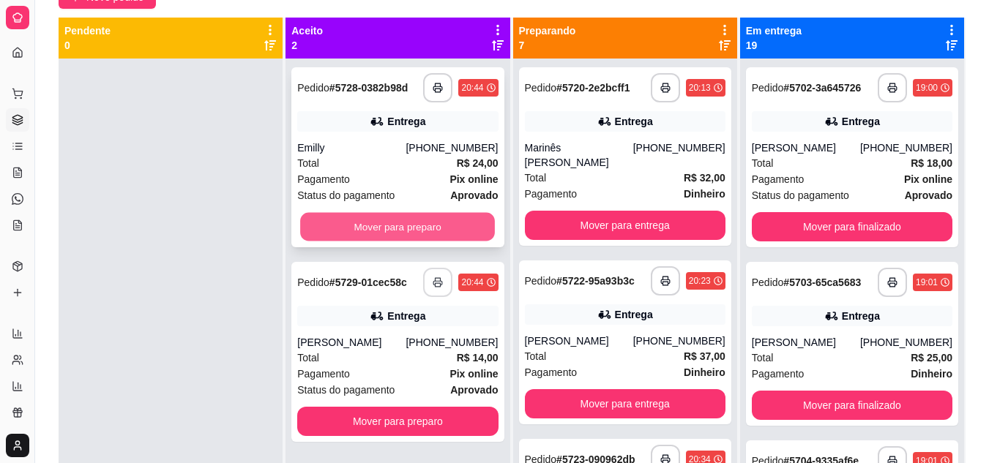
click at [334, 214] on button "Mover para preparo" at bounding box center [397, 227] width 195 height 29
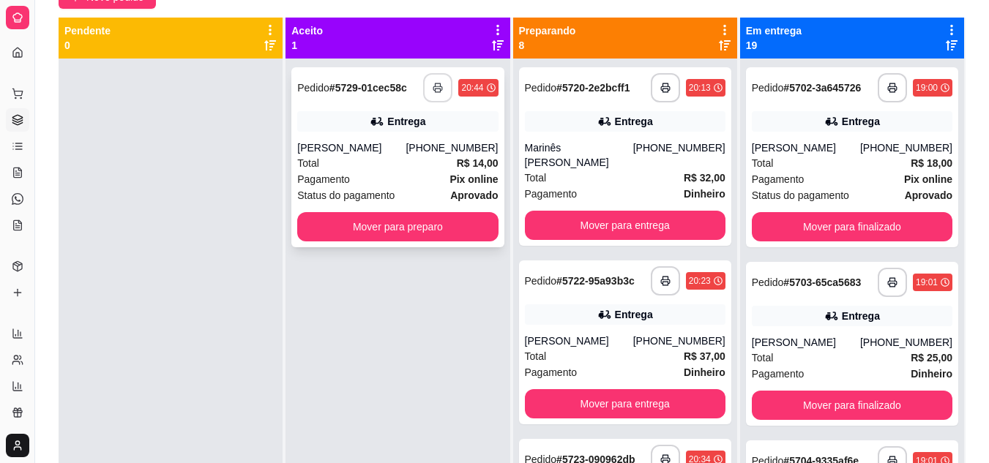
click at [367, 156] on div "Total R$ 14,00" at bounding box center [397, 163] width 200 height 16
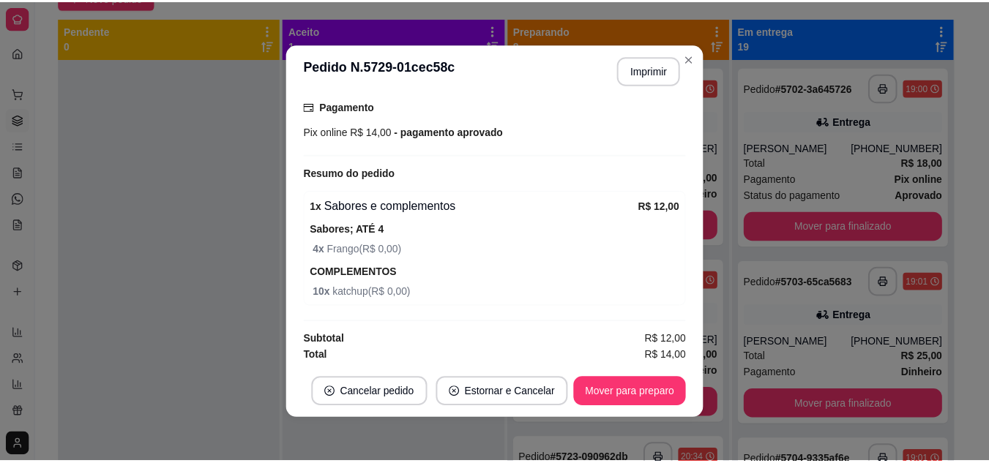
scroll to position [395, 0]
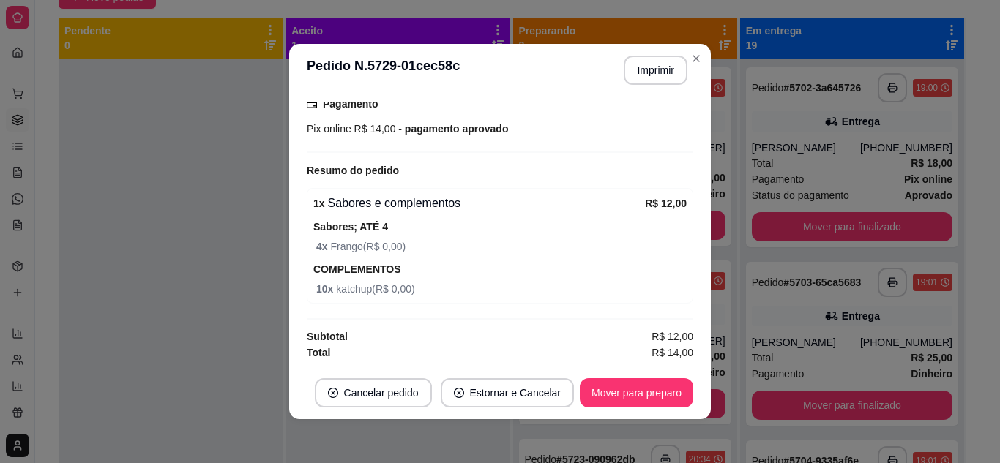
click at [195, 236] on div at bounding box center [171, 290] width 224 height 463
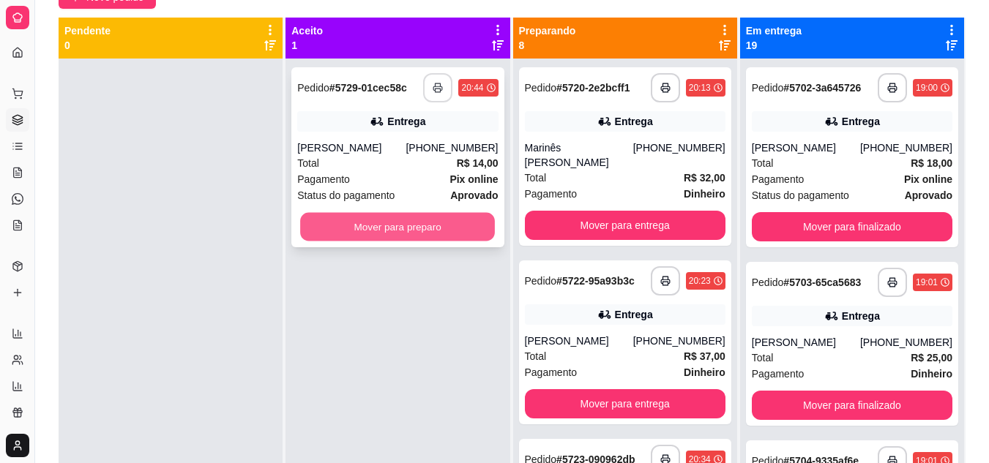
click at [376, 233] on button "Mover para preparo" at bounding box center [397, 227] width 195 height 29
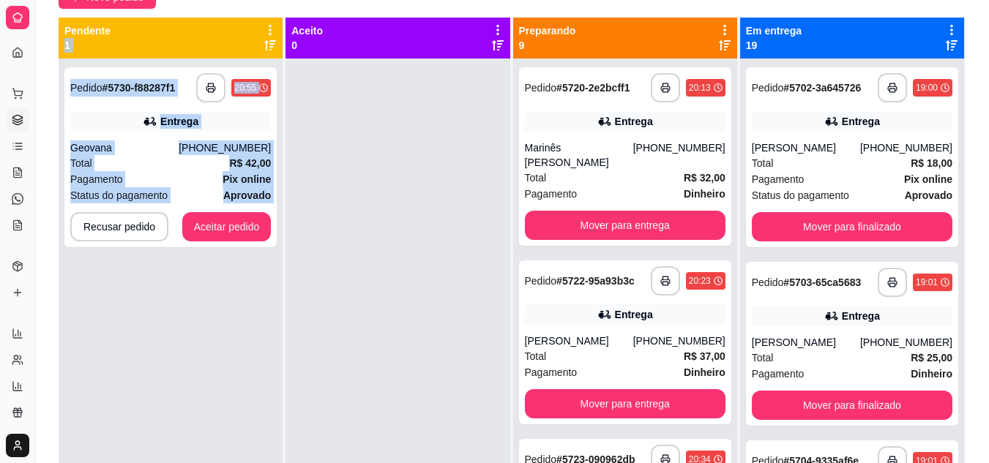
click at [124, 408] on div "**********" at bounding box center [171, 290] width 224 height 463
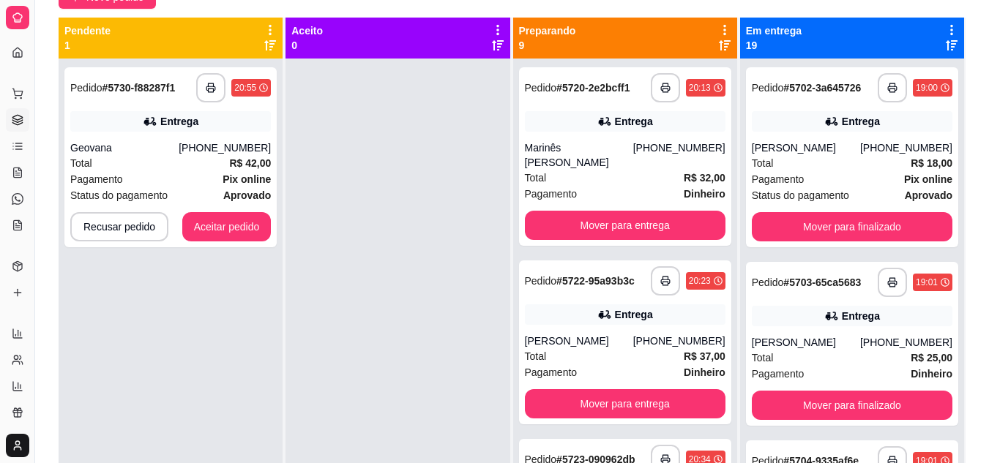
click at [124, 408] on div "**********" at bounding box center [171, 290] width 224 height 463
click at [241, 232] on button "Aceitar pedido" at bounding box center [226, 226] width 89 height 29
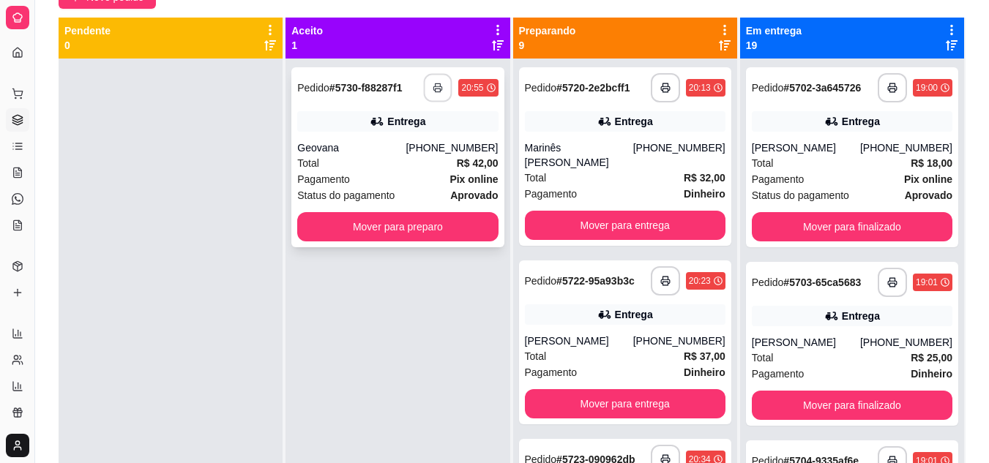
click at [438, 83] on icon "button" at bounding box center [438, 88] width 10 height 10
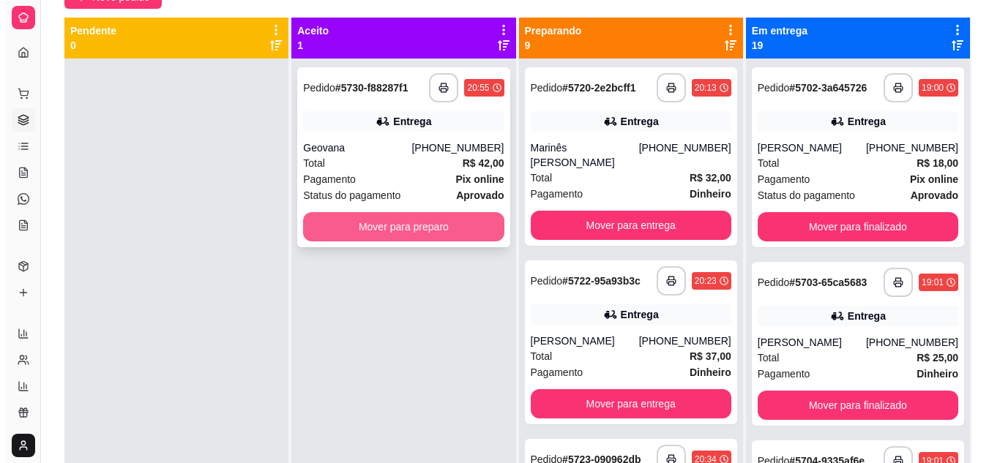
scroll to position [0, 0]
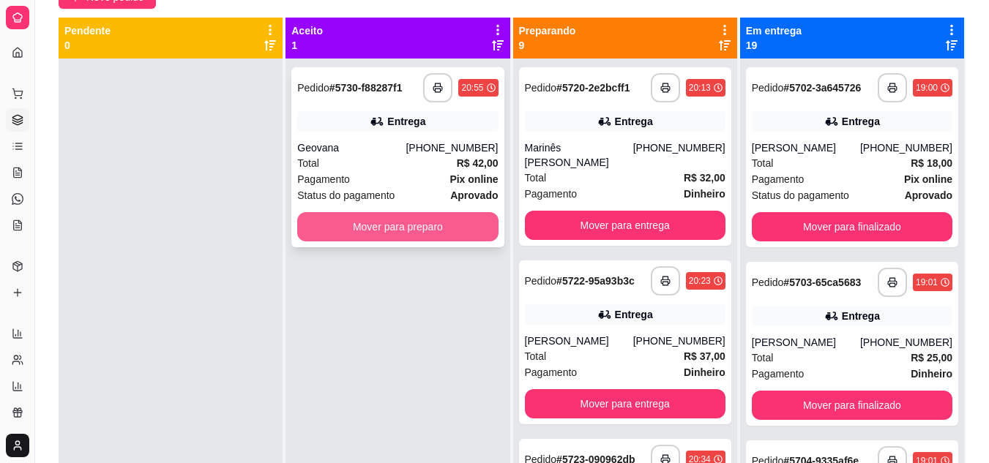
click at [381, 157] on div "Total R$ 42,00" at bounding box center [397, 163] width 200 height 16
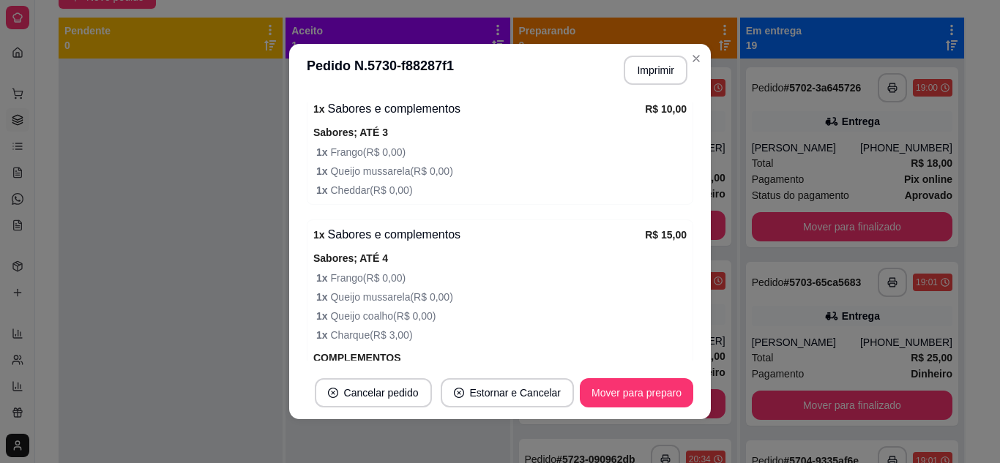
scroll to position [585, 0]
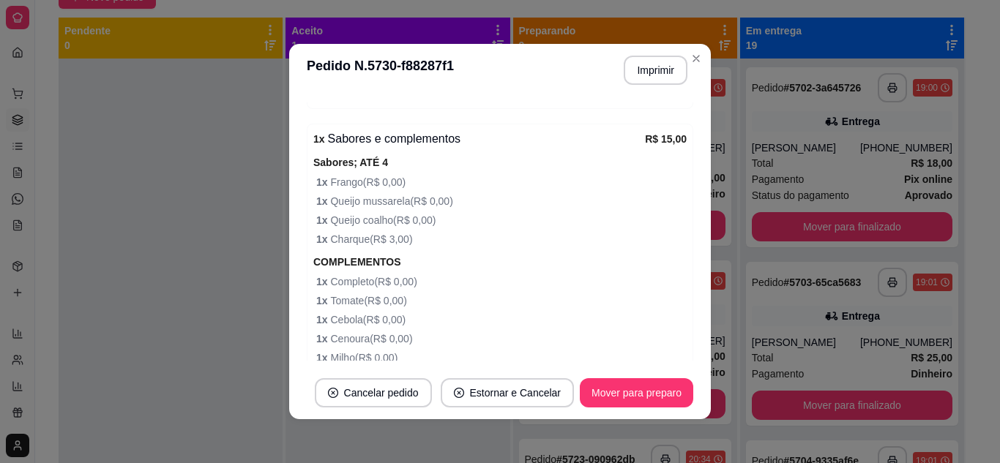
drag, startPoint x: 449, startPoint y: 296, endPoint x: 471, endPoint y: 260, distance: 42.0
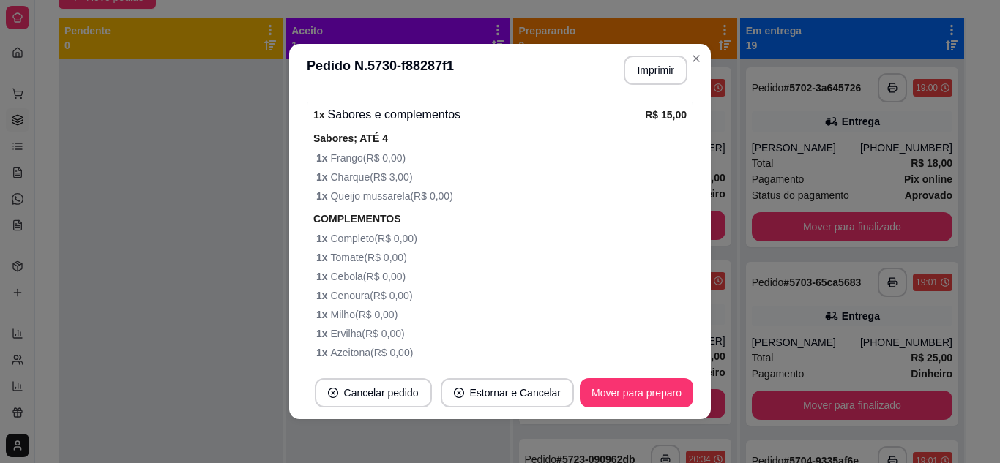
scroll to position [942, 0]
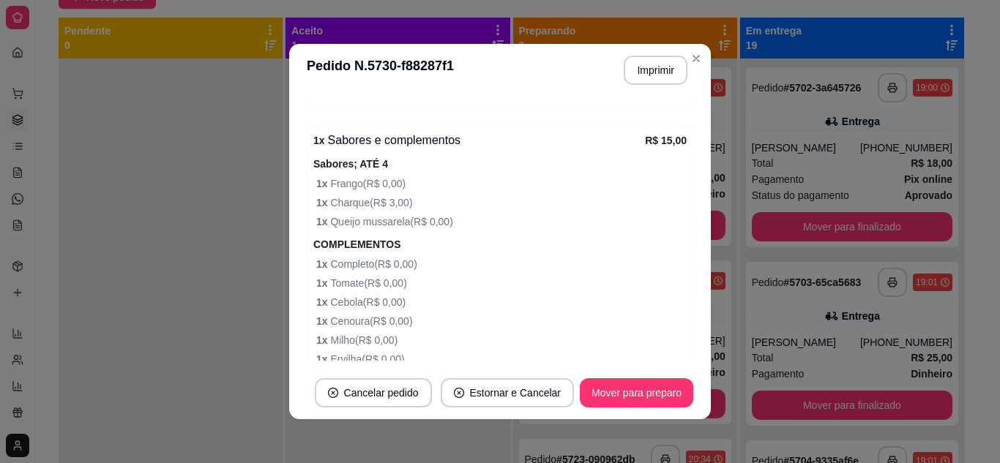
drag, startPoint x: 370, startPoint y: 301, endPoint x: 399, endPoint y: 314, distance: 31.8
click at [399, 314] on span "1 x Cenoura ( R$ 0,00 )" at bounding box center [501, 321] width 370 height 16
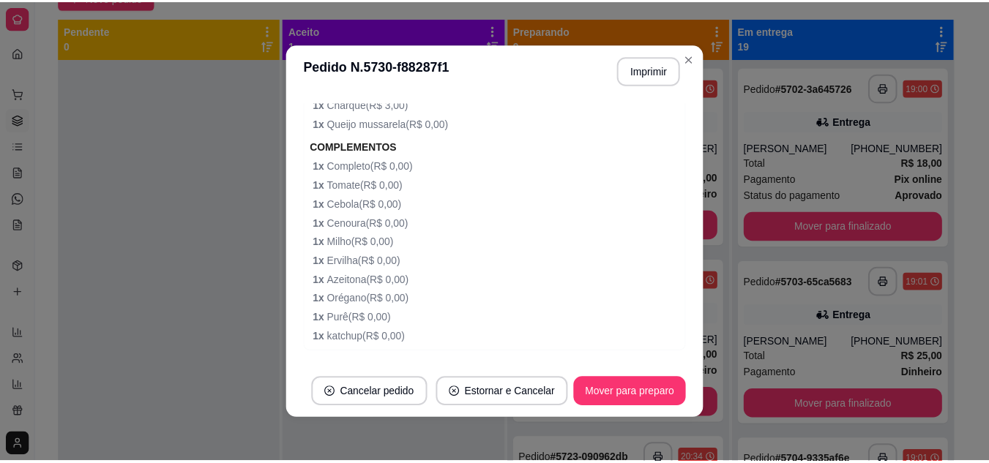
scroll to position [1089, 0]
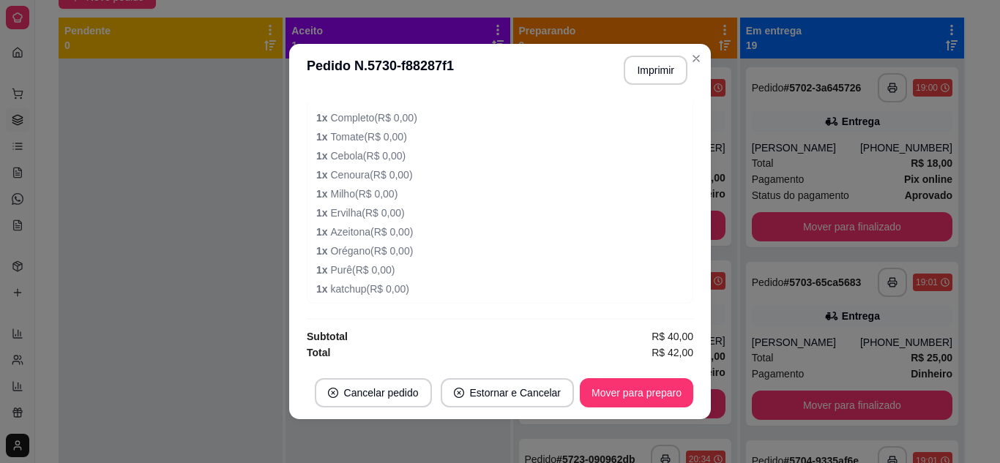
click at [214, 247] on div at bounding box center [171, 290] width 224 height 463
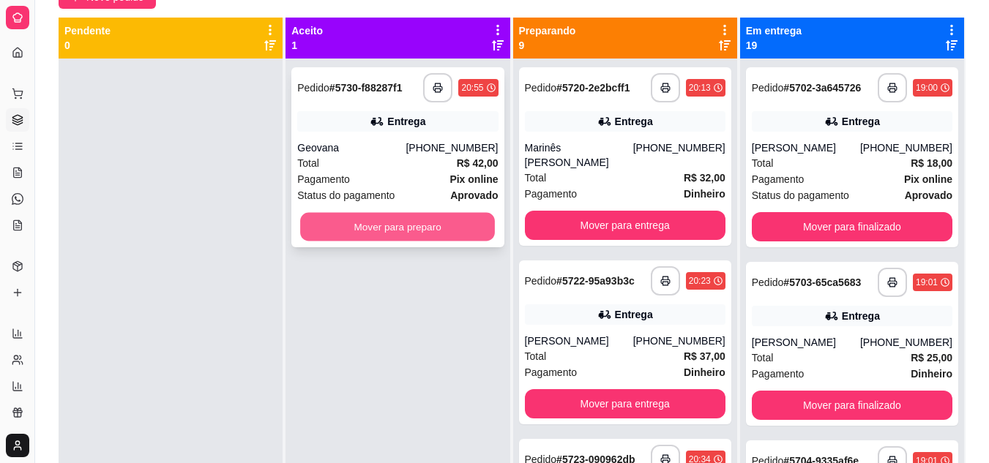
click at [393, 225] on button "Mover para preparo" at bounding box center [397, 227] width 195 height 29
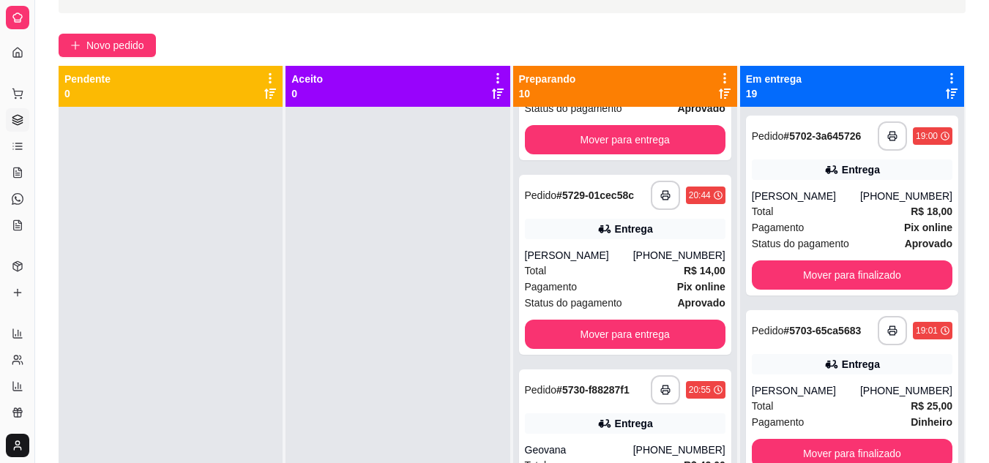
scroll to position [0, 0]
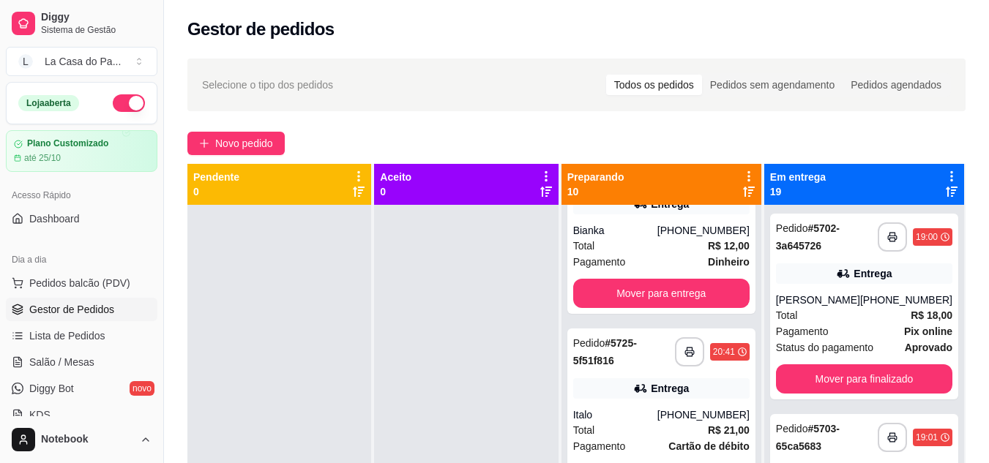
scroll to position [659, 0]
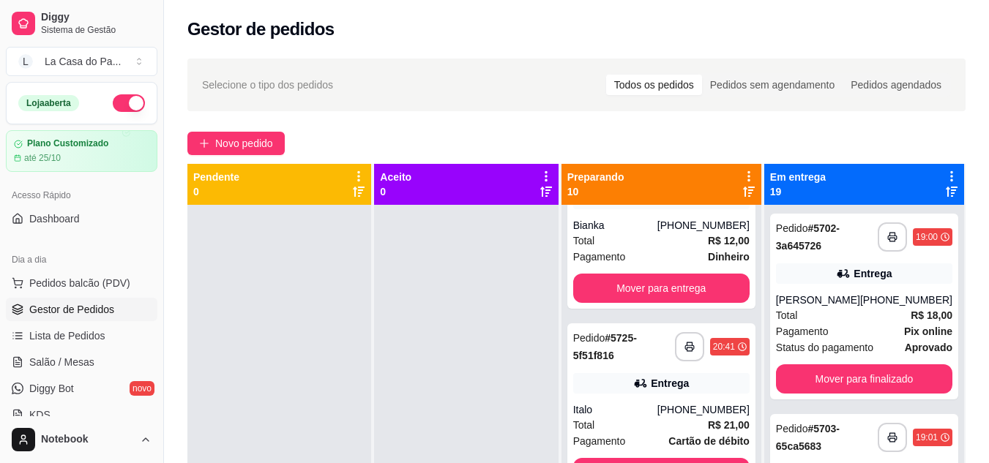
click at [749, 188] on icon at bounding box center [749, 192] width 12 height 10
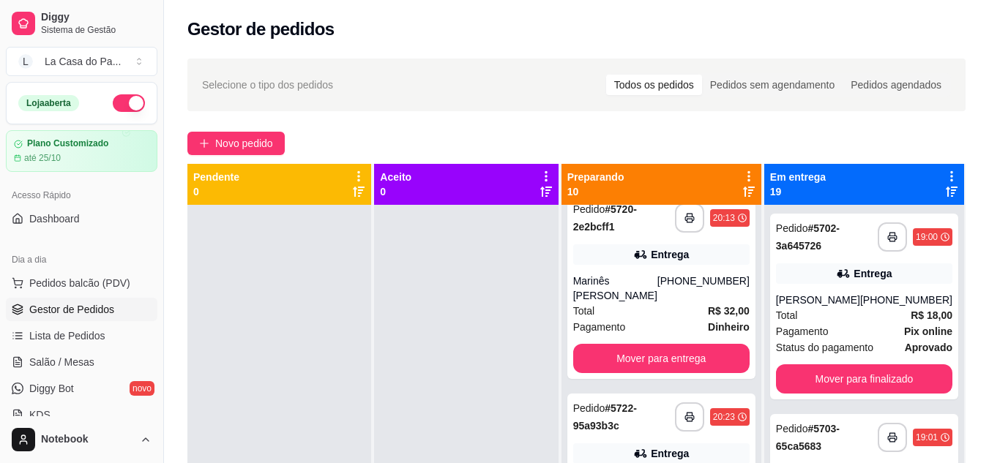
scroll to position [0, 0]
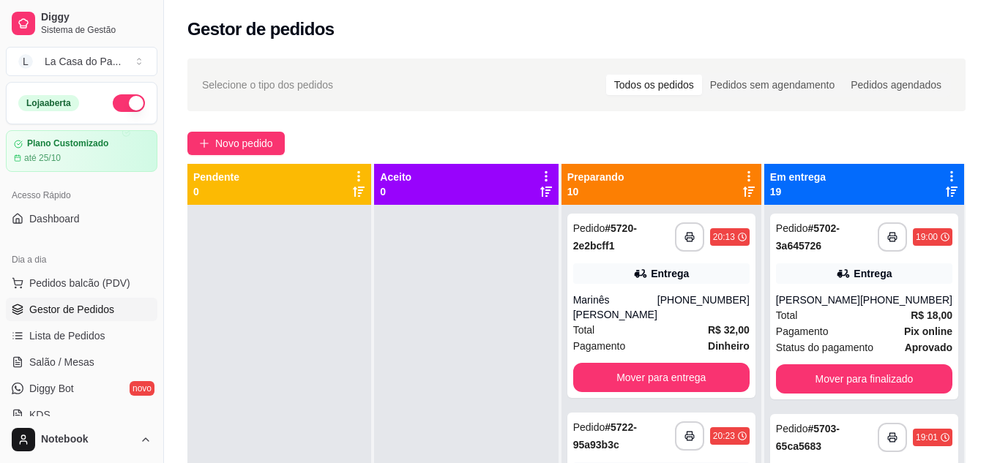
click at [751, 191] on icon at bounding box center [749, 192] width 12 height 10
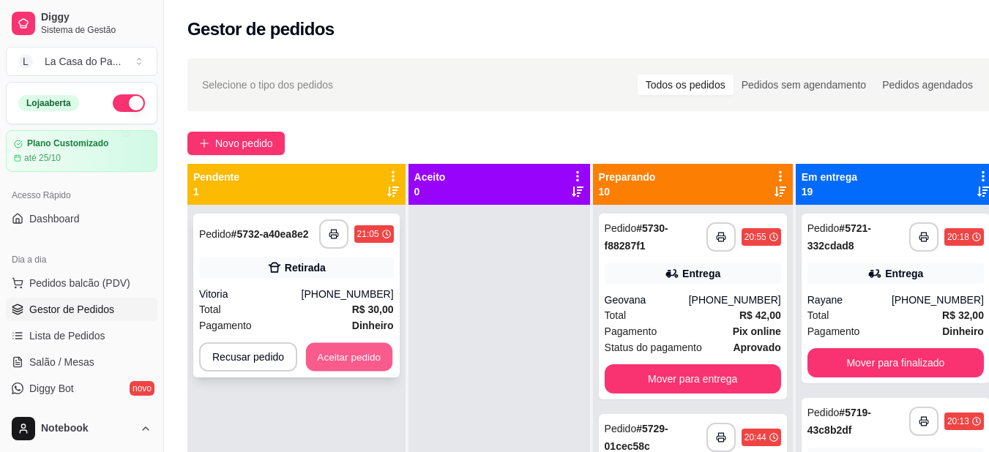
click at [388, 356] on button "Aceitar pedido" at bounding box center [349, 357] width 86 height 29
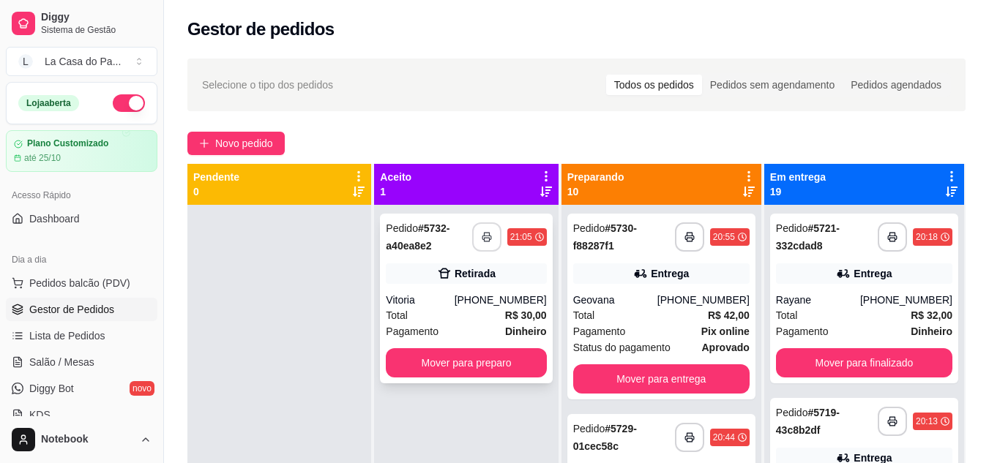
click at [498, 242] on button "button" at bounding box center [486, 236] width 29 height 29
click at [449, 313] on div "Total R$ 30,00" at bounding box center [466, 315] width 160 height 16
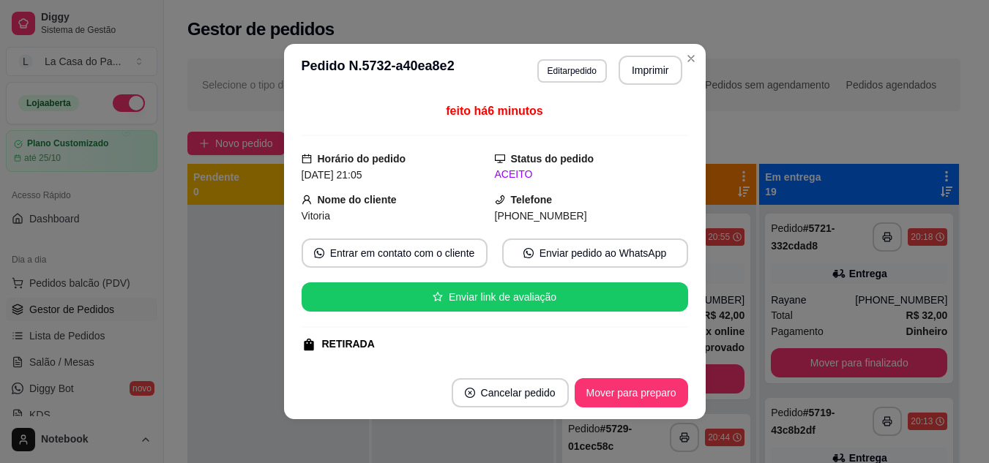
drag, startPoint x: 252, startPoint y: 345, endPoint x: 280, endPoint y: 331, distance: 31.4
click at [255, 340] on div at bounding box center [277, 436] width 181 height 463
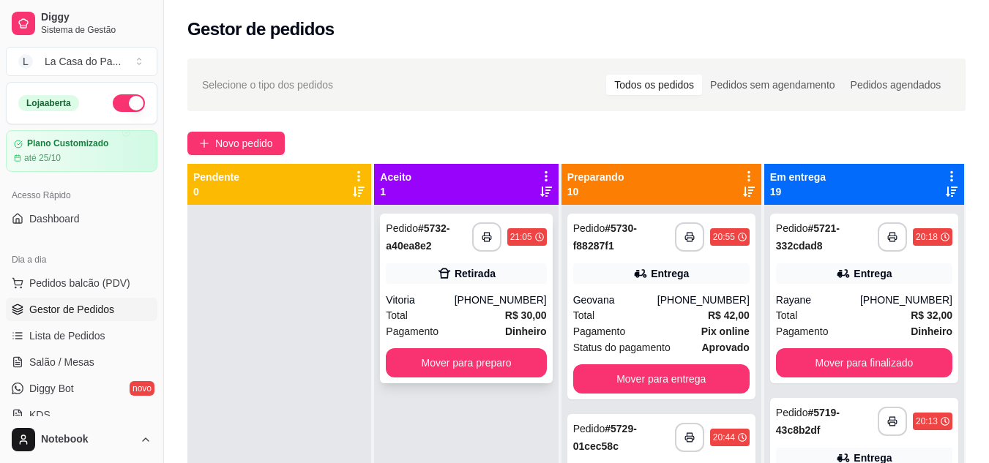
click at [438, 309] on div "Total R$ 30,00" at bounding box center [466, 315] width 160 height 16
click at [437, 364] on button "Mover para preparo" at bounding box center [466, 362] width 160 height 29
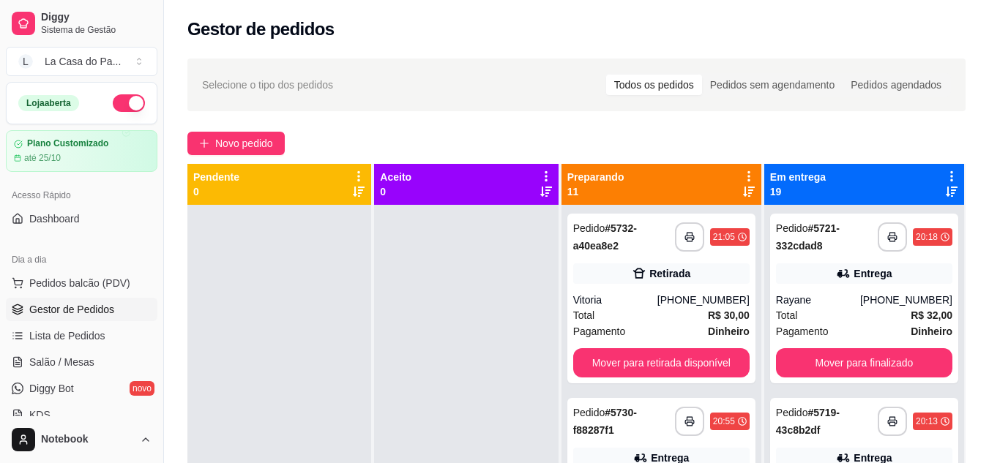
click at [749, 195] on icon at bounding box center [749, 192] width 12 height 12
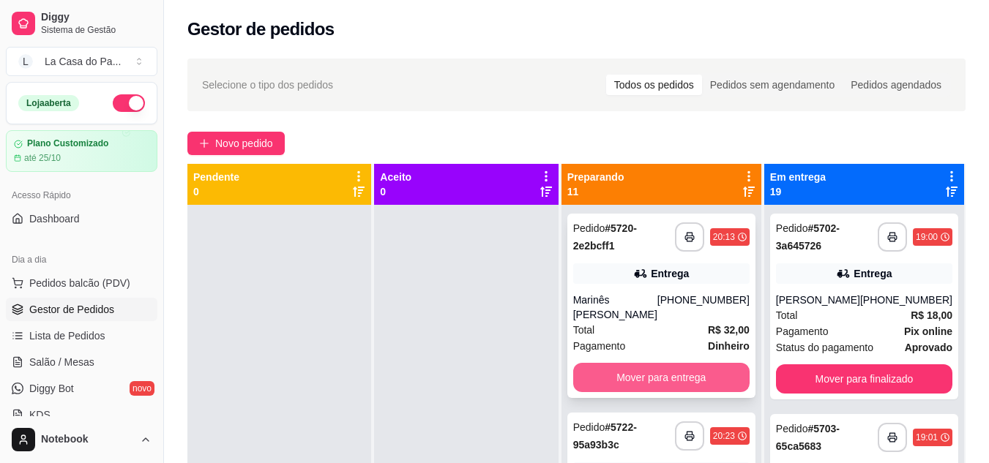
click at [661, 372] on button "Mover para entrega" at bounding box center [661, 377] width 176 height 29
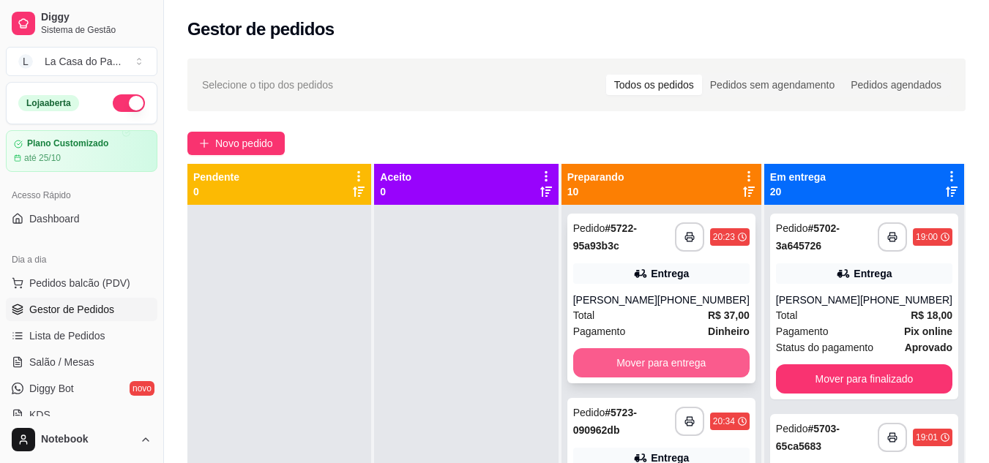
click at [641, 368] on button "Mover para entrega" at bounding box center [661, 362] width 176 height 29
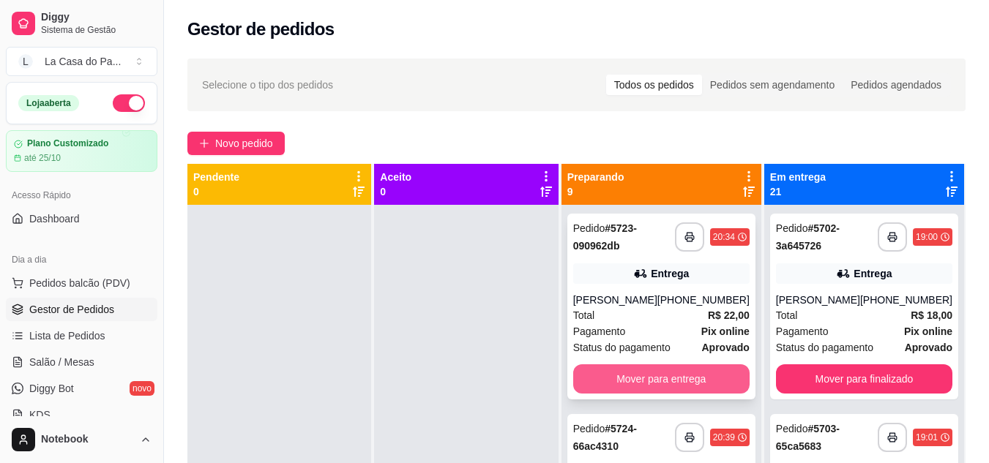
click at [645, 374] on button "Mover para entrega" at bounding box center [661, 378] width 176 height 29
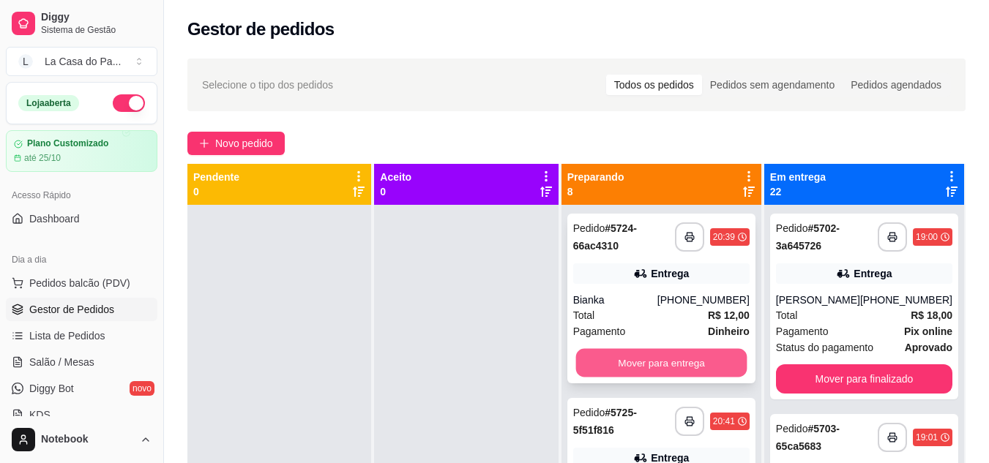
click at [657, 367] on button "Mover para entrega" at bounding box center [660, 363] width 171 height 29
click at [661, 358] on button "Mover para entrega" at bounding box center [660, 363] width 171 height 29
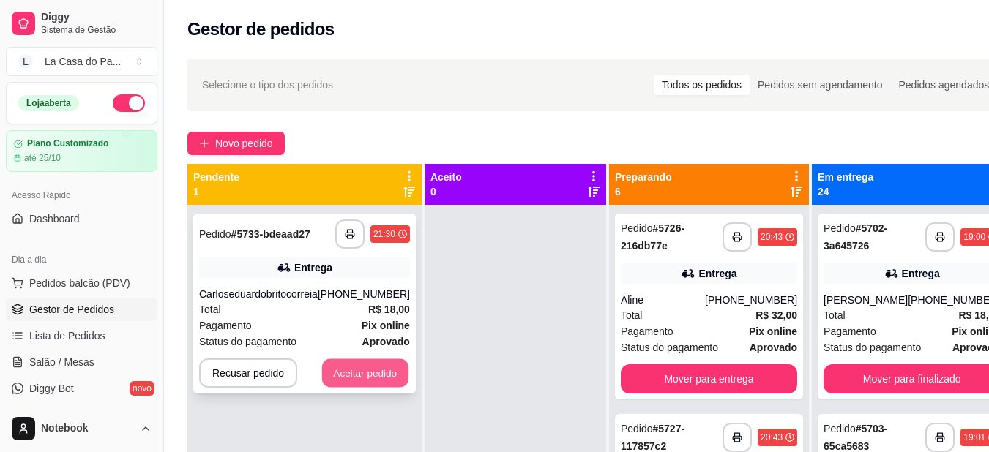
click at [322, 381] on button "Aceitar pedido" at bounding box center [365, 373] width 86 height 29
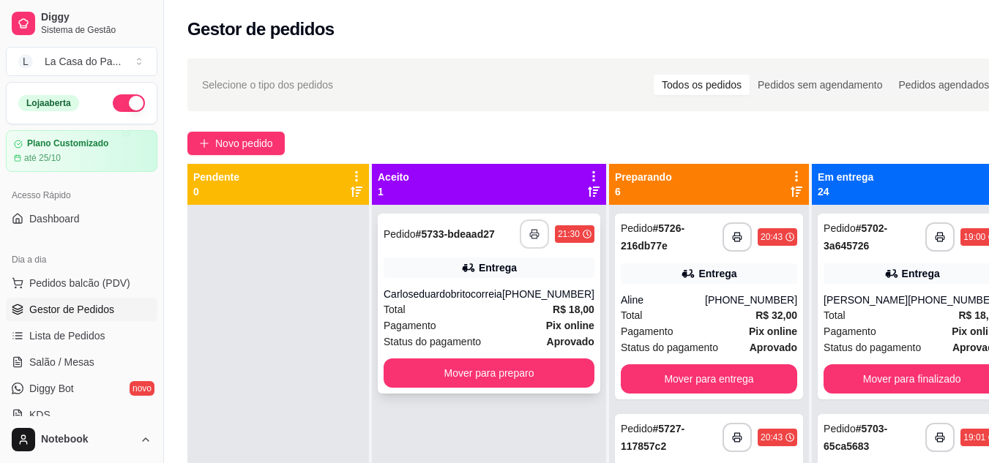
click at [529, 239] on icon "button" at bounding box center [534, 234] width 10 height 10
click at [455, 301] on div "Carloseduardobritocorreia" at bounding box center [442, 294] width 119 height 15
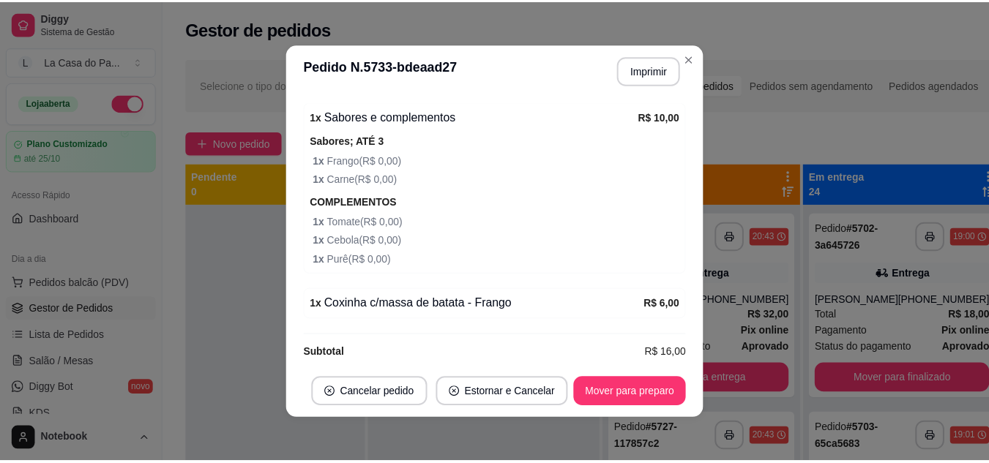
scroll to position [498, 0]
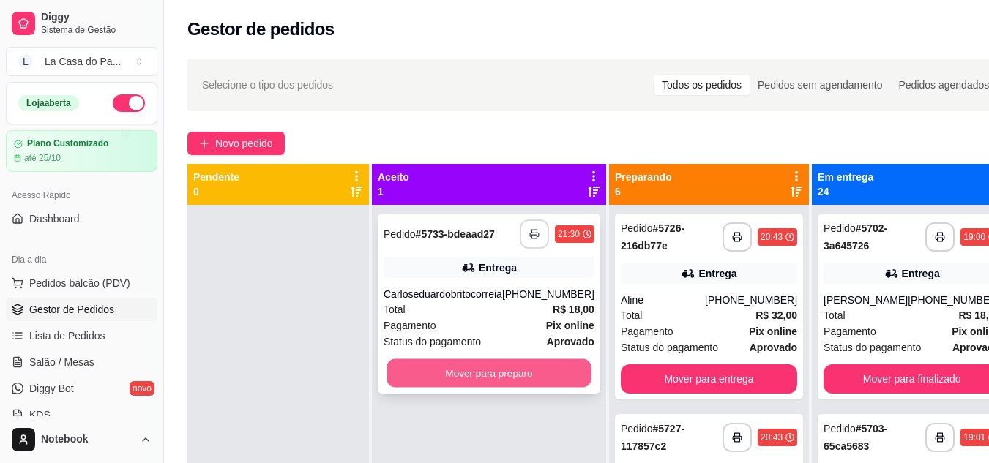
click at [436, 388] on button "Mover para preparo" at bounding box center [488, 373] width 204 height 29
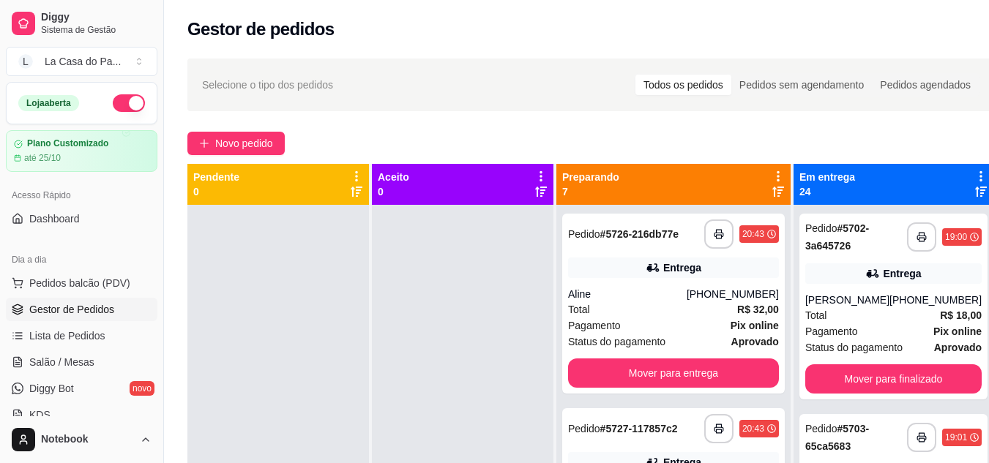
click at [772, 190] on icon at bounding box center [778, 192] width 12 height 12
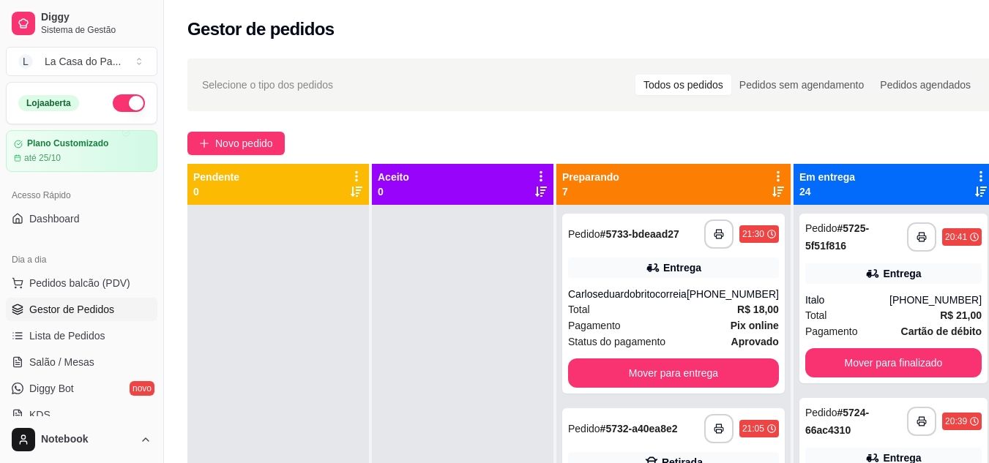
click at [772, 190] on icon at bounding box center [778, 192] width 12 height 12
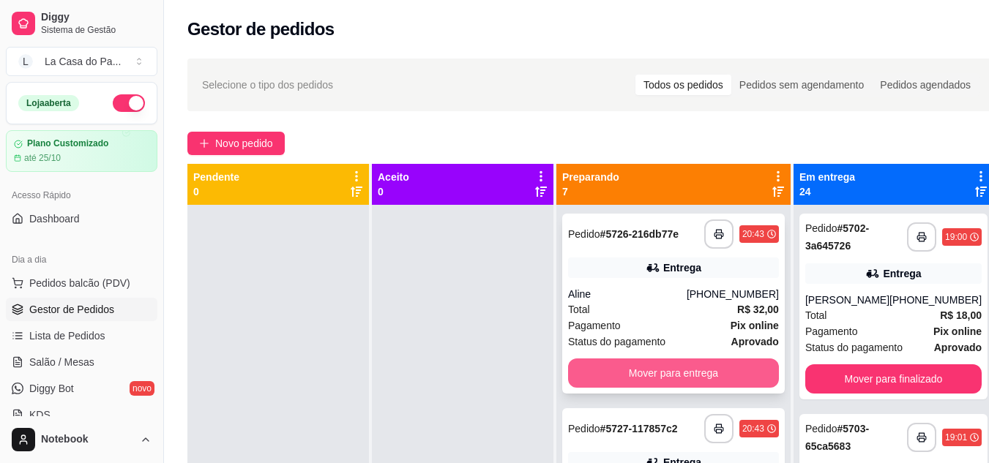
click at [682, 386] on button "Mover para entrega" at bounding box center [673, 373] width 211 height 29
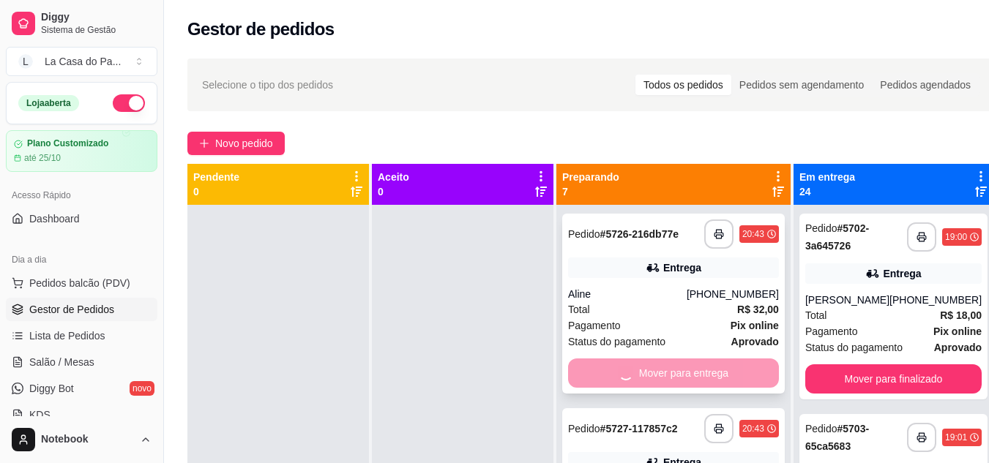
click at [682, 386] on div "Mover para entrega" at bounding box center [673, 373] width 211 height 29
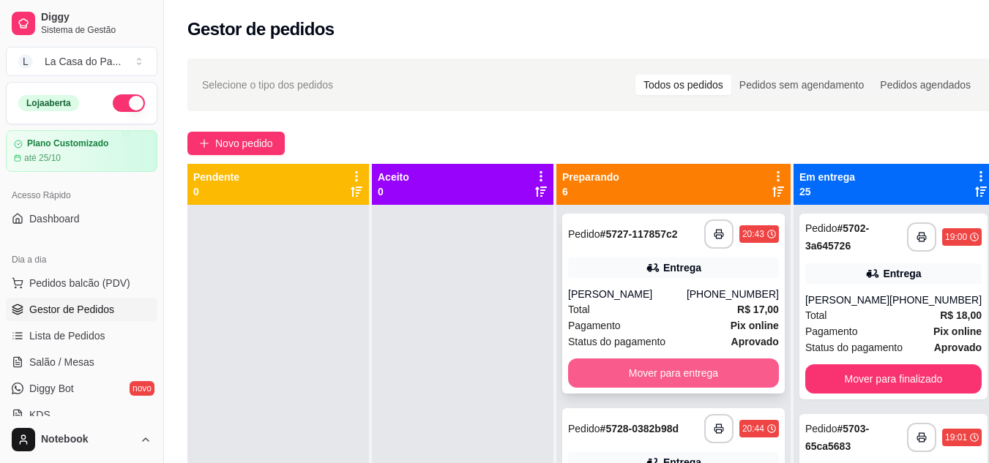
click at [593, 386] on button "Mover para entrega" at bounding box center [673, 373] width 211 height 29
click at [591, 386] on button "Mover para entrega" at bounding box center [673, 373] width 204 height 29
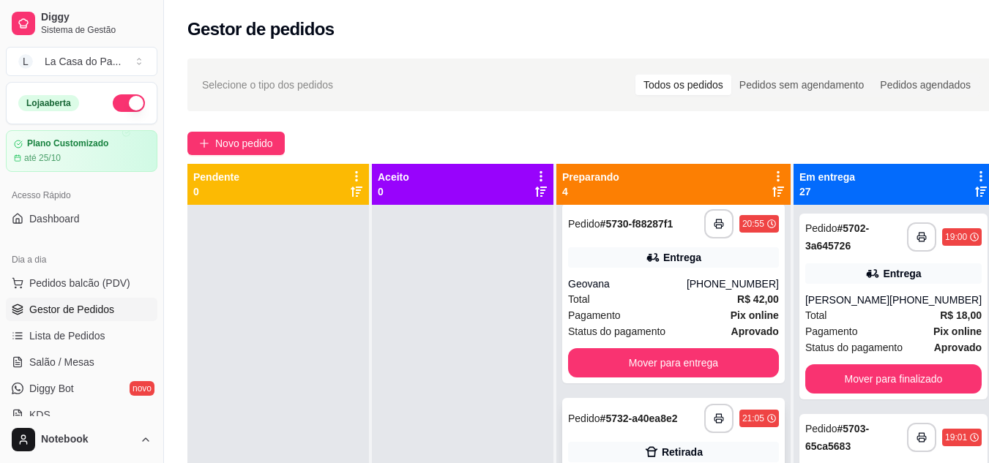
scroll to position [220, 0]
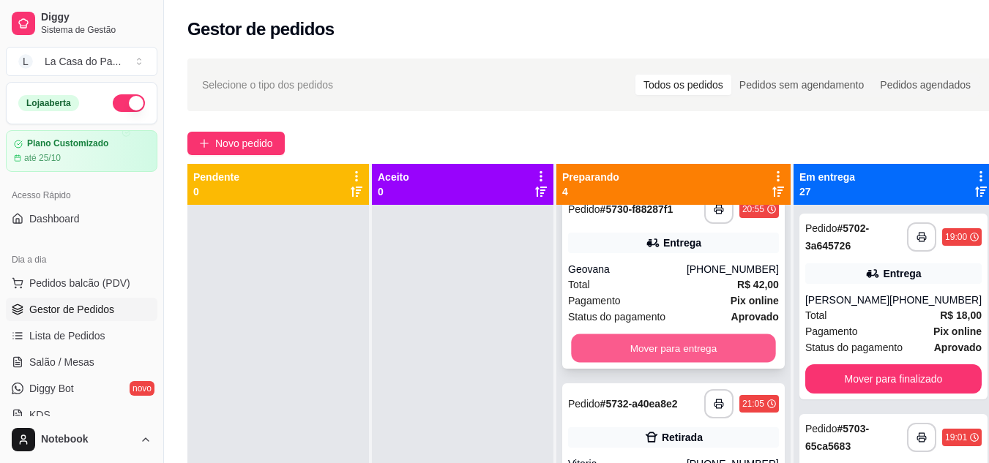
click at [599, 352] on button "Mover para entrega" at bounding box center [673, 348] width 204 height 29
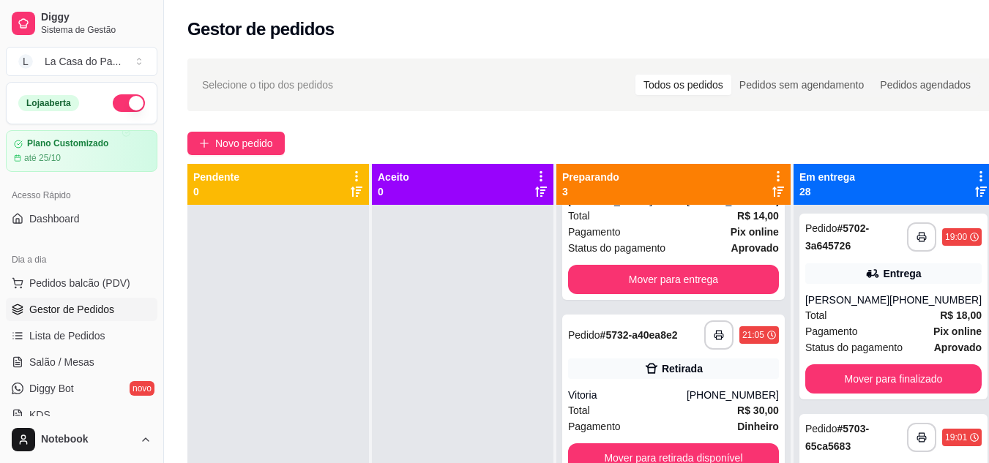
scroll to position [0, 0]
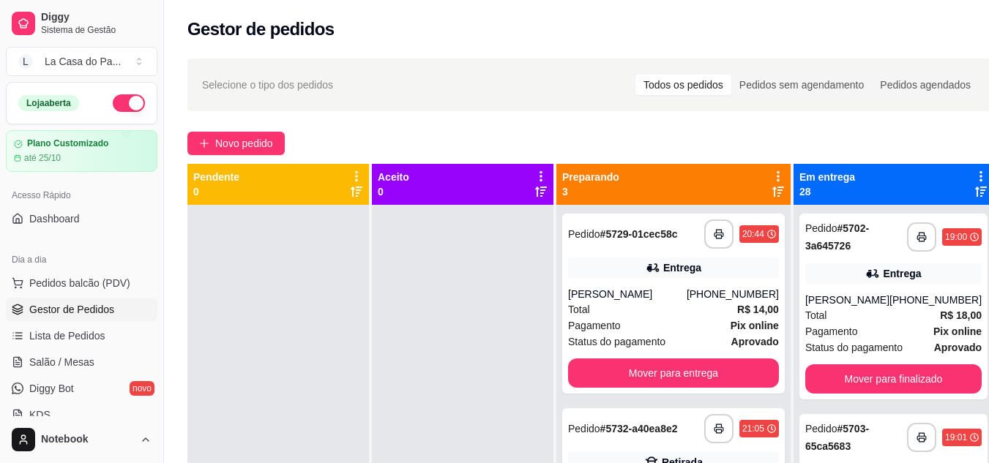
click at [641, 290] on div "**********" at bounding box center [673, 304] width 222 height 180
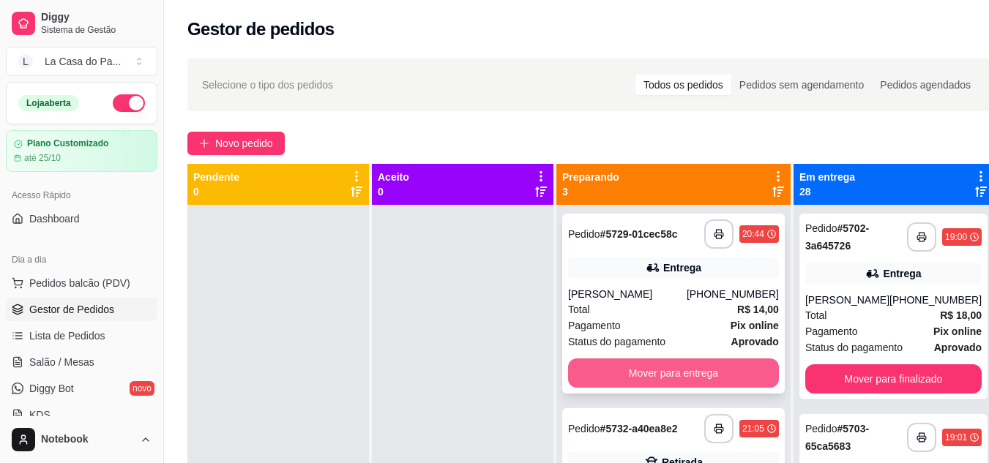
click at [638, 381] on button "Mover para entrega" at bounding box center [673, 373] width 211 height 29
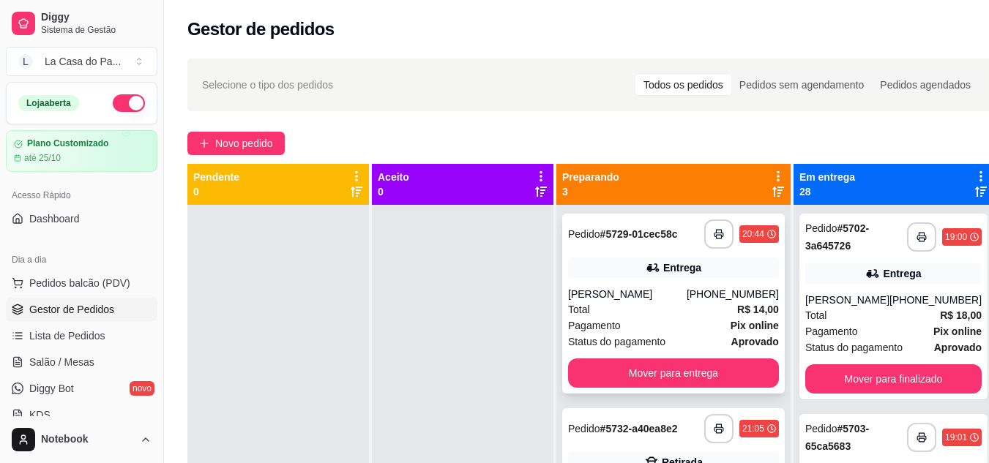
click at [661, 310] on div "Total R$ 14,00" at bounding box center [673, 309] width 211 height 16
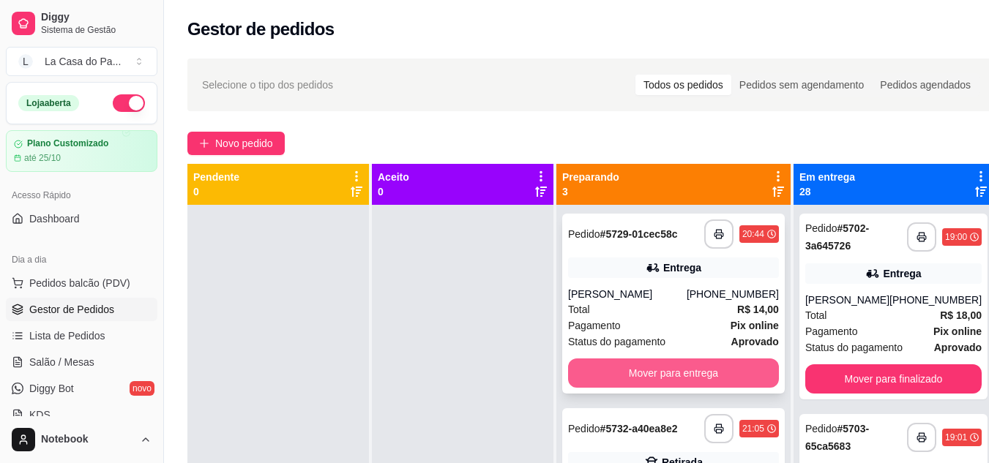
click at [661, 380] on button "Mover para entrega" at bounding box center [673, 373] width 211 height 29
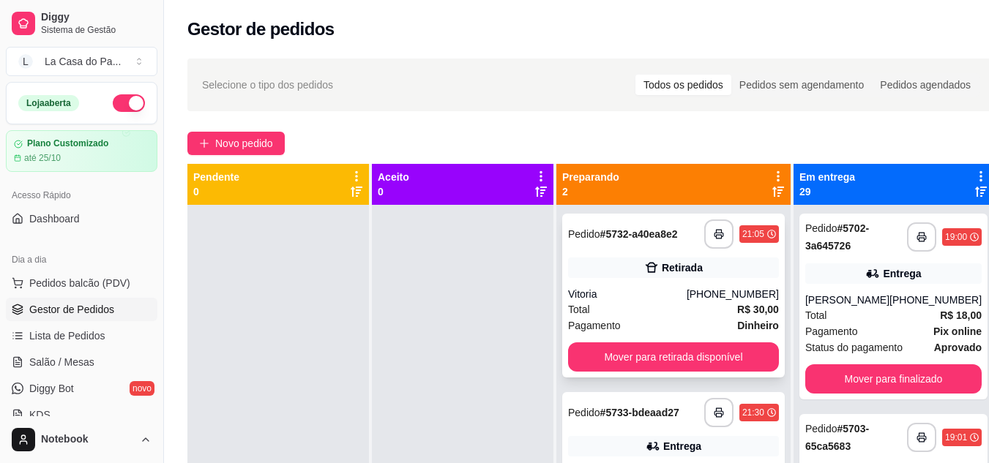
click at [661, 301] on div "Vitoria" at bounding box center [627, 294] width 119 height 15
click at [658, 363] on button "Mover para retirada disponível" at bounding box center [673, 356] width 211 height 29
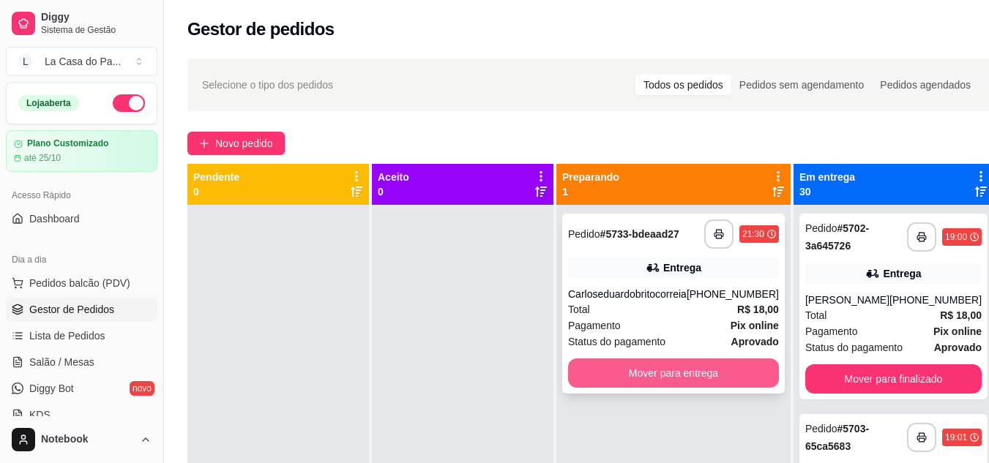
click at [640, 388] on button "Mover para entrega" at bounding box center [673, 373] width 211 height 29
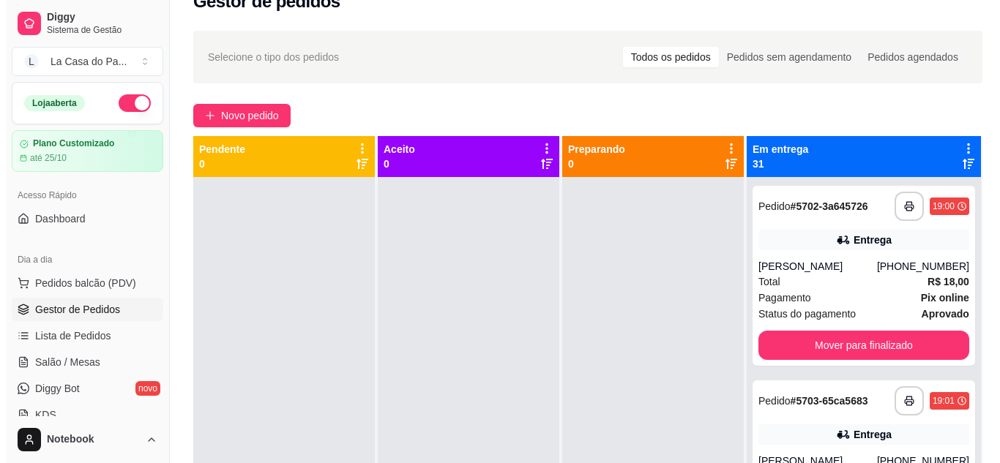
scroll to position [73, 0]
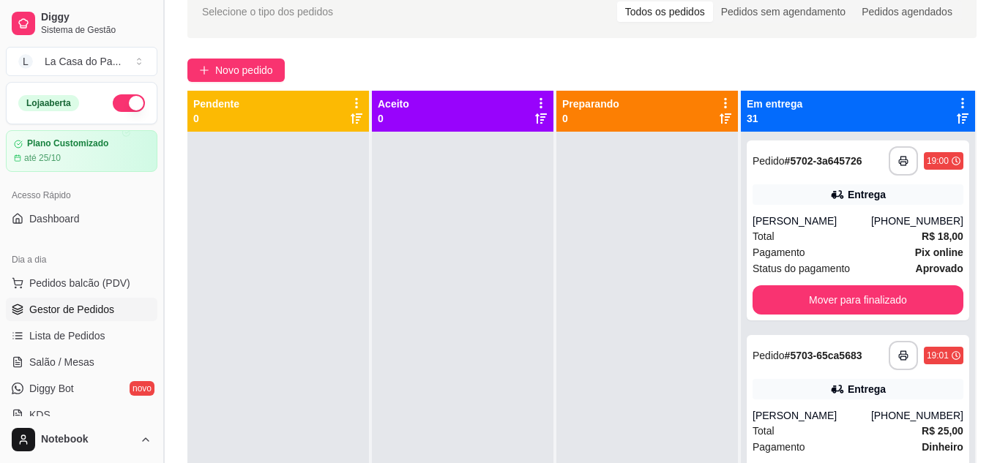
click at [164, 42] on button "Toggle Sidebar" at bounding box center [163, 231] width 12 height 463
click at [166, 24] on button "Toggle Sidebar" at bounding box center [163, 231] width 12 height 463
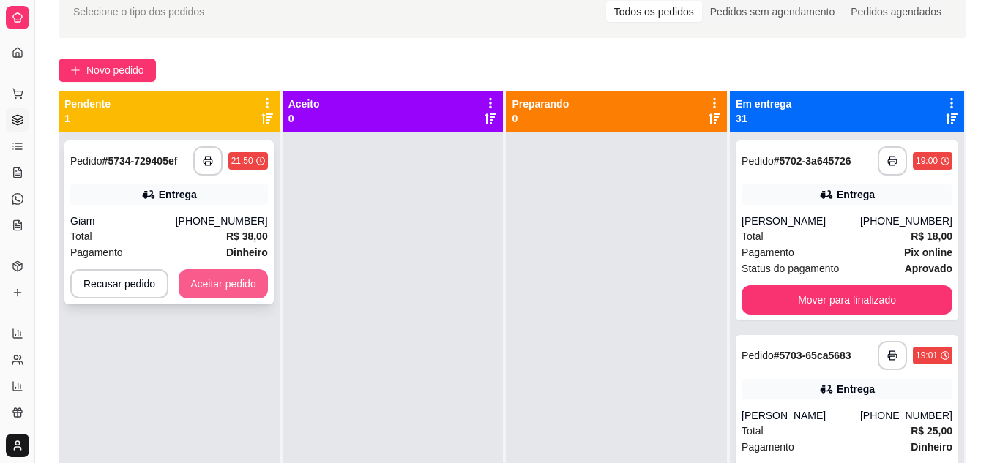
click at [233, 275] on button "Aceitar pedido" at bounding box center [223, 283] width 89 height 29
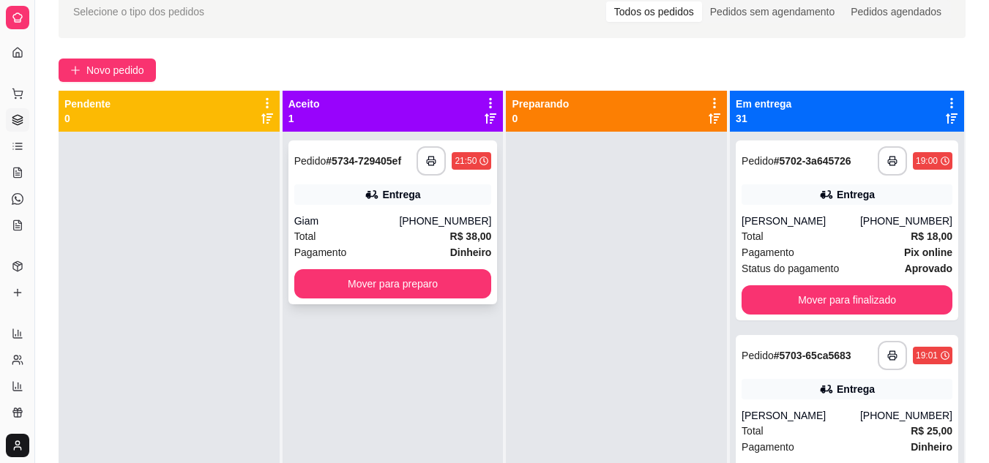
click at [352, 227] on div "Giam" at bounding box center [346, 221] width 105 height 15
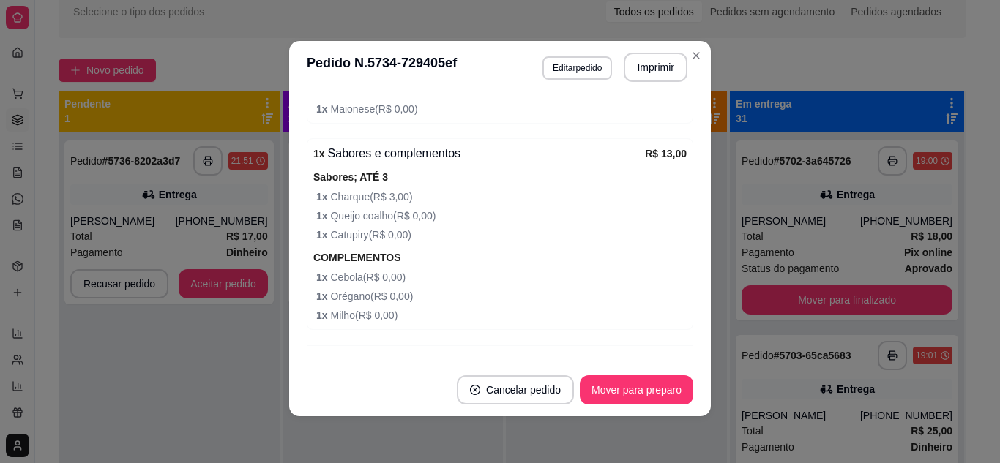
scroll to position [973, 0]
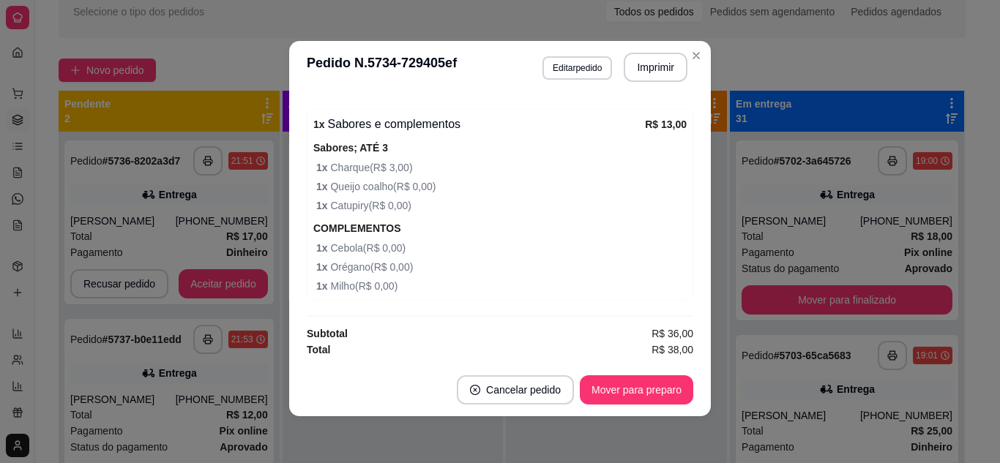
click at [176, 297] on div "Recusar pedido Aceitar pedido" at bounding box center [169, 283] width 198 height 29
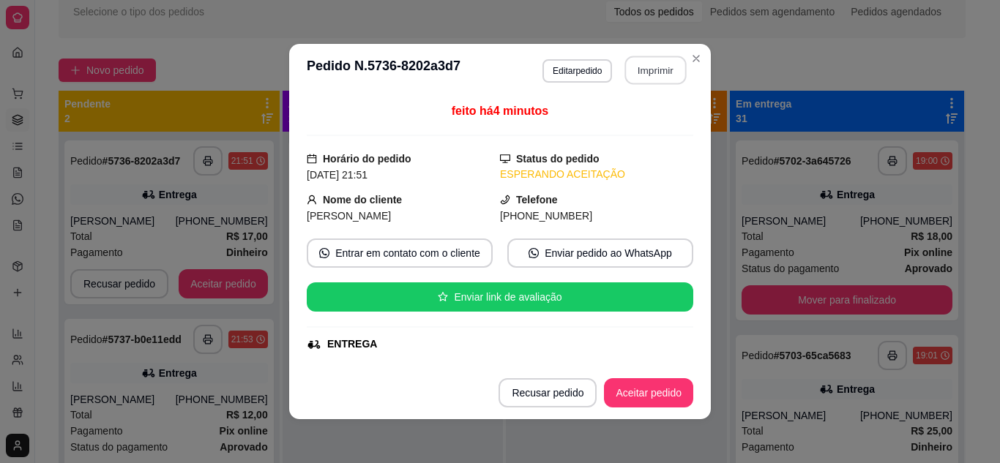
click at [659, 74] on button "Imprimir" at bounding box center [655, 70] width 61 height 29
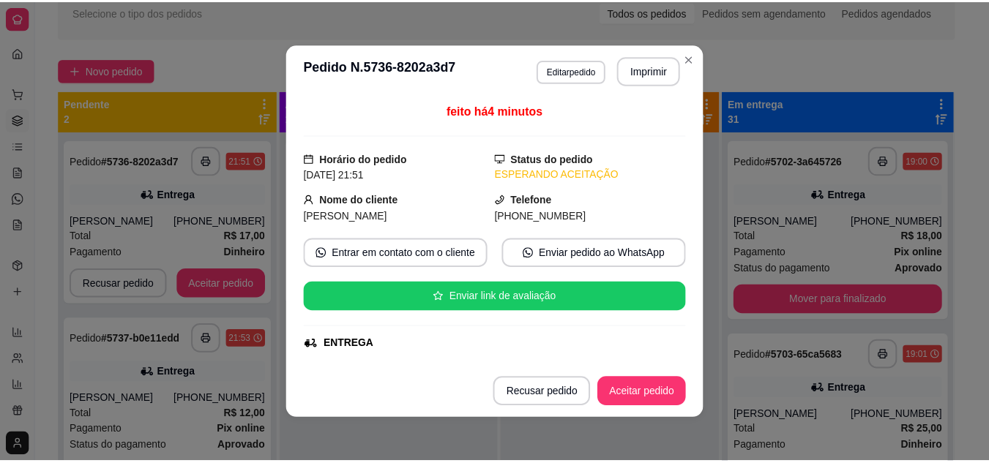
scroll to position [0, 0]
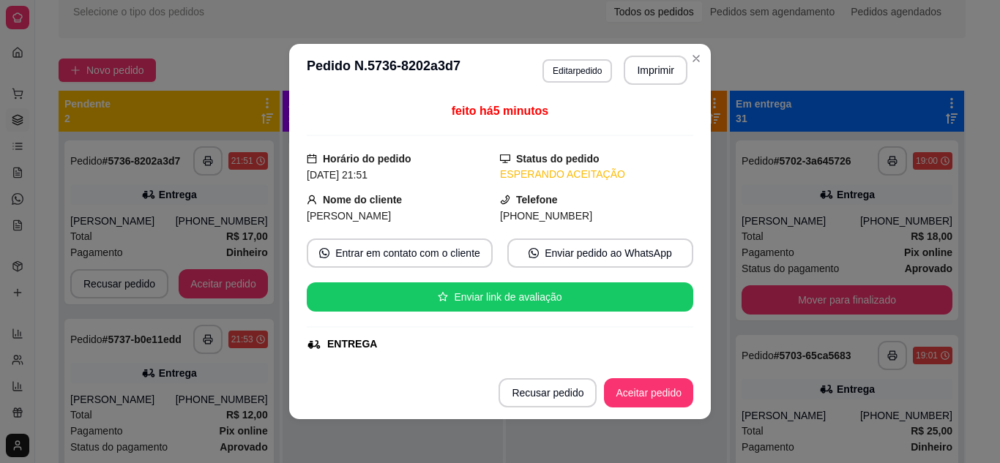
click at [239, 364] on div "Entrega" at bounding box center [169, 373] width 198 height 20
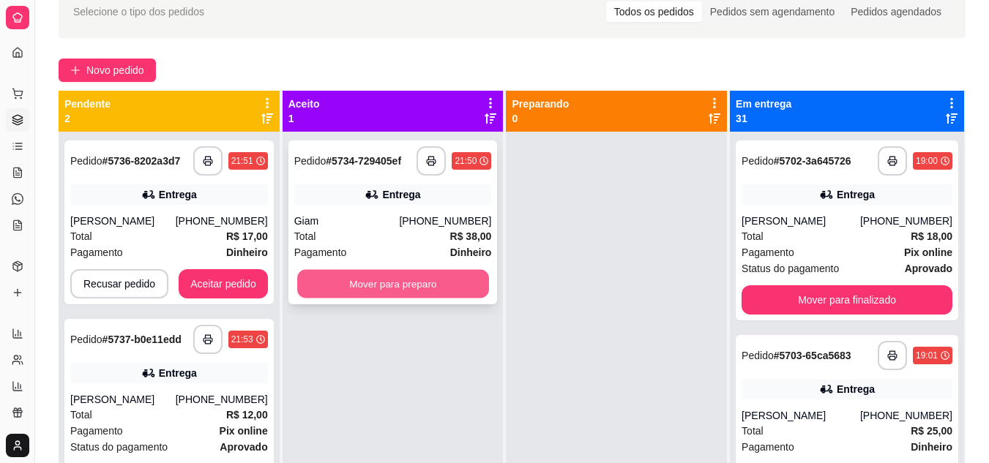
click at [350, 282] on button "Mover para preparo" at bounding box center [393, 284] width 192 height 29
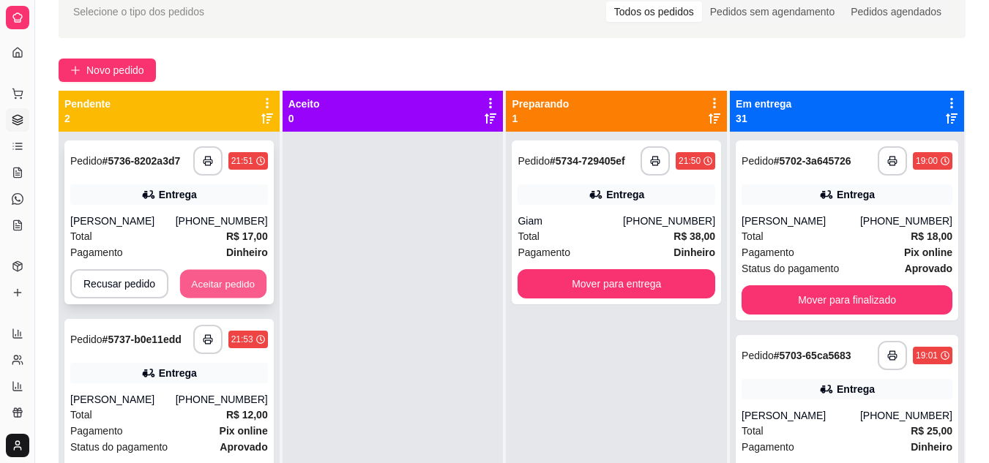
click at [238, 290] on button "Aceitar pedido" at bounding box center [223, 284] width 86 height 29
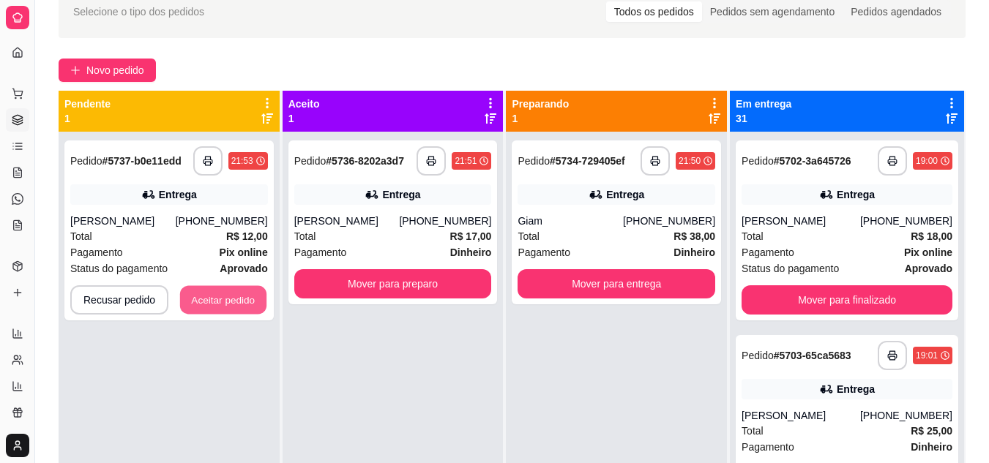
click at [238, 290] on button "Aceitar pedido" at bounding box center [223, 300] width 86 height 29
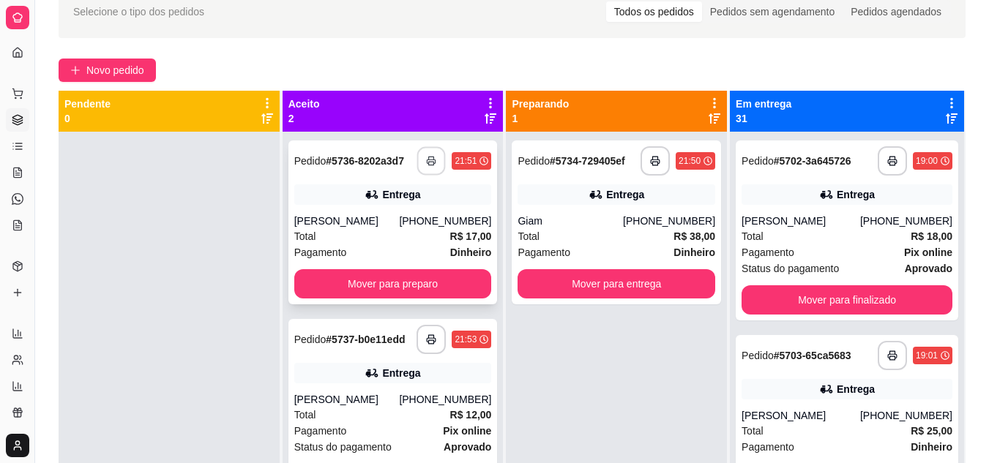
click at [437, 166] on button "button" at bounding box center [431, 161] width 29 height 29
click at [434, 342] on icon "button" at bounding box center [432, 339] width 10 height 10
click at [390, 242] on div "Total R$ 17,00" at bounding box center [393, 236] width 198 height 16
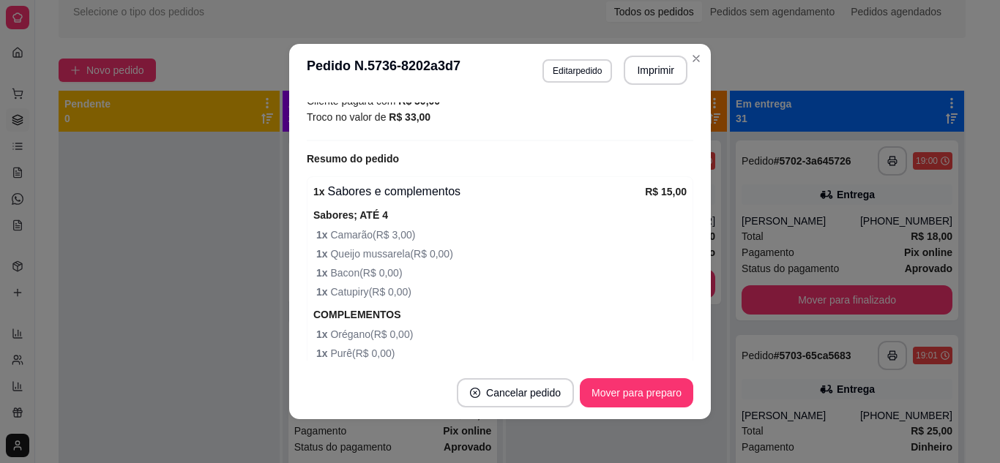
scroll to position [541, 0]
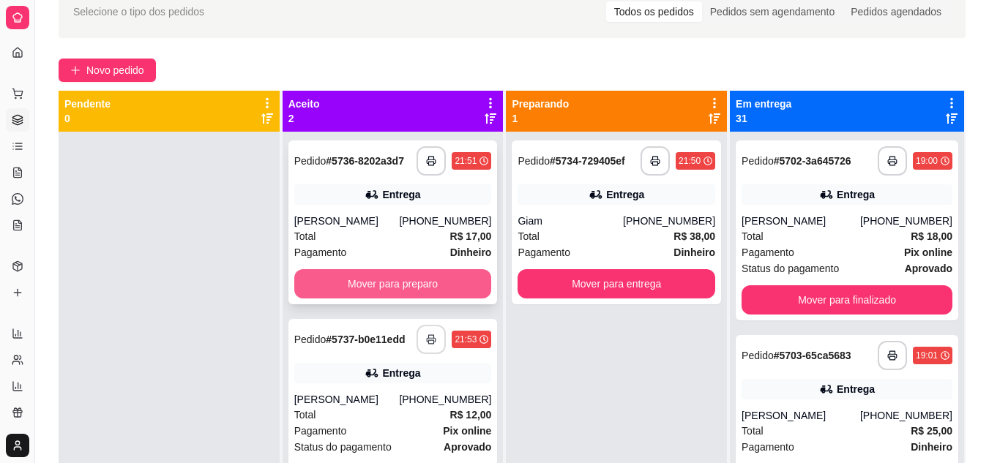
click at [323, 283] on button "Mover para preparo" at bounding box center [393, 283] width 198 height 29
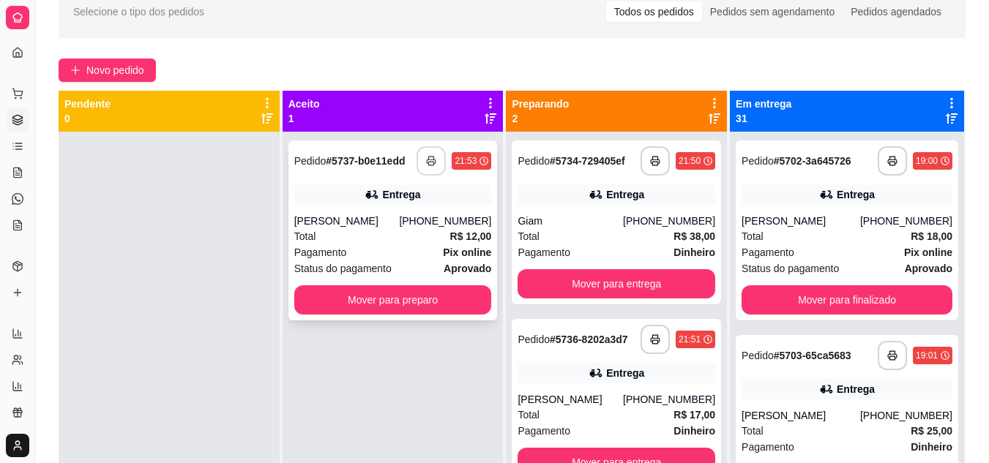
click at [389, 245] on div "Pagamento Pix online" at bounding box center [393, 252] width 198 height 16
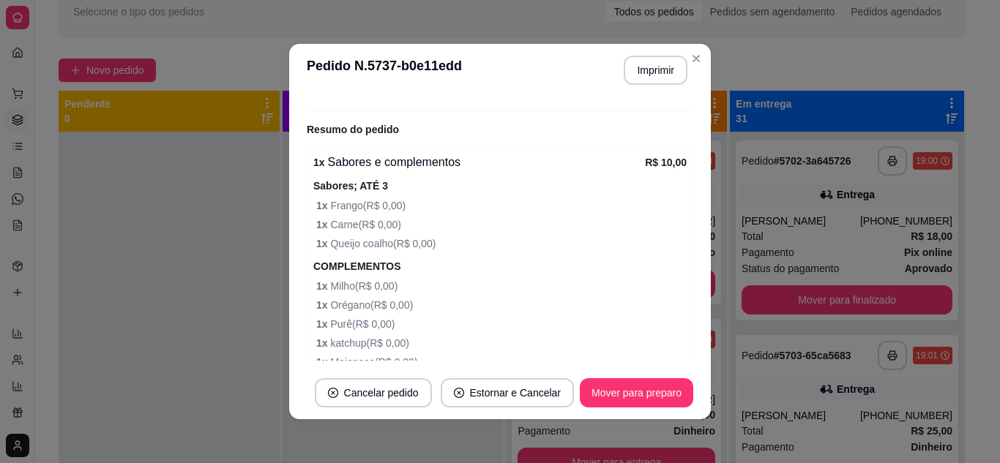
scroll to position [509, 0]
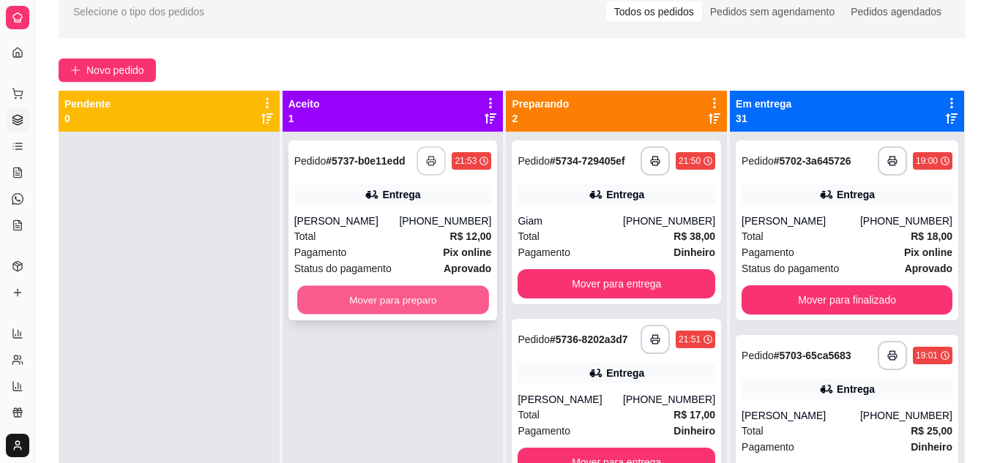
click at [334, 301] on button "Mover para preparo" at bounding box center [393, 300] width 192 height 29
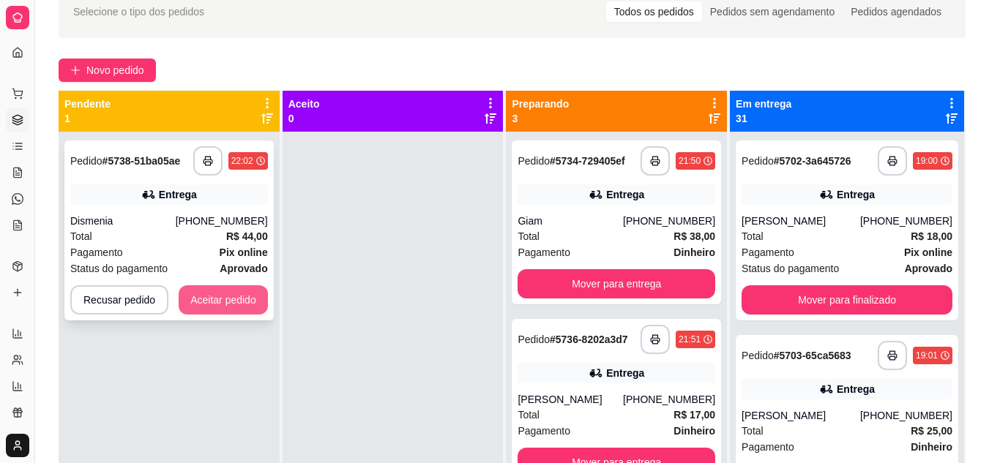
click at [213, 302] on button "Aceitar pedido" at bounding box center [223, 299] width 89 height 29
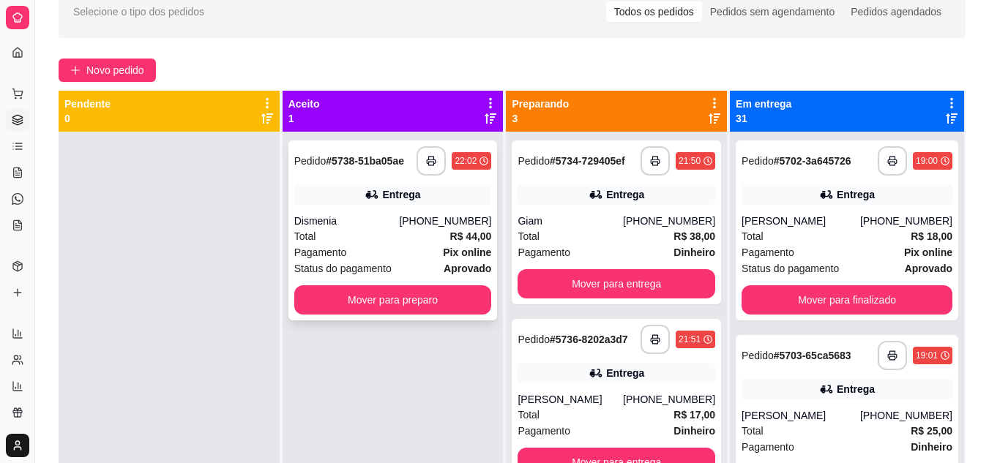
click at [378, 225] on div "Dismenia" at bounding box center [346, 221] width 105 height 15
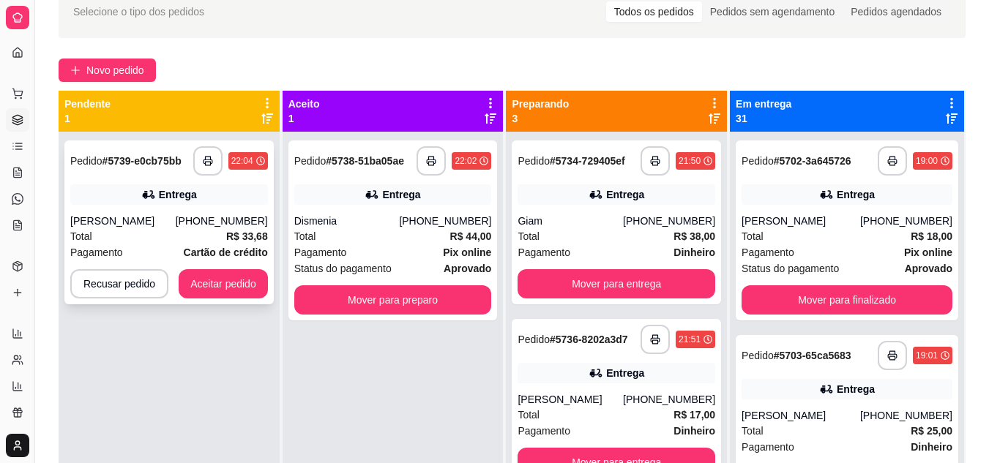
click at [231, 300] on div "**********" at bounding box center [168, 222] width 209 height 164
click at [209, 357] on div "**********" at bounding box center [169, 363] width 221 height 463
click at [244, 285] on button "Aceitar pedido" at bounding box center [223, 284] width 86 height 29
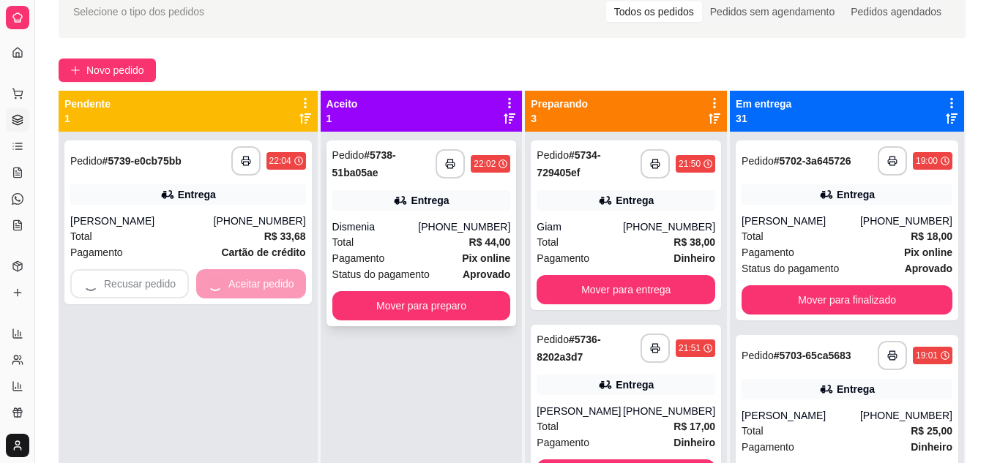
click at [404, 240] on div "Total R$ 44,00" at bounding box center [421, 242] width 179 height 16
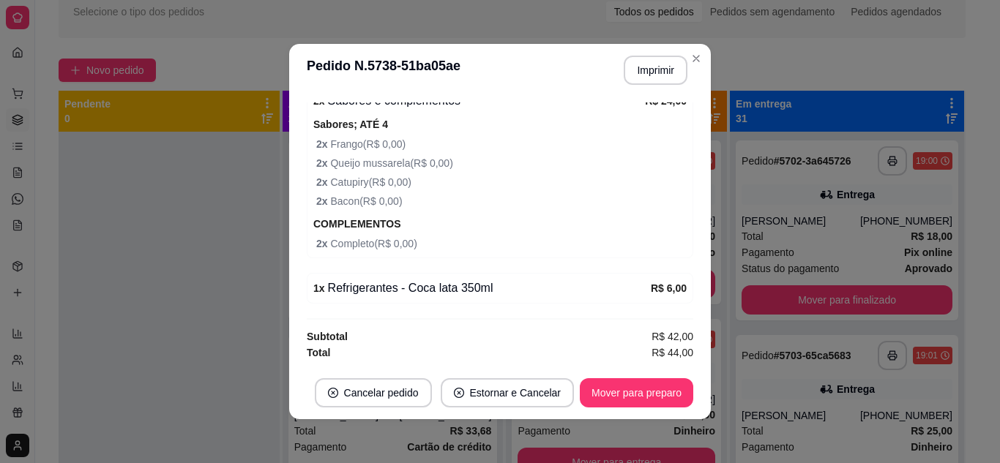
scroll to position [669, 0]
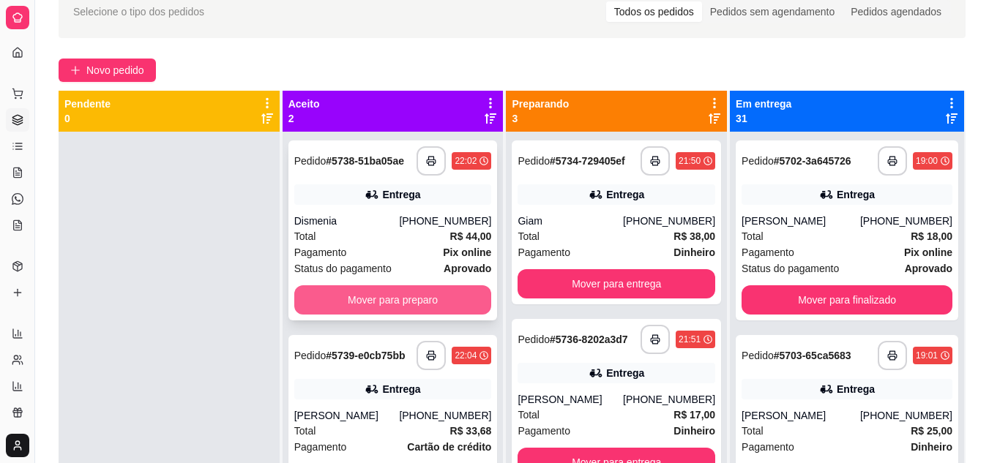
click at [326, 296] on button "Mover para preparo" at bounding box center [393, 299] width 198 height 29
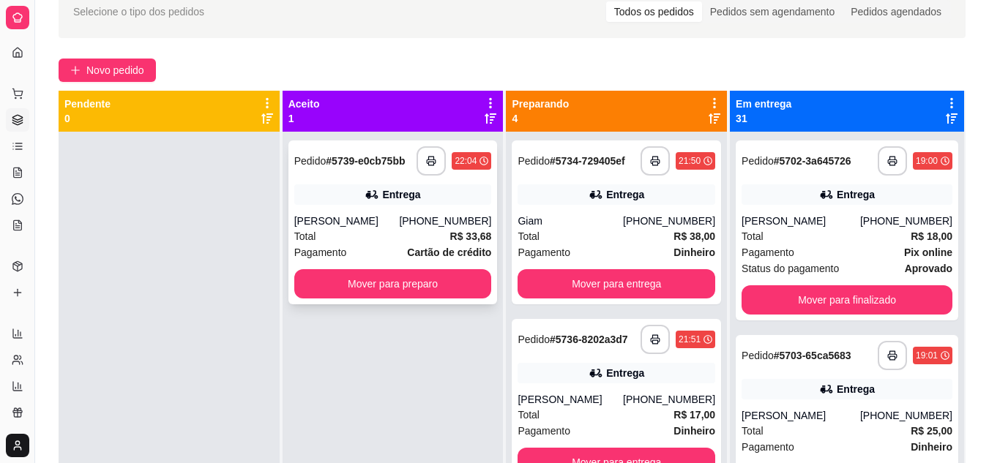
click at [375, 252] on div "Pagamento Cartão de crédito" at bounding box center [393, 252] width 198 height 16
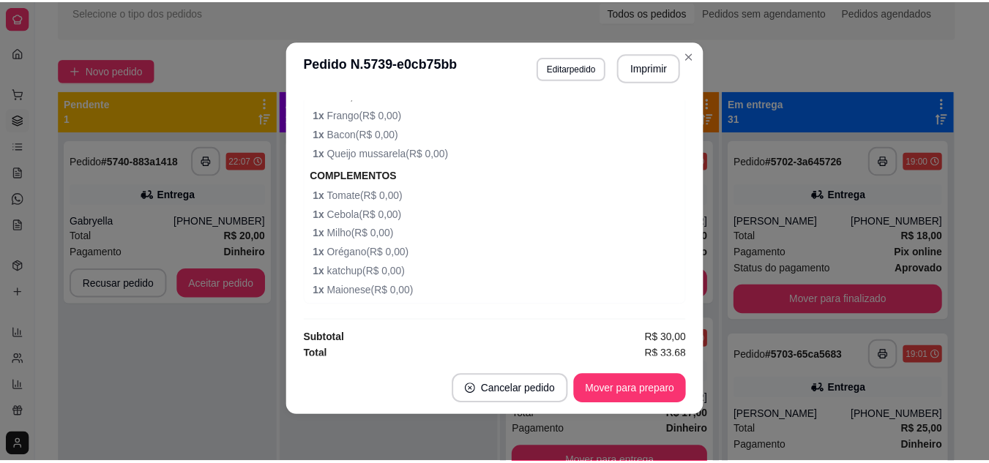
scroll to position [1074, 0]
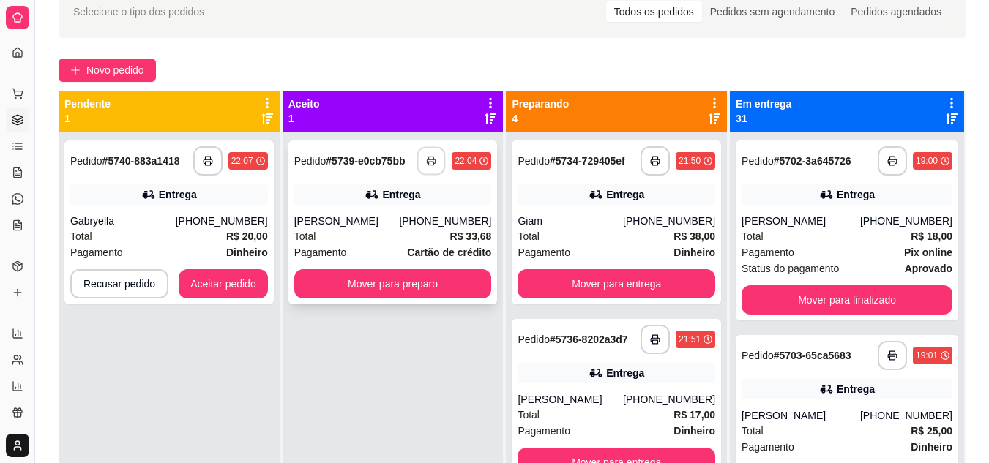
click at [432, 157] on icon "button" at bounding box center [432, 161] width 10 height 10
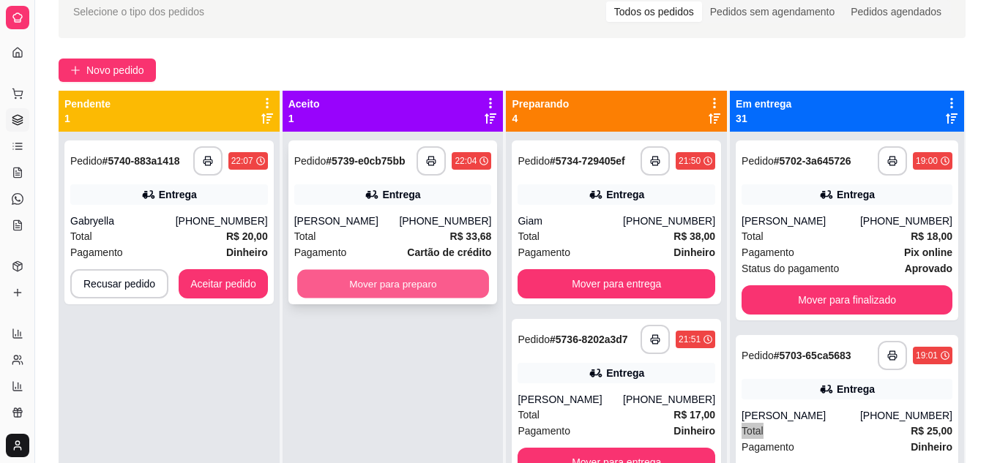
click at [348, 286] on button "Mover para preparo" at bounding box center [393, 284] width 192 height 29
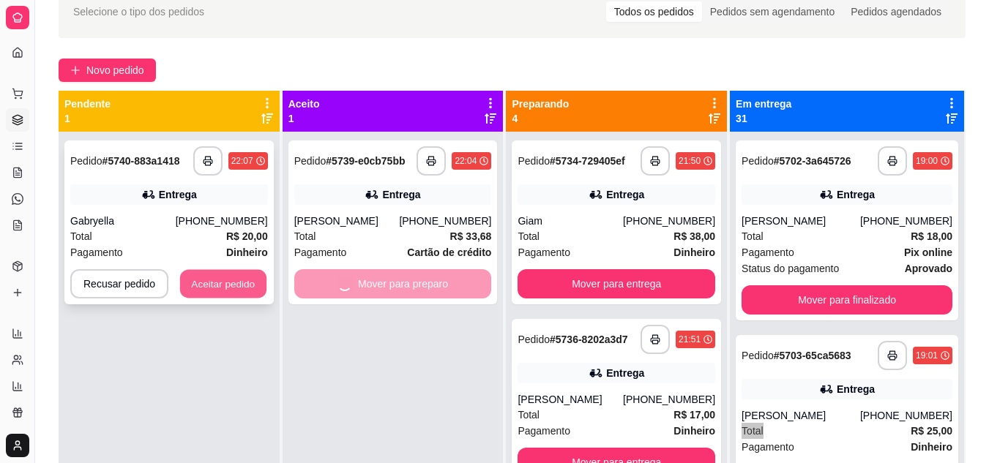
click at [260, 290] on button "Aceitar pedido" at bounding box center [223, 284] width 86 height 29
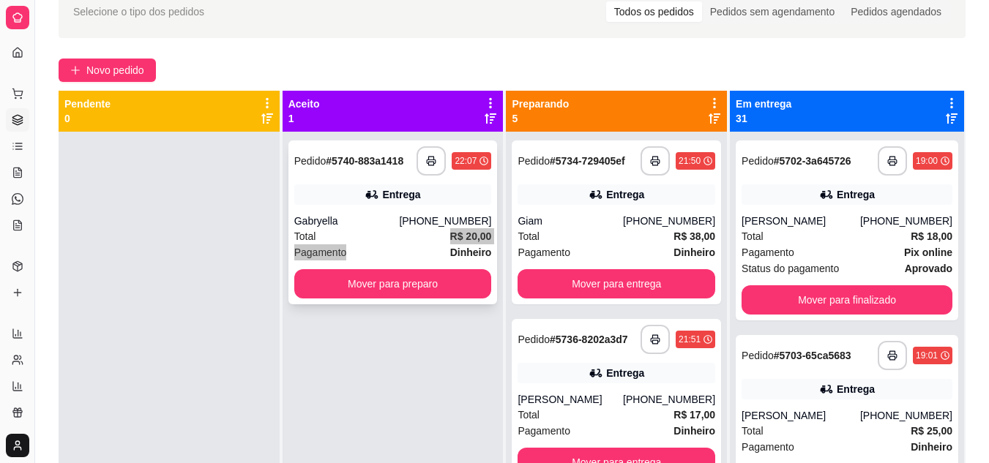
click at [415, 244] on div "Total R$ 20,00" at bounding box center [393, 236] width 198 height 16
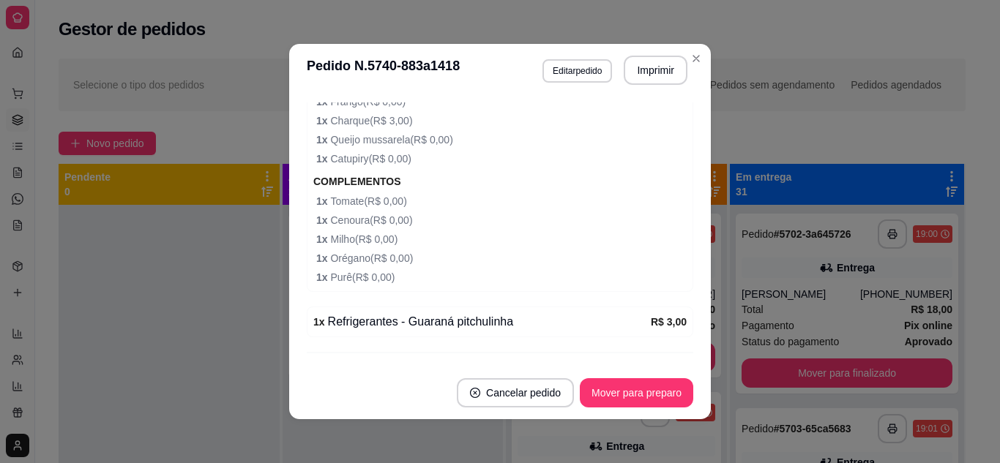
scroll to position [574, 0]
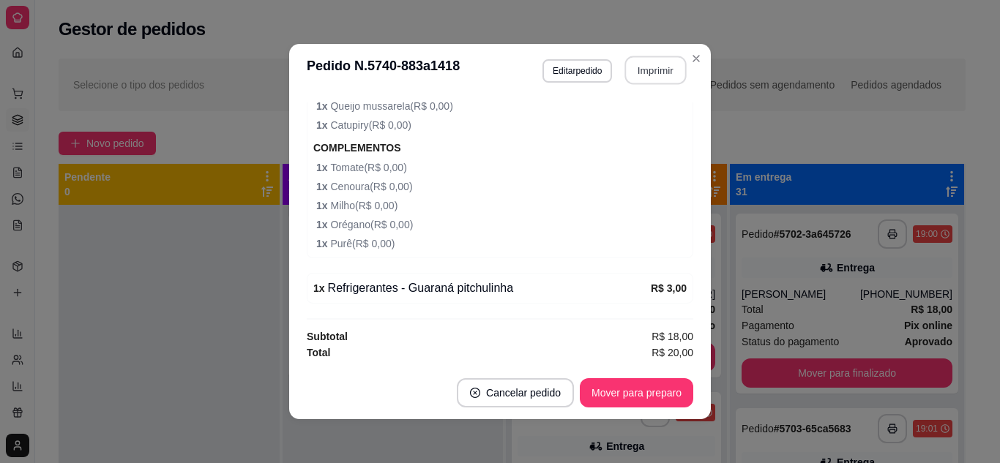
click at [650, 62] on button "Imprimir" at bounding box center [655, 70] width 61 height 29
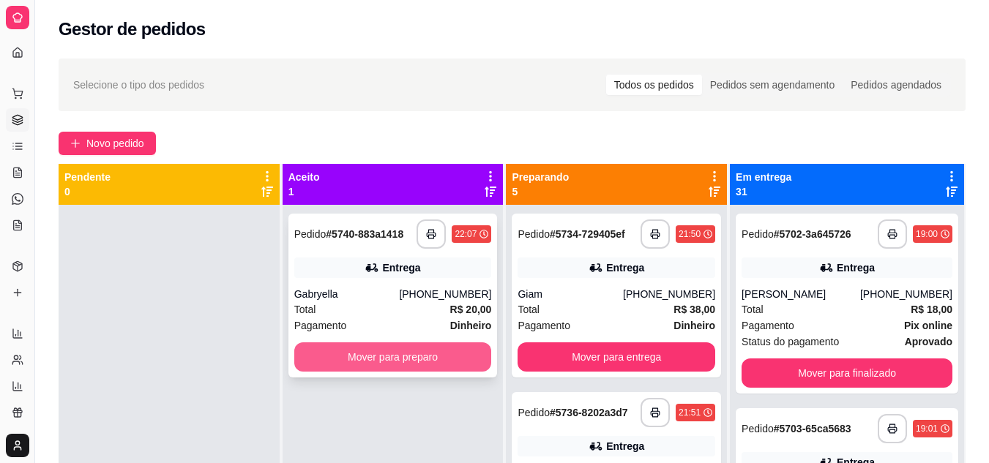
click at [366, 368] on button "Mover para preparo" at bounding box center [393, 356] width 198 height 29
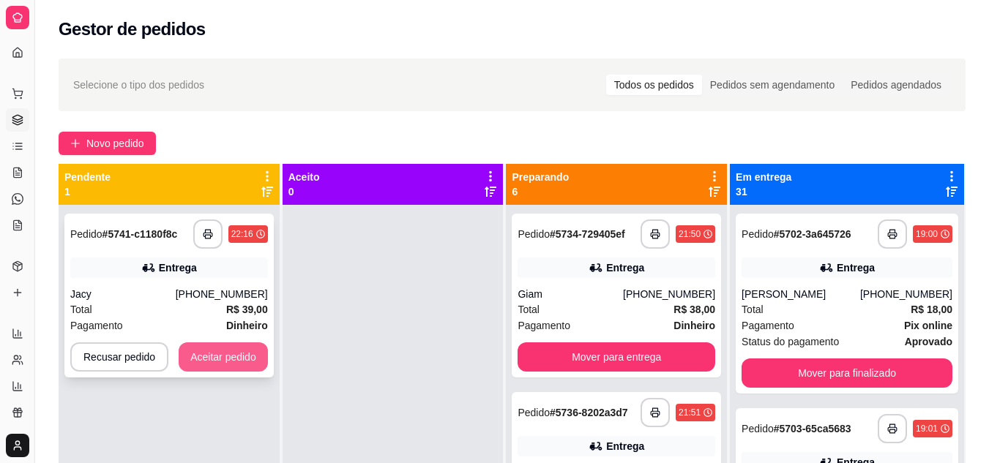
click at [224, 353] on button "Aceitar pedido" at bounding box center [223, 356] width 89 height 29
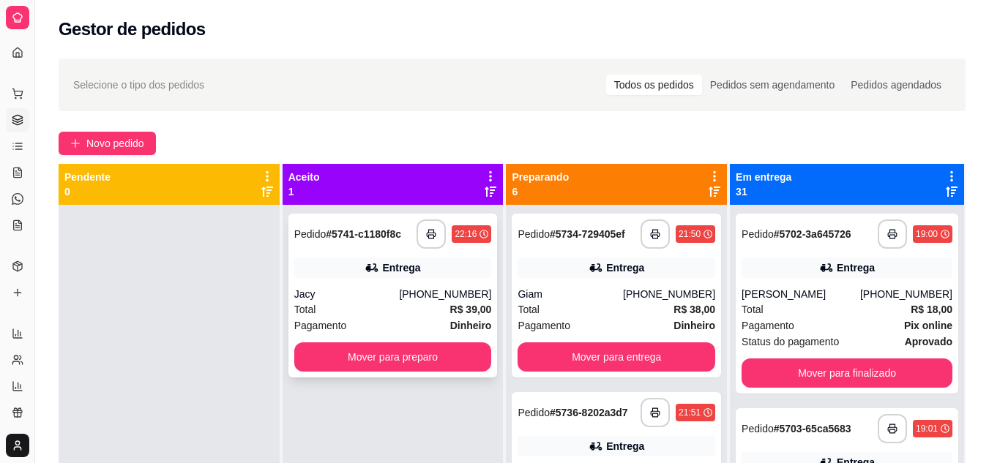
click at [348, 273] on div "Entrega" at bounding box center [393, 268] width 198 height 20
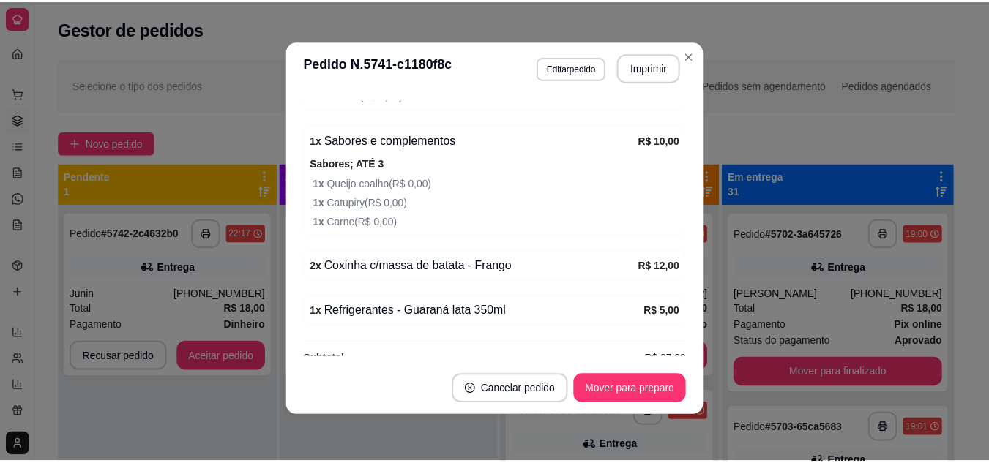
scroll to position [758, 0]
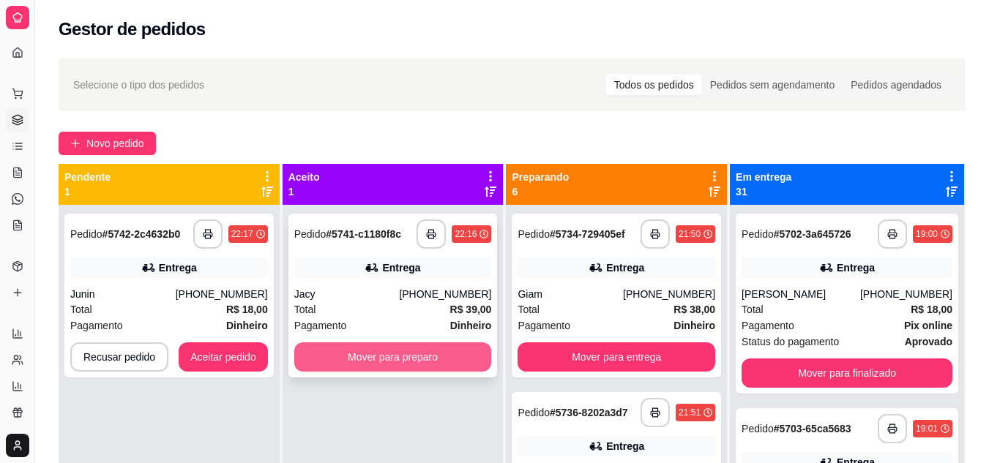
click at [375, 356] on button "Mover para preparo" at bounding box center [393, 356] width 198 height 29
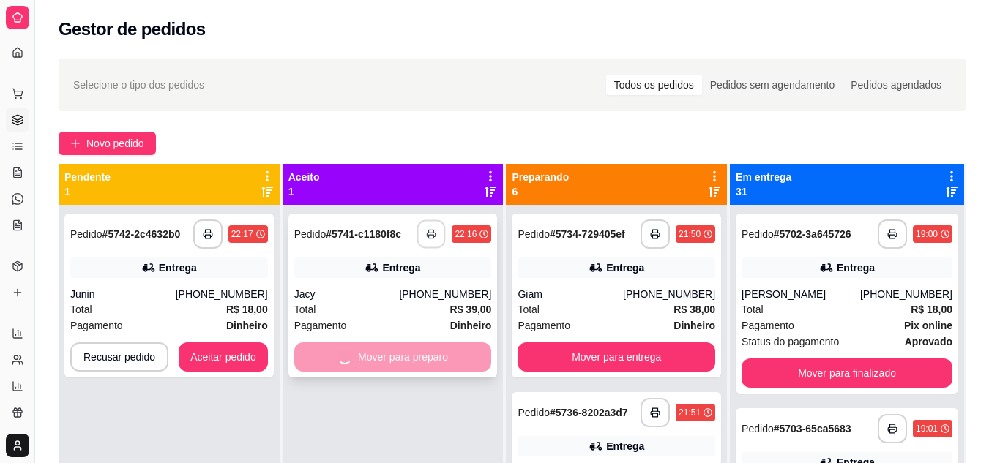
click at [426, 226] on button "button" at bounding box center [431, 234] width 29 height 29
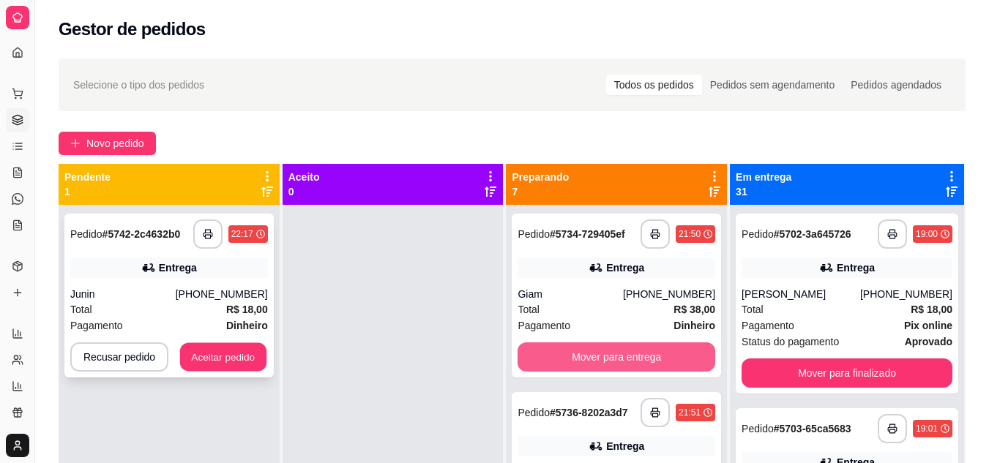
click at [252, 358] on button "Aceitar pedido" at bounding box center [223, 357] width 86 height 29
click at [241, 360] on button "Aceitar pedido" at bounding box center [223, 357] width 86 height 29
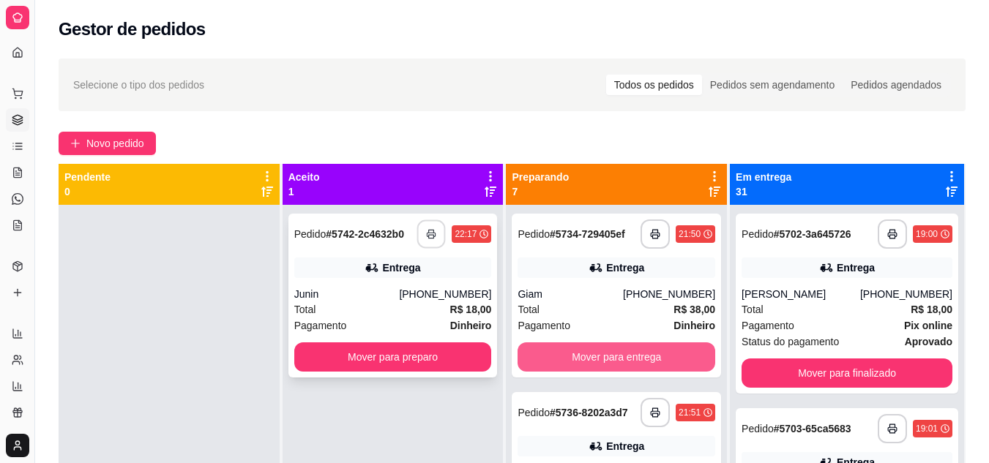
click at [427, 227] on button "button" at bounding box center [431, 234] width 29 height 29
click at [391, 306] on div "Total R$ 18,00" at bounding box center [393, 309] width 198 height 16
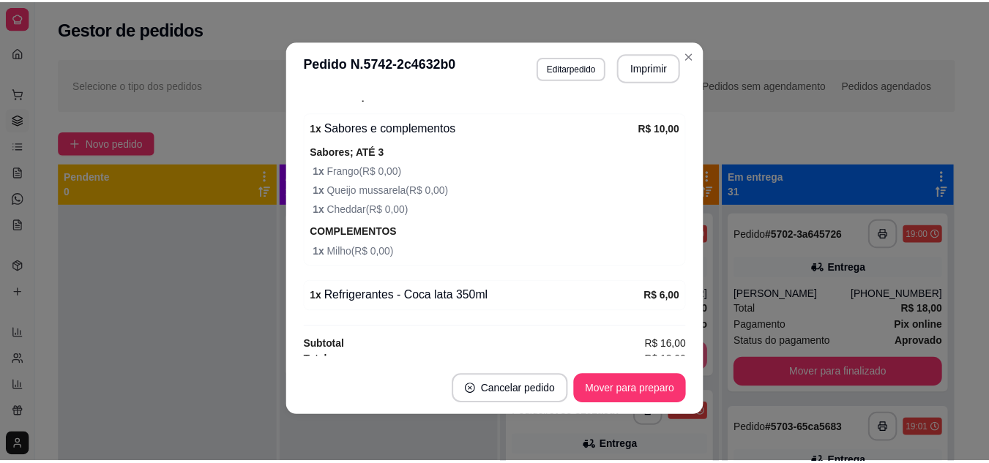
scroll to position [496, 0]
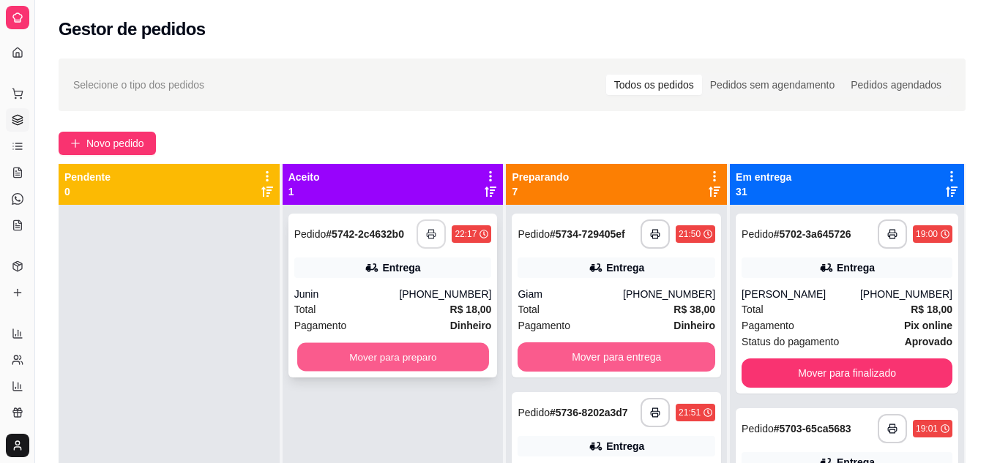
click at [389, 355] on button "Mover para preparo" at bounding box center [393, 357] width 192 height 29
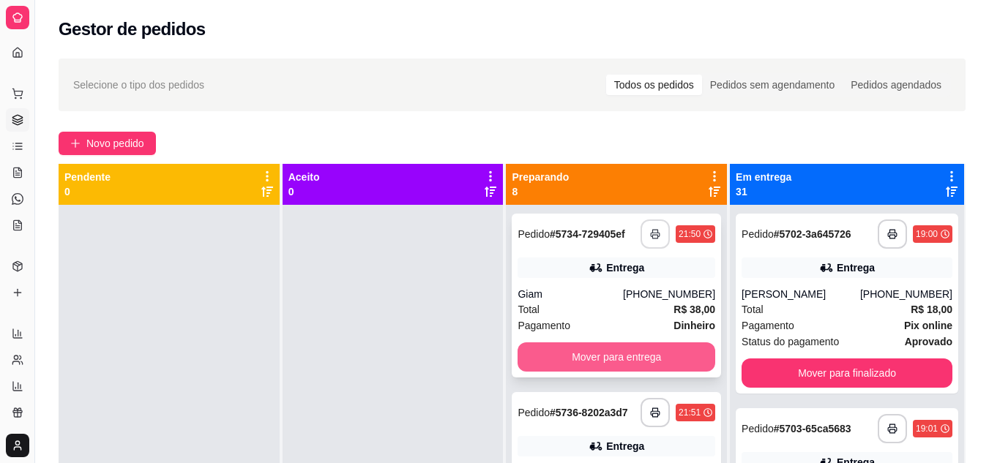
click at [650, 236] on icon "button" at bounding box center [655, 234] width 10 height 10
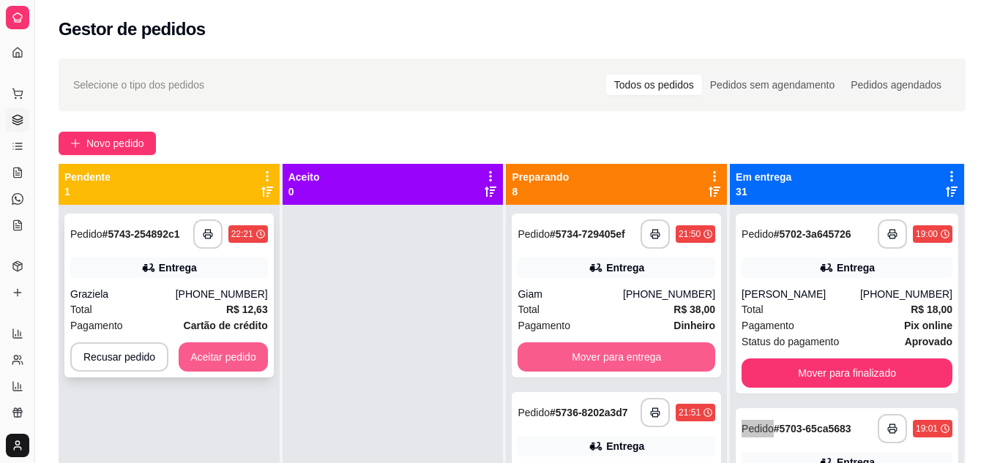
click at [252, 353] on button "Aceitar pedido" at bounding box center [223, 356] width 89 height 29
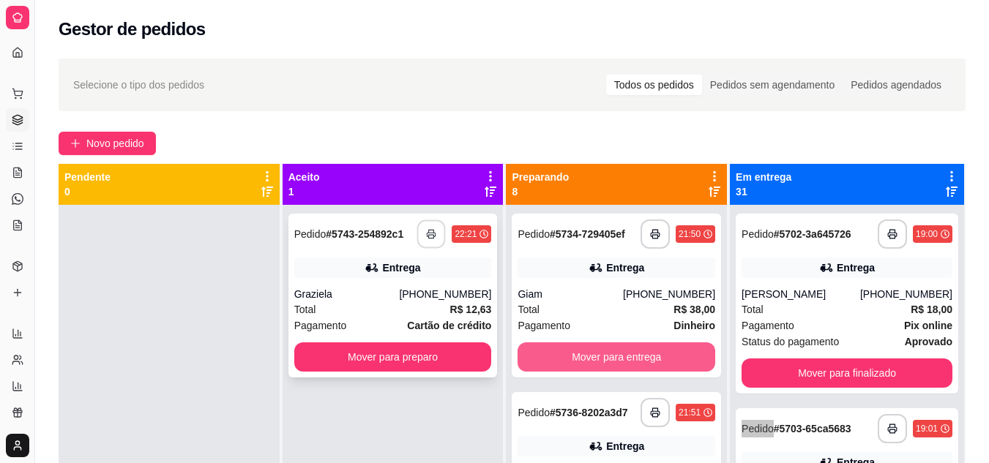
click at [427, 240] on button "button" at bounding box center [431, 234] width 29 height 29
click at [368, 302] on div "Total R$ 12,63" at bounding box center [393, 309] width 198 height 16
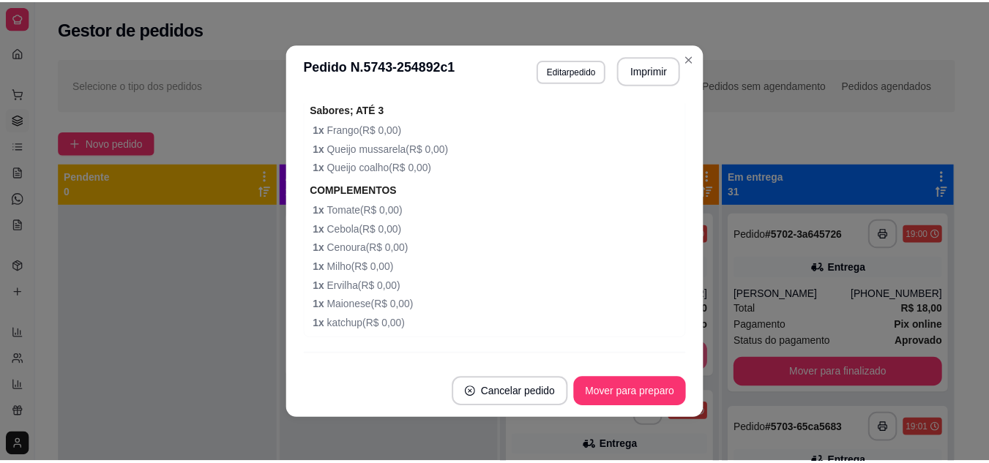
scroll to position [547, 0]
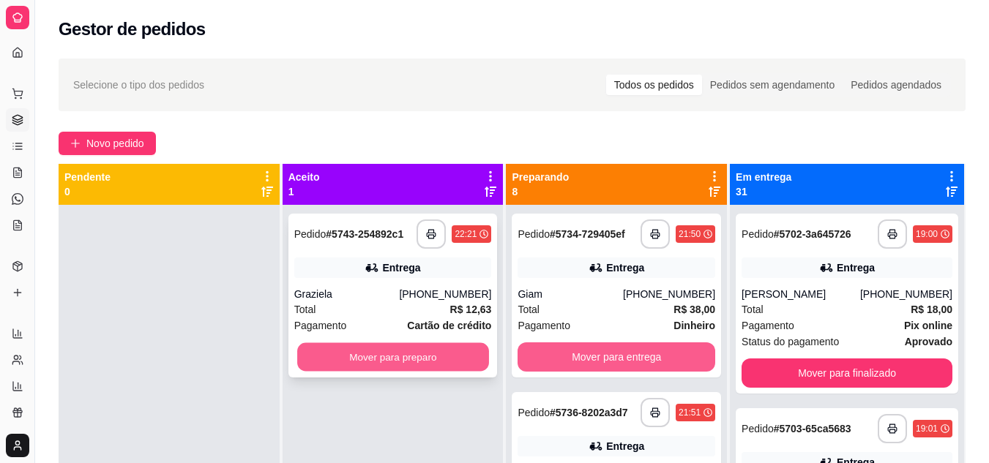
click at [451, 361] on button "Mover para preparo" at bounding box center [393, 357] width 192 height 29
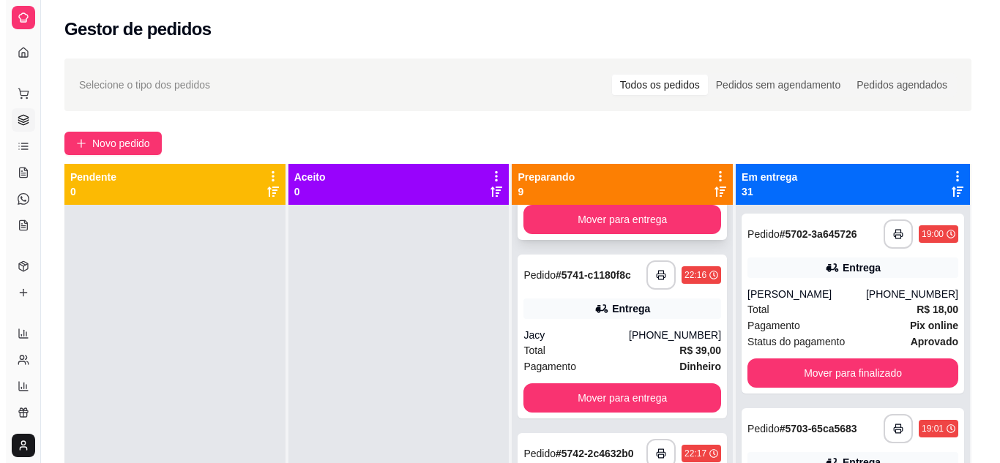
scroll to position [1098, 0]
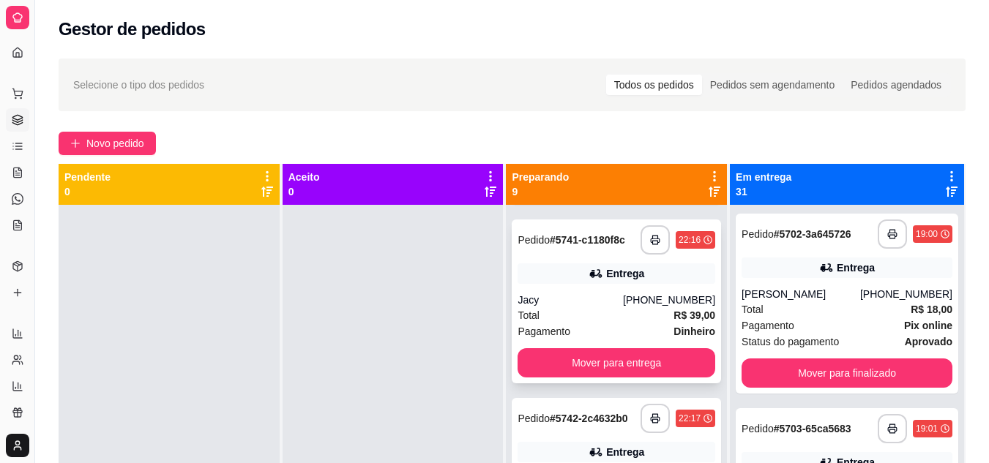
click at [585, 320] on div "Total R$ 39,00" at bounding box center [616, 315] width 198 height 16
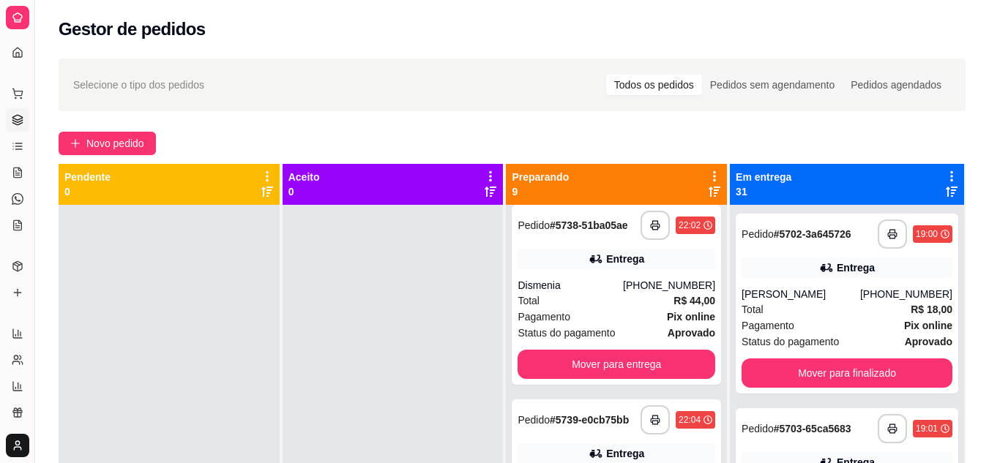
scroll to position [585, 0]
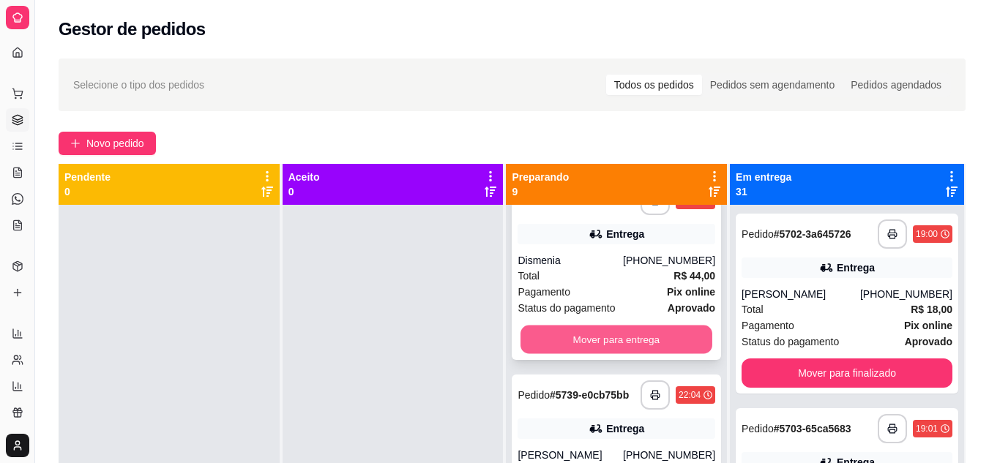
click at [611, 345] on button "Mover para entrega" at bounding box center [616, 340] width 192 height 29
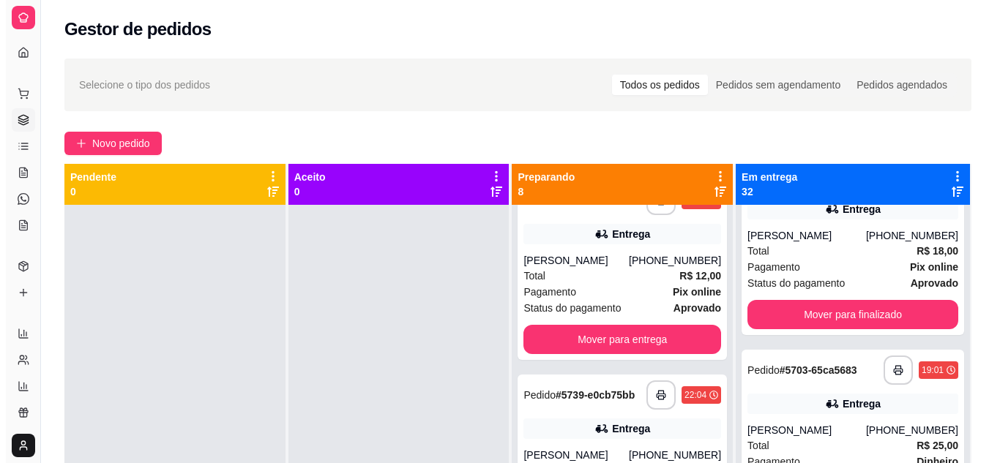
scroll to position [0, 0]
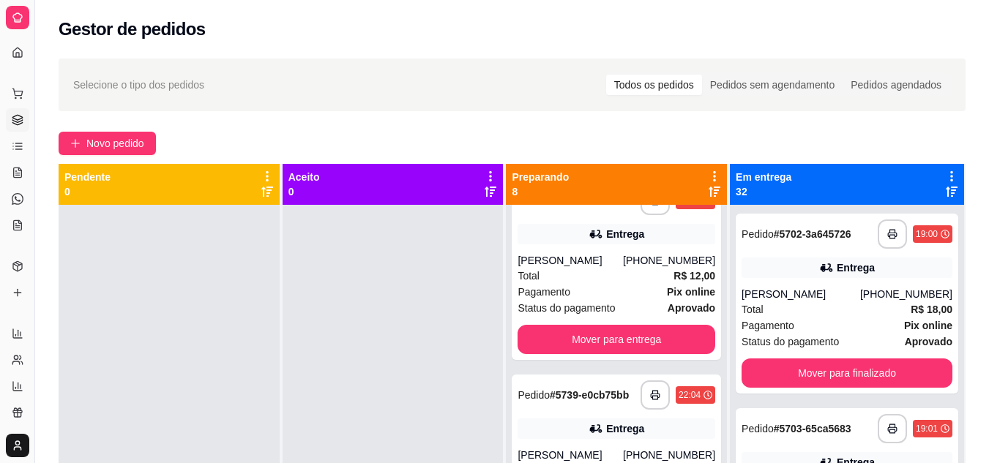
click at [945, 190] on icon at bounding box center [951, 192] width 12 height 10
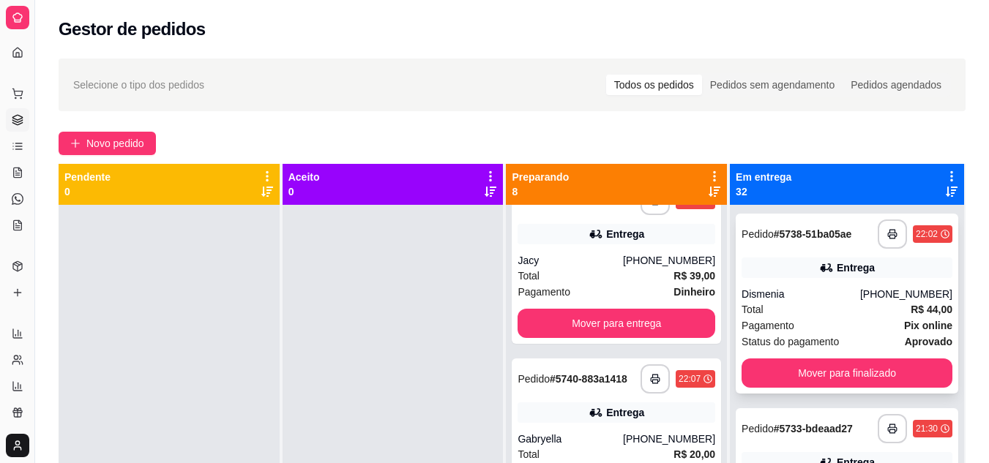
click at [822, 285] on div "**********" at bounding box center [846, 304] width 222 height 180
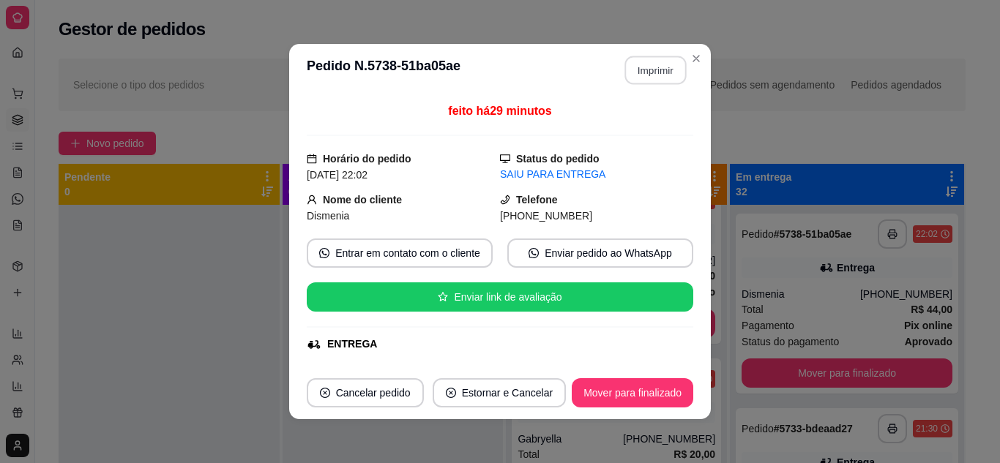
click at [659, 71] on button "Imprimir" at bounding box center [655, 70] width 61 height 29
click at [691, 59] on div "Selecione o tipo dos pedidos Todos os pedidos Pedidos sem agendamento Pedidos a…" at bounding box center [512, 85] width 907 height 53
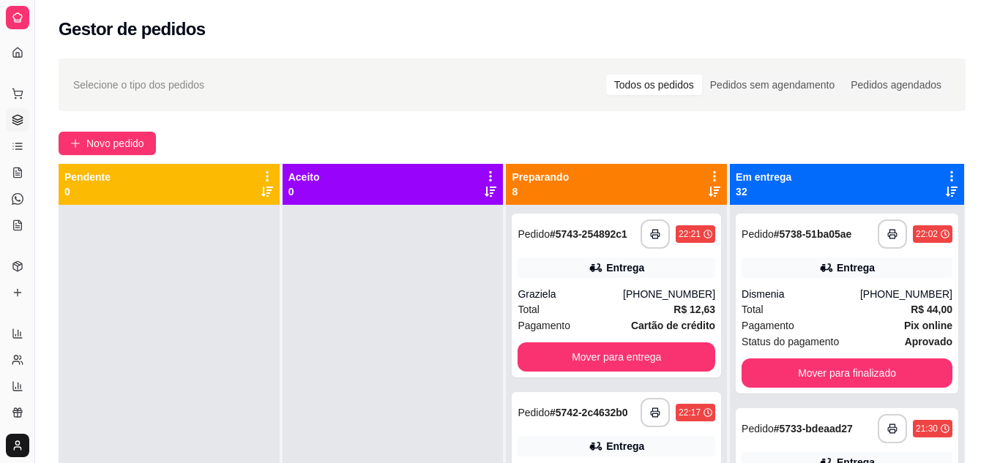
click at [719, 190] on icon at bounding box center [714, 192] width 12 height 10
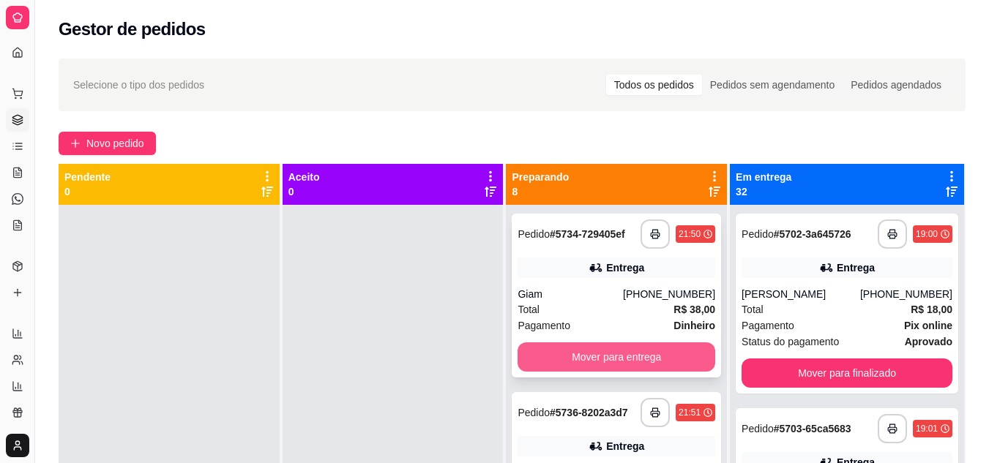
click at [614, 348] on button "Mover para entrega" at bounding box center [616, 356] width 198 height 29
click at [607, 352] on button "Mover para entrega" at bounding box center [616, 356] width 198 height 29
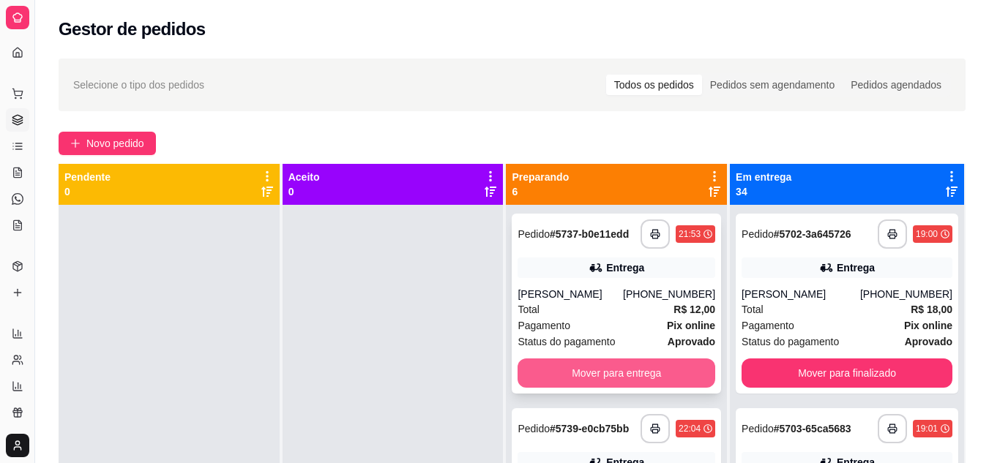
click at [601, 369] on button "Mover para entrega" at bounding box center [616, 373] width 198 height 29
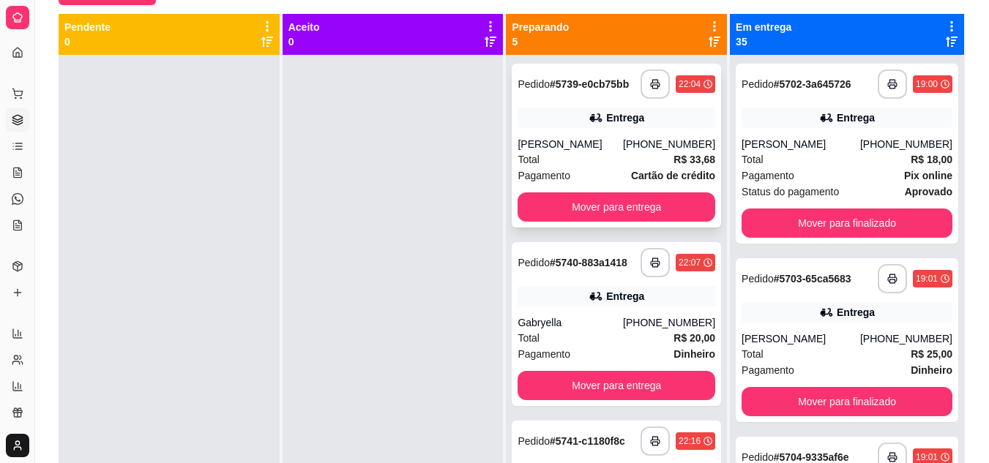
click at [549, 113] on div "Entrega" at bounding box center [616, 118] width 198 height 20
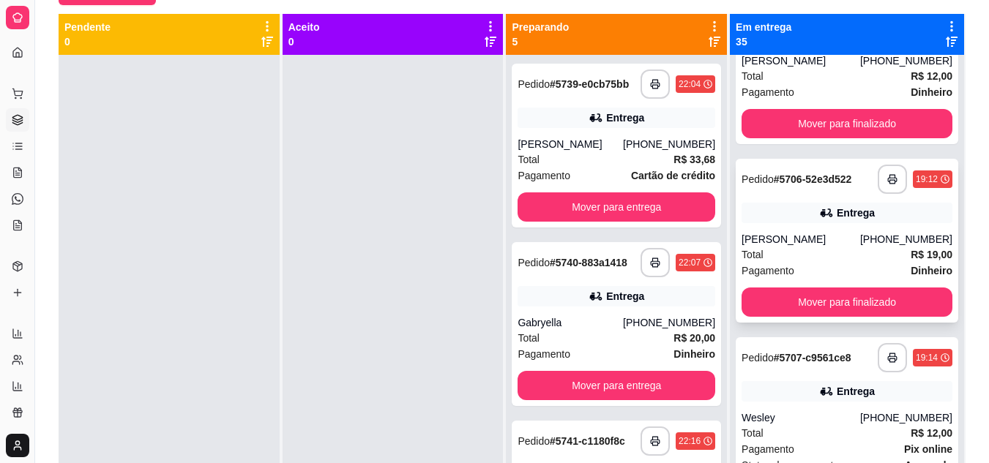
scroll to position [659, 0]
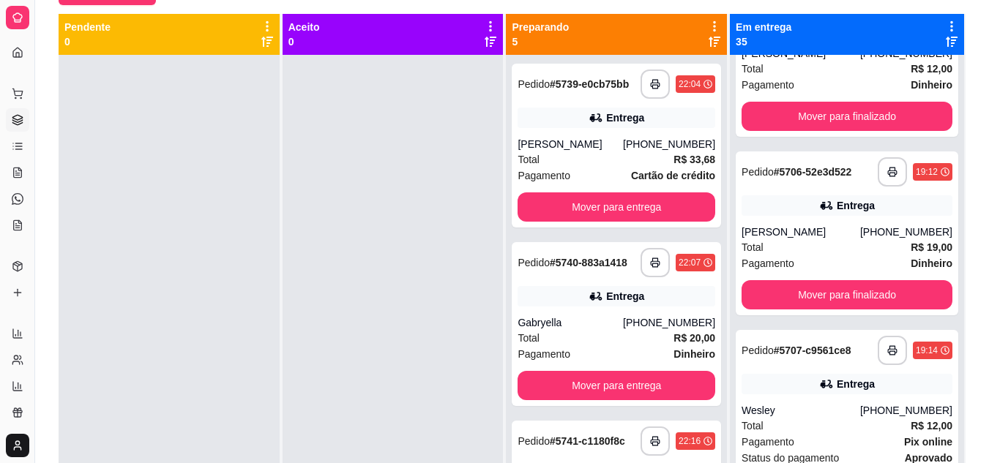
click at [945, 44] on icon at bounding box center [951, 42] width 12 height 12
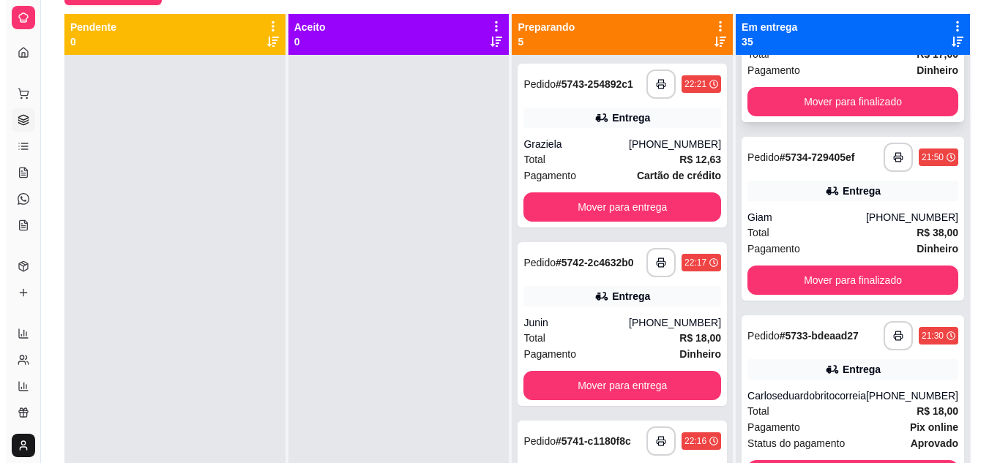
scroll to position [512, 0]
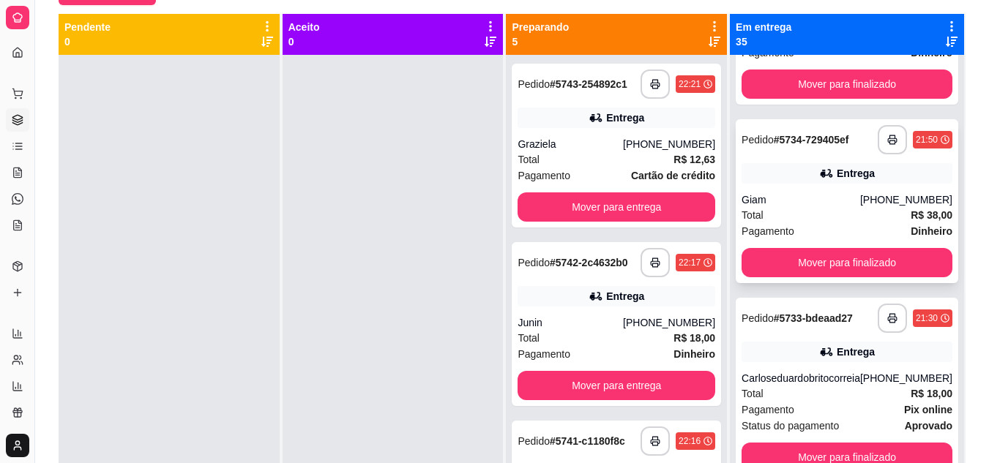
click at [835, 208] on div "Total R$ 38,00" at bounding box center [846, 215] width 211 height 16
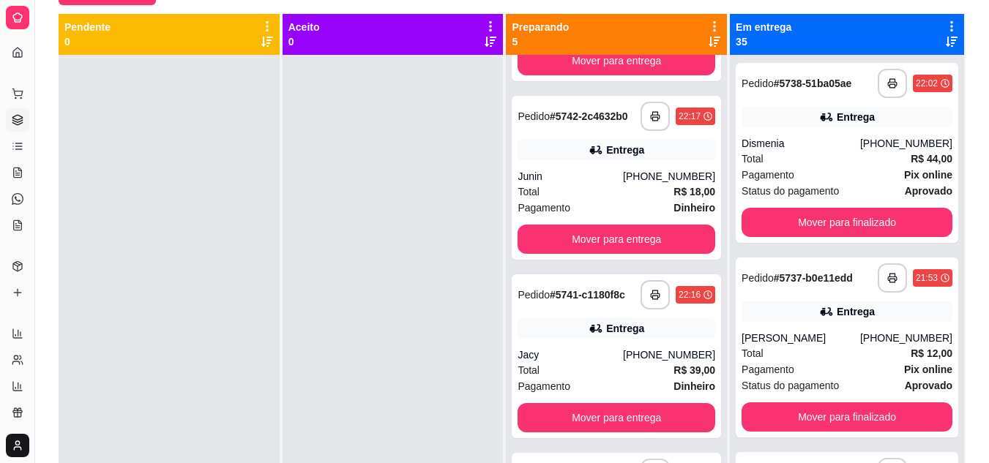
scroll to position [0, 0]
click at [945, 37] on icon at bounding box center [951, 42] width 12 height 12
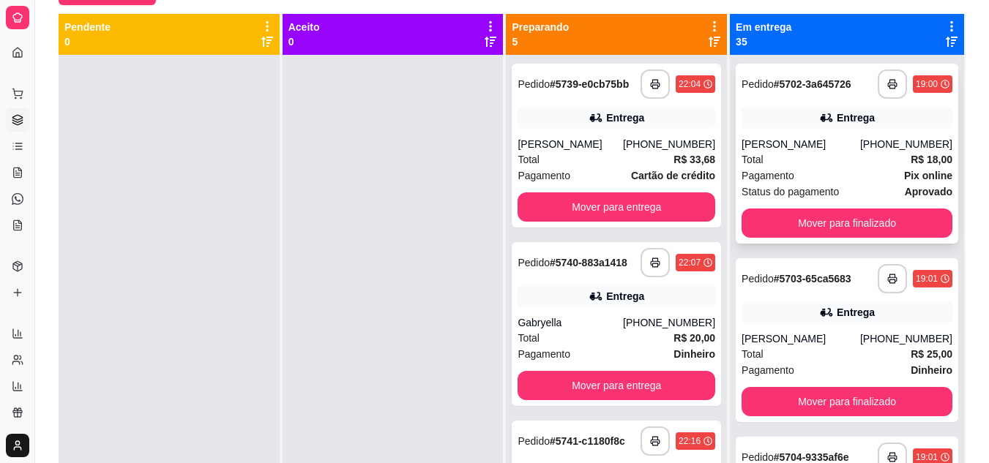
click at [851, 195] on div "Status do pagamento aprovado" at bounding box center [846, 192] width 211 height 16
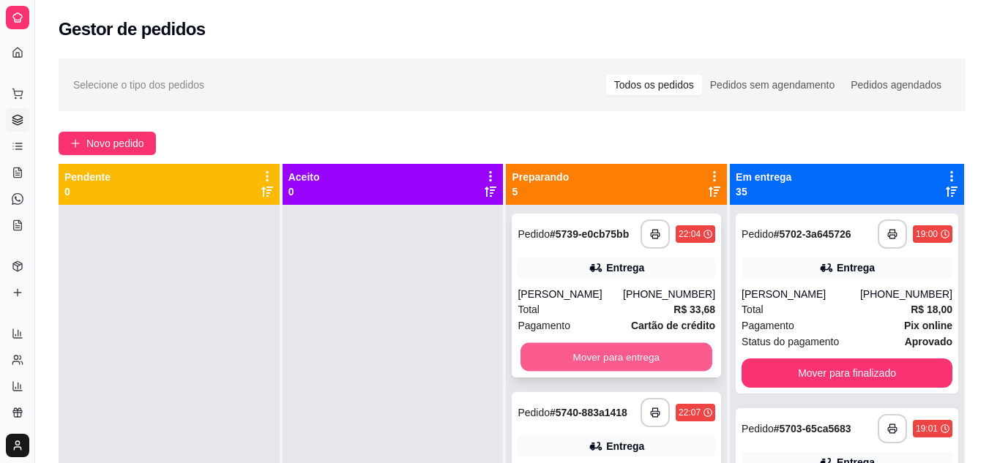
click at [627, 352] on button "Mover para entrega" at bounding box center [616, 357] width 192 height 29
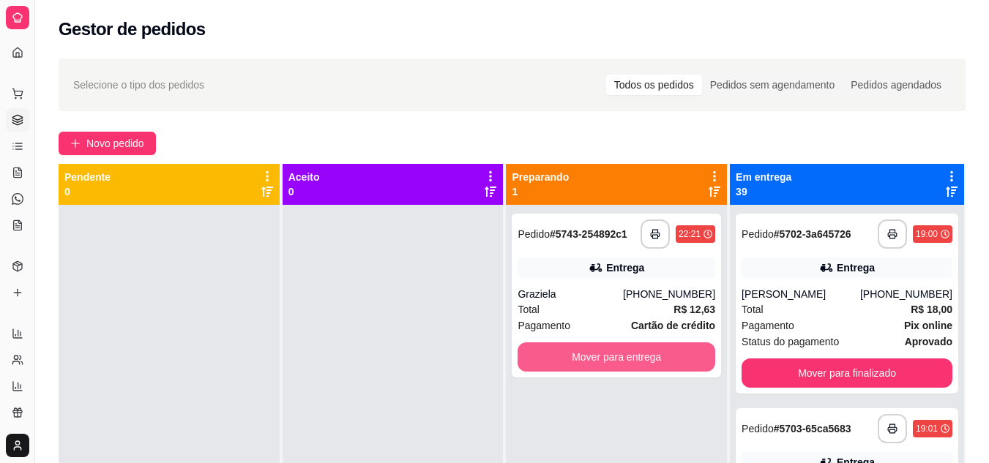
click at [627, 352] on button "Mover para entrega" at bounding box center [616, 356] width 198 height 29
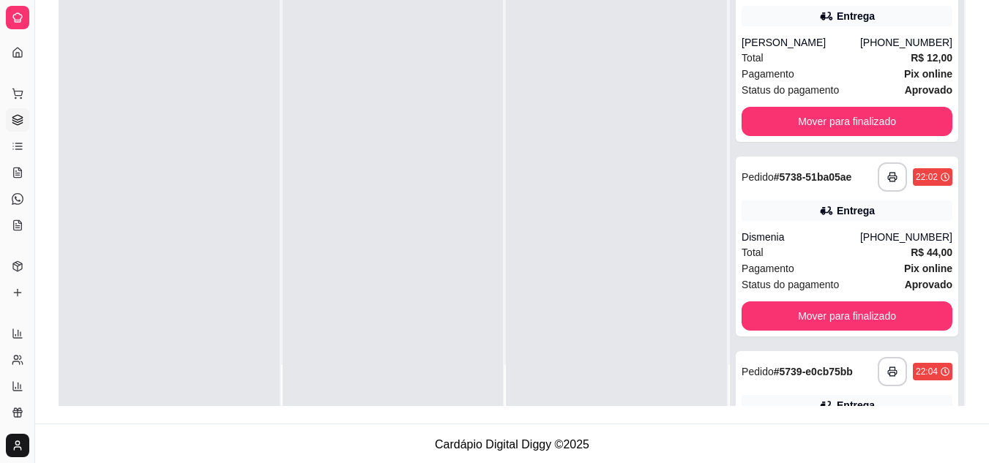
scroll to position [6964, 0]
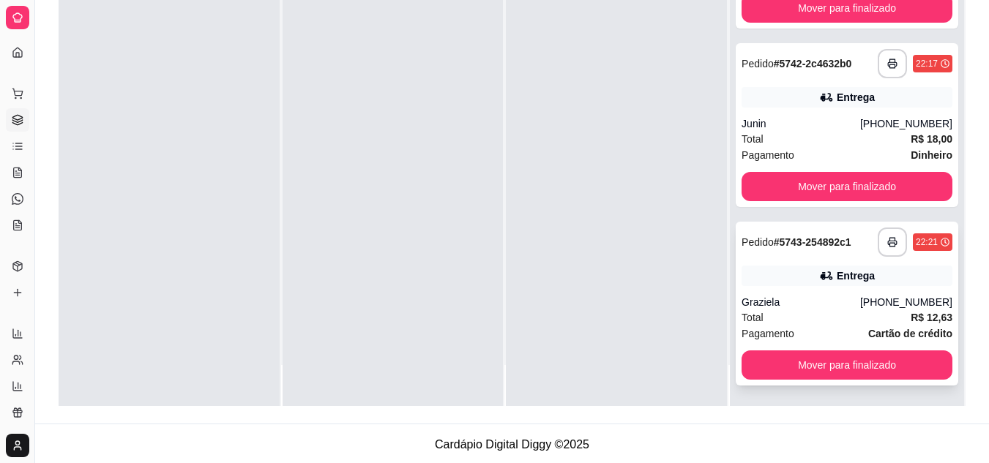
click at [850, 299] on div "Graziela" at bounding box center [800, 302] width 119 height 15
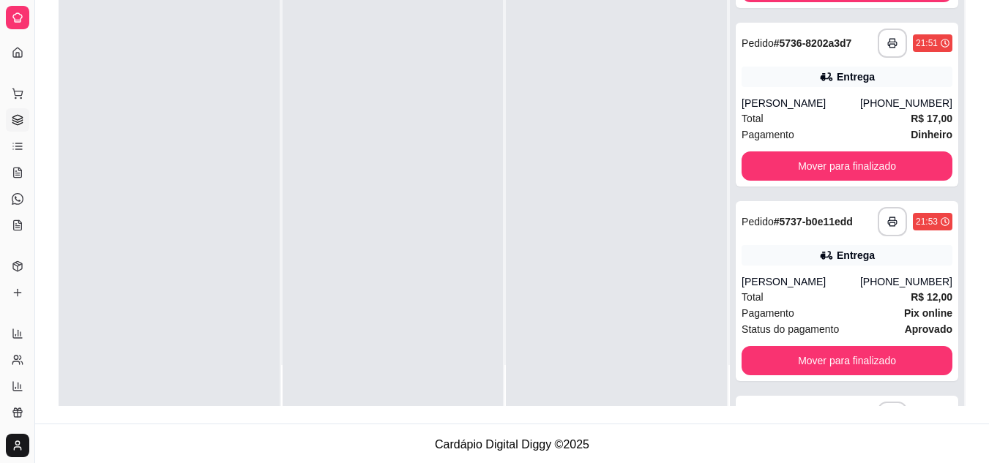
scroll to position [5354, 0]
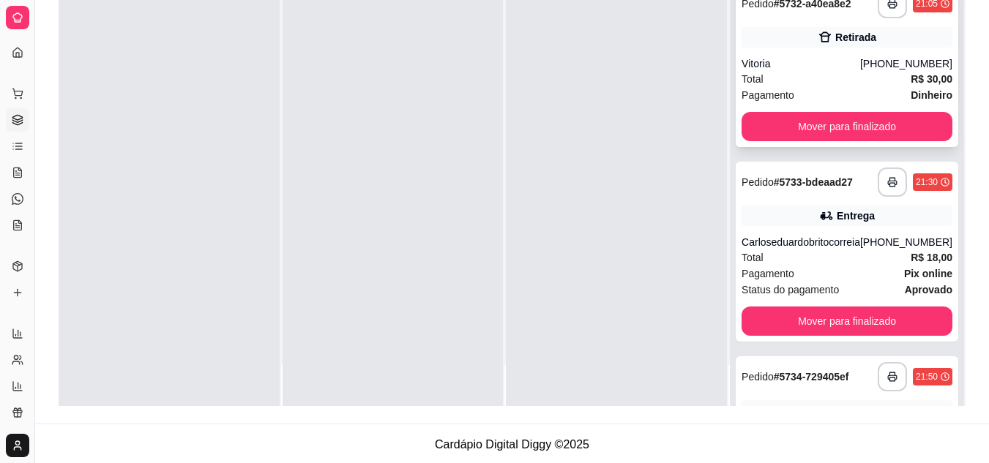
click at [849, 110] on div "**********" at bounding box center [846, 65] width 222 height 164
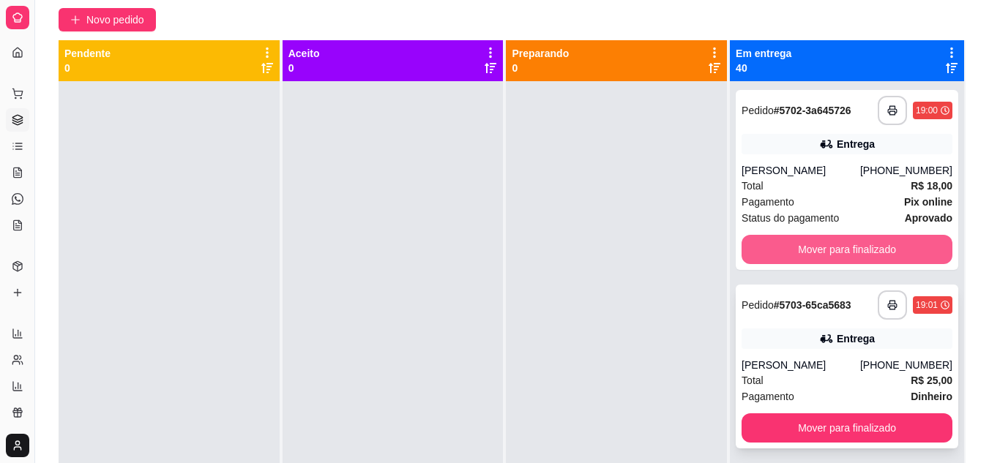
scroll to position [0, 0]
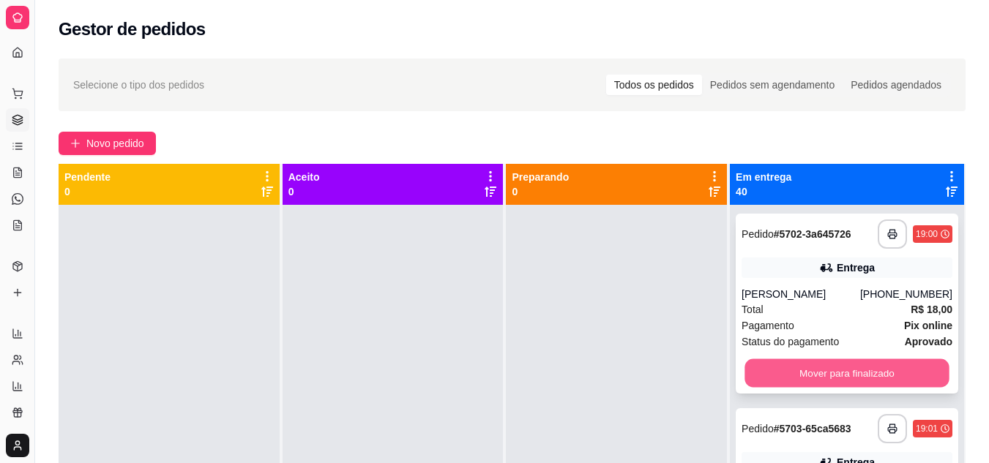
click at [844, 377] on button "Mover para finalizado" at bounding box center [846, 373] width 204 height 29
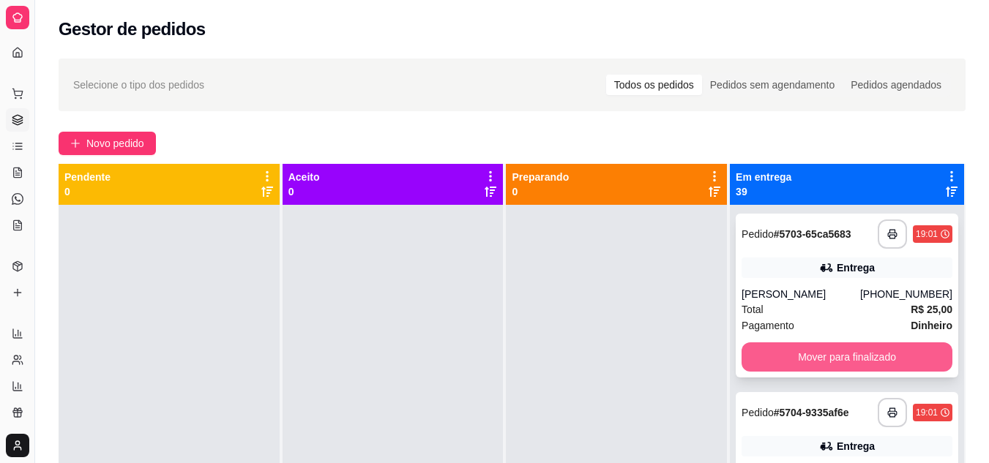
click at [853, 353] on button "Mover para finalizado" at bounding box center [846, 356] width 211 height 29
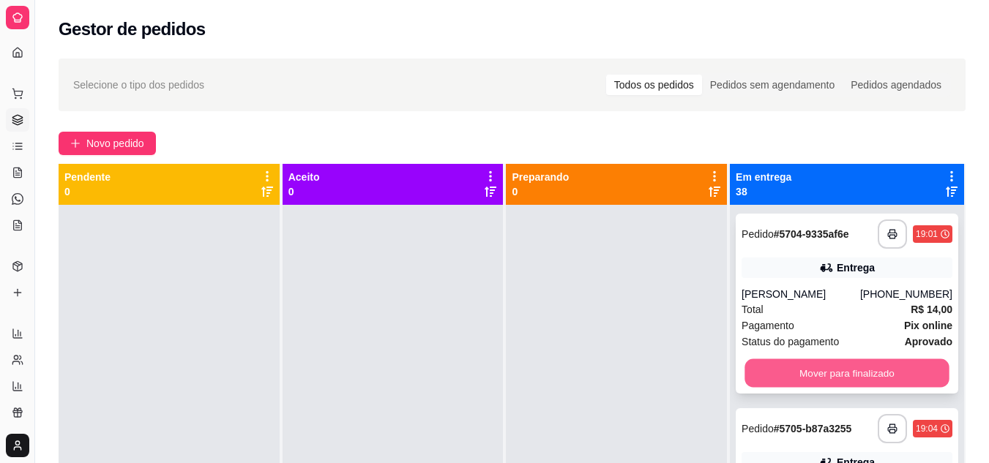
click at [825, 374] on button "Mover para finalizado" at bounding box center [846, 373] width 204 height 29
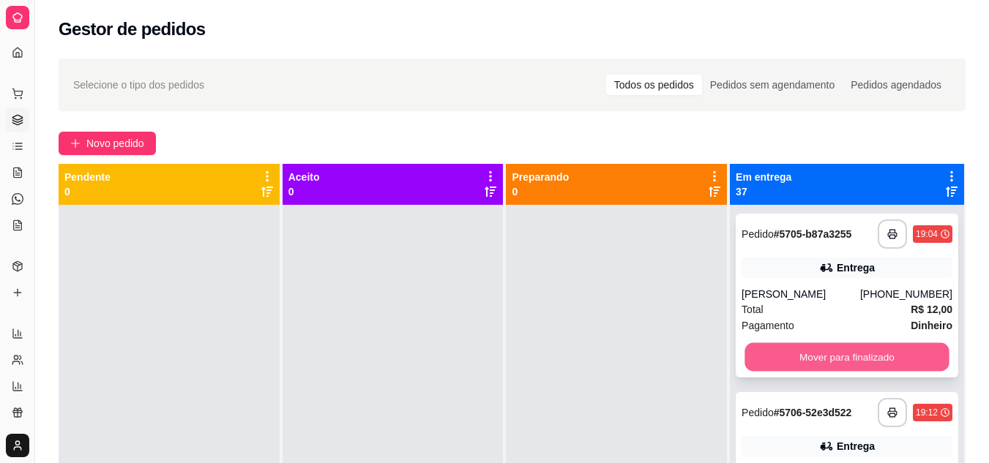
click at [839, 353] on button "Mover para finalizado" at bounding box center [846, 357] width 204 height 29
click at [831, 355] on button "Mover para finalizado" at bounding box center [846, 357] width 204 height 29
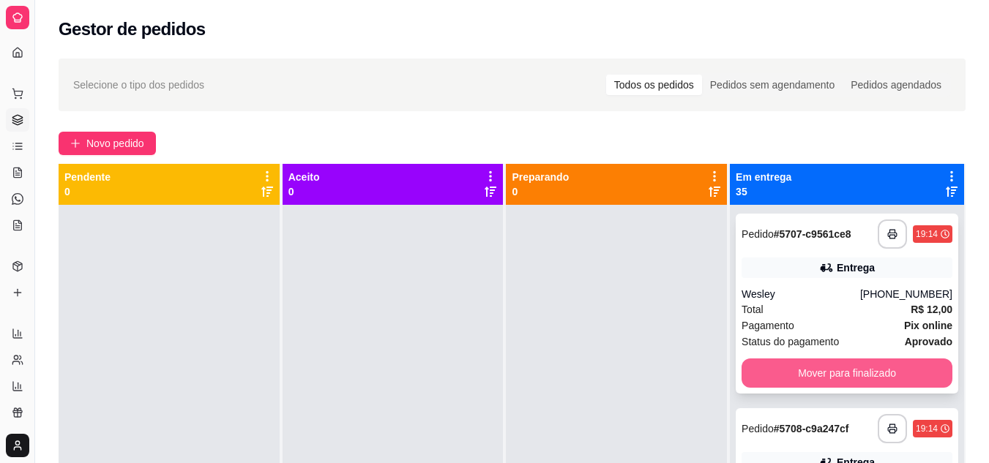
drag, startPoint x: 831, startPoint y: 355, endPoint x: 840, endPoint y: 372, distance: 19.0
click at [840, 372] on div "**********" at bounding box center [846, 304] width 222 height 180
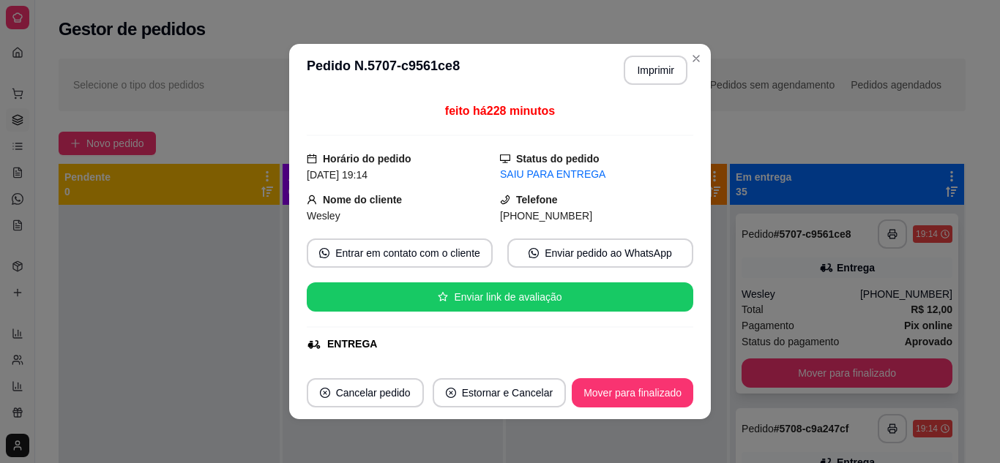
click at [840, 372] on button "Mover para finalizado" at bounding box center [846, 373] width 211 height 29
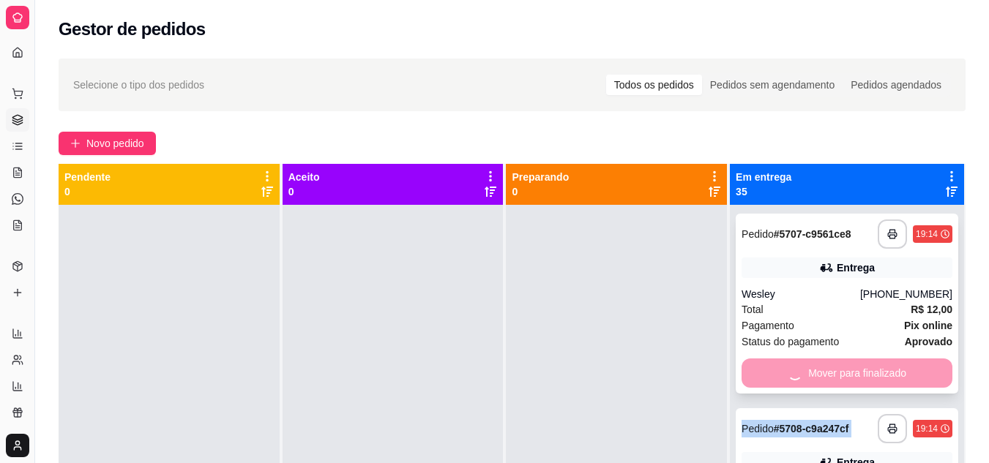
click at [840, 372] on div "Mover para finalizado" at bounding box center [846, 373] width 211 height 29
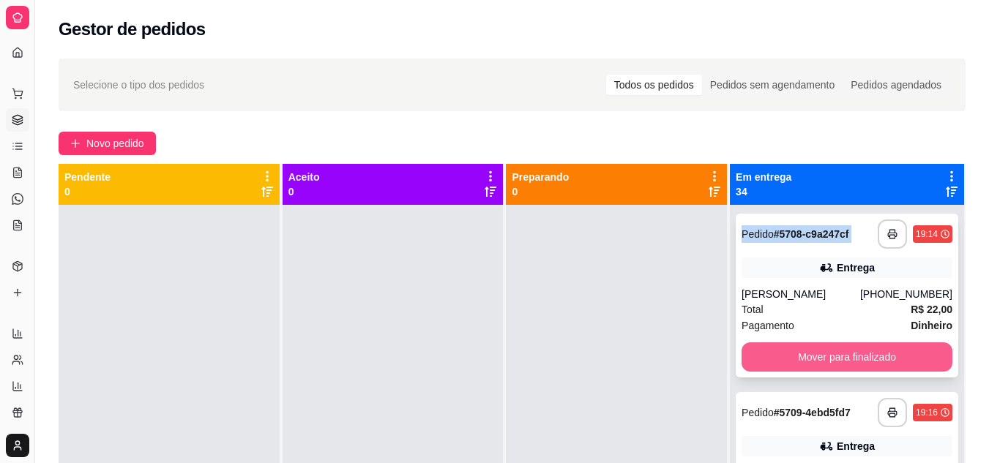
click at [841, 362] on button "Mover para finalizado" at bounding box center [846, 356] width 211 height 29
click at [847, 353] on button "Mover para finalizado" at bounding box center [846, 357] width 204 height 29
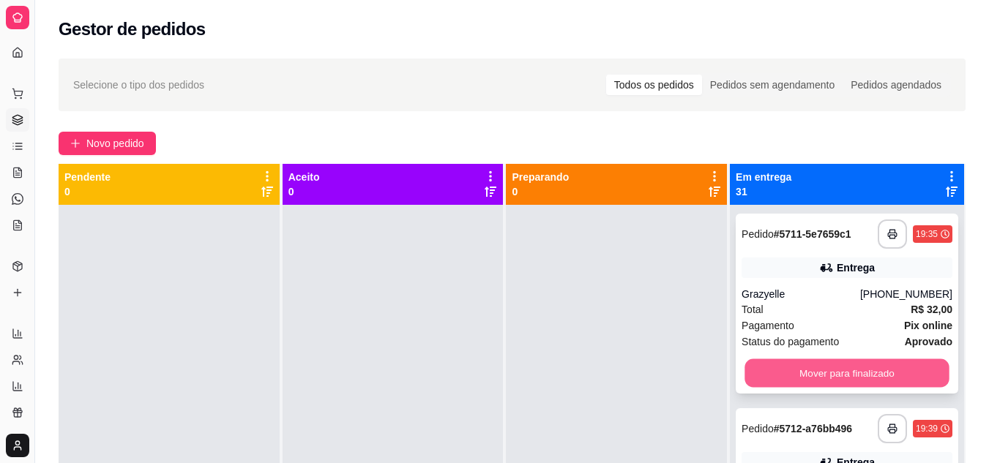
click at [845, 365] on button "Mover para finalizado" at bounding box center [846, 373] width 204 height 29
click at [846, 365] on button "Mover para finalizado" at bounding box center [846, 373] width 204 height 29
click at [848, 371] on button "Mover para finalizado" at bounding box center [846, 373] width 204 height 29
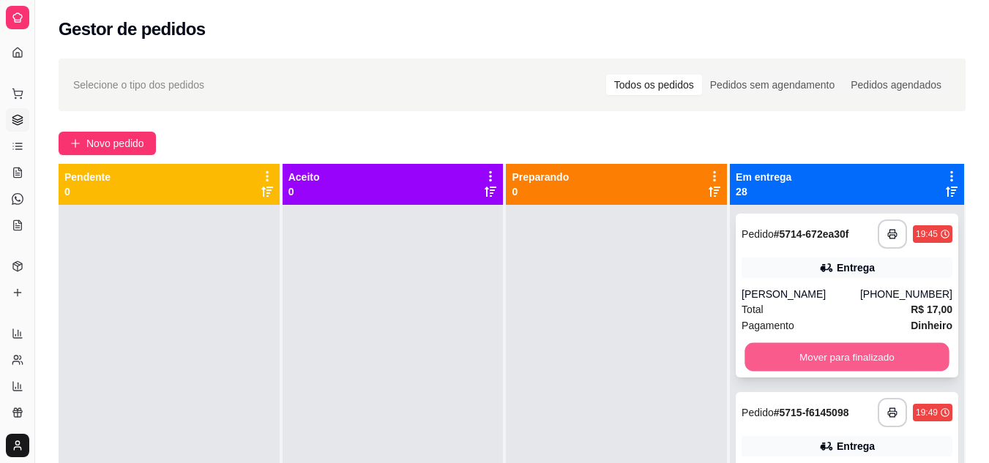
click at [857, 353] on button "Mover para finalizado" at bounding box center [846, 357] width 204 height 29
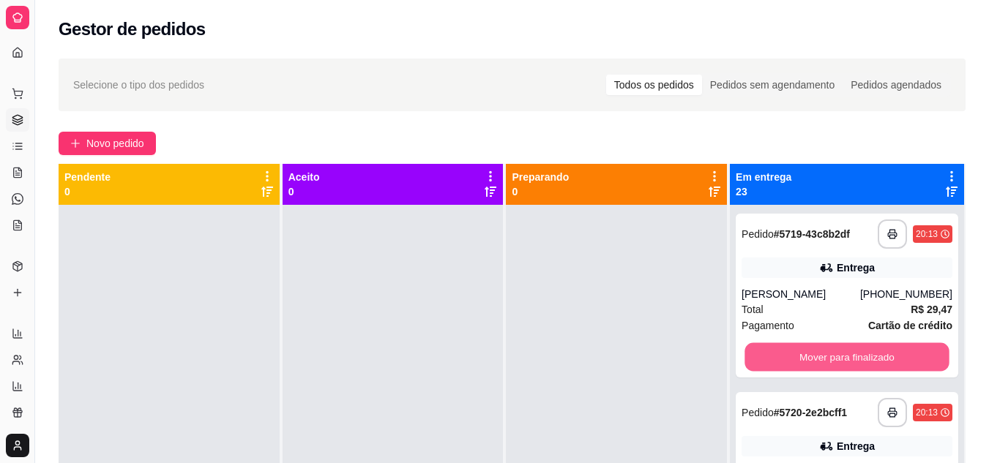
click at [857, 353] on button "Mover para finalizado" at bounding box center [846, 357] width 204 height 29
click at [857, 353] on div "Mover para finalizado" at bounding box center [846, 356] width 211 height 29
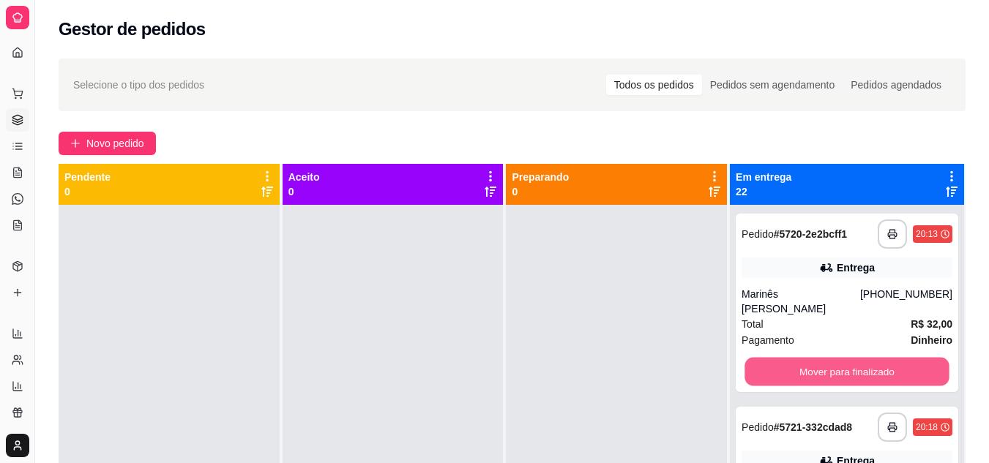
click at [857, 358] on button "Mover para finalizado" at bounding box center [846, 372] width 204 height 29
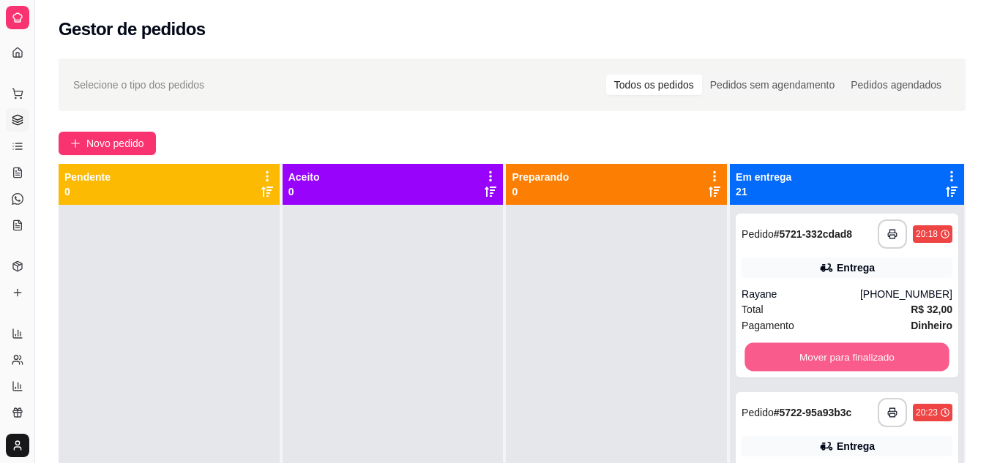
click at [857, 353] on button "Mover para finalizado" at bounding box center [846, 357] width 204 height 29
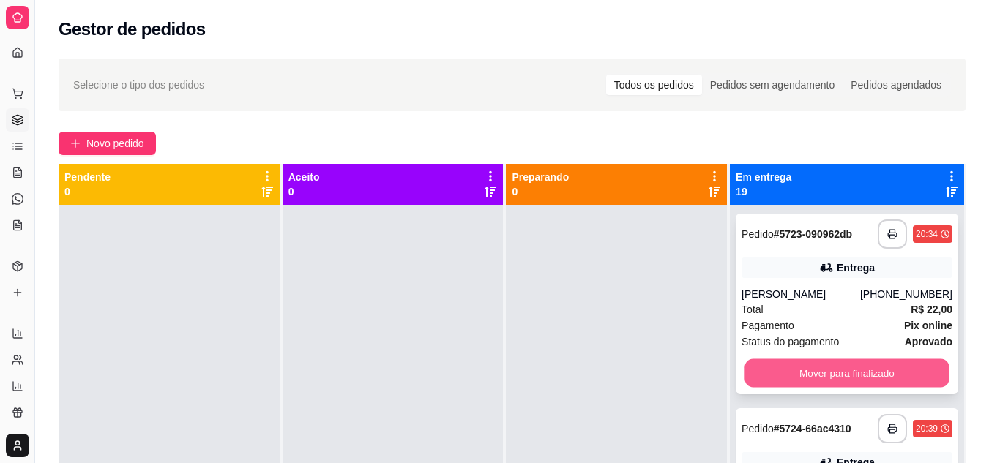
click at [857, 370] on button "Mover para finalizado" at bounding box center [846, 373] width 204 height 29
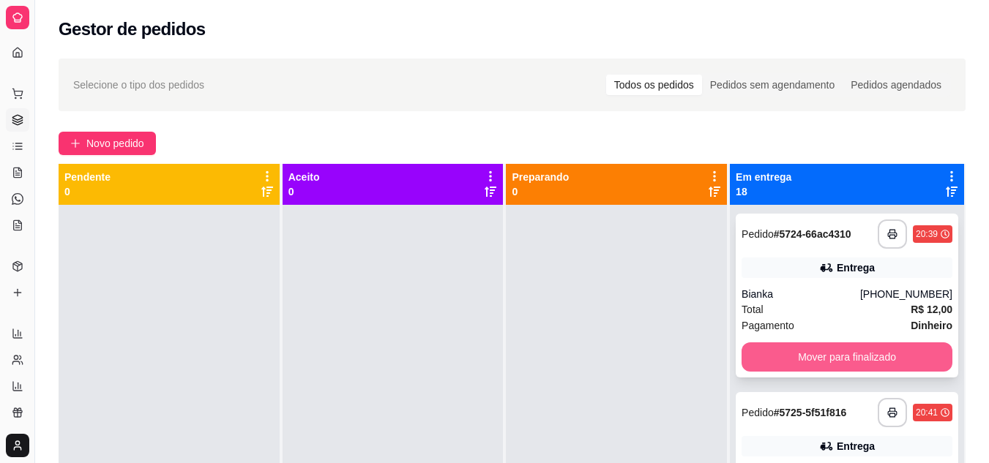
click at [847, 347] on button "Mover para finalizado" at bounding box center [846, 356] width 211 height 29
click at [848, 359] on button "Mover para finalizado" at bounding box center [846, 356] width 211 height 29
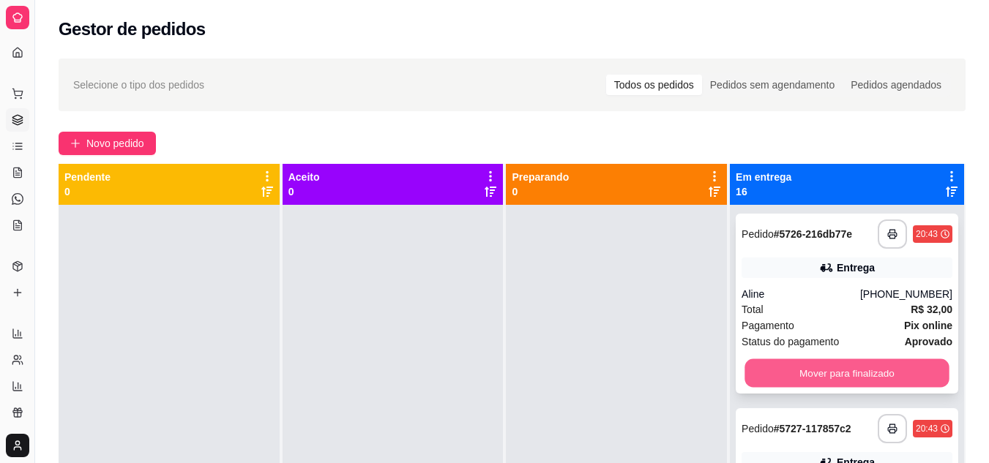
click at [850, 369] on button "Mover para finalizado" at bounding box center [846, 373] width 204 height 29
click at [850, 386] on button "Mover para finalizado" at bounding box center [846, 373] width 204 height 29
click at [833, 372] on button "Mover para finalizado" at bounding box center [846, 373] width 204 height 29
click at [833, 372] on div "Mover para finalizado" at bounding box center [846, 373] width 211 height 29
click at [833, 372] on button "Mover para finalizado" at bounding box center [846, 373] width 204 height 29
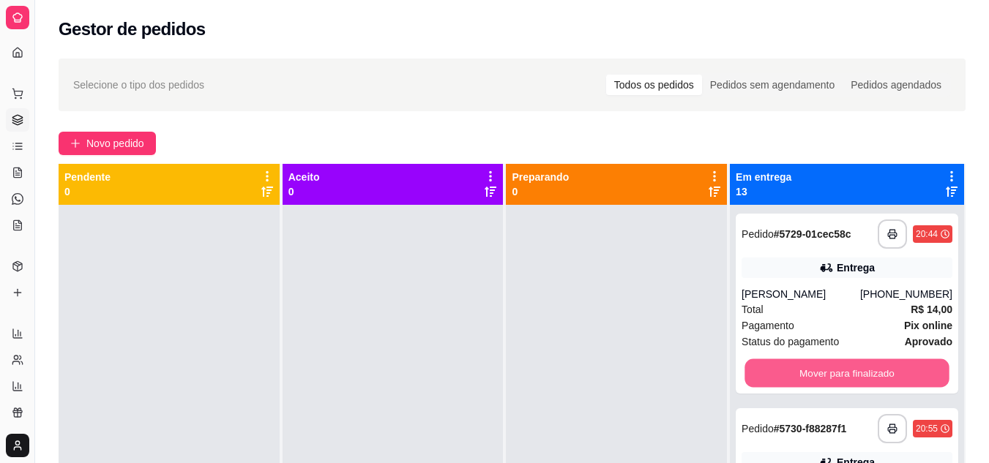
click at [833, 372] on div "Mover para finalizado" at bounding box center [846, 373] width 211 height 29
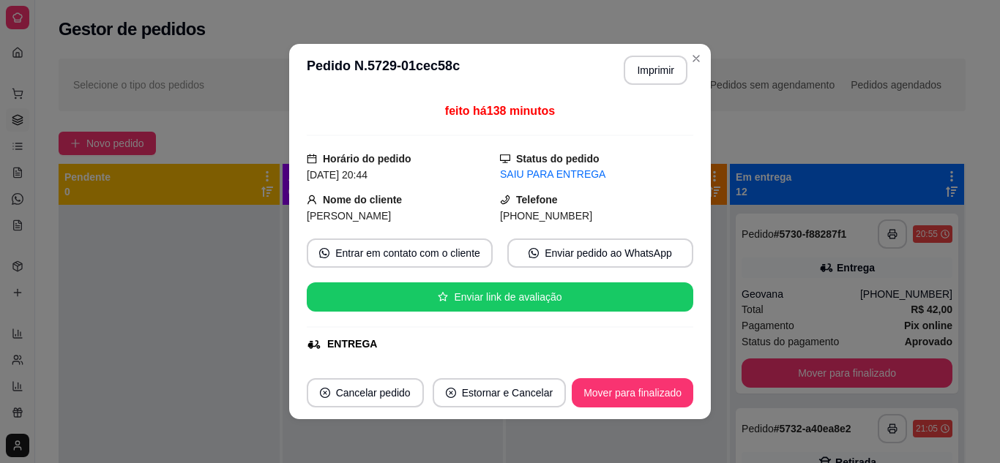
click at [833, 372] on button "Mover para finalizado" at bounding box center [846, 373] width 211 height 29
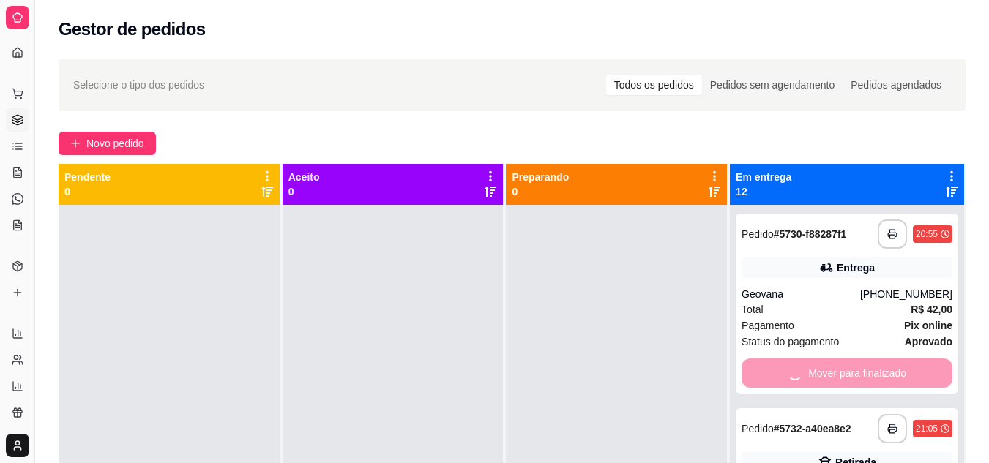
click at [833, 372] on div "Mover para finalizado" at bounding box center [846, 373] width 211 height 29
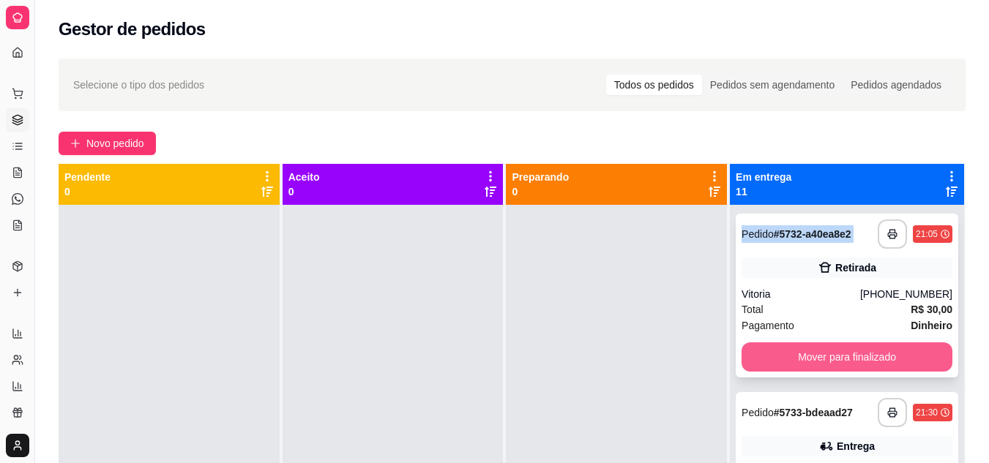
click at [835, 355] on button "Mover para finalizado" at bounding box center [846, 356] width 211 height 29
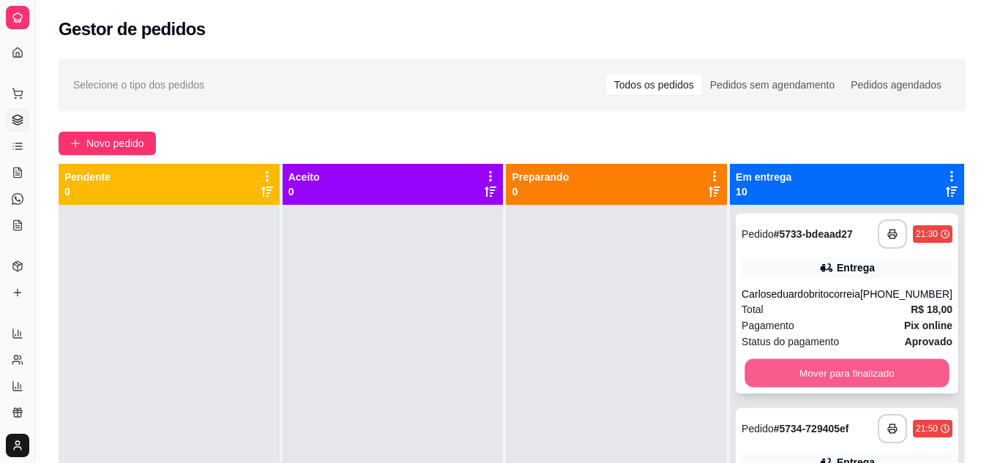
click at [845, 381] on button "Mover para finalizado" at bounding box center [846, 373] width 204 height 29
click at [845, 381] on div "Mover para finalizado" at bounding box center [846, 373] width 211 height 29
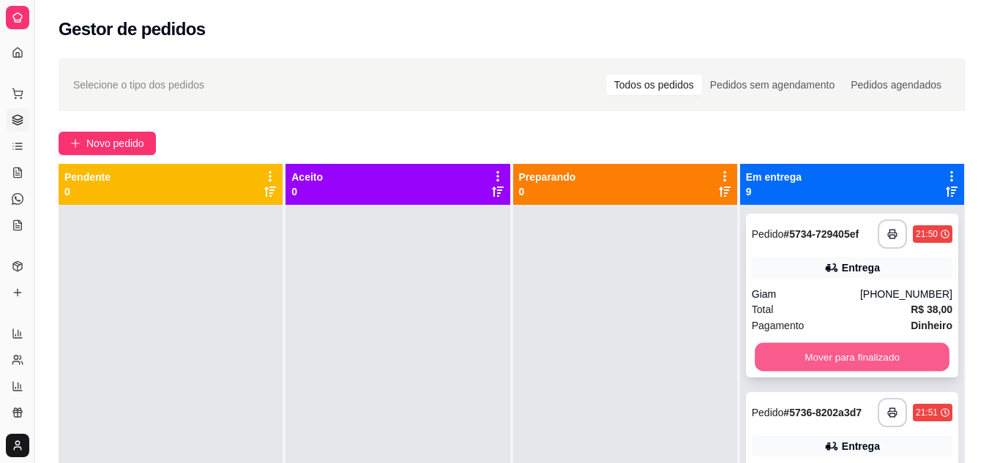
click at [843, 364] on button "Mover para finalizado" at bounding box center [851, 357] width 195 height 29
click at [843, 360] on button "Mover para finalizado" at bounding box center [851, 356] width 200 height 29
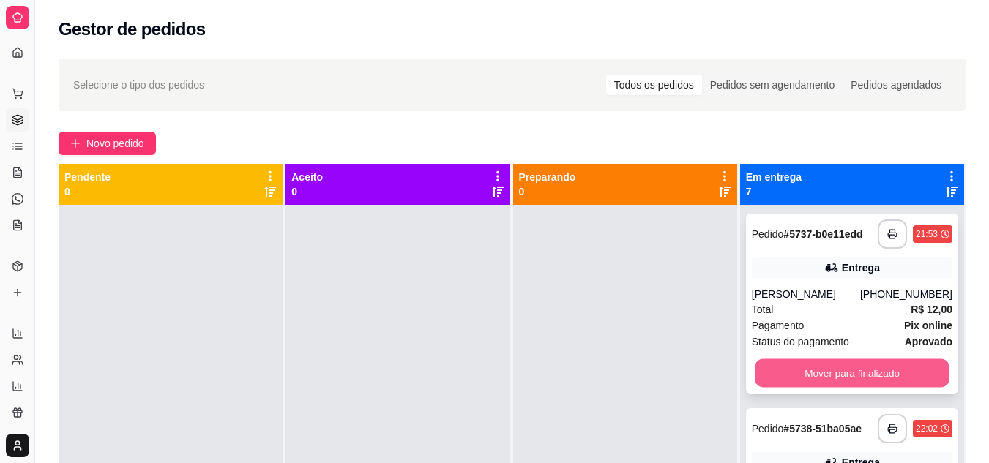
click at [842, 370] on button "Mover para finalizado" at bounding box center [851, 373] width 195 height 29
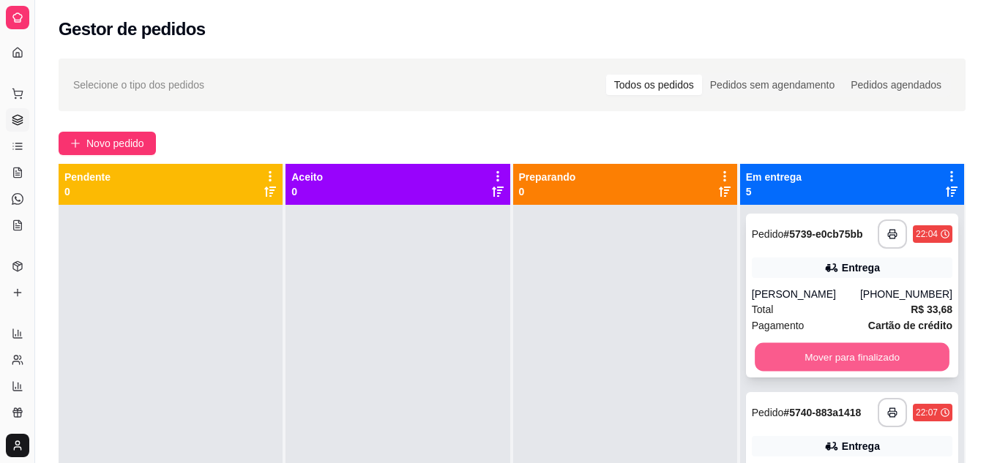
click at [842, 350] on button "Mover para finalizado" at bounding box center [851, 357] width 195 height 29
click at [840, 353] on button "Mover para finalizado" at bounding box center [851, 357] width 195 height 29
click at [840, 353] on button "Mover para finalizado" at bounding box center [851, 356] width 200 height 29
click at [840, 358] on button "Mover para finalizado" at bounding box center [851, 357] width 195 height 29
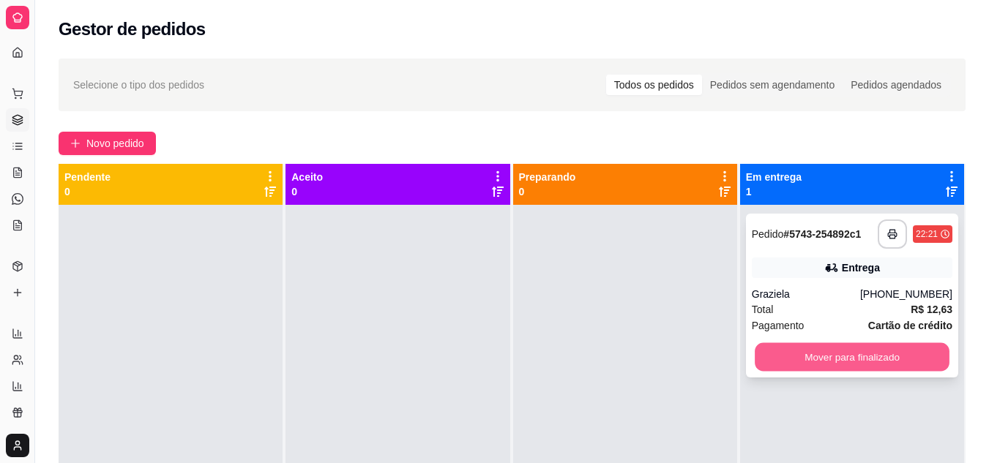
click at [839, 356] on button "Mover para finalizado" at bounding box center [851, 357] width 195 height 29
